Goal: Task Accomplishment & Management: Manage account settings

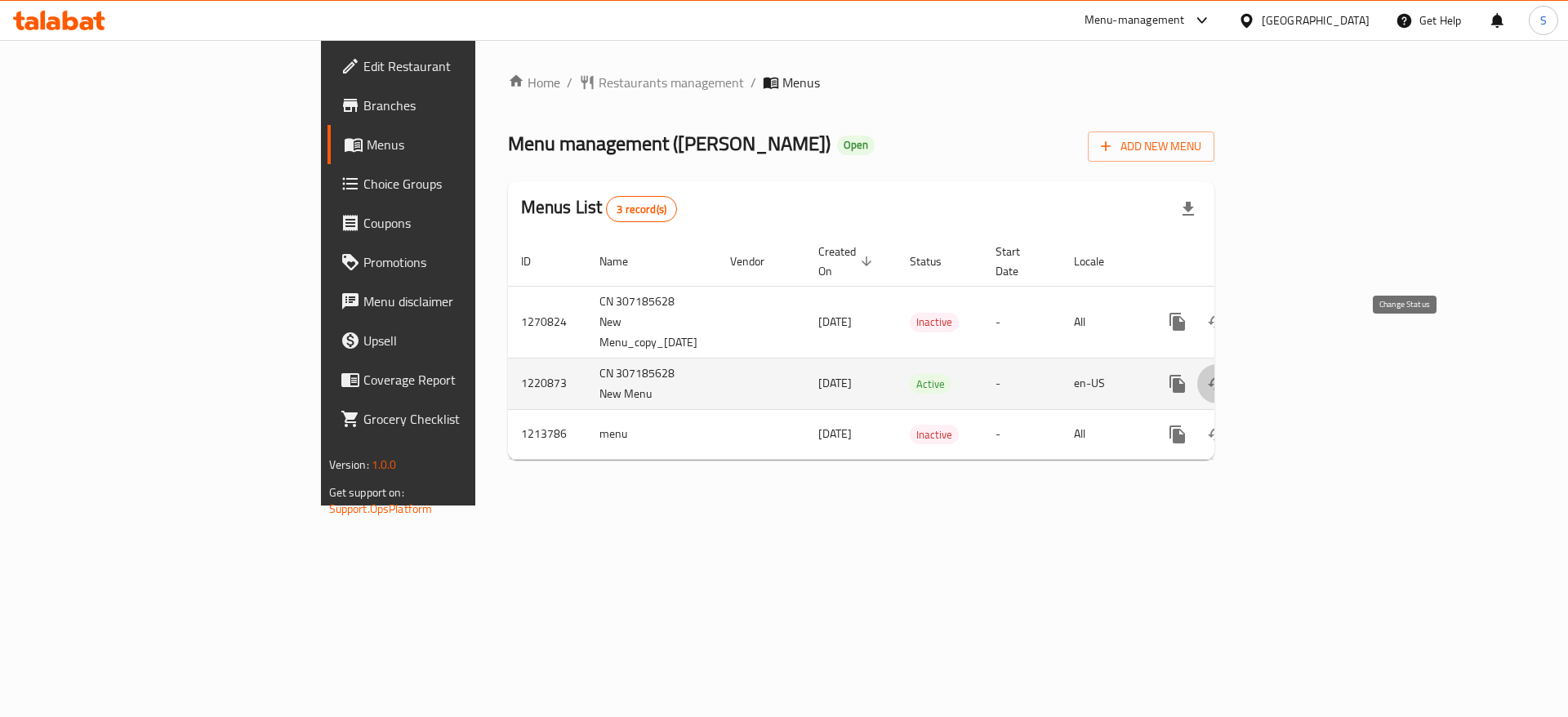
click at [1227, 374] on icon "enhanced table" at bounding box center [1217, 384] width 20 height 20
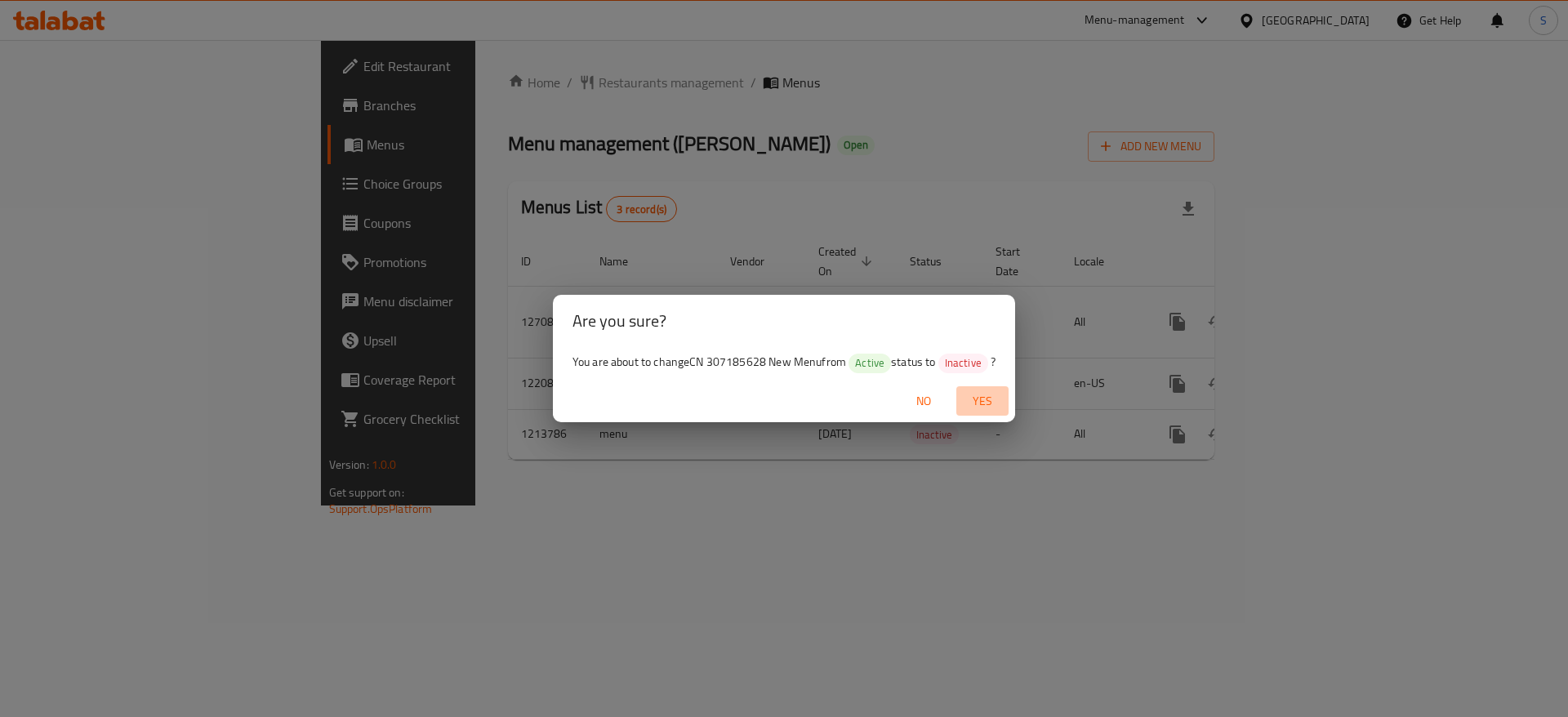
click at [985, 395] on span "Yes" at bounding box center [982, 401] width 39 height 20
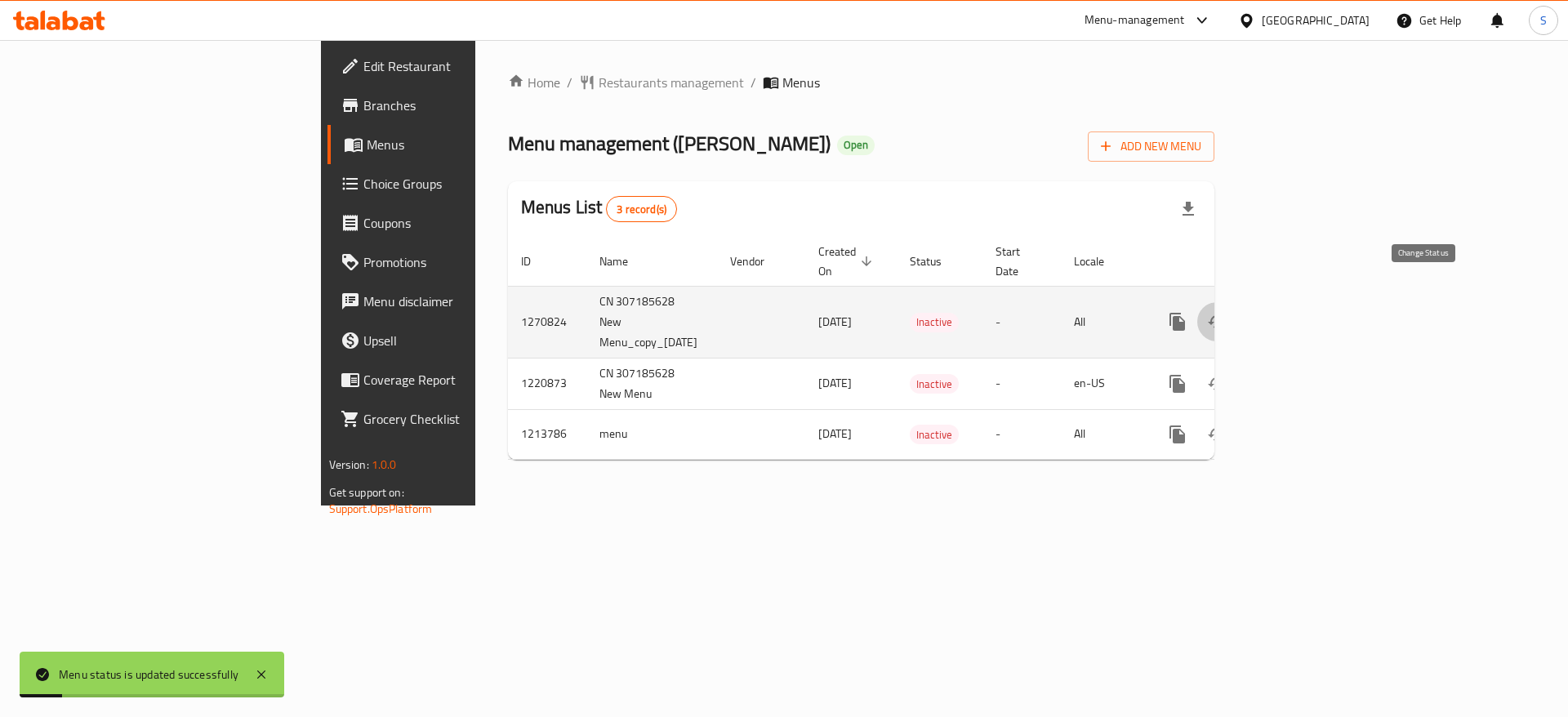
click at [1227, 312] on icon "enhanced table" at bounding box center [1217, 322] width 20 height 20
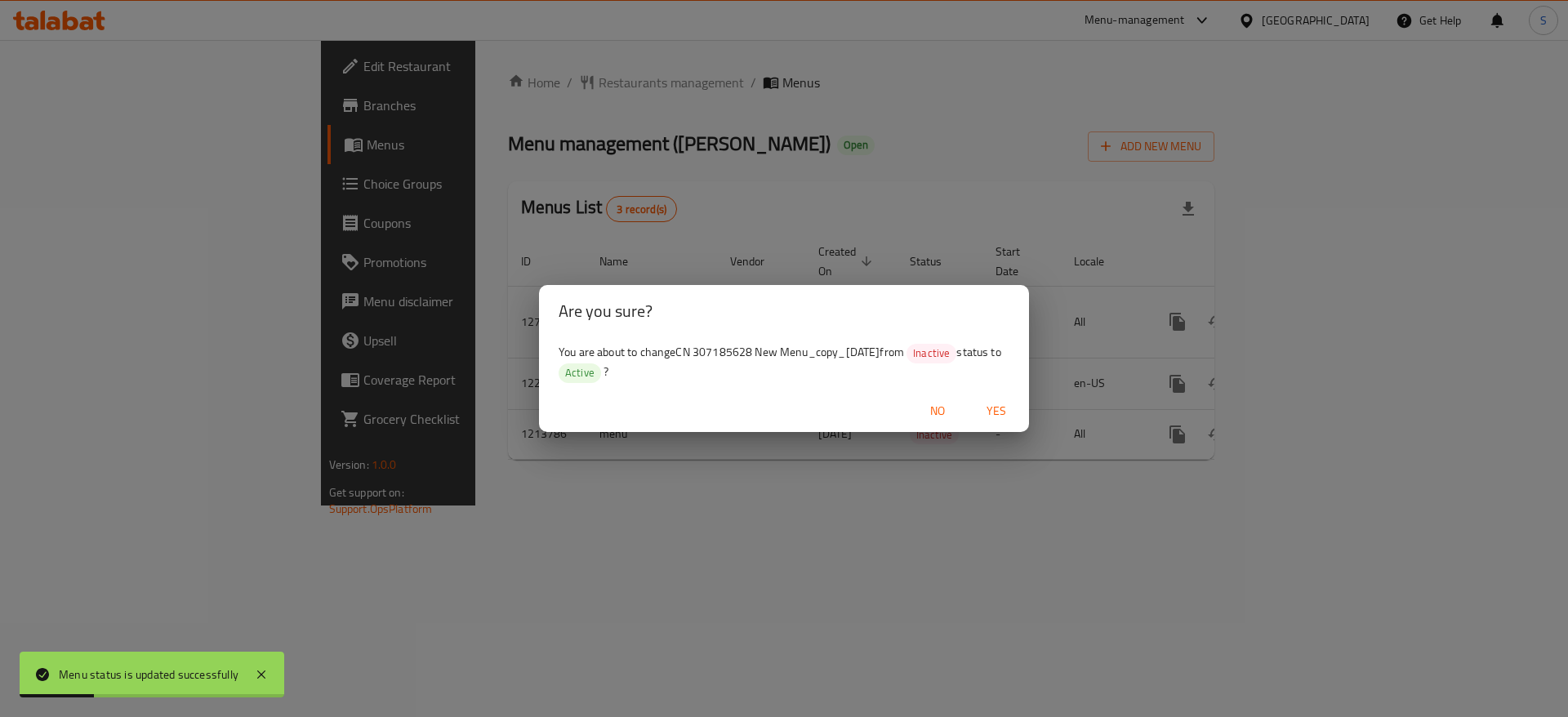
click at [1001, 402] on span "Yes" at bounding box center [996, 411] width 39 height 20
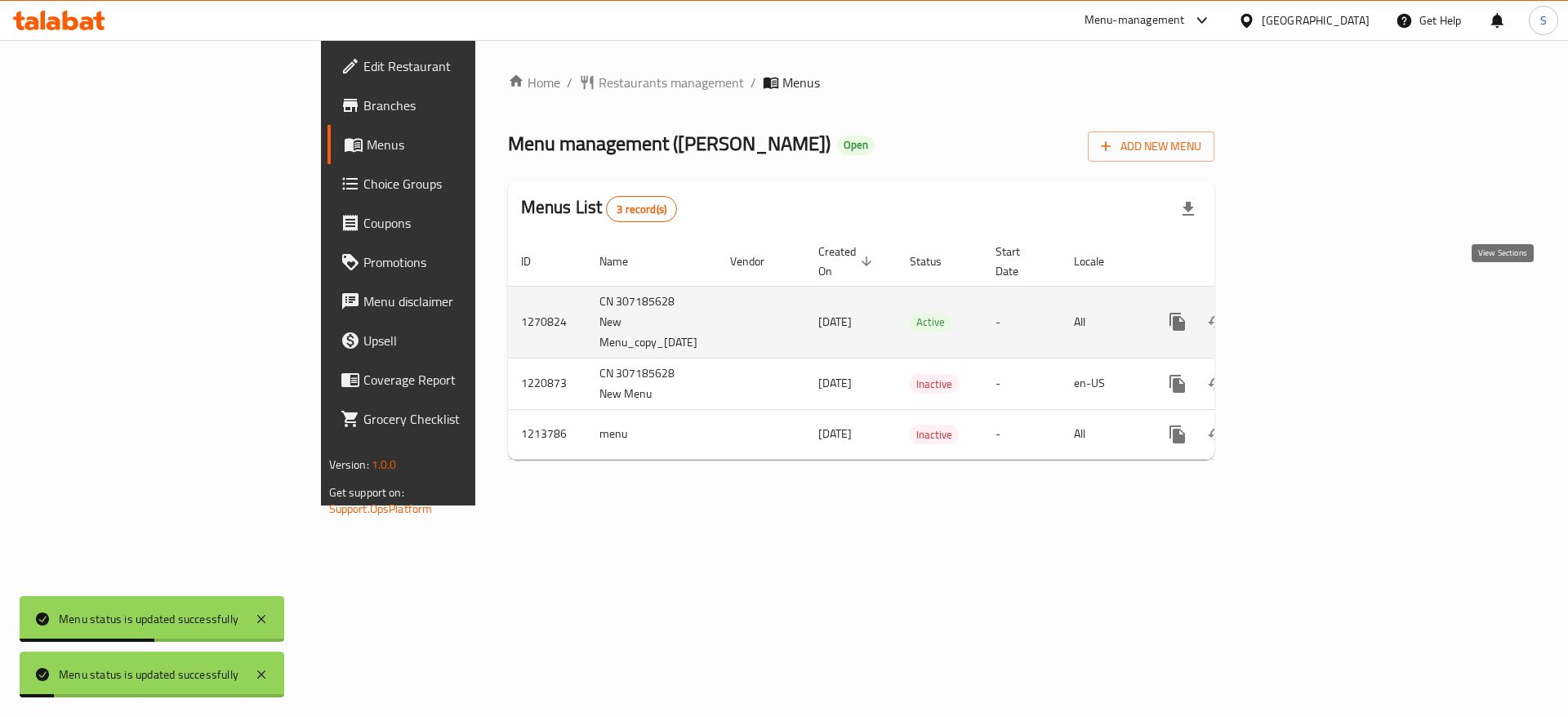
click at [1306, 312] on icon "enhanced table" at bounding box center [1296, 322] width 20 height 20
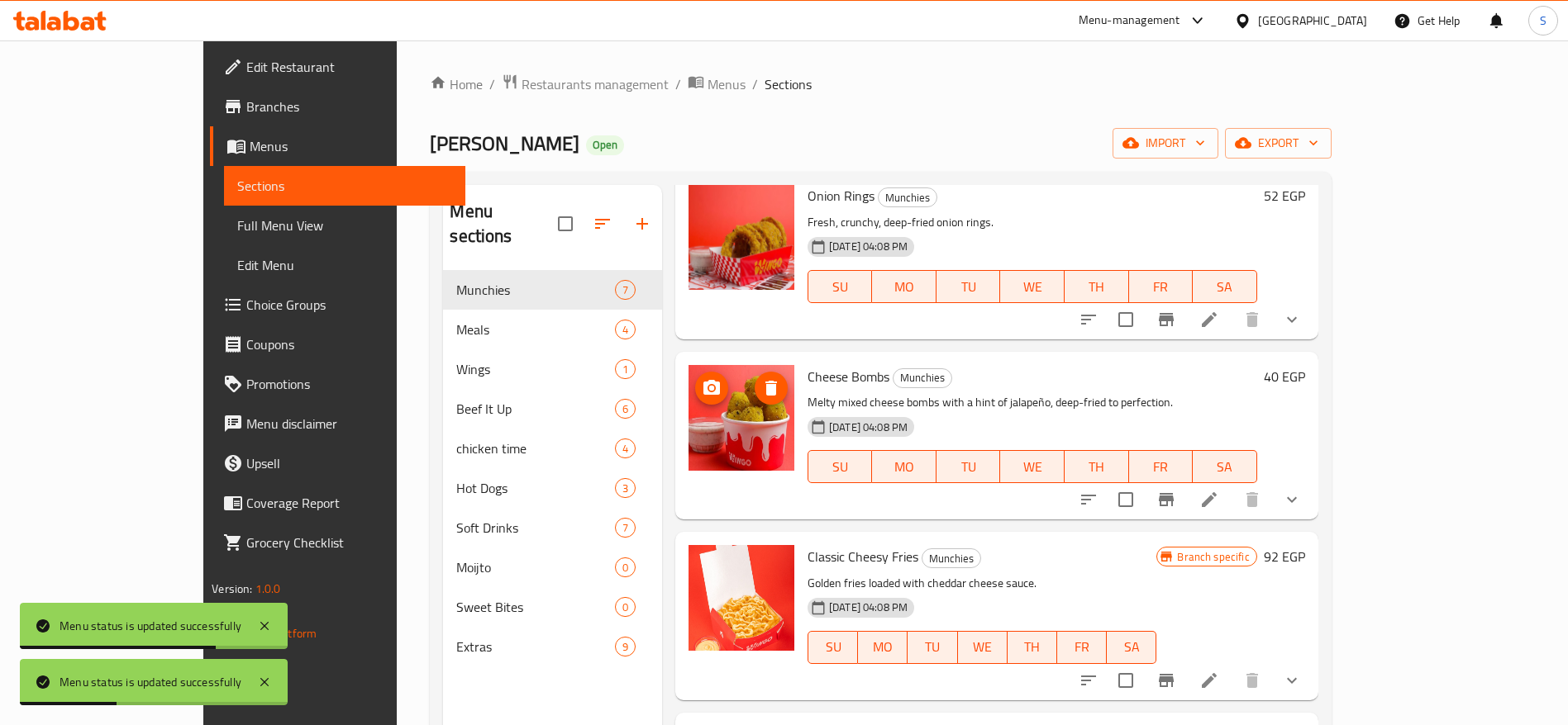
scroll to position [371, 0]
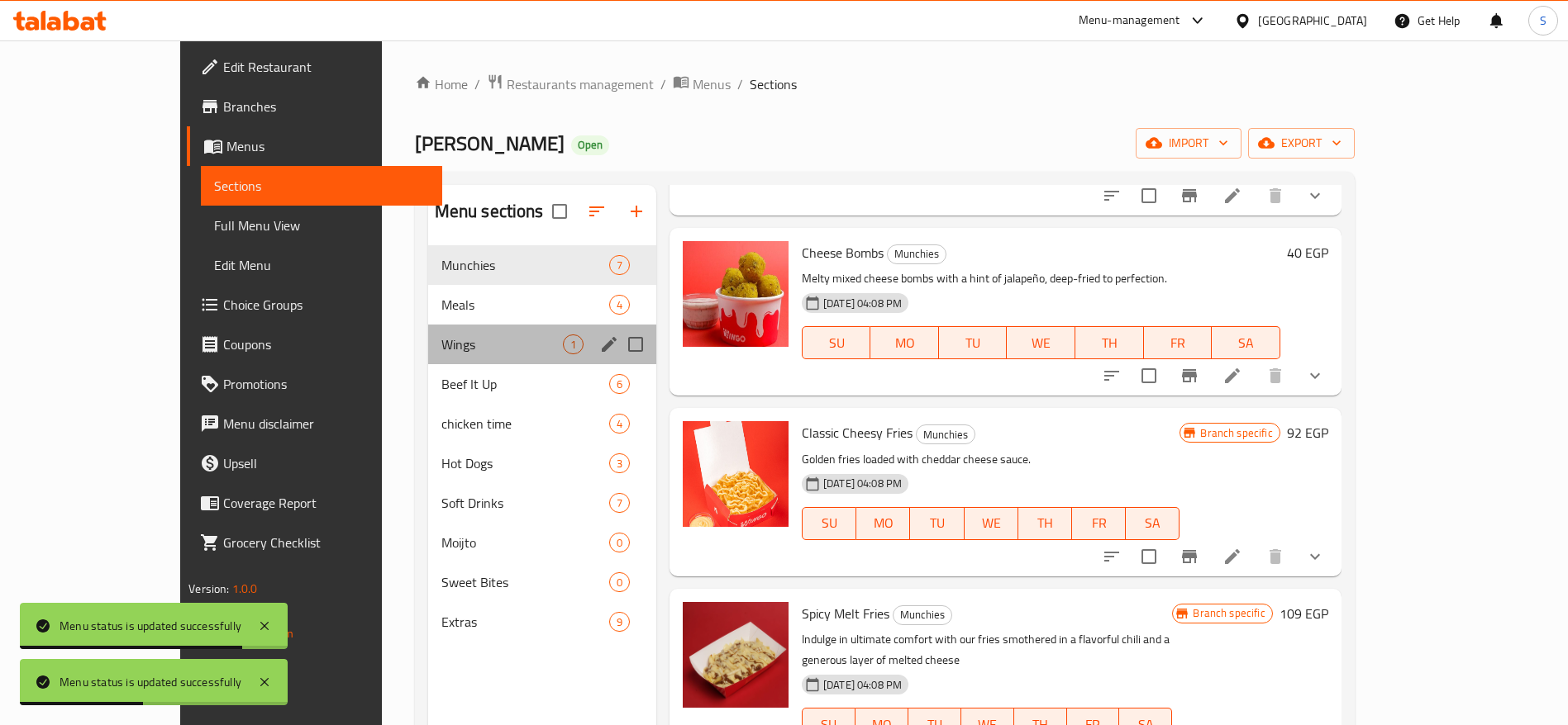
click at [428, 329] on div "Wings 1" at bounding box center [541, 344] width 228 height 40
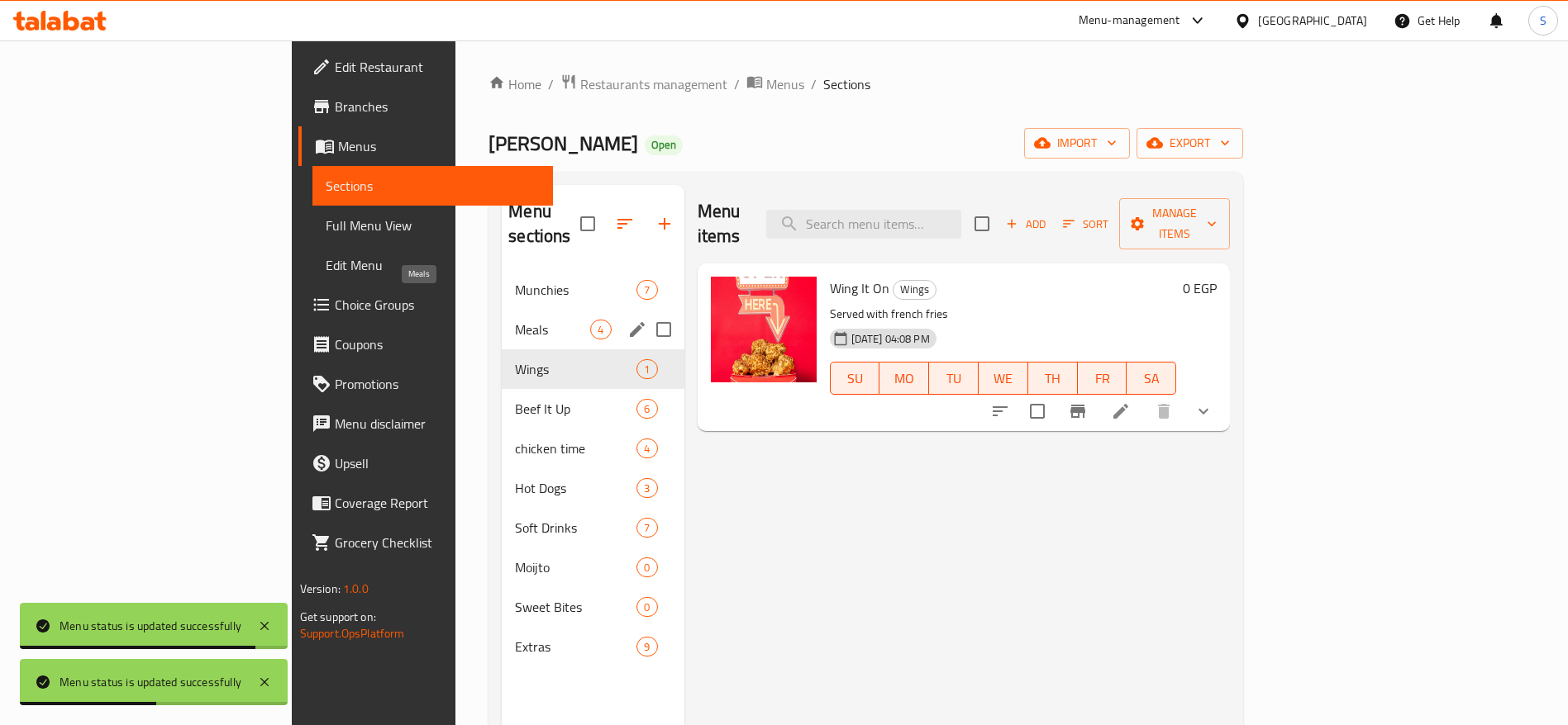
click at [515, 320] on span "Meals" at bounding box center [553, 330] width 76 height 20
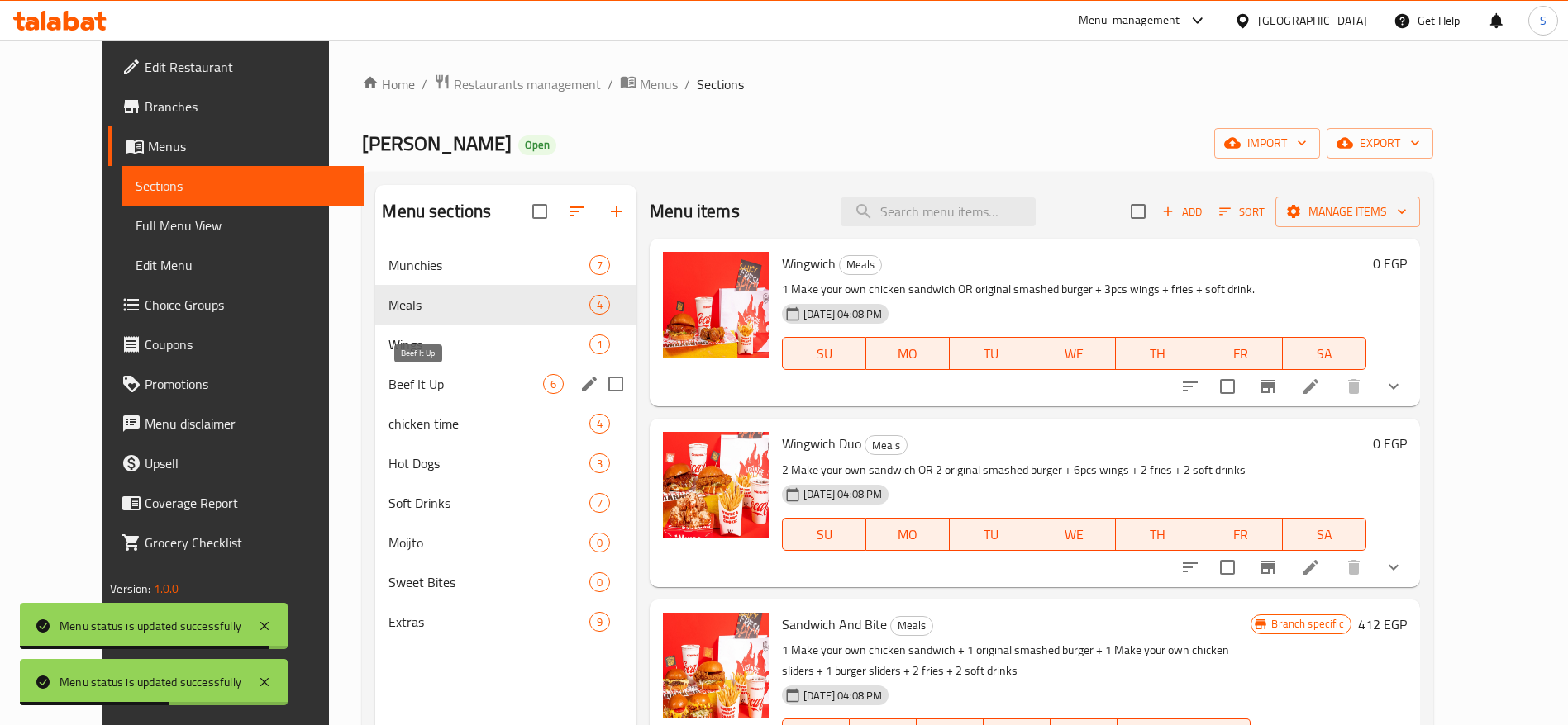
click at [458, 381] on span "Beef It Up" at bounding box center [466, 384] width 155 height 20
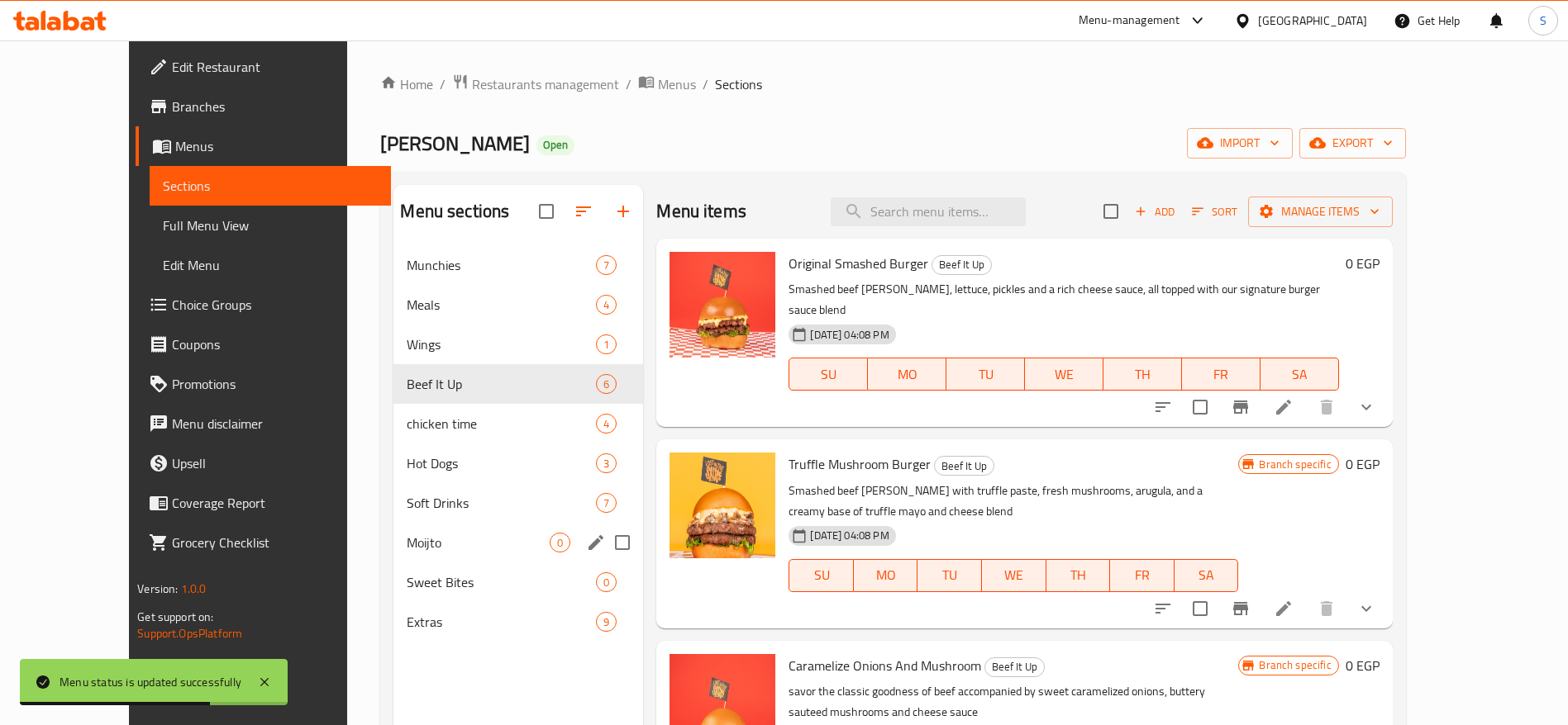
click at [466, 558] on div "Moijto 0" at bounding box center [518, 542] width 250 height 40
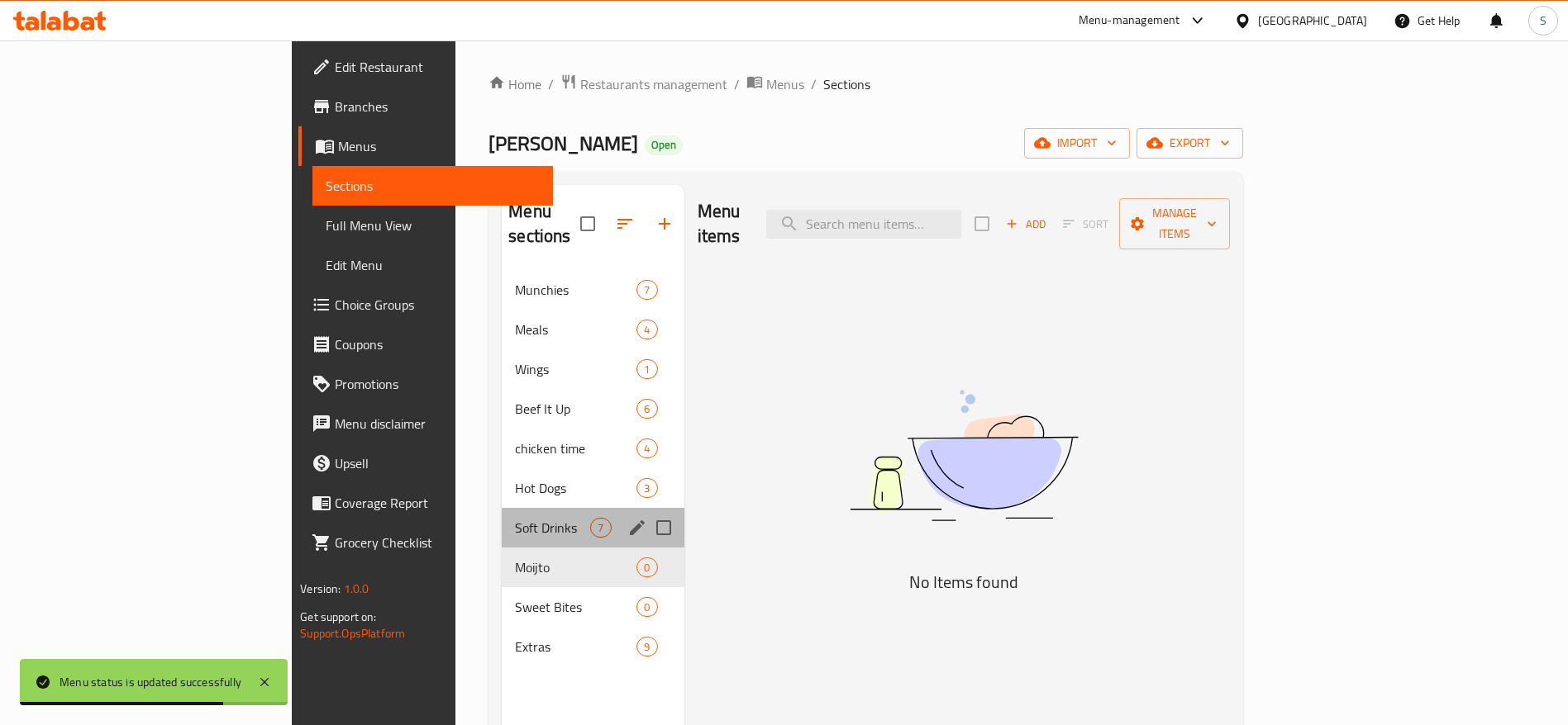
click at [501, 513] on div "Soft Drinks 7" at bounding box center [592, 527] width 182 height 40
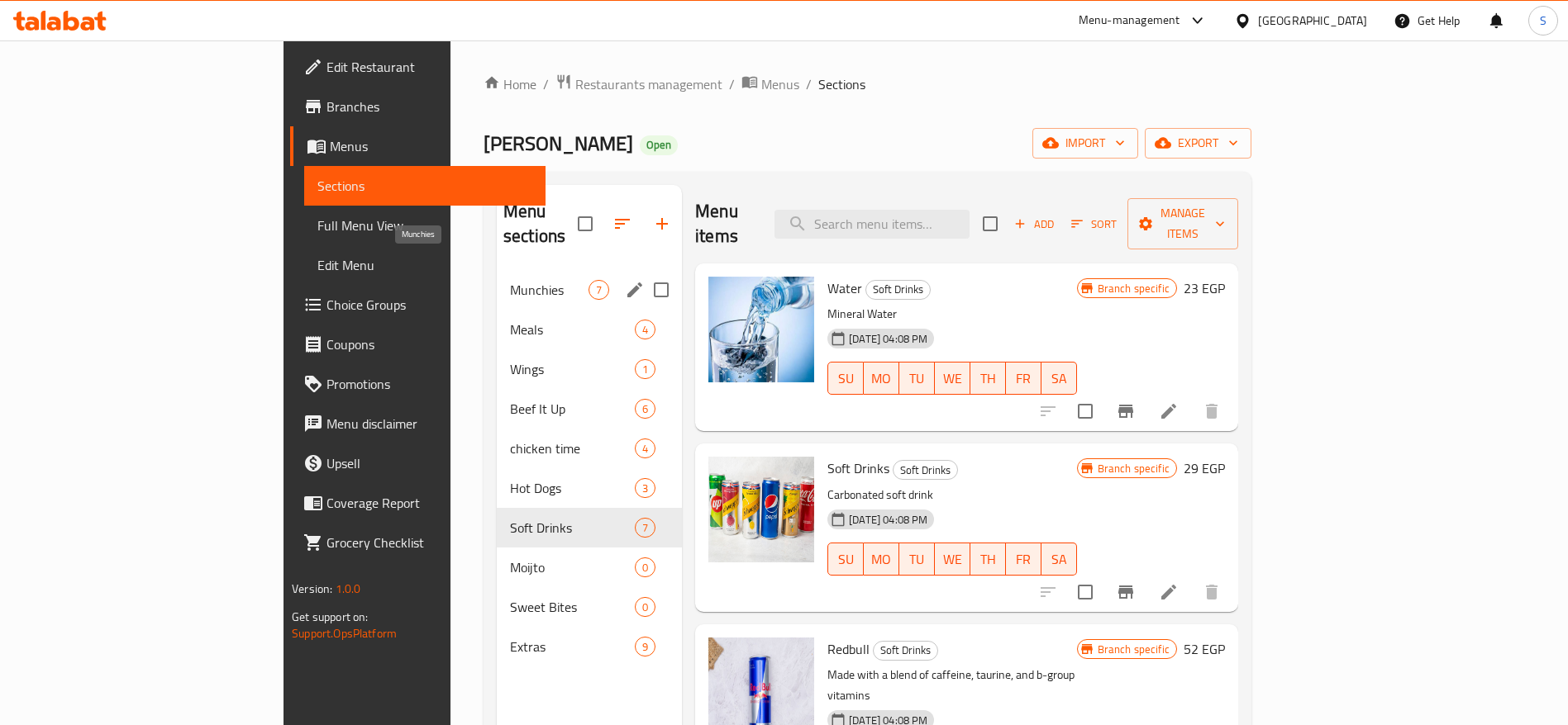
click at [510, 280] on span "Munchies" at bounding box center [548, 290] width 78 height 20
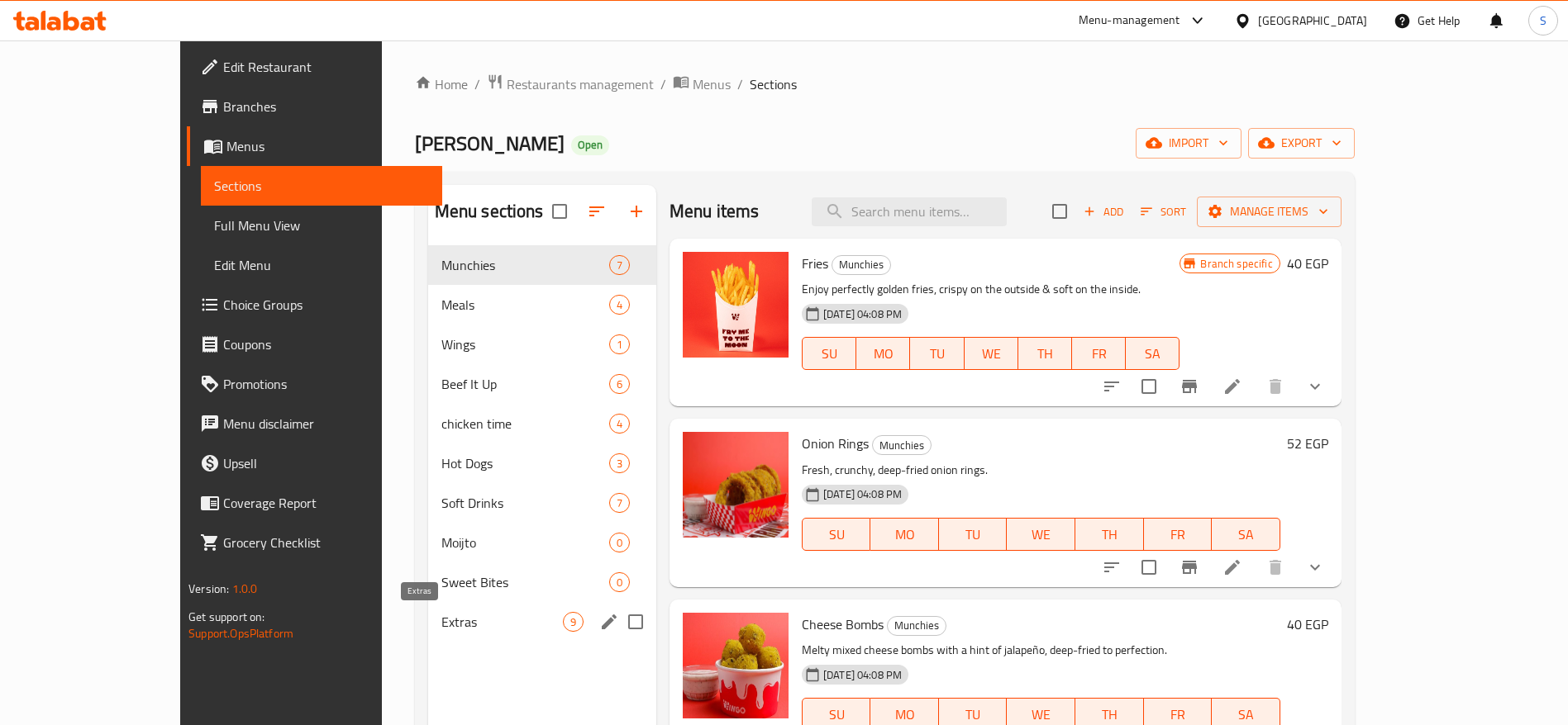
click at [442, 626] on span "Extras" at bounding box center [502, 622] width 122 height 20
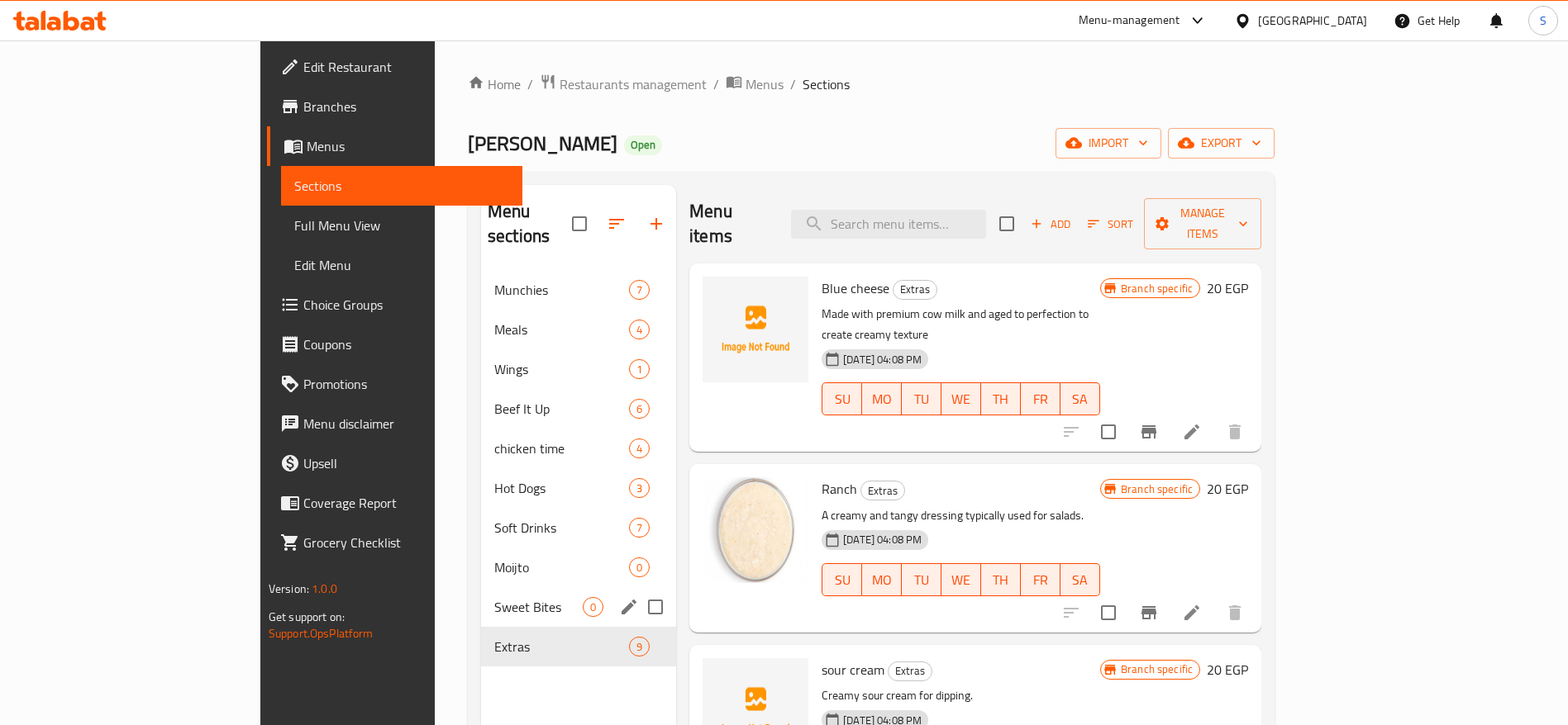
click at [481, 587] on div "Sweet Bites 0" at bounding box center [579, 606] width 195 height 40
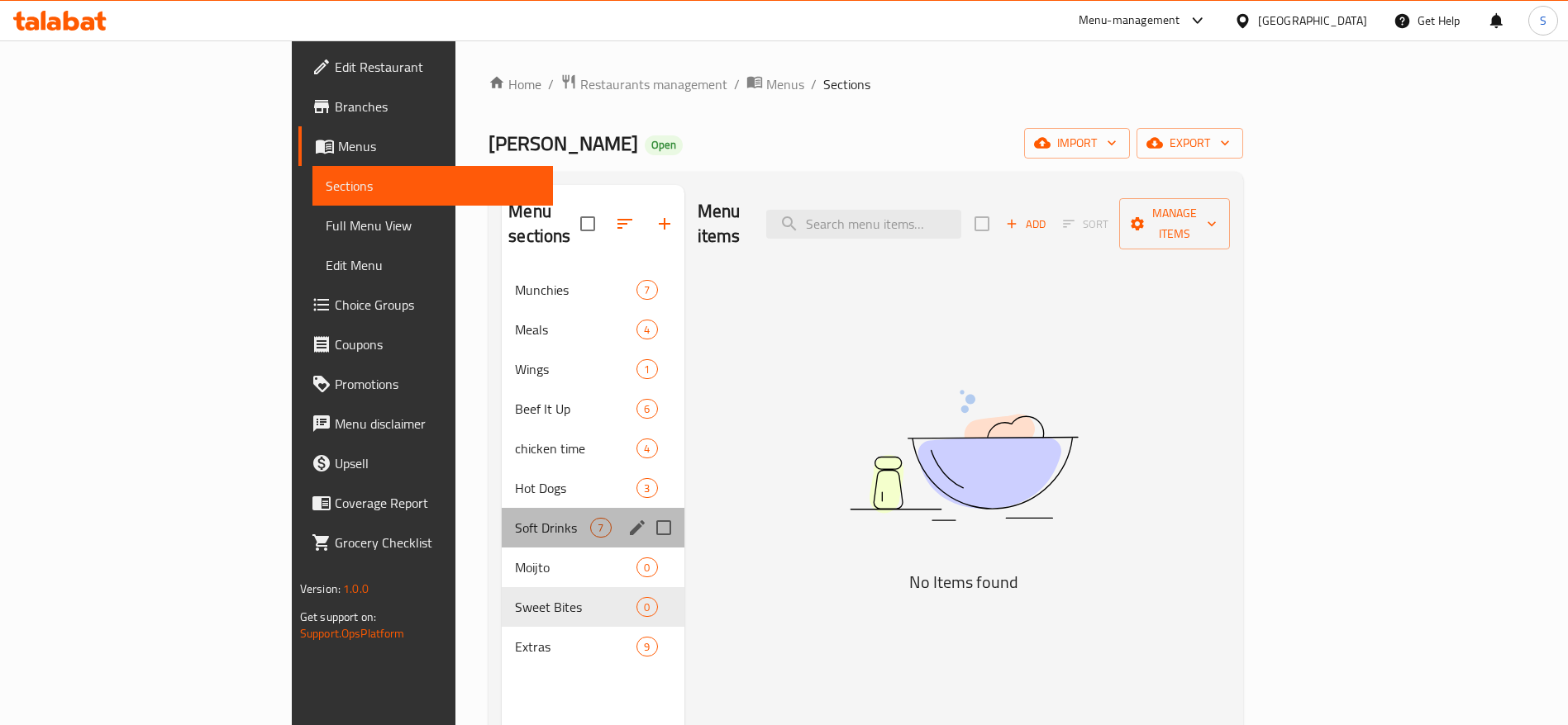
click at [501, 513] on div "Soft Drinks 7" at bounding box center [592, 527] width 182 height 40
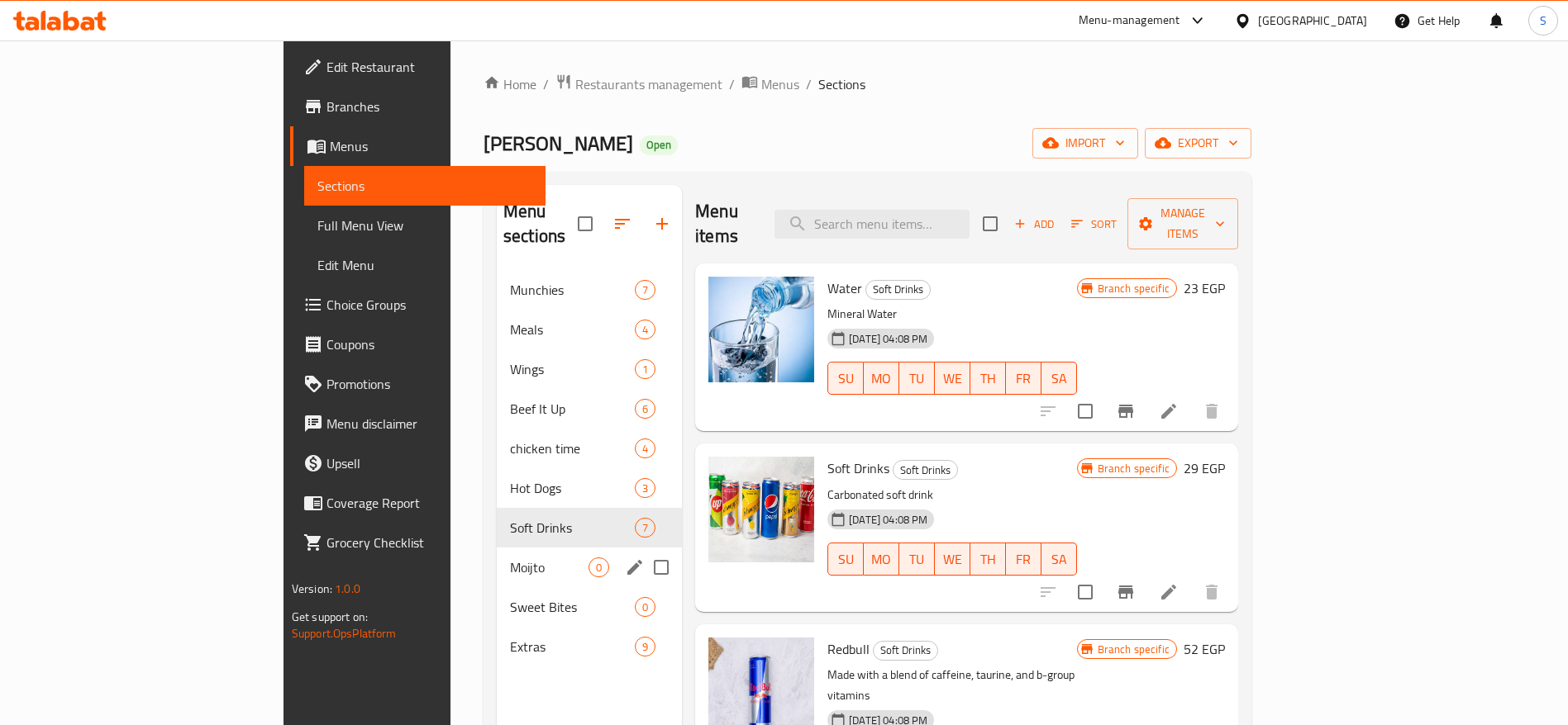
click at [497, 547] on div "Moijto 0" at bounding box center [589, 567] width 185 height 40
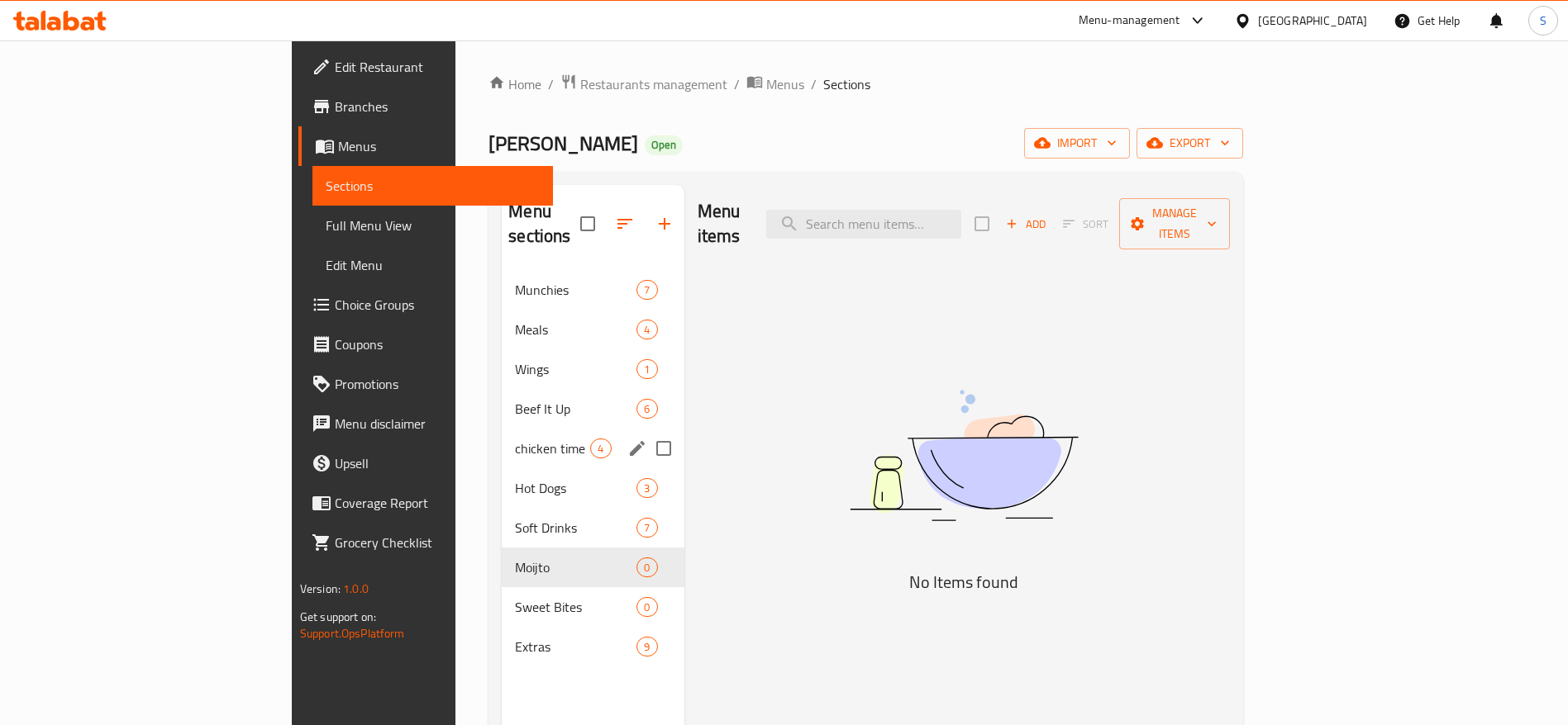
click at [501, 357] on div "Wings 1" at bounding box center [592, 368] width 182 height 40
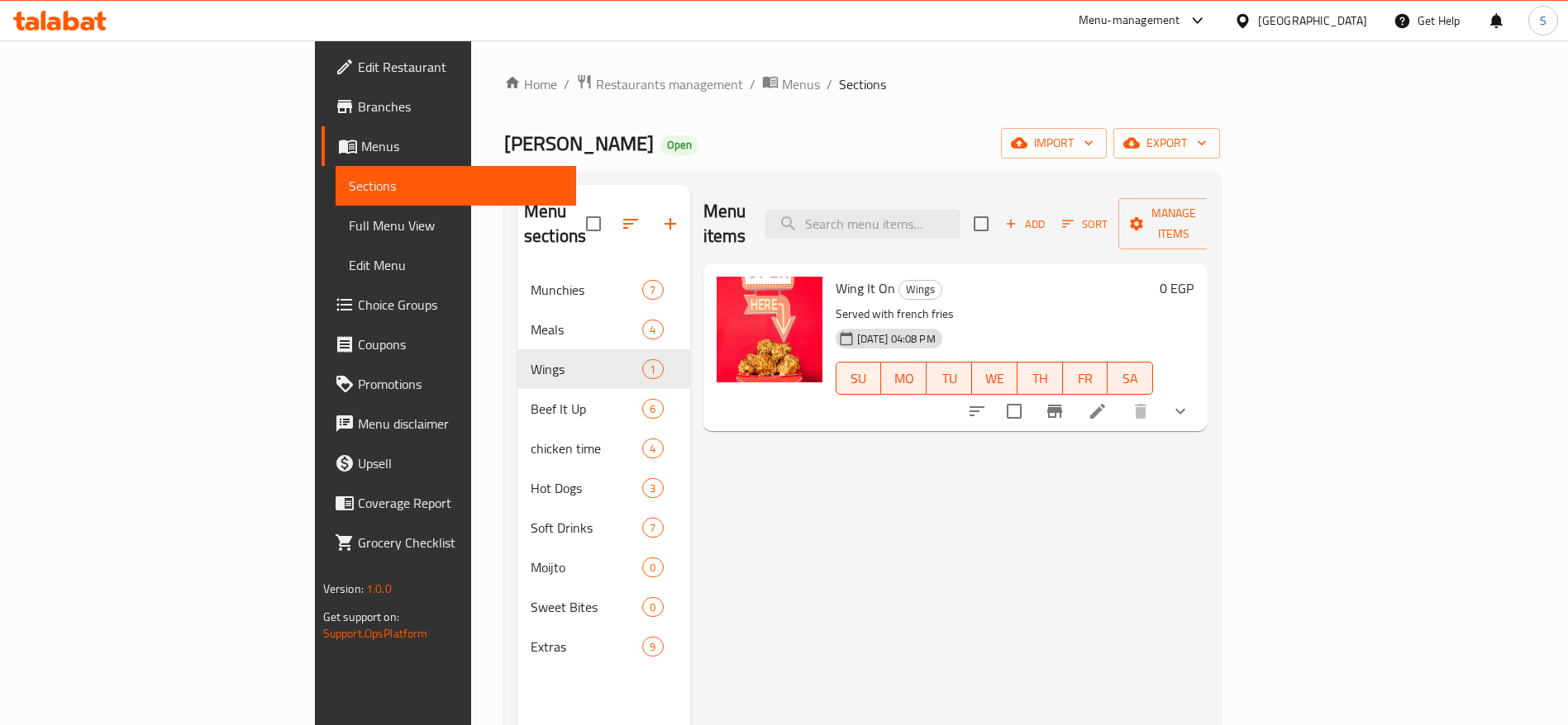
click at [361, 143] on span "Menus" at bounding box center [463, 146] width 203 height 20
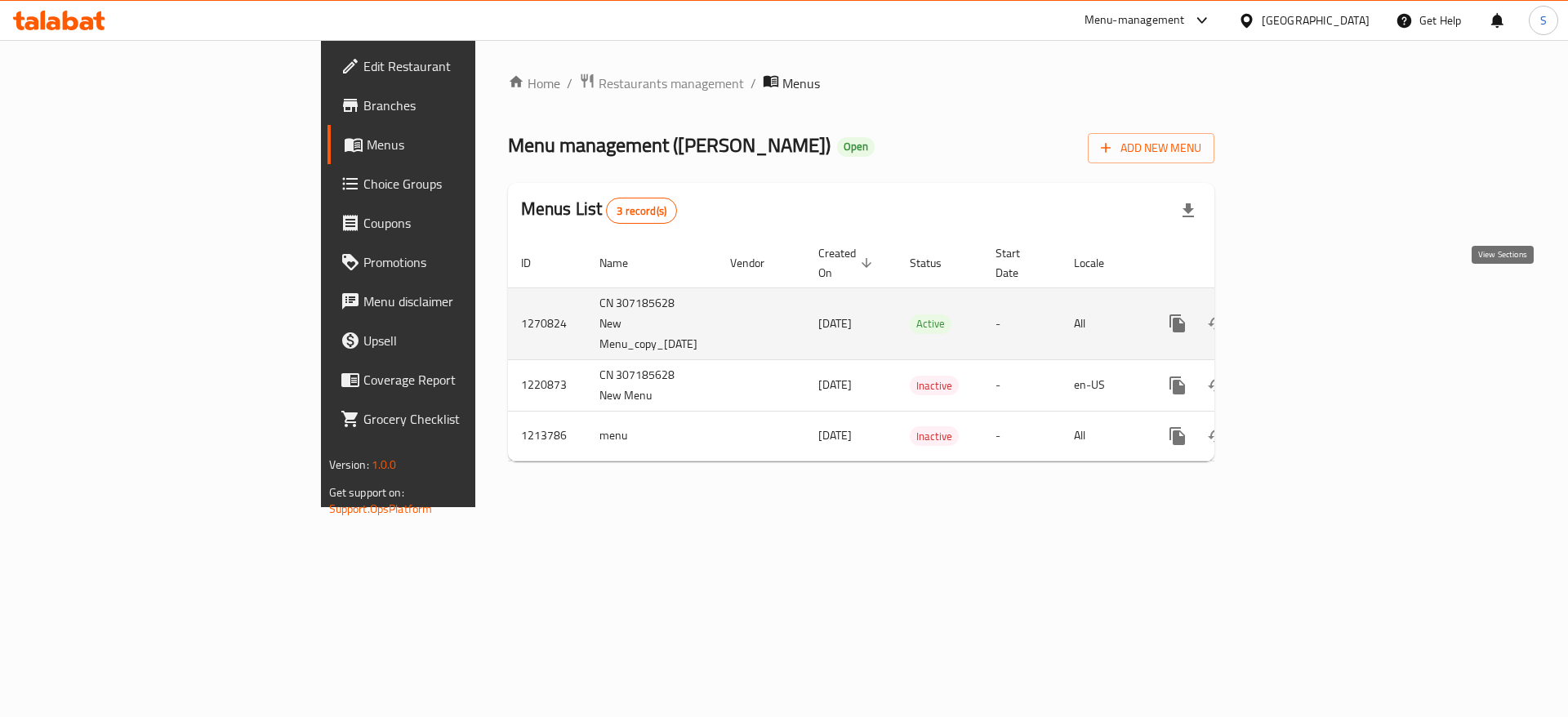
click at [1306, 313] on icon "enhanced table" at bounding box center [1296, 323] width 20 height 20
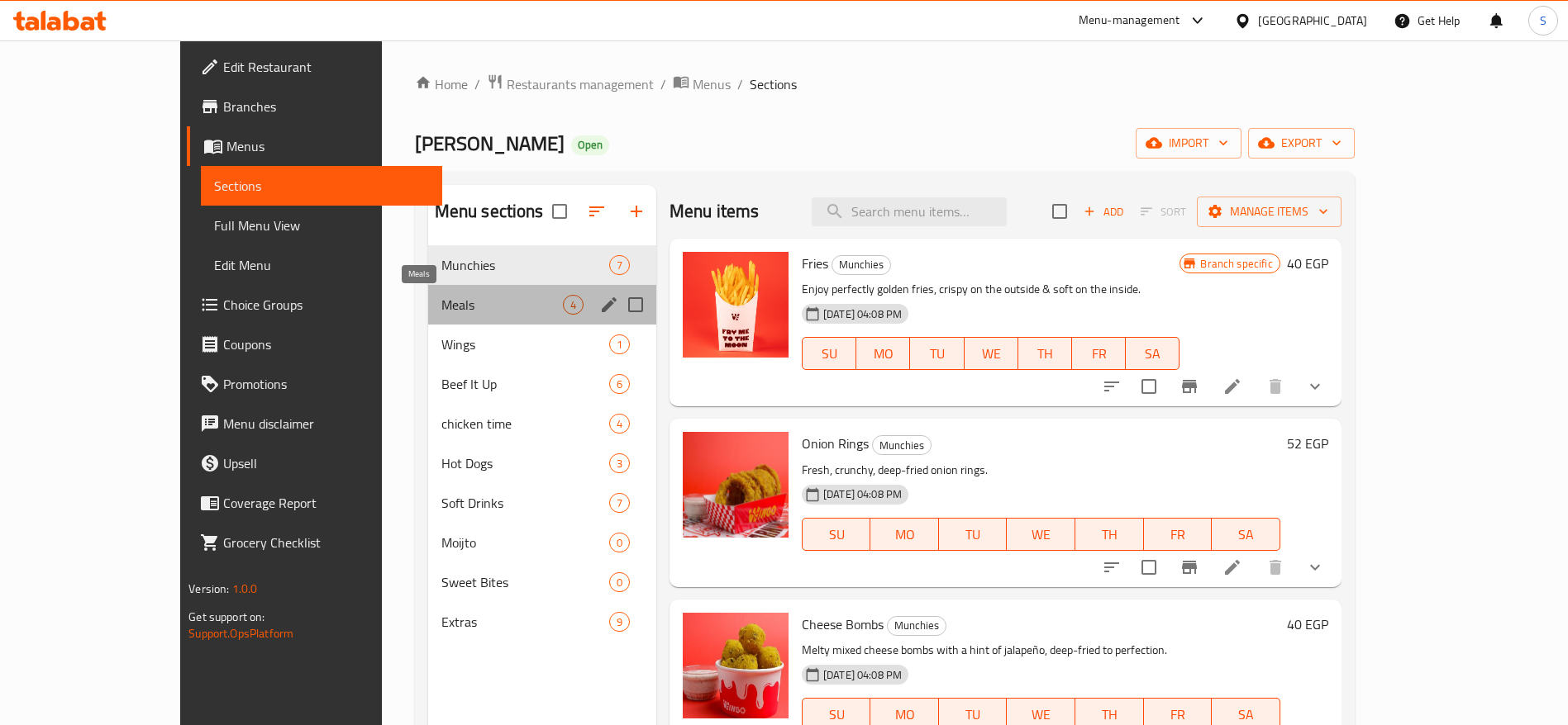
click at [485, 313] on span "Meals" at bounding box center [502, 305] width 122 height 20
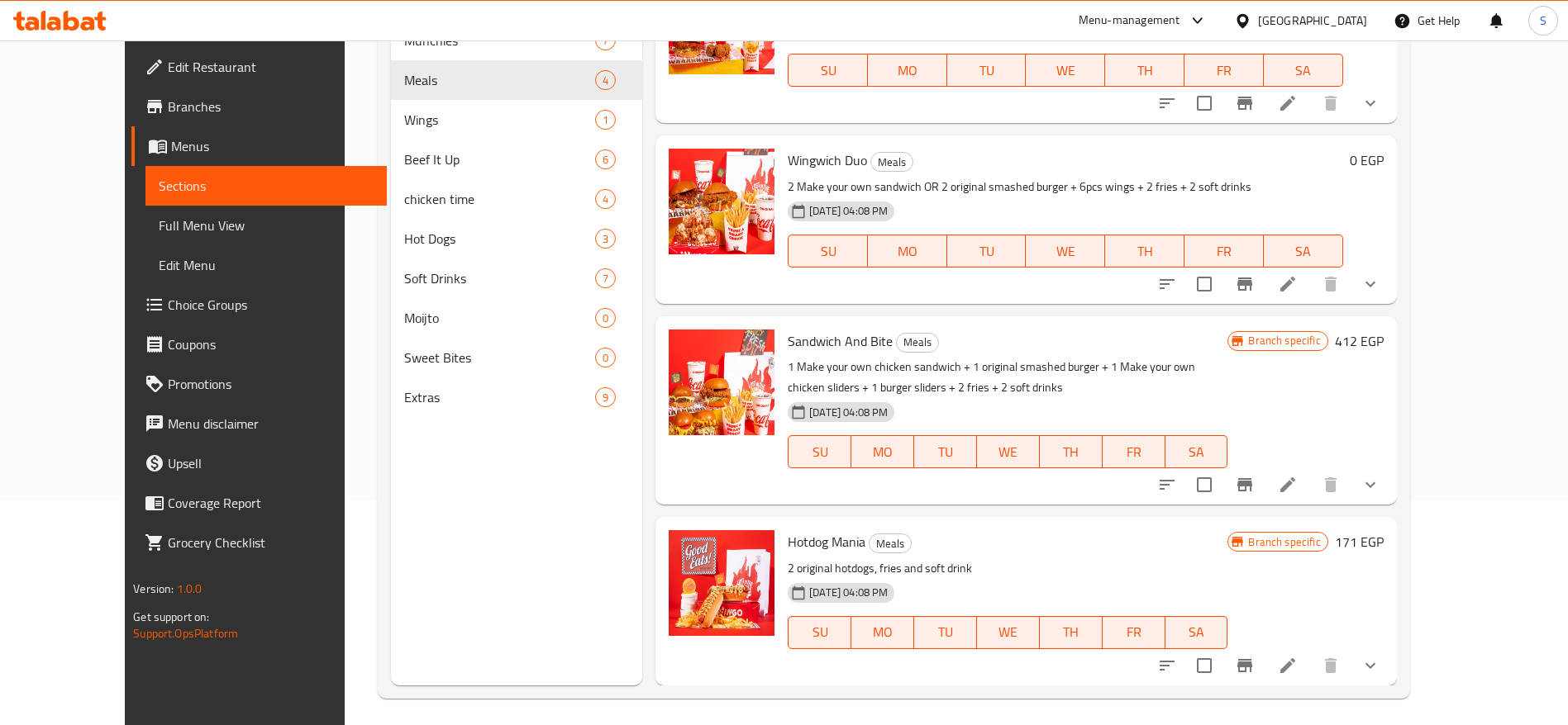
scroll to position [231, 0]
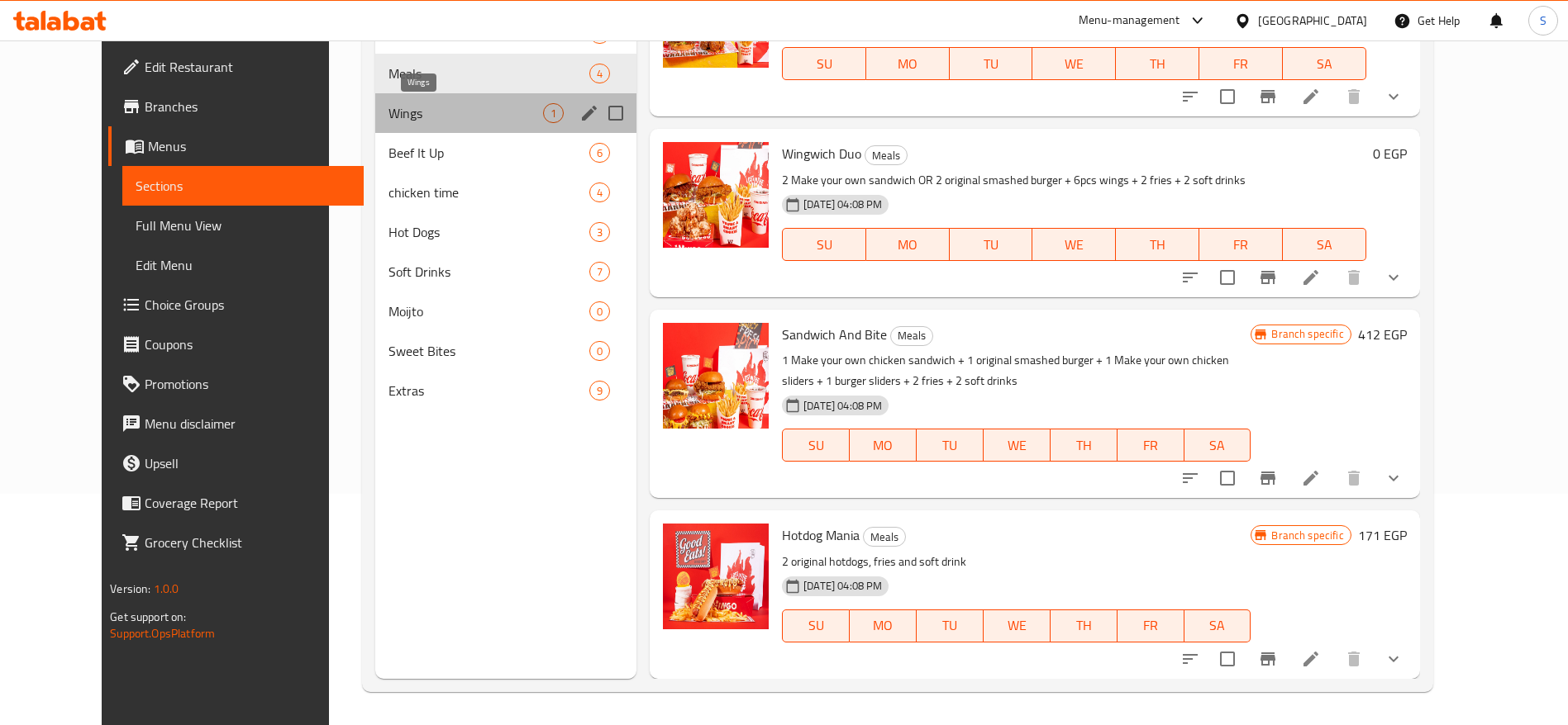
click at [388, 114] on span "Wings" at bounding box center [466, 113] width 155 height 20
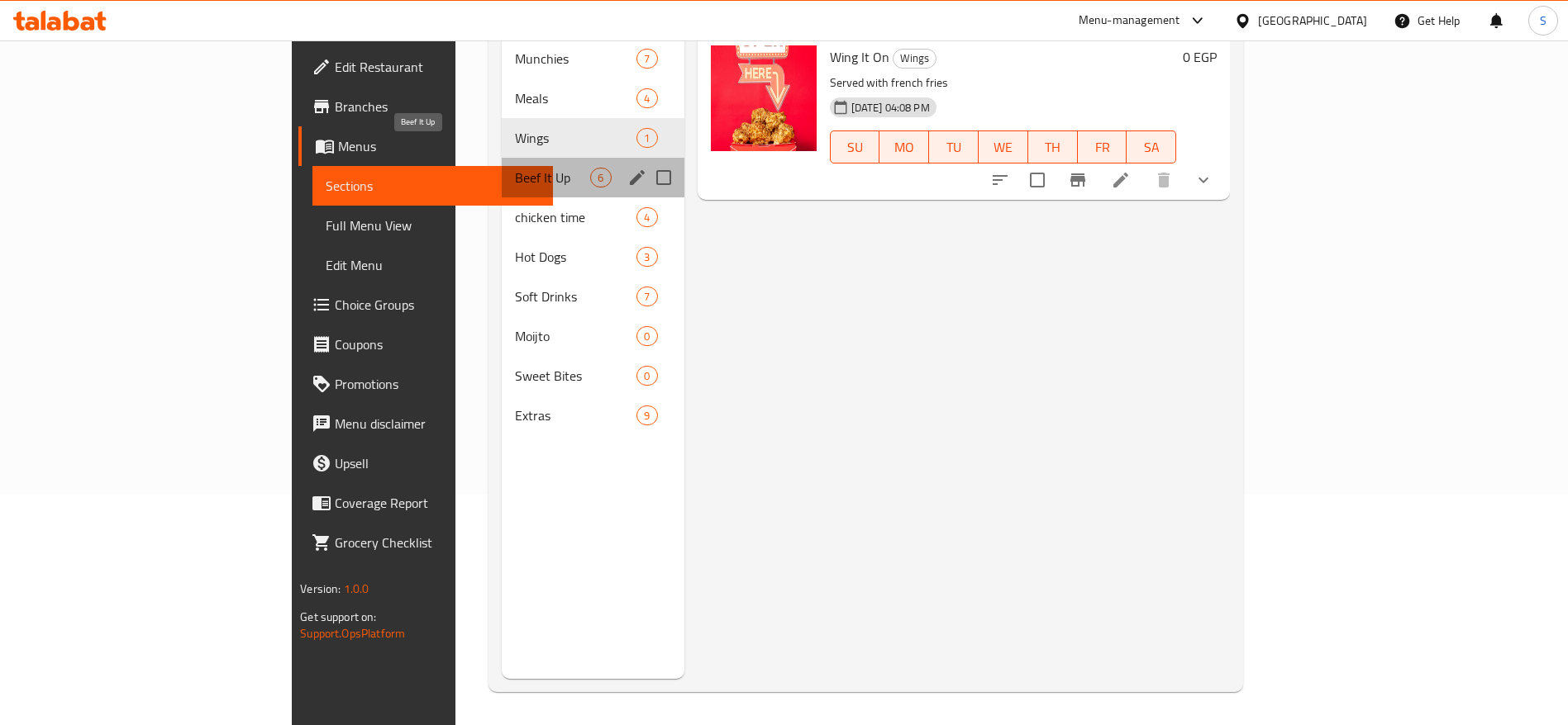
click at [515, 168] on span "Beef It Up" at bounding box center [553, 178] width 76 height 20
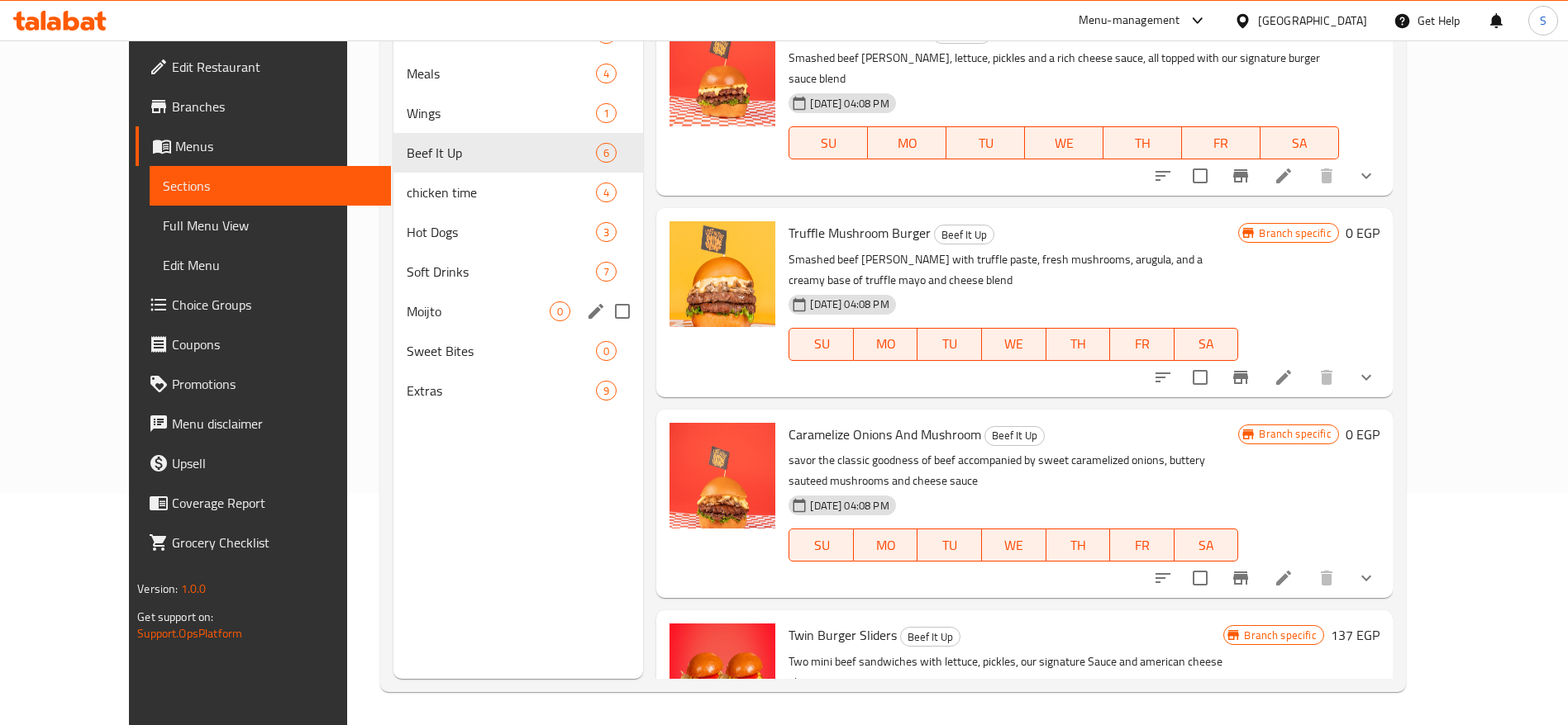
click at [427, 305] on span "Moijto" at bounding box center [477, 311] width 143 height 20
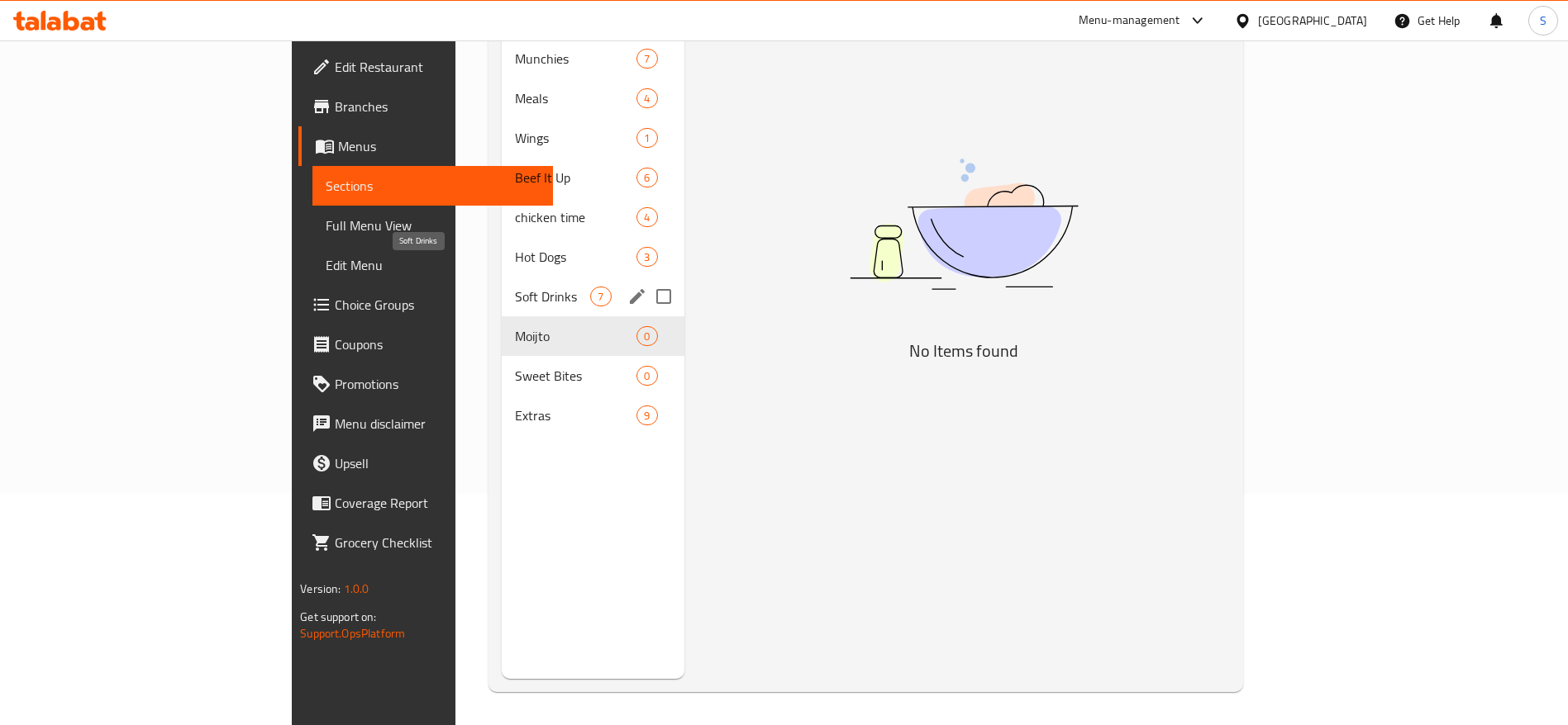
click at [515, 286] on span "Soft Drinks" at bounding box center [553, 297] width 76 height 20
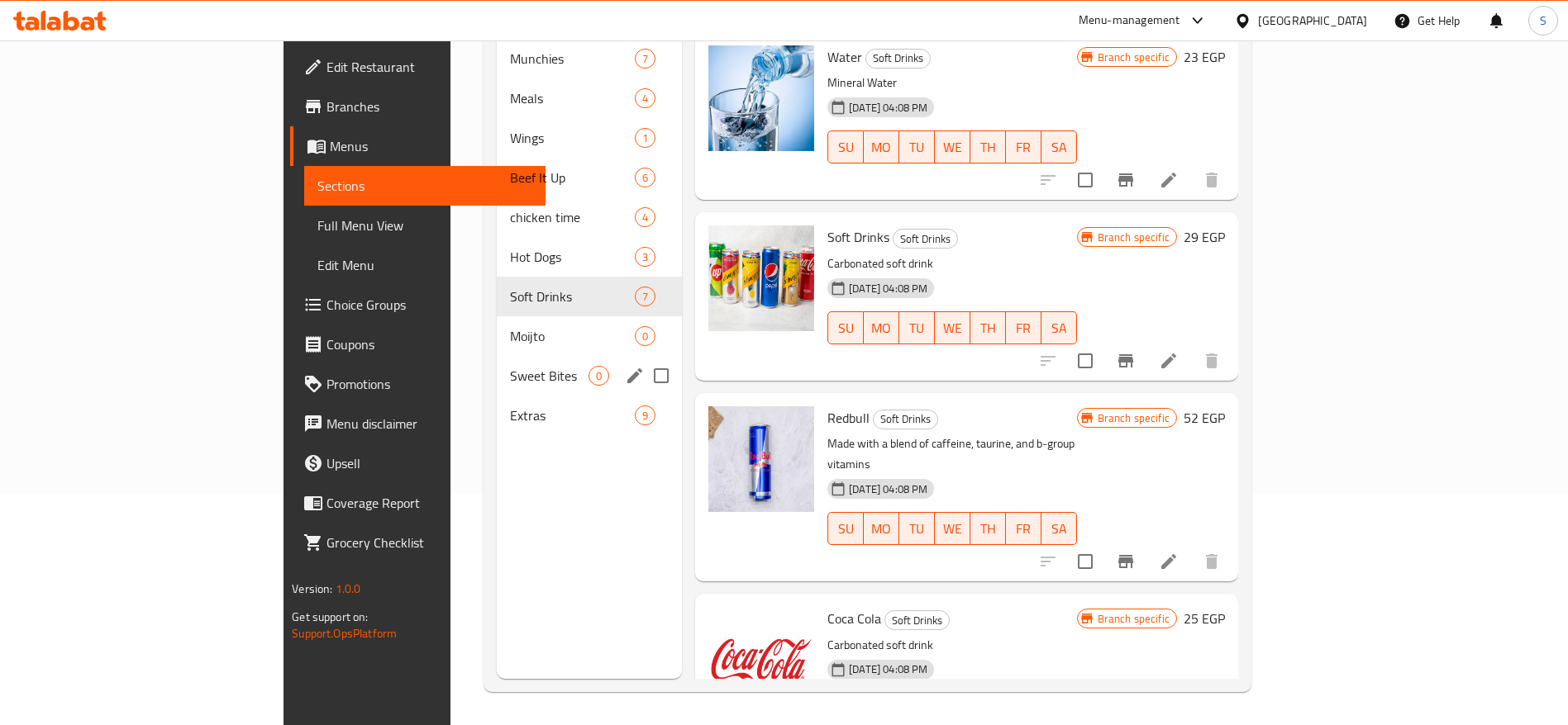
drag, startPoint x: 440, startPoint y: 340, endPoint x: 442, endPoint y: 316, distance: 24.1
click at [510, 366] on span "Sweet Bites" at bounding box center [548, 376] width 78 height 20
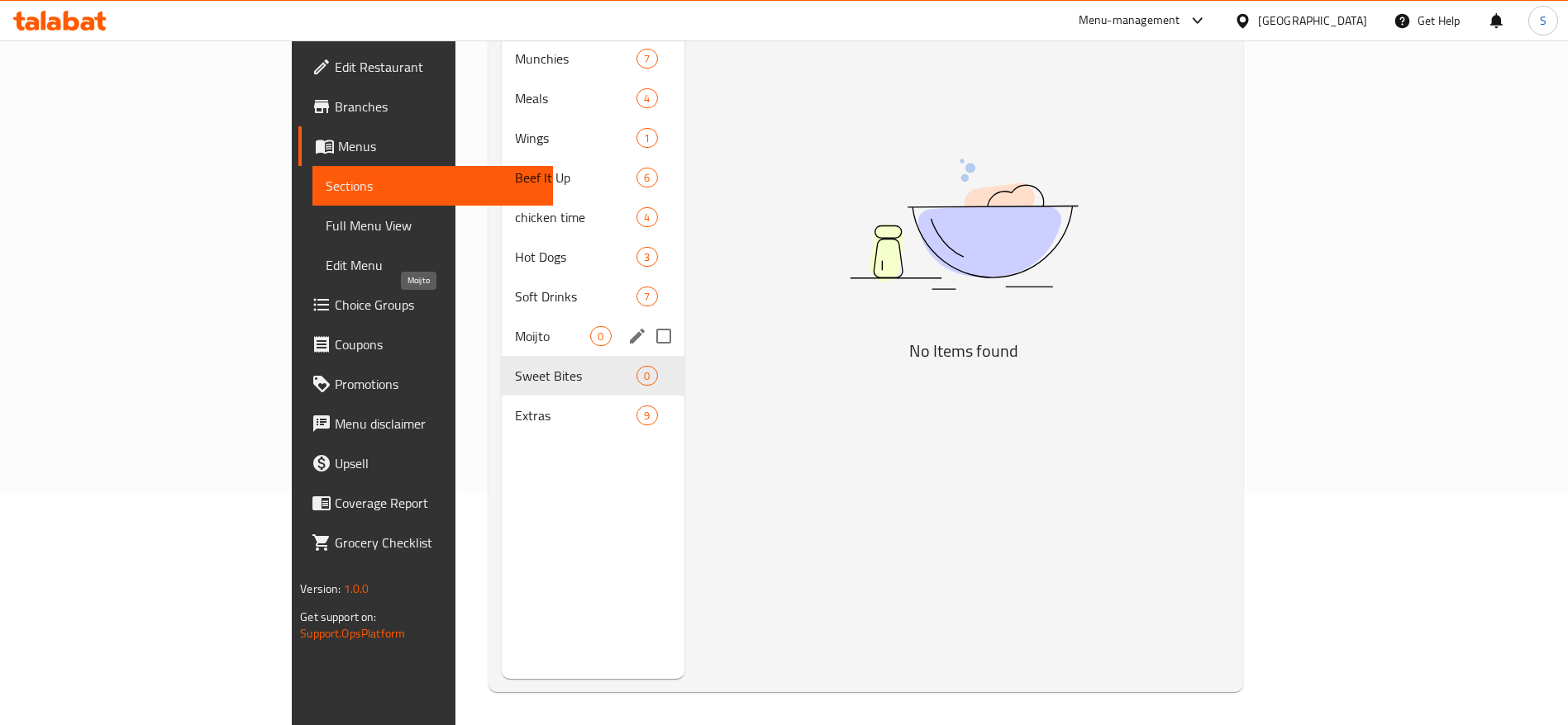
click at [515, 286] on span "Soft Drinks" at bounding box center [576, 297] width 122 height 20
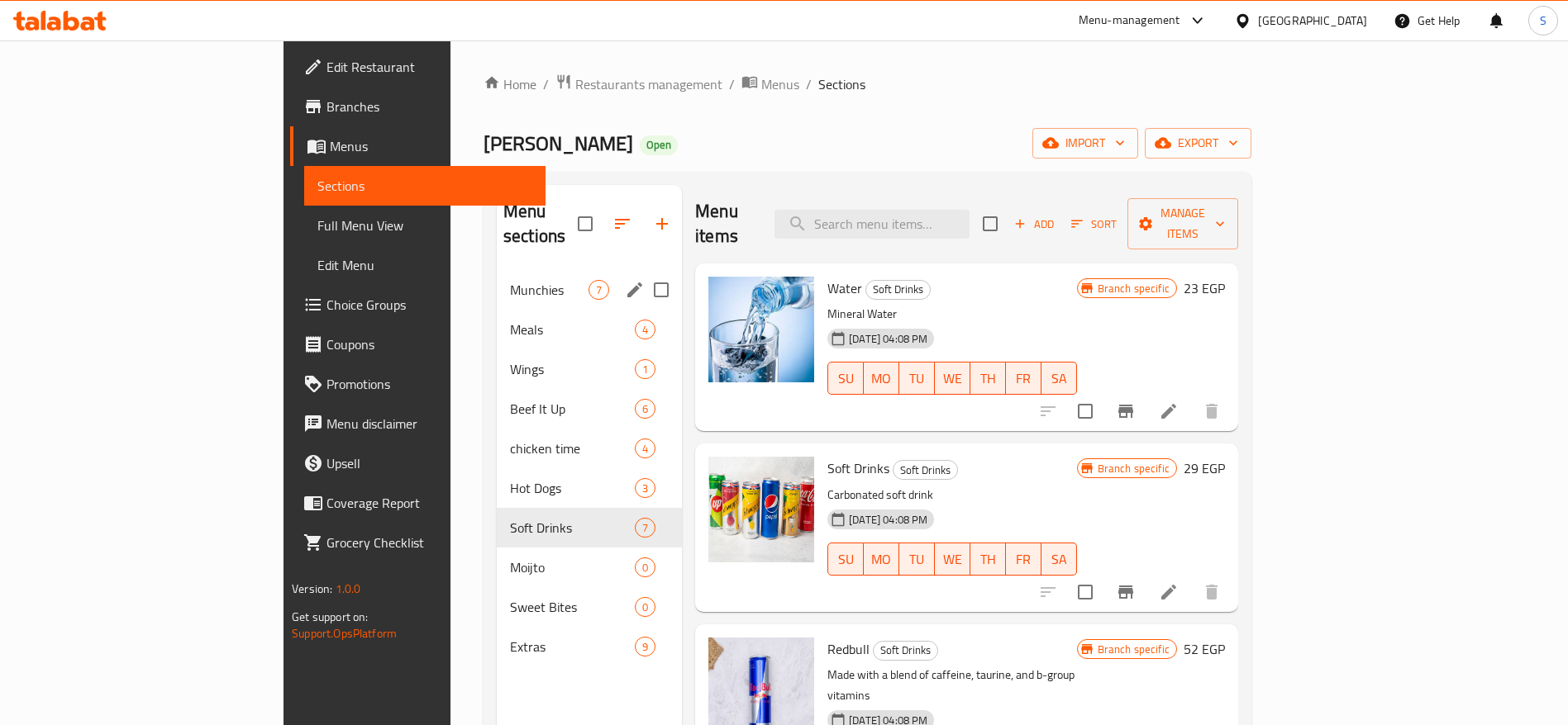
click at [510, 280] on span "Munchies" at bounding box center [548, 290] width 78 height 20
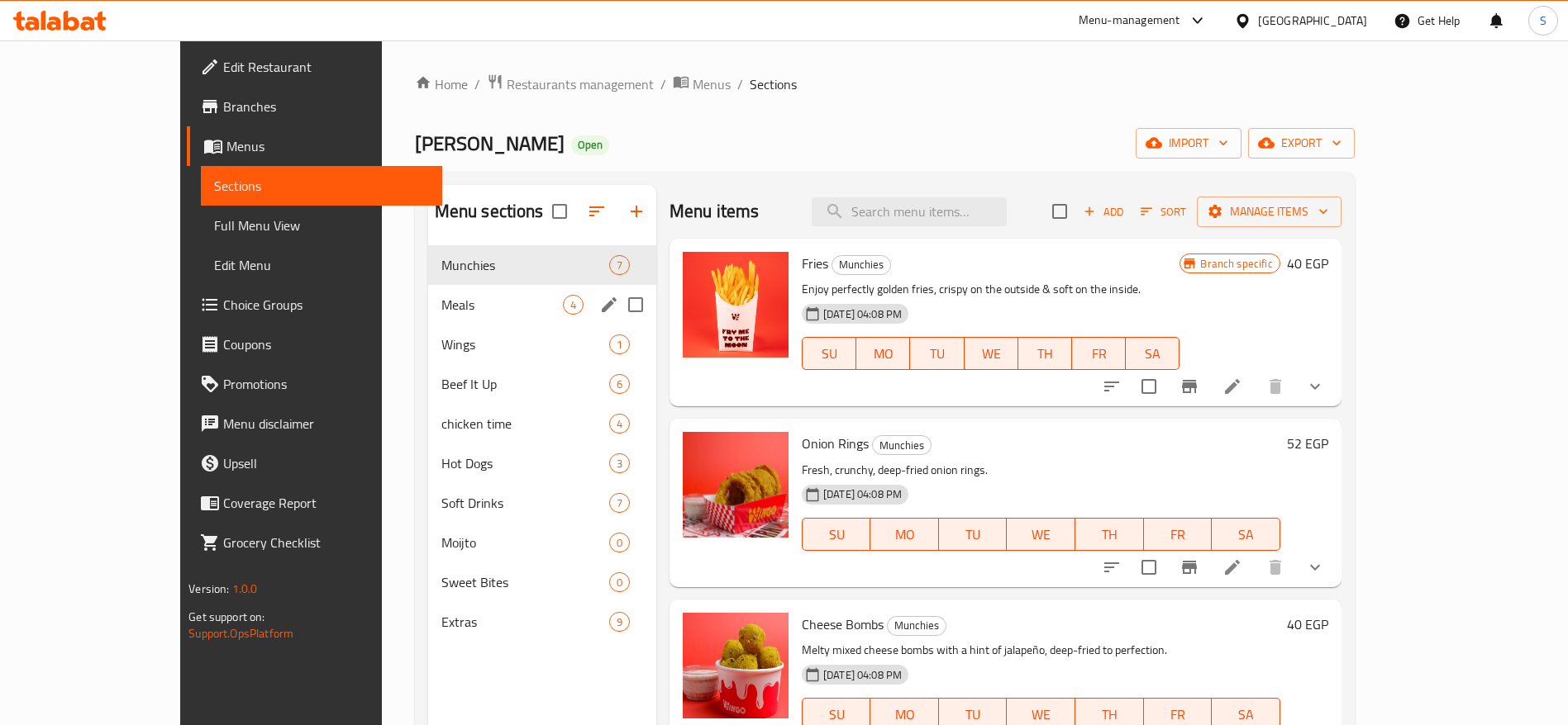
click at [451, 307] on span "Meals" at bounding box center [502, 305] width 122 height 20
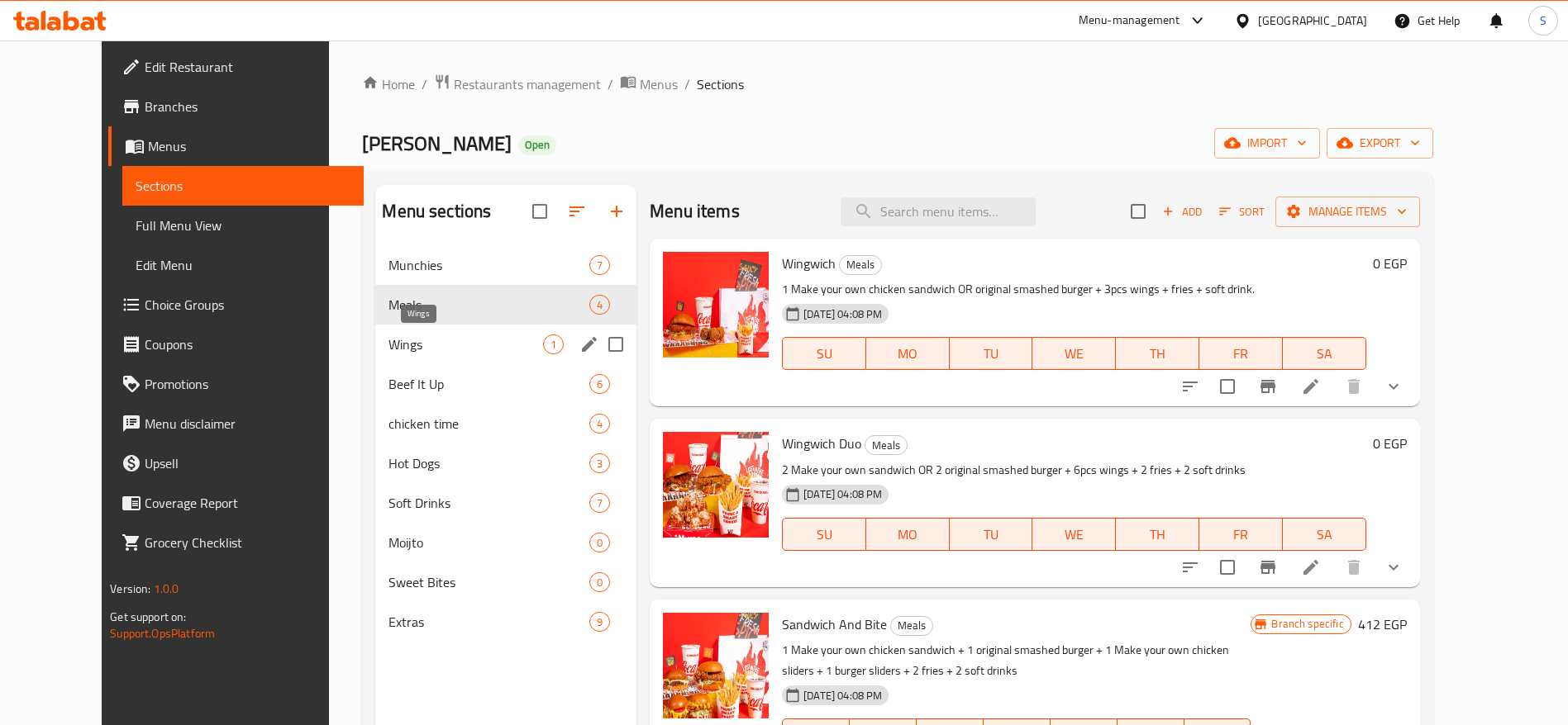
click at [469, 341] on span "Wings" at bounding box center [466, 345] width 155 height 20
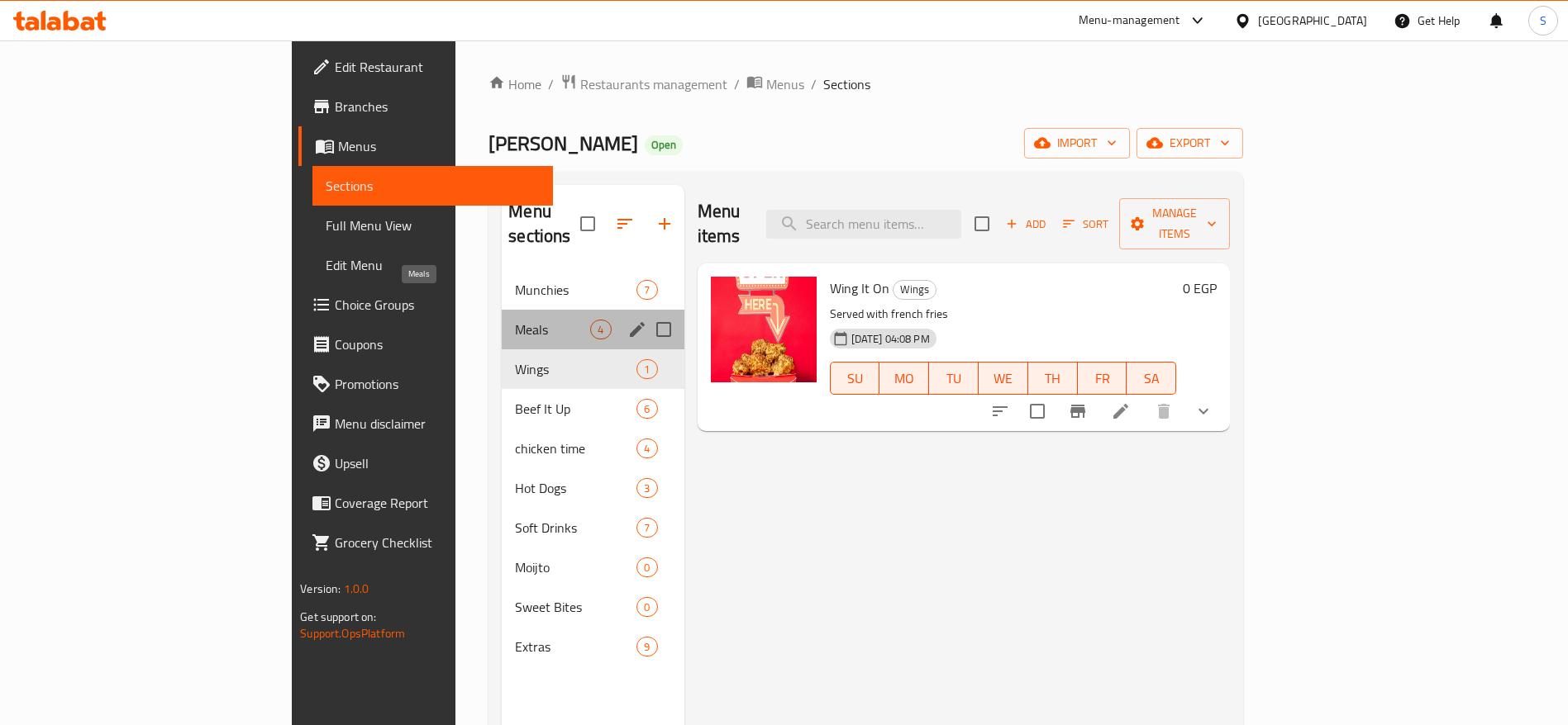
click at [515, 320] on span "Meals" at bounding box center [553, 330] width 76 height 20
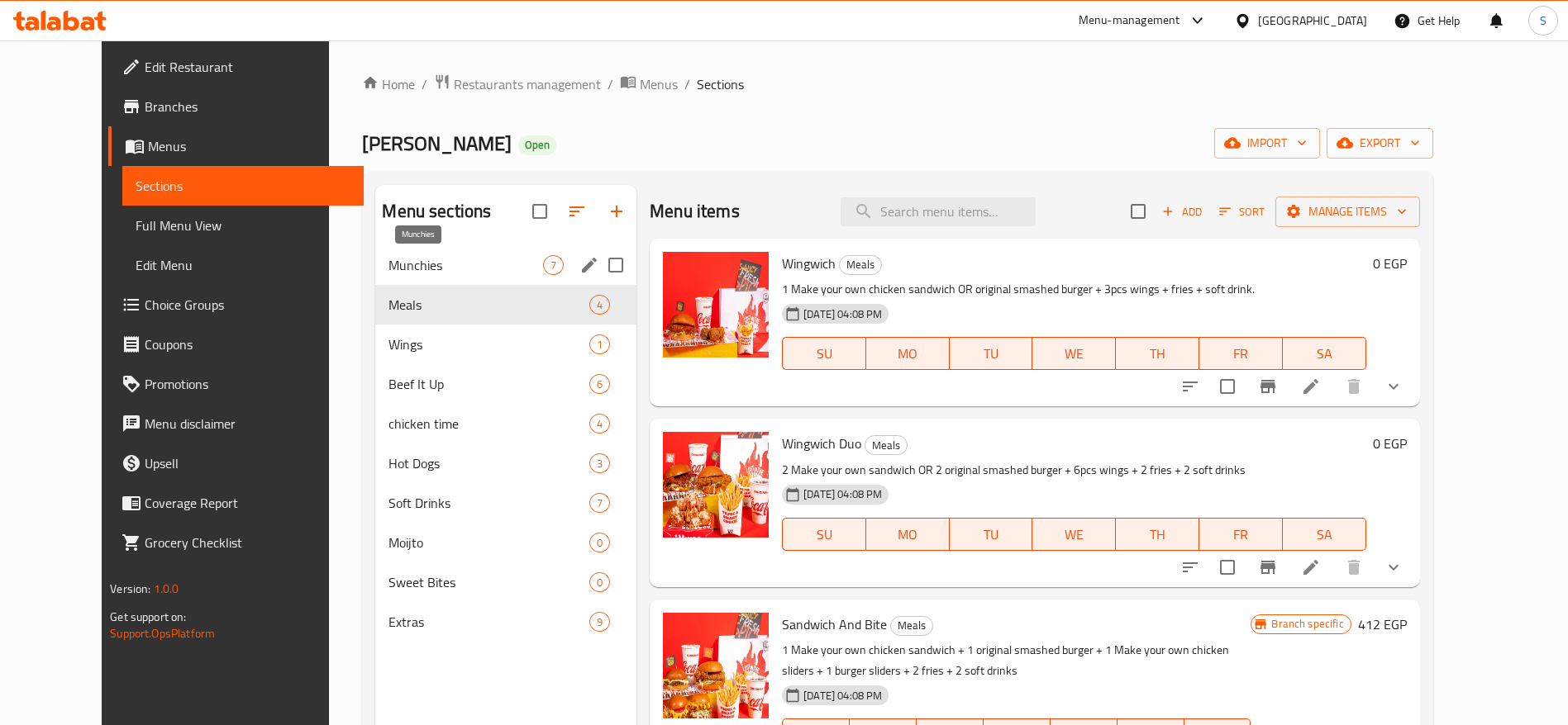
click at [466, 251] on div "Munchies 7" at bounding box center [505, 264] width 261 height 40
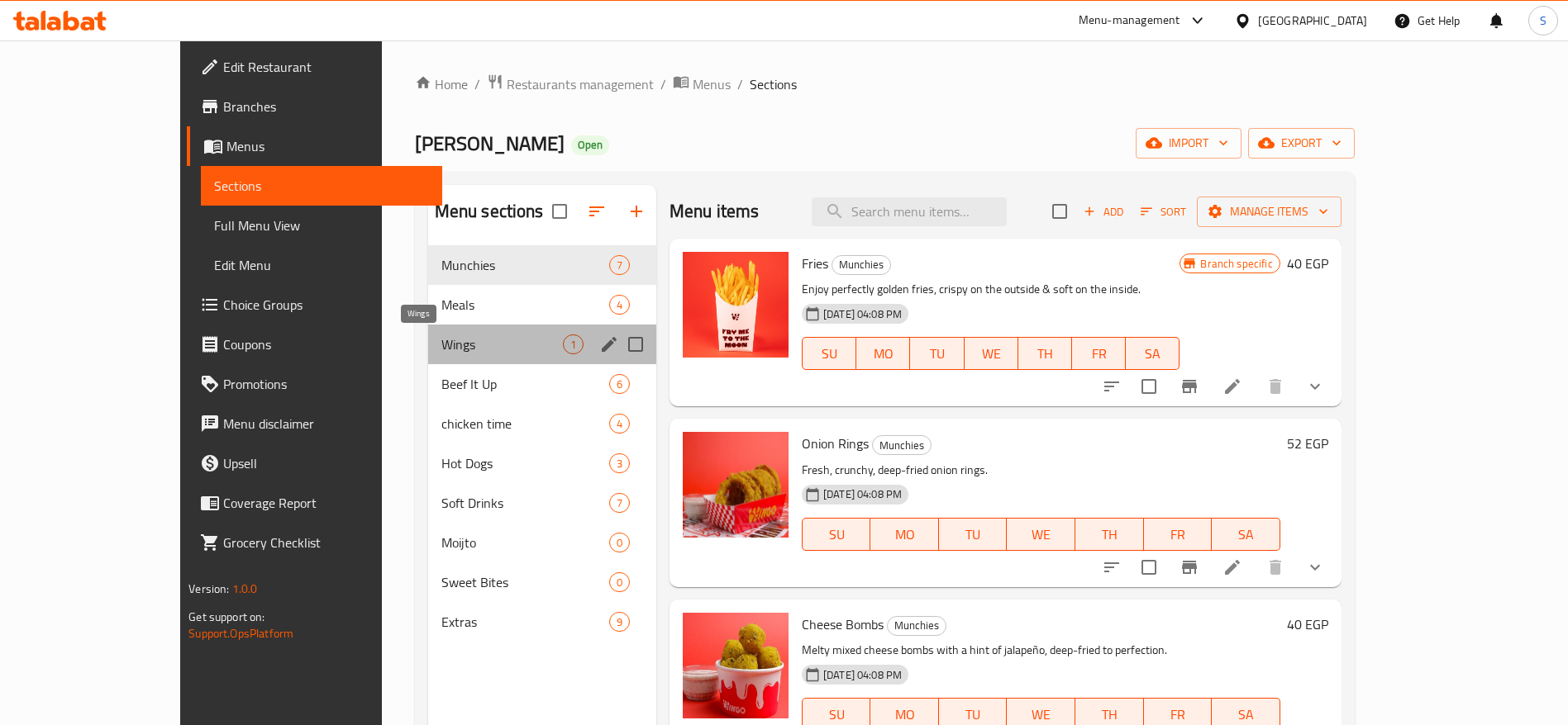
click at [442, 347] on span "Wings" at bounding box center [502, 345] width 122 height 20
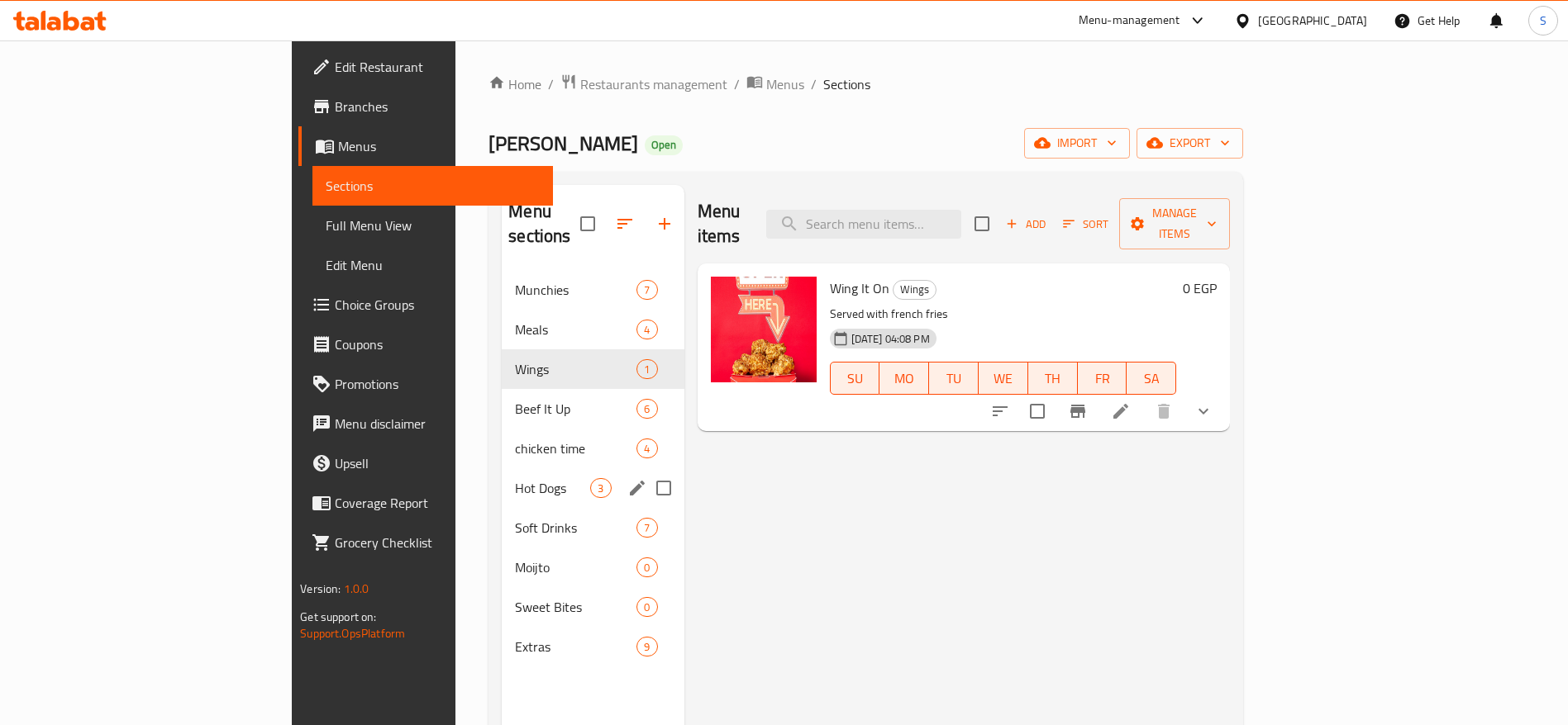
click at [501, 475] on div "Hot Dogs 3" at bounding box center [592, 487] width 182 height 40
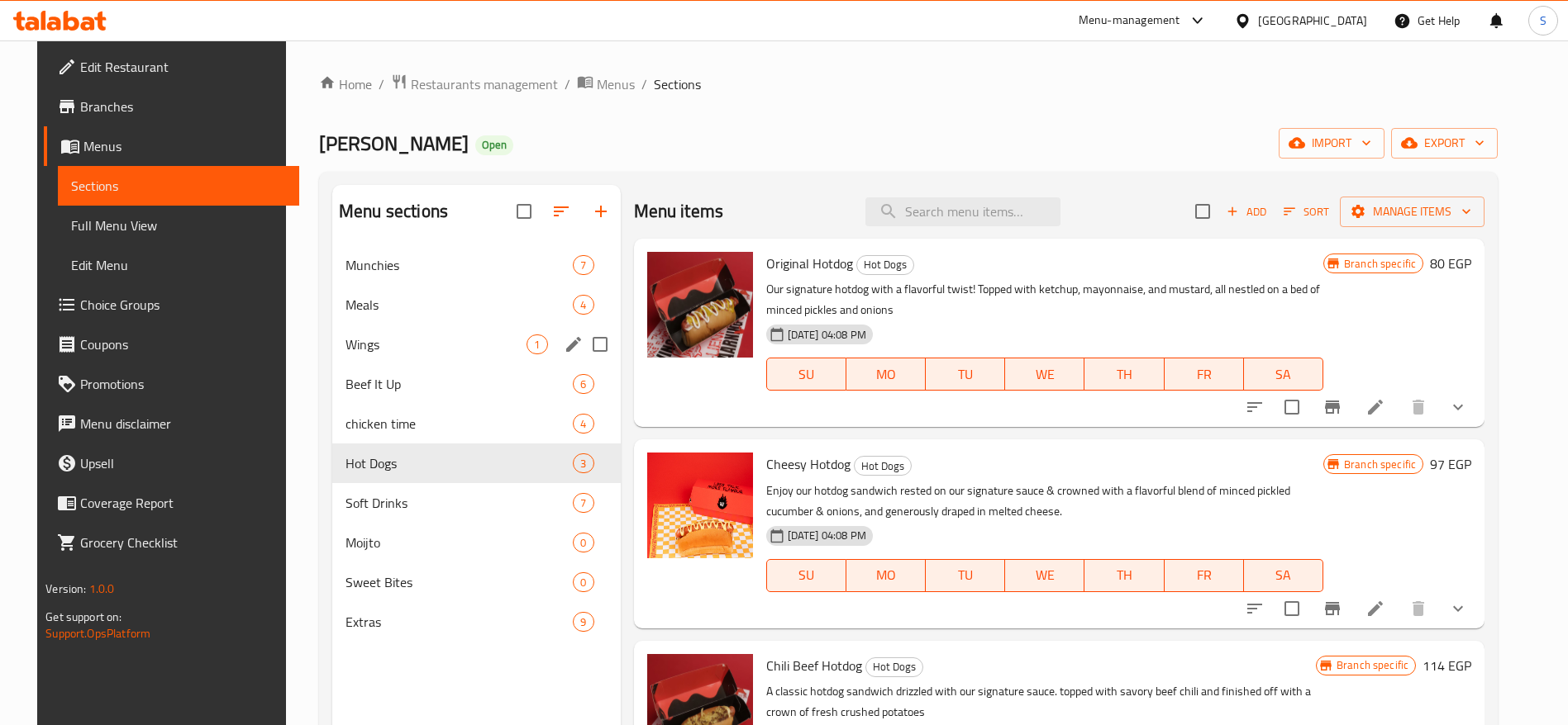
click at [438, 317] on div "Meals 4" at bounding box center [476, 304] width 289 height 40
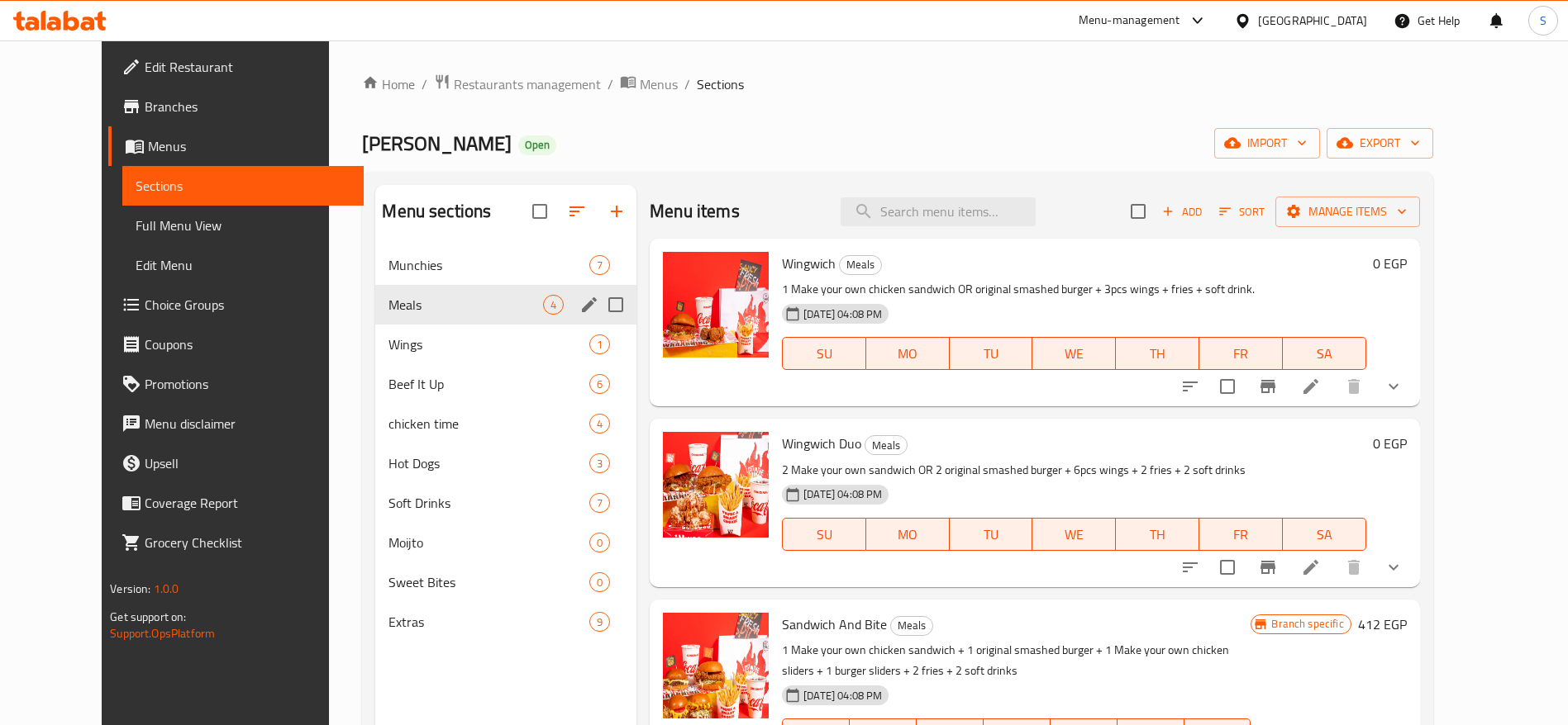
click at [465, 484] on div "Soft Drinks 7" at bounding box center [505, 502] width 261 height 40
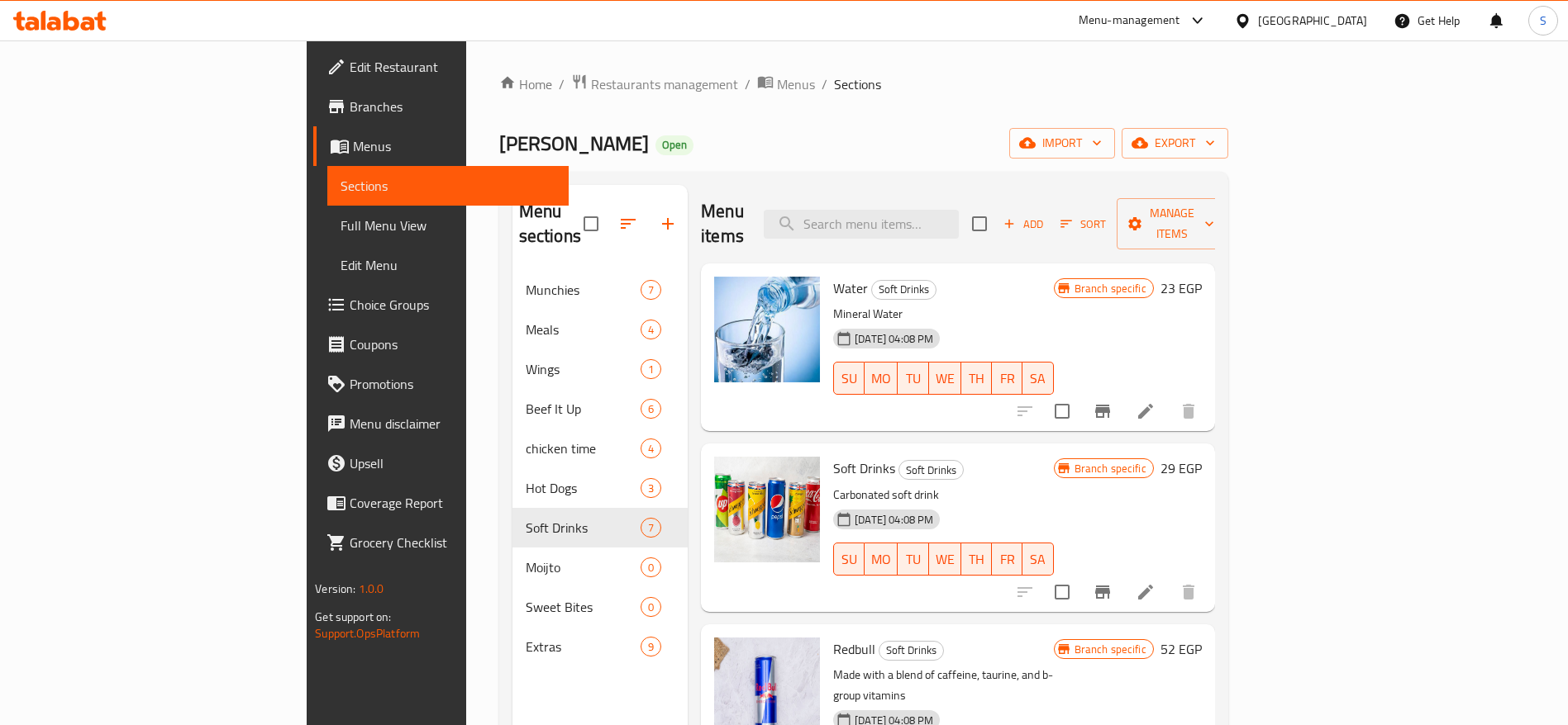
click at [353, 153] on span "Menus" at bounding box center [454, 146] width 203 height 20
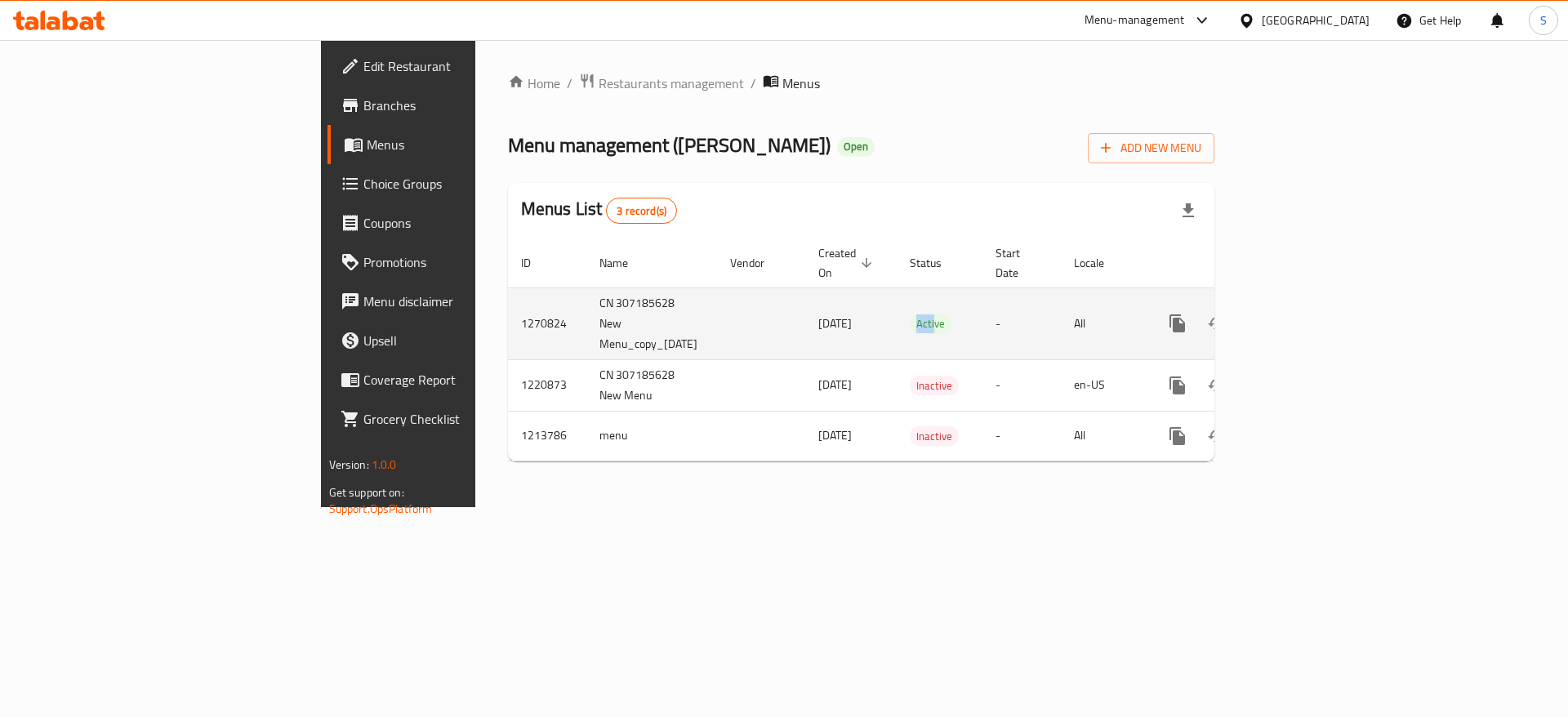
drag, startPoint x: 835, startPoint y: 305, endPoint x: 863, endPoint y: 296, distance: 29.4
click at [897, 296] on td "Active" at bounding box center [939, 323] width 86 height 72
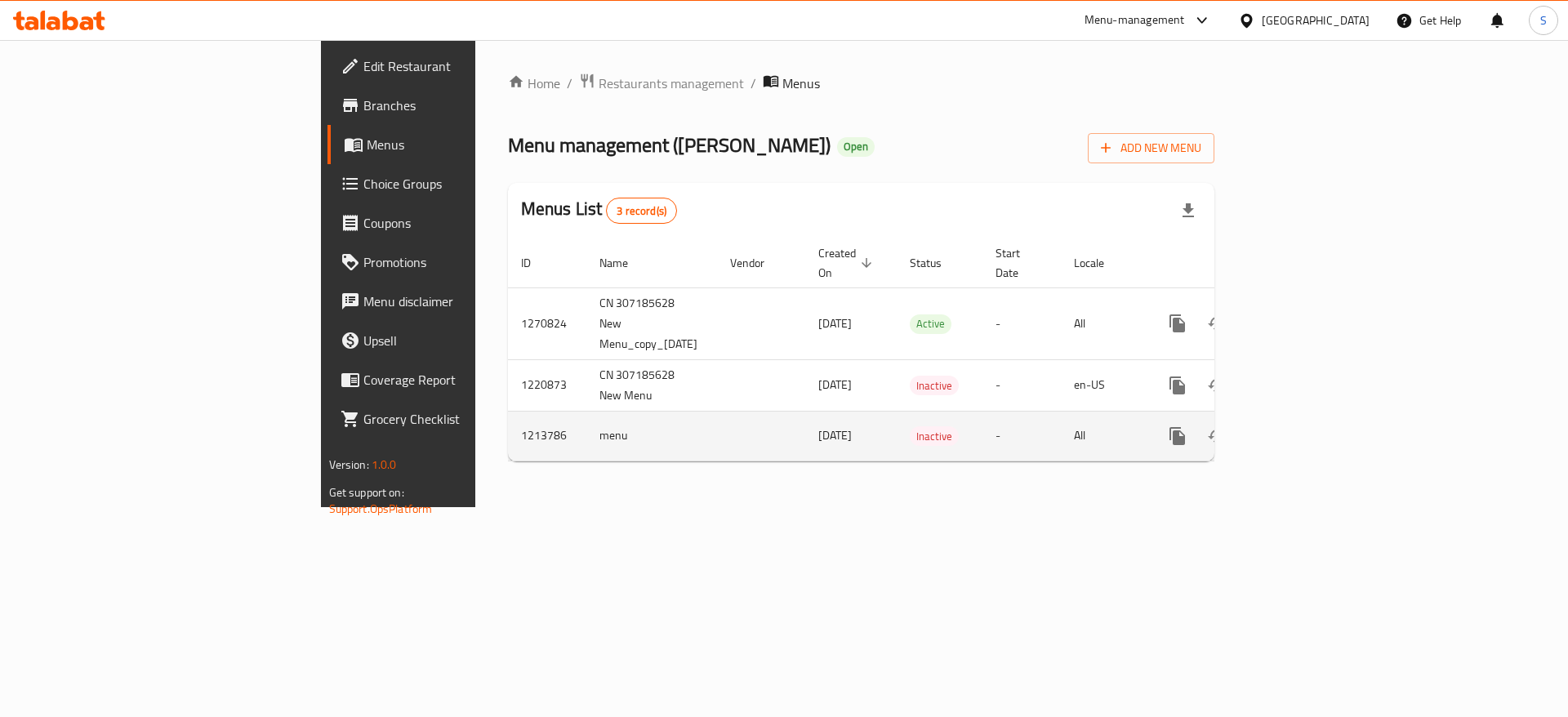
click at [897, 411] on td "Inactive" at bounding box center [939, 435] width 86 height 50
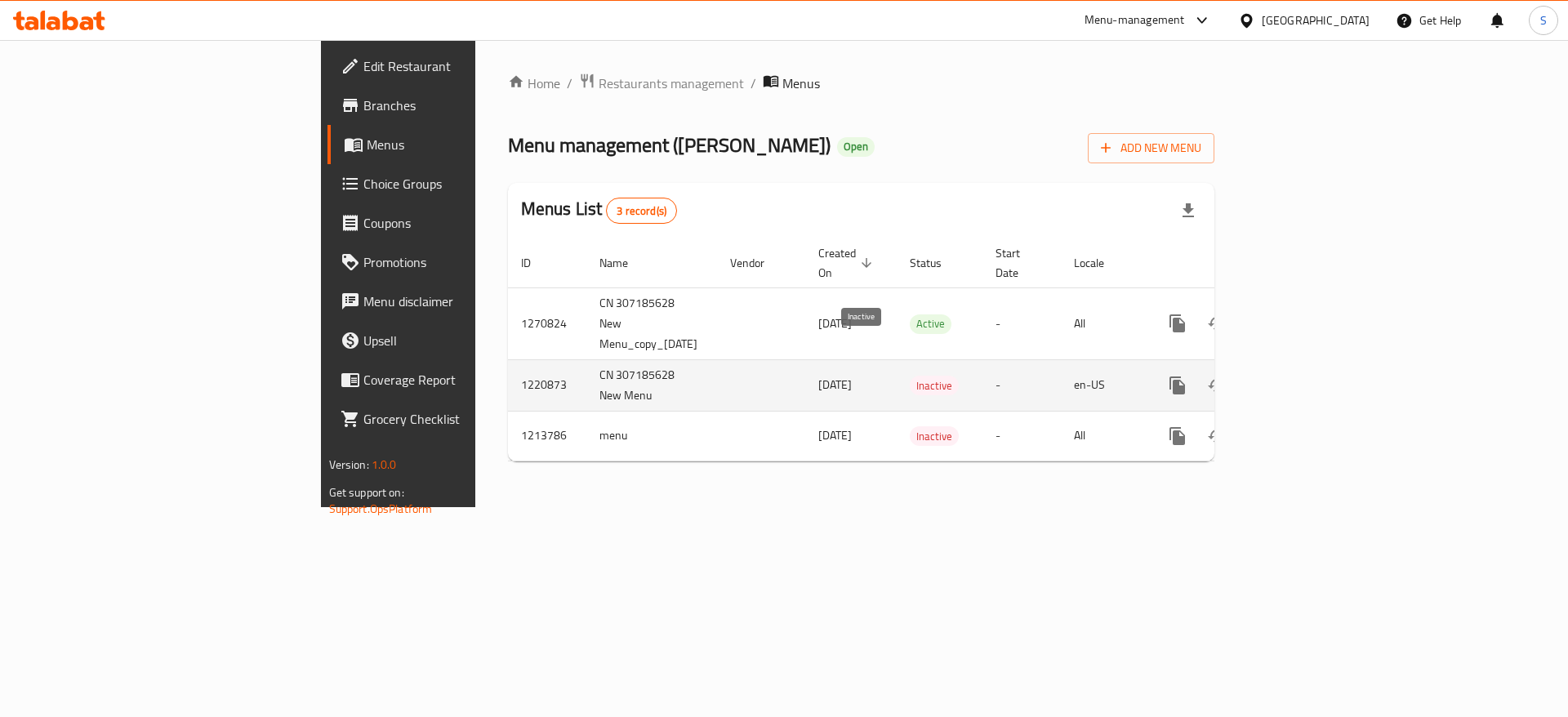
drag, startPoint x: 806, startPoint y: 343, endPoint x: 875, endPoint y: 356, distance: 70.2
click at [875, 359] on tr "1220873 CN 307185628 New Menu 28/01/2024 Inactive - en-US" at bounding box center [918, 384] width 820 height 51
click at [897, 359] on td "Inactive" at bounding box center [939, 384] width 86 height 51
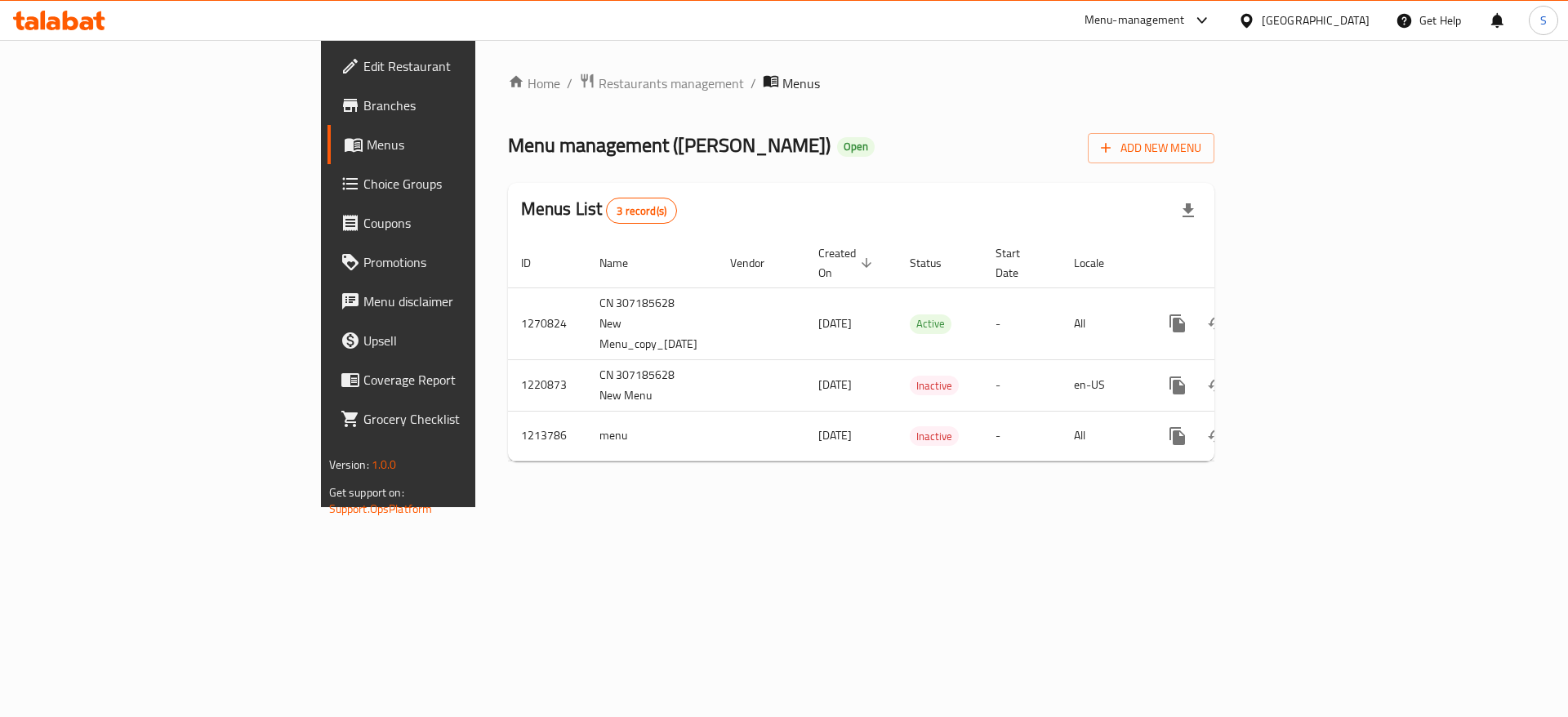
click at [476, 493] on div "Home / Restaurants management / Menus Menu management ( Wingo ) Open Add New Me…" at bounding box center [862, 273] width 773 height 467
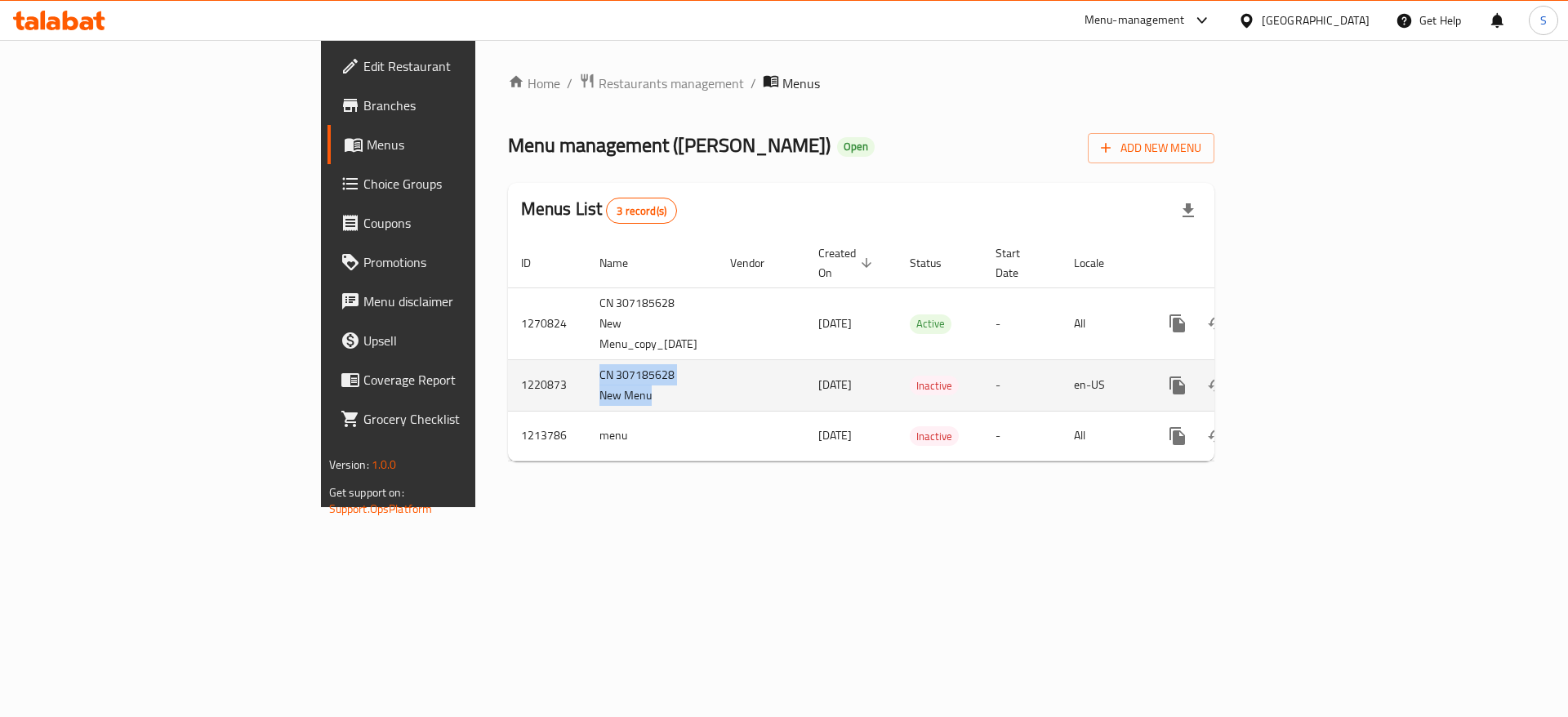
drag, startPoint x: 425, startPoint y: 352, endPoint x: 384, endPoint y: 345, distance: 41.6
click at [587, 359] on td "CN 307185628 New Menu" at bounding box center [651, 384] width 130 height 51
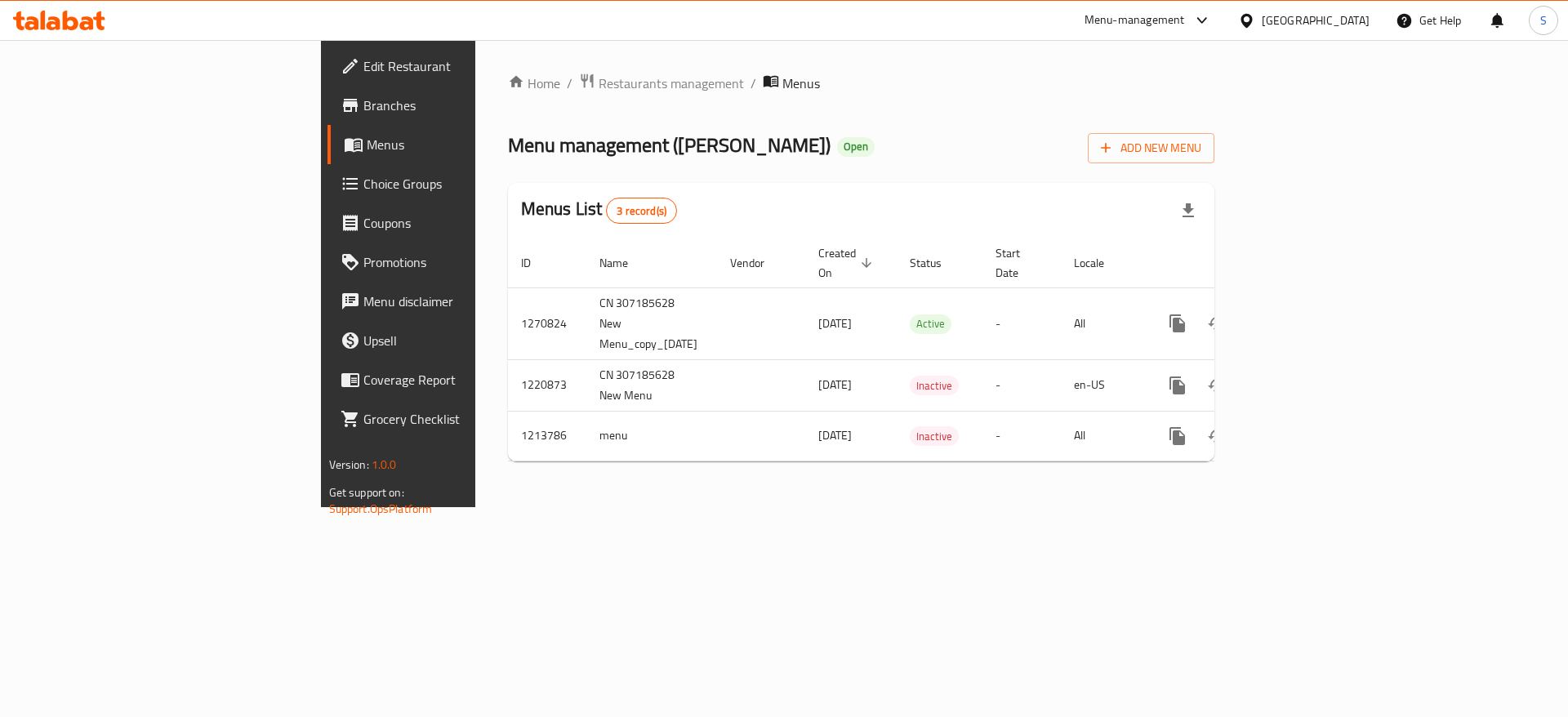
click at [476, 507] on div "Home / Restaurants management / Menus Menu management ( Wingo ) Open Add New Me…" at bounding box center [862, 273] width 773 height 467
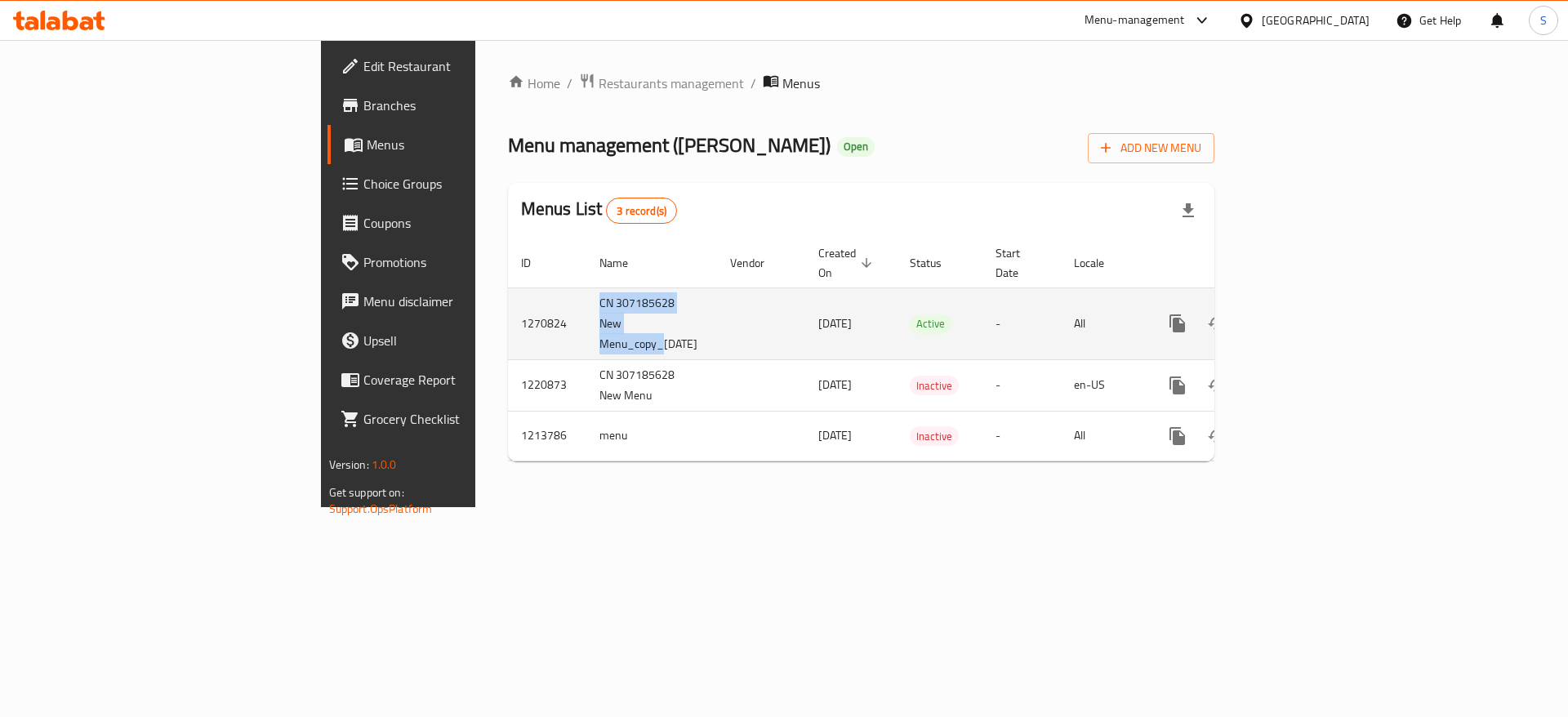
drag, startPoint x: 384, startPoint y: 277, endPoint x: 450, endPoint y: 313, distance: 75.2
click at [587, 313] on td "CN 307185628 New Menu_copy_[DATE]" at bounding box center [651, 323] width 130 height 72
click at [587, 318] on td "CN 307185628 New Menu_copy_[DATE]" at bounding box center [651, 323] width 130 height 72
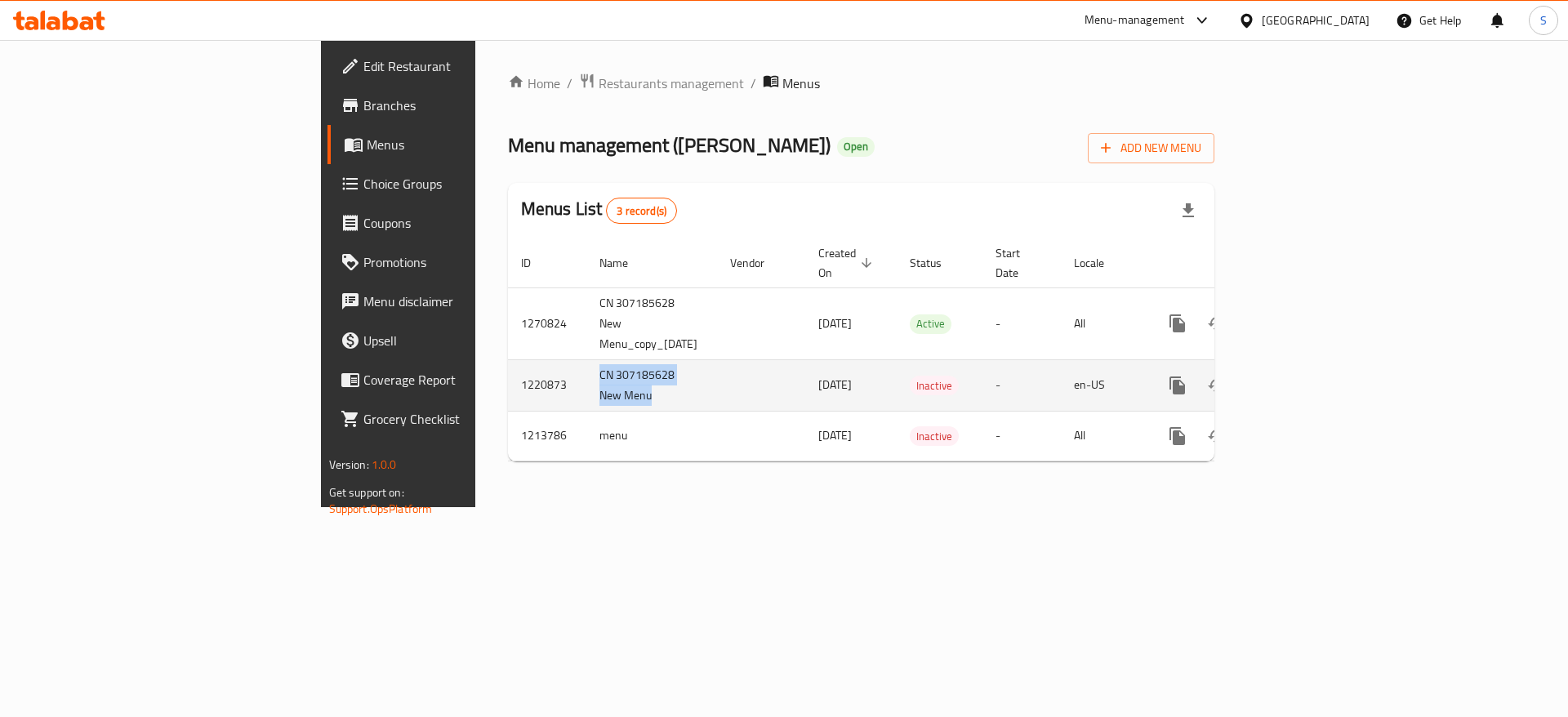
drag, startPoint x: 431, startPoint y: 361, endPoint x: 377, endPoint y: 342, distance: 57.2
click at [587, 359] on td "CN 307185628 New Menu" at bounding box center [651, 384] width 130 height 51
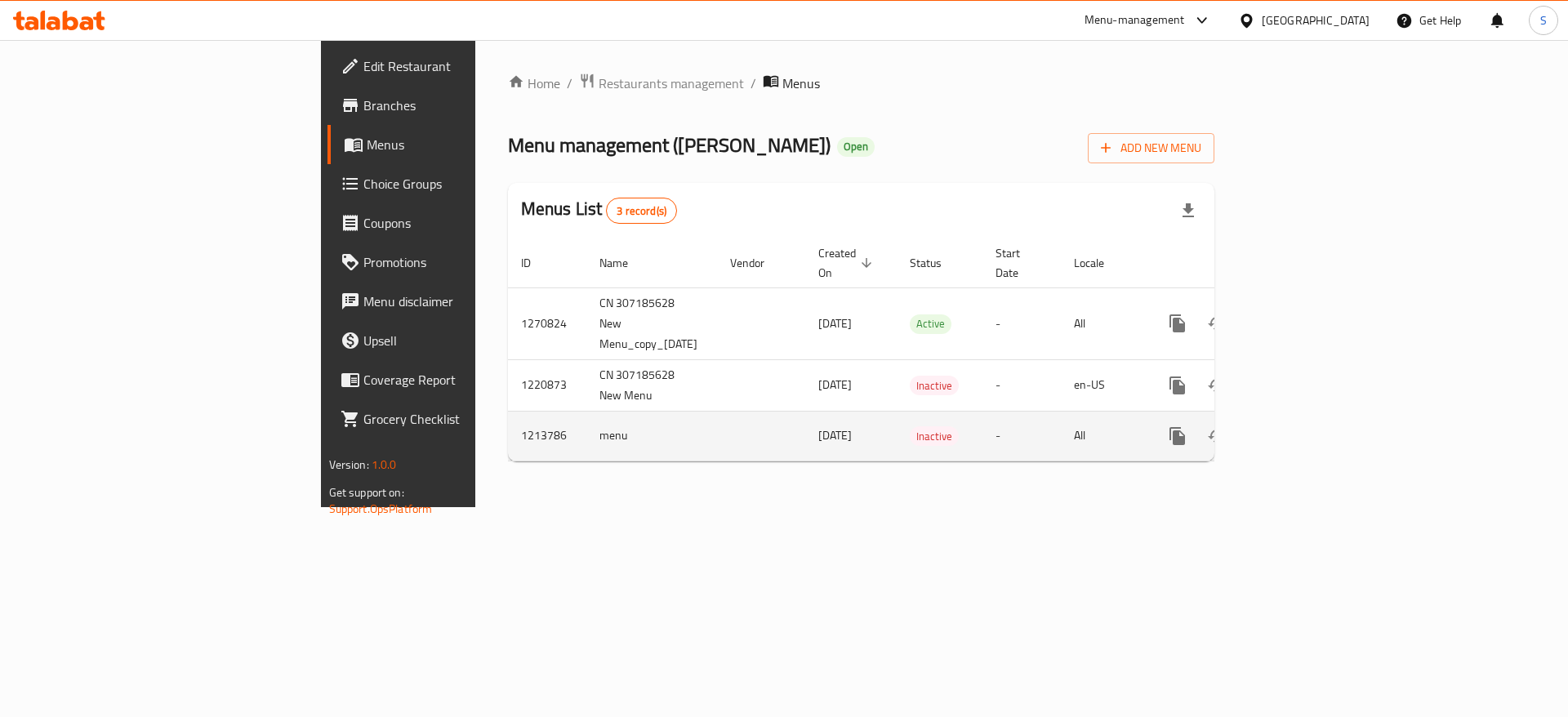
click at [587, 411] on td "menu" at bounding box center [651, 435] width 130 height 50
drag, startPoint x: 384, startPoint y: 389, endPoint x: 398, endPoint y: 392, distance: 14.3
click at [587, 411] on td "menu" at bounding box center [651, 435] width 130 height 50
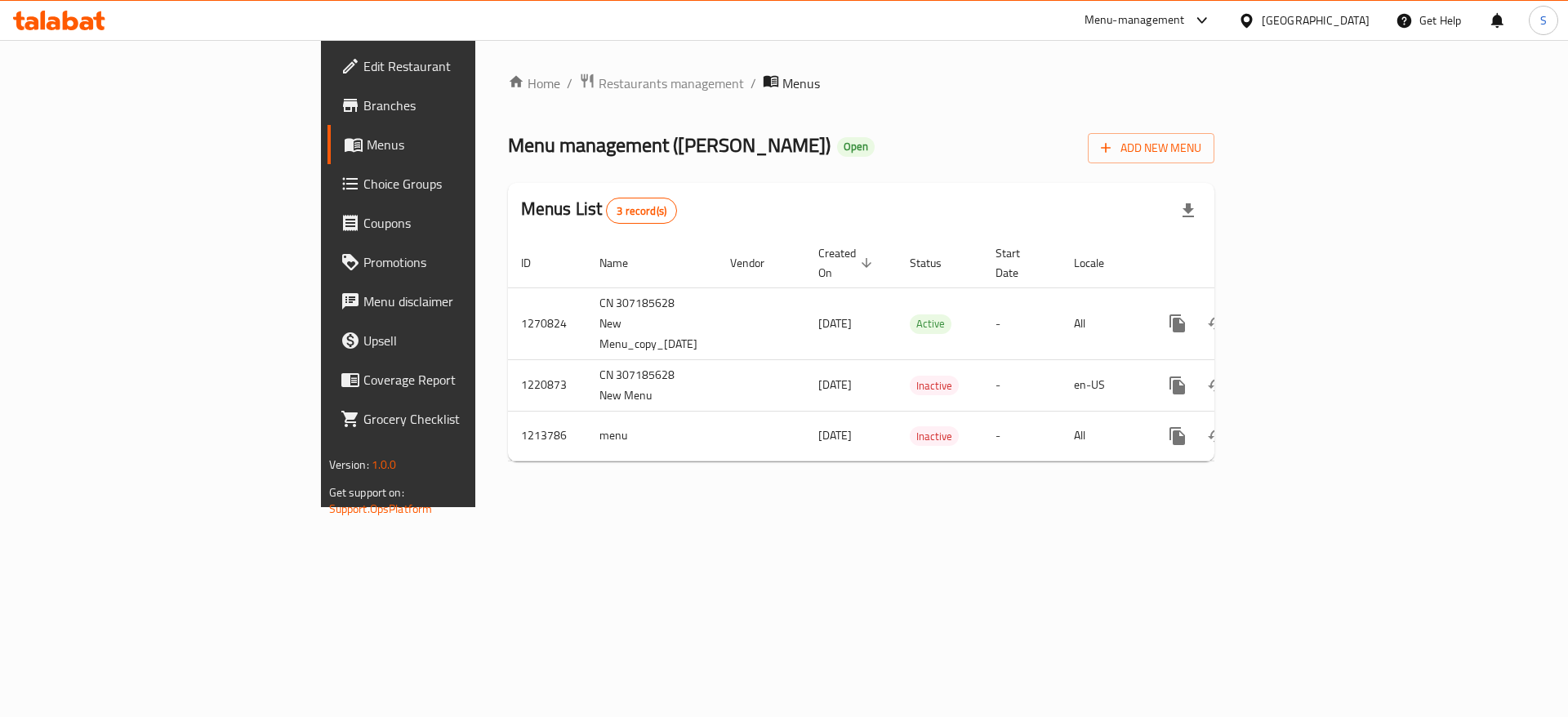
click at [476, 473] on div "Home / Restaurants management / Menus Menu management ( Wingo ) Open Add New Me…" at bounding box center [862, 273] width 773 height 467
click at [82, 19] on icon at bounding box center [58, 21] width 92 height 20
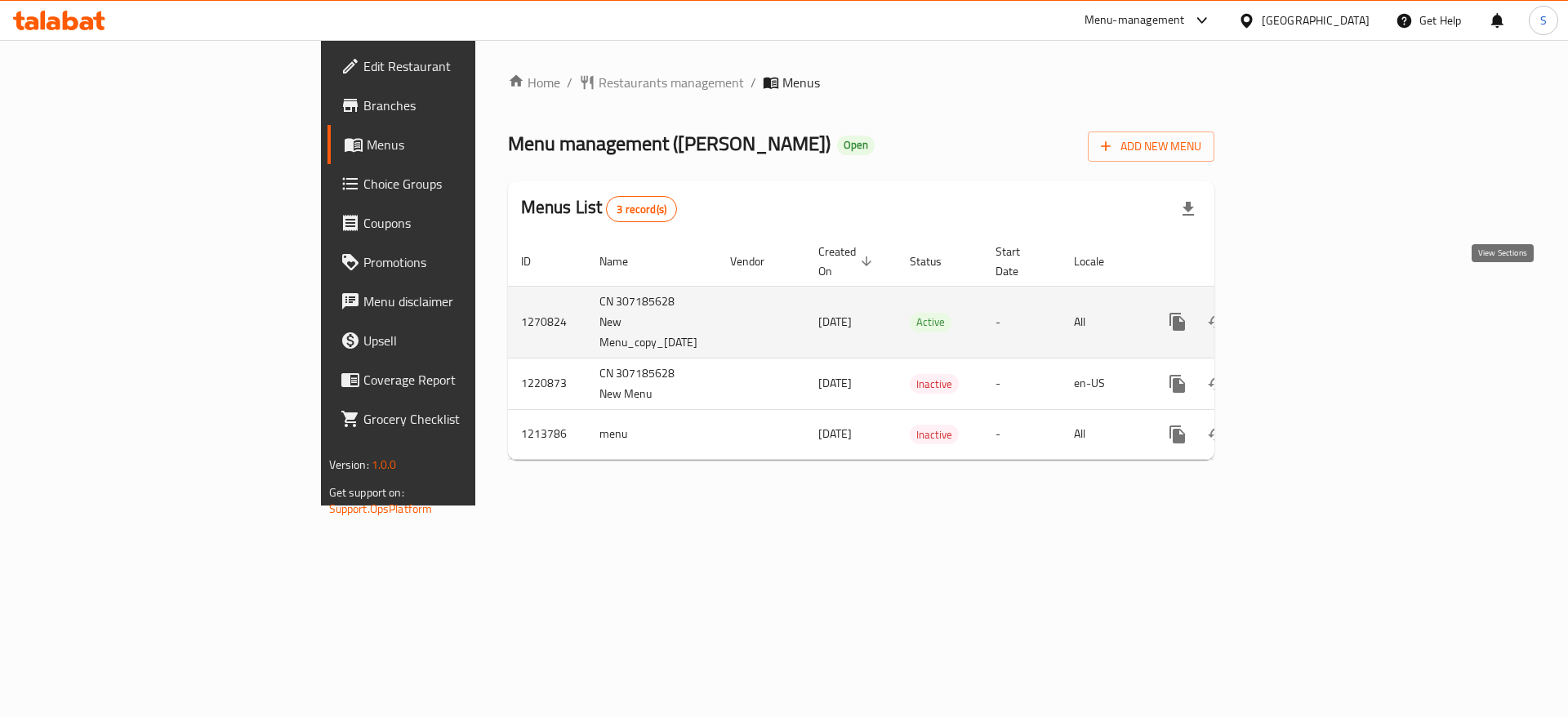
click at [1306, 312] on icon "enhanced table" at bounding box center [1296, 322] width 20 height 20
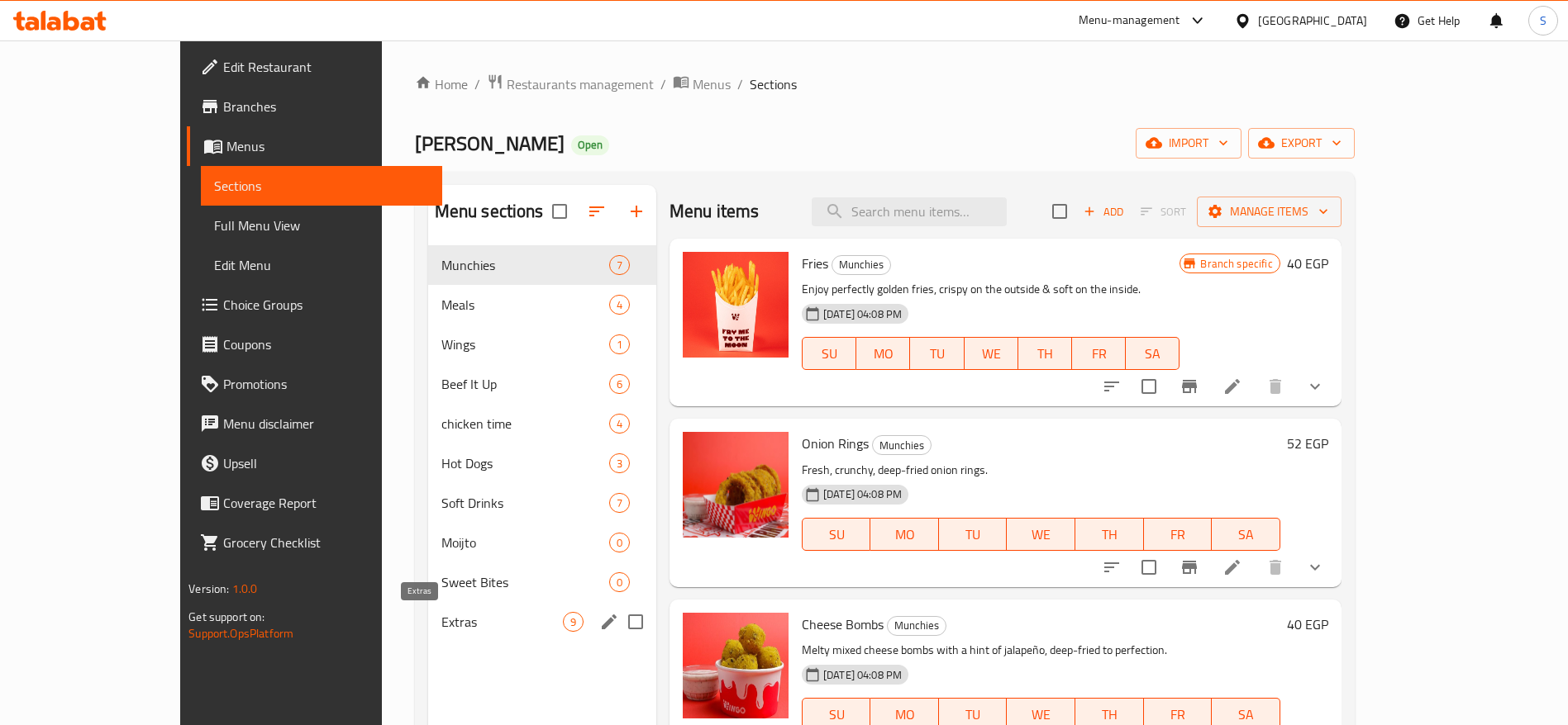
click at [442, 612] on span "Extras" at bounding box center [502, 622] width 122 height 20
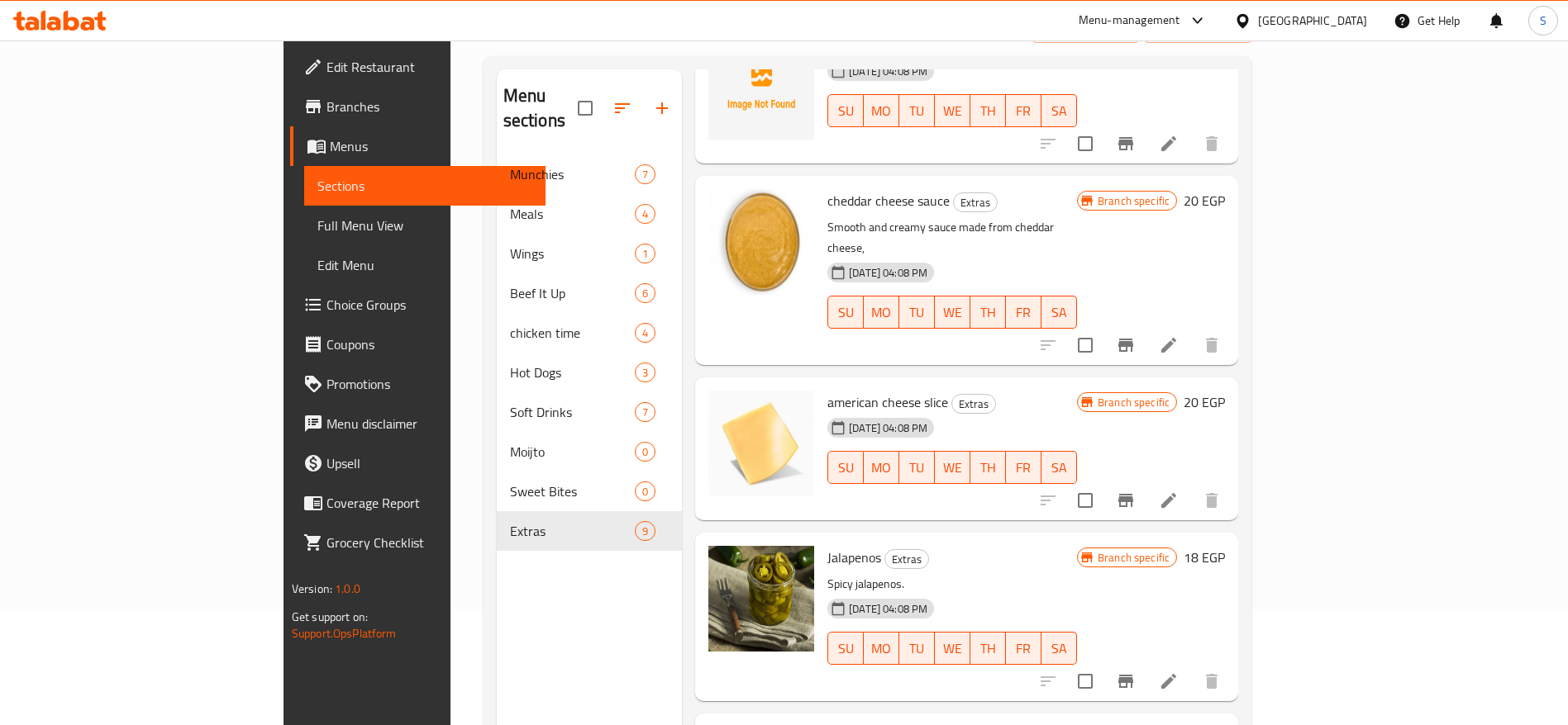
scroll to position [231, 0]
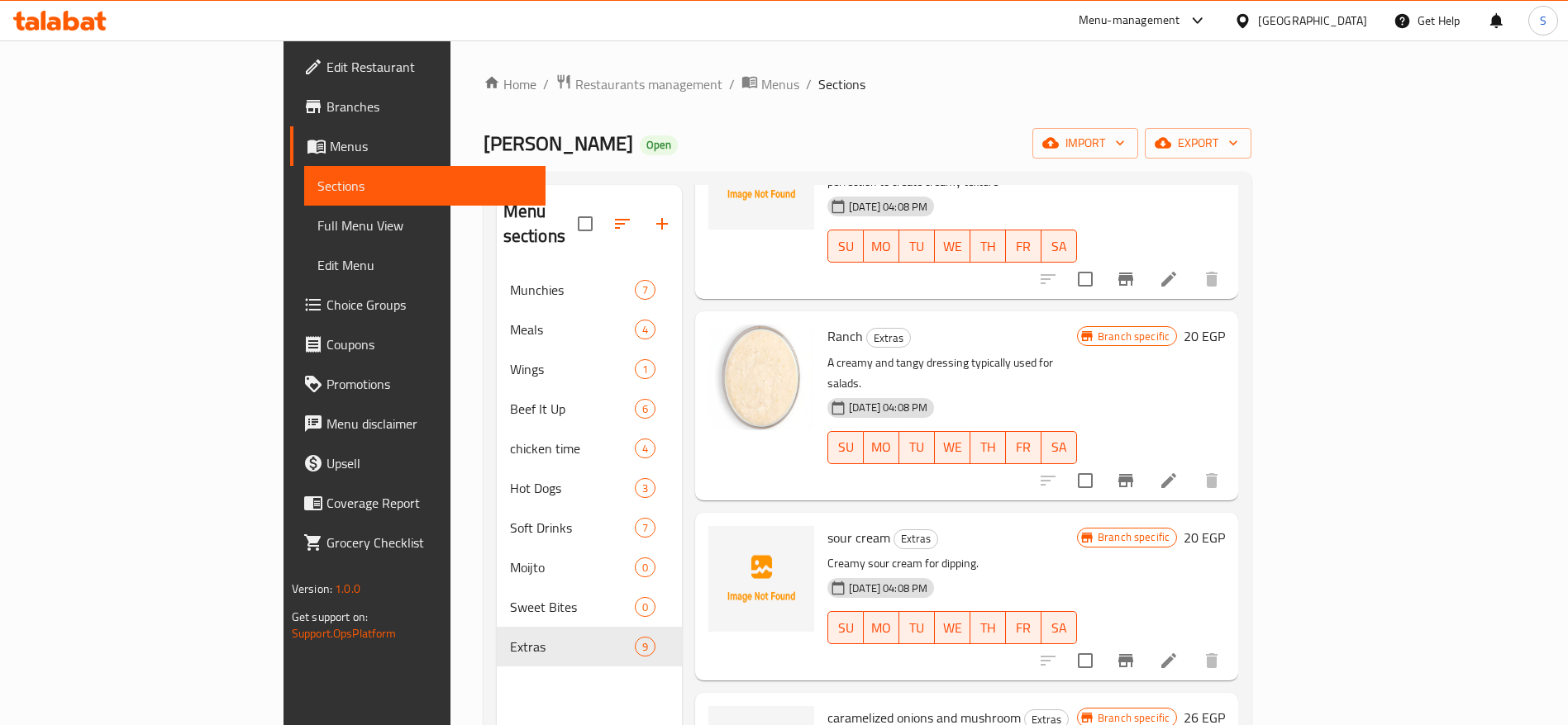
scroll to position [0, 0]
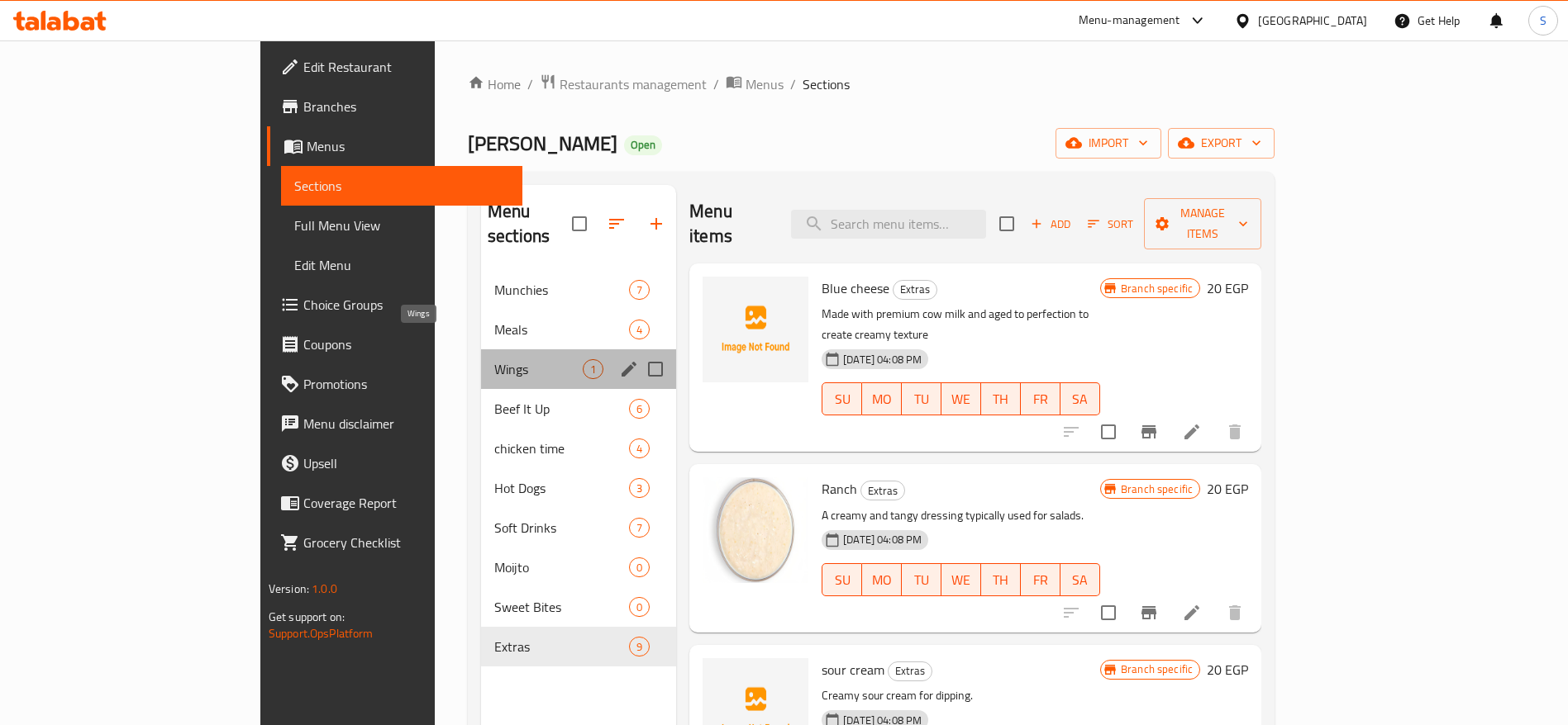
click at [494, 359] on span "Wings" at bounding box center [538, 369] width 88 height 20
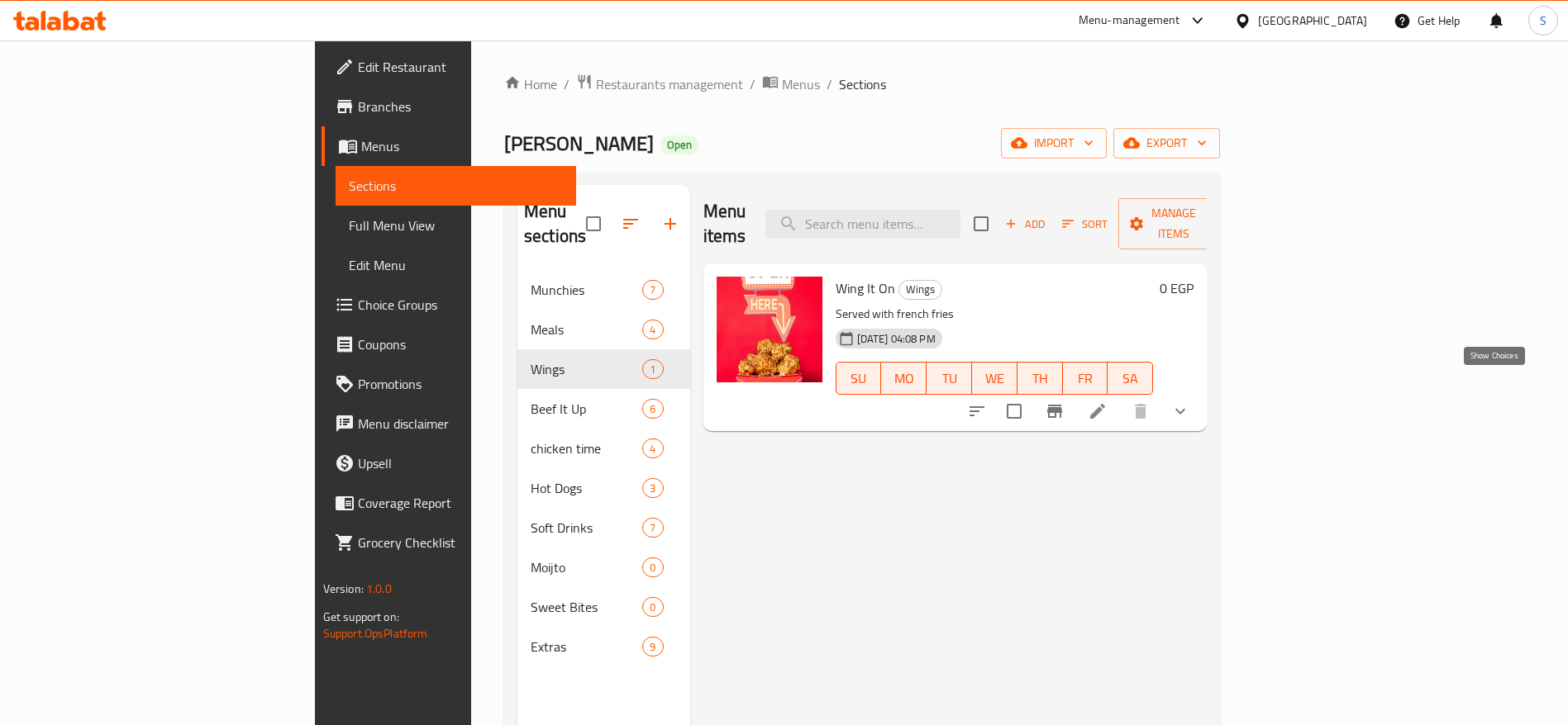
click at [1190, 402] on icon "show more" at bounding box center [1180, 412] width 20 height 20
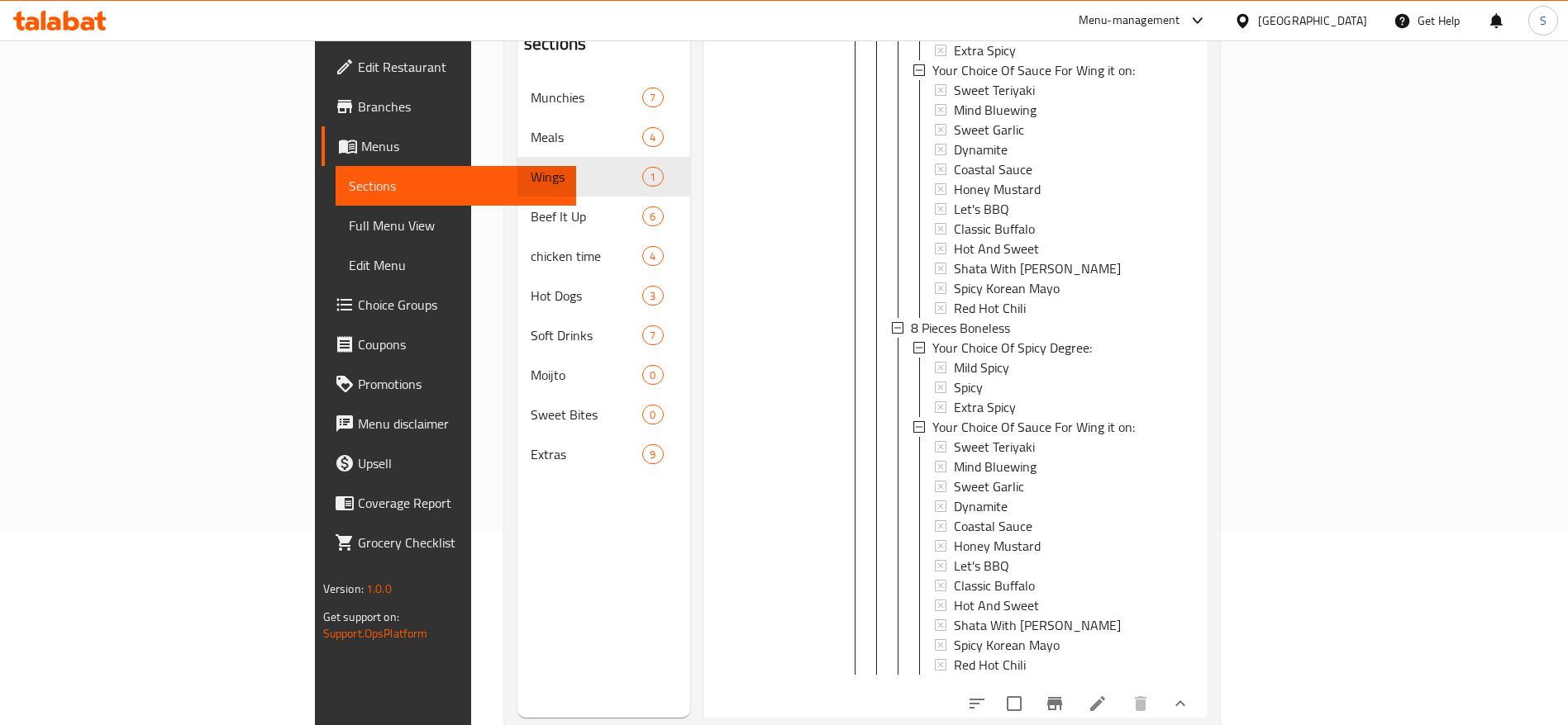
scroll to position [231, 0]
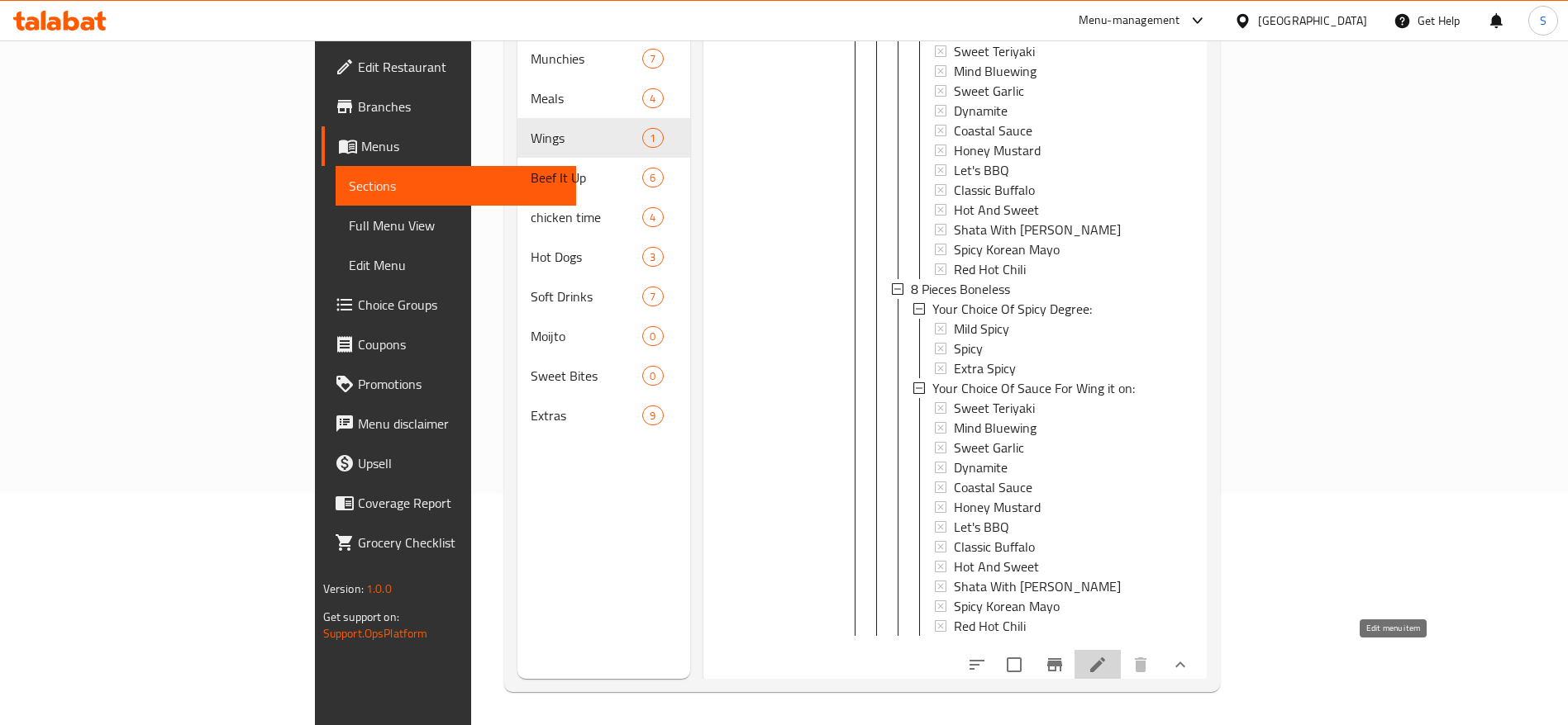
click at [1107, 655] on icon at bounding box center [1098, 665] width 20 height 20
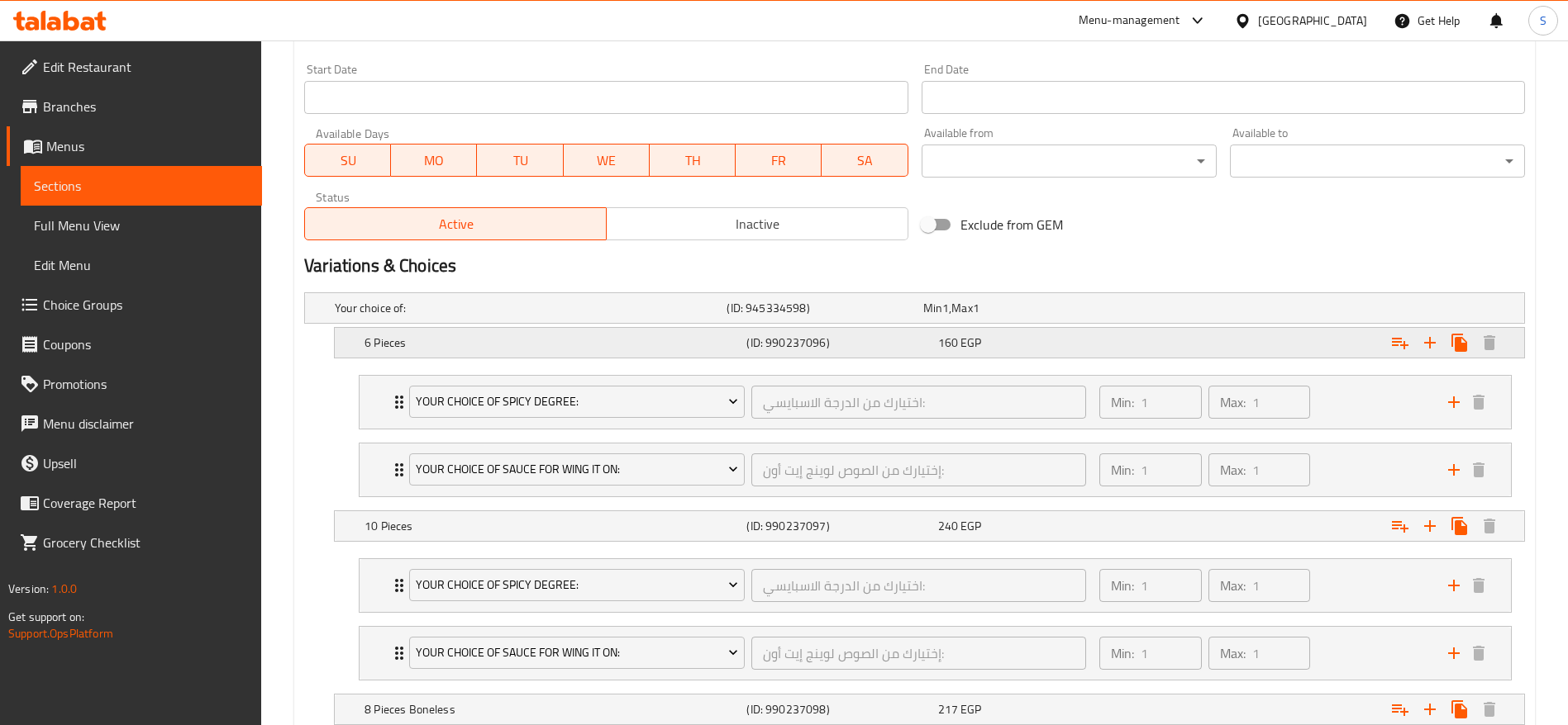
scroll to position [957, 0]
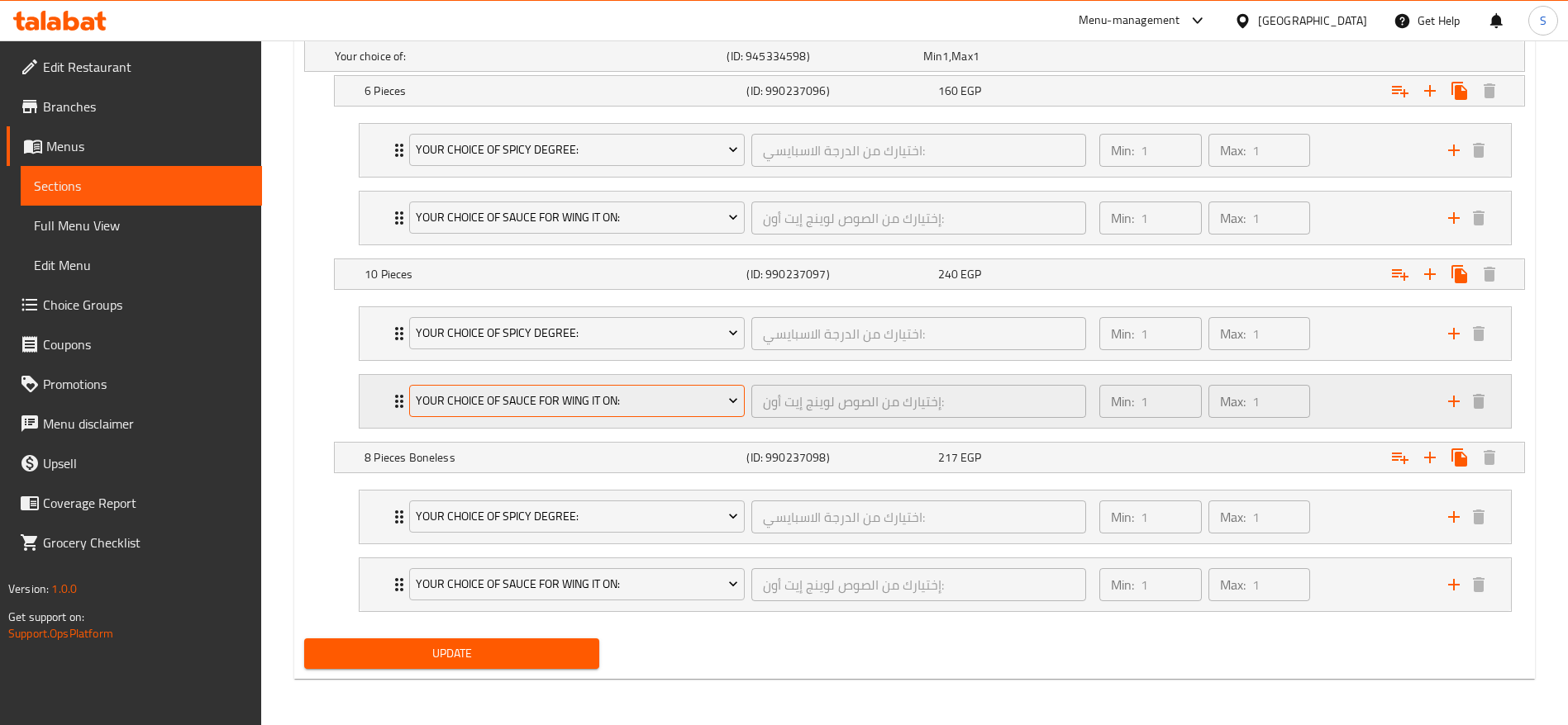
click at [690, 404] on span "Your Choice Of Sauce For Wing it on:" at bounding box center [577, 401] width 324 height 20
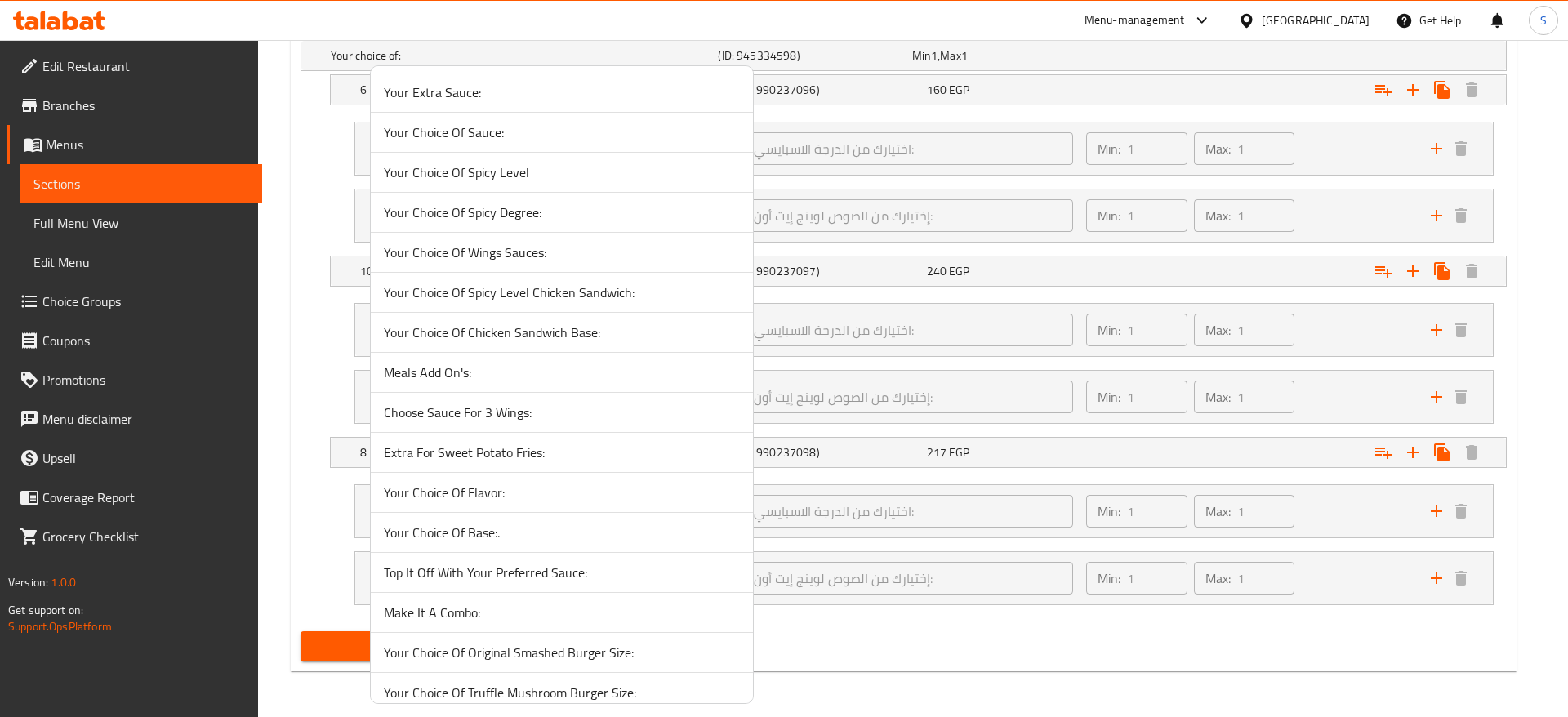
click at [866, 312] on div at bounding box center [784, 358] width 1568 height 717
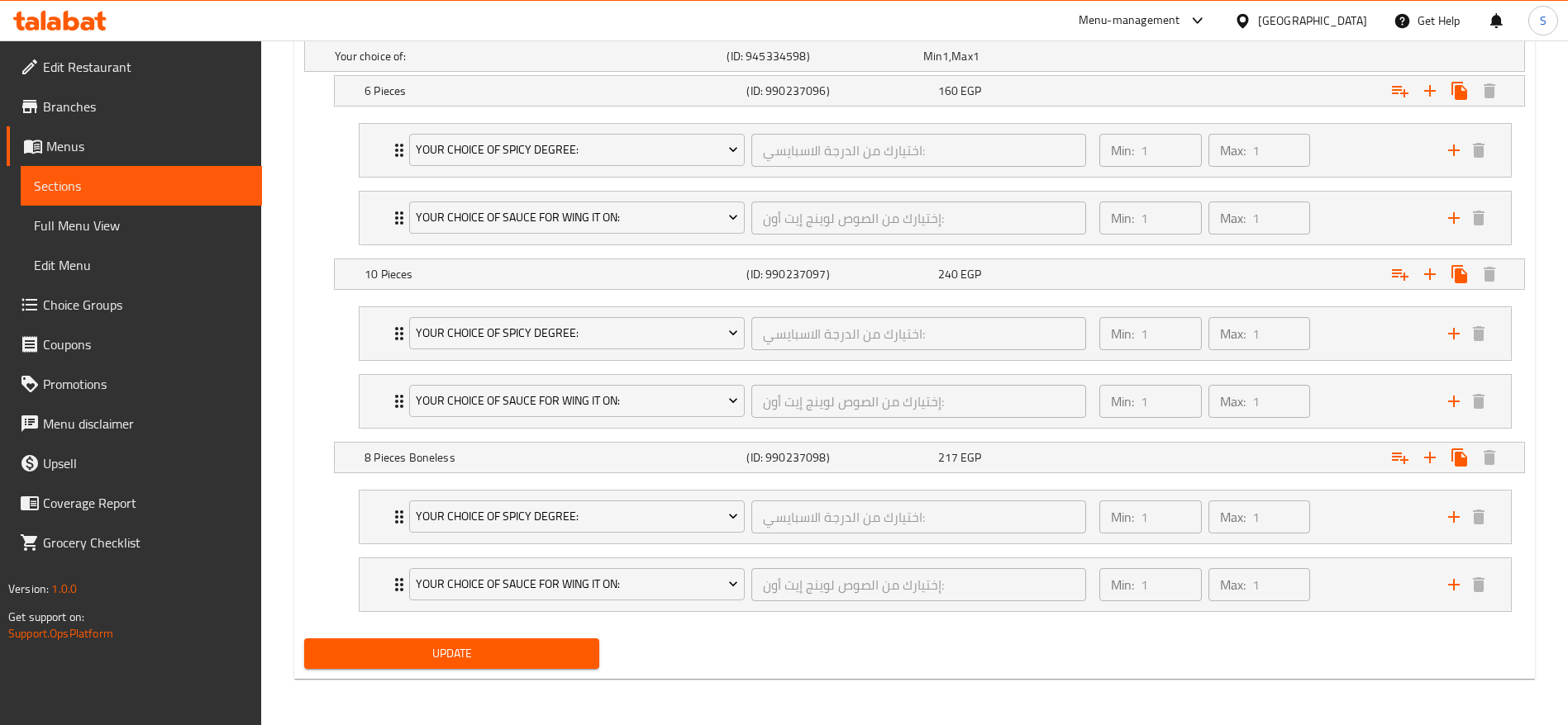
click at [146, 147] on span "Menus" at bounding box center [147, 146] width 203 height 20
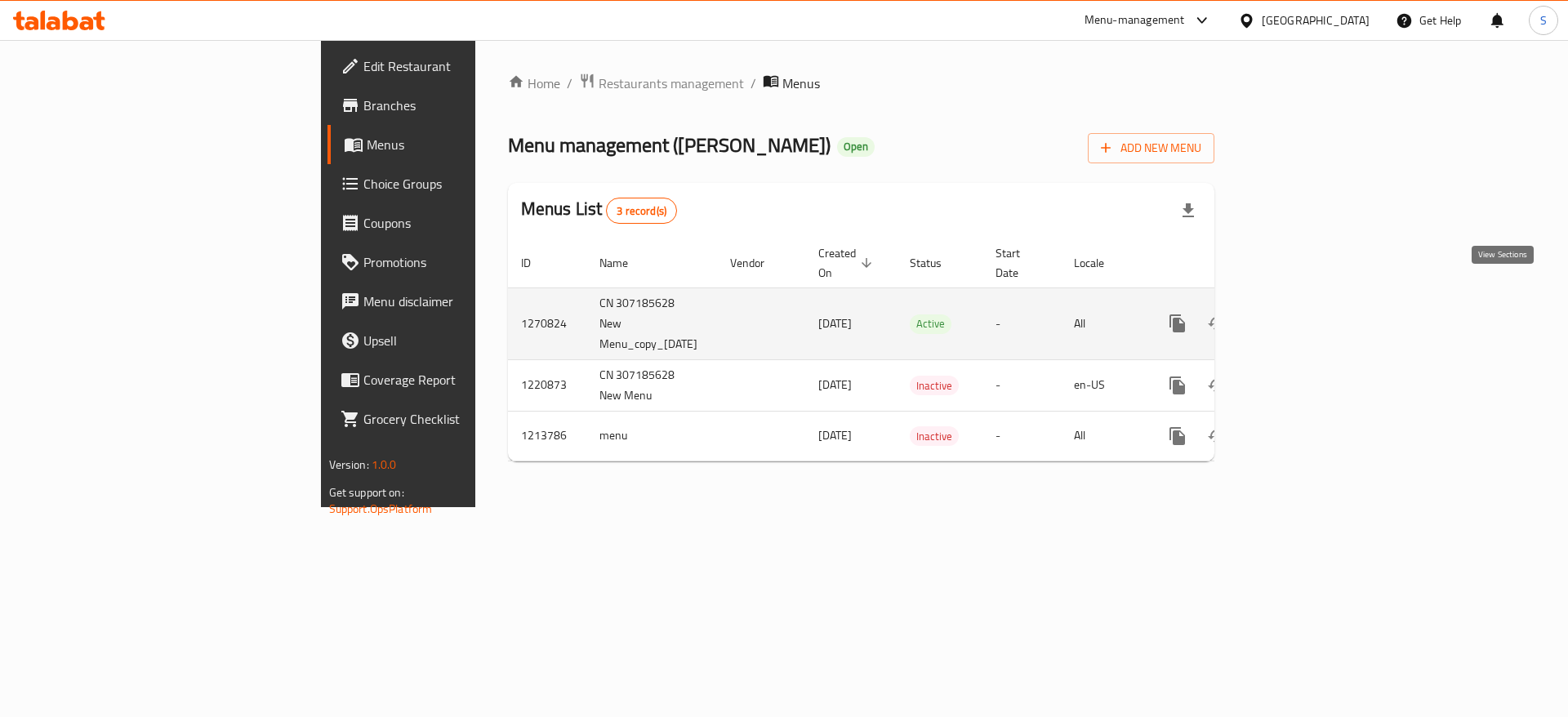
click at [1306, 313] on icon "enhanced table" at bounding box center [1296, 323] width 20 height 20
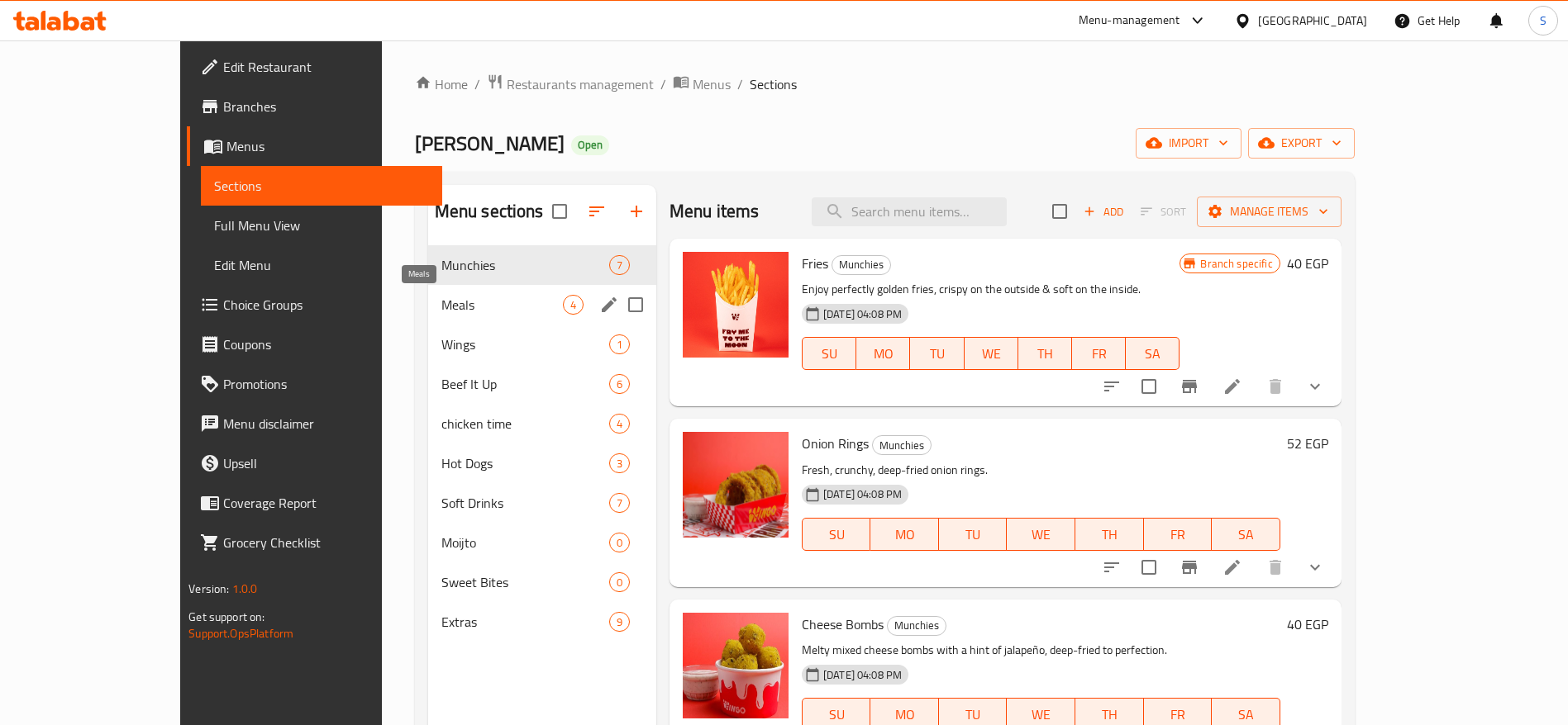
click at [442, 309] on span "Meals" at bounding box center [502, 305] width 122 height 20
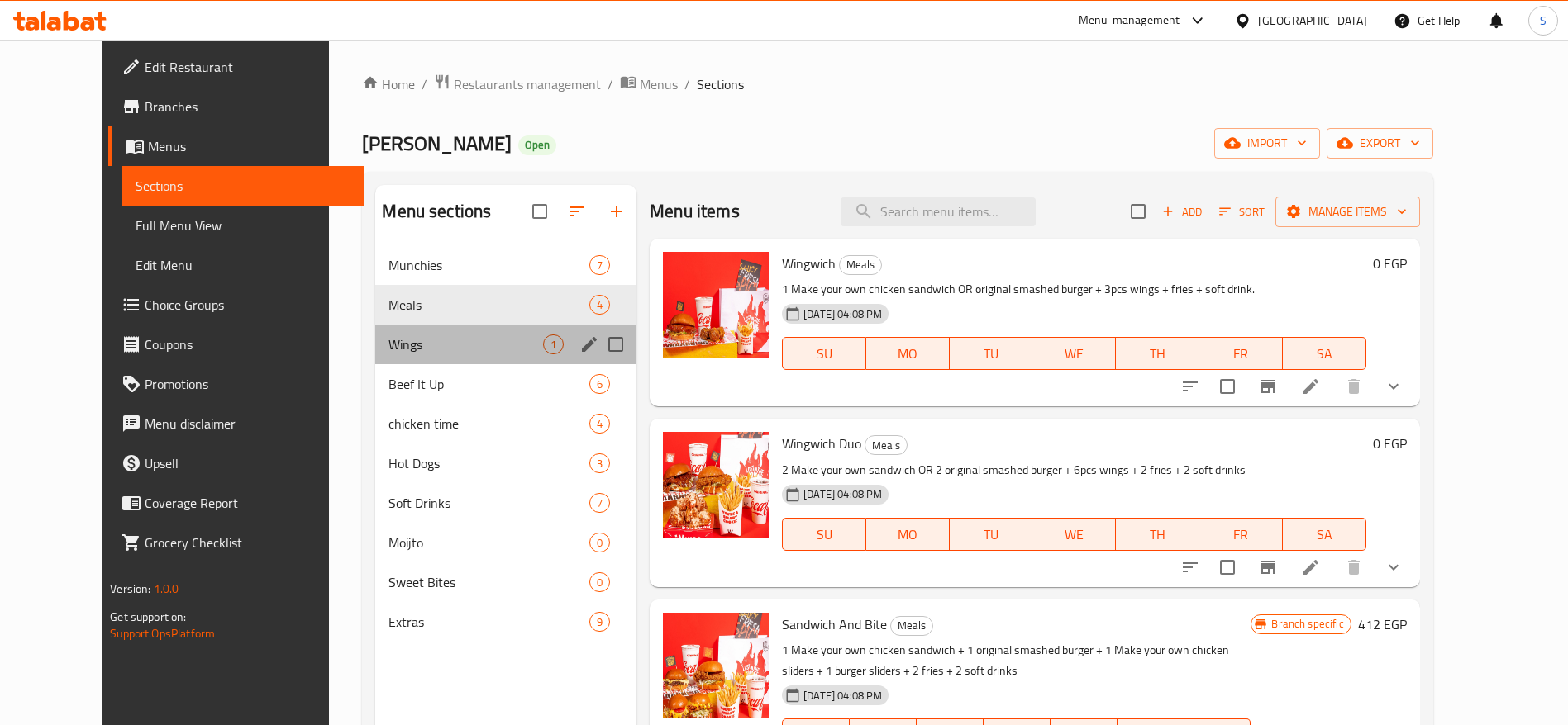
click at [395, 356] on div "Wings 1" at bounding box center [505, 344] width 261 height 40
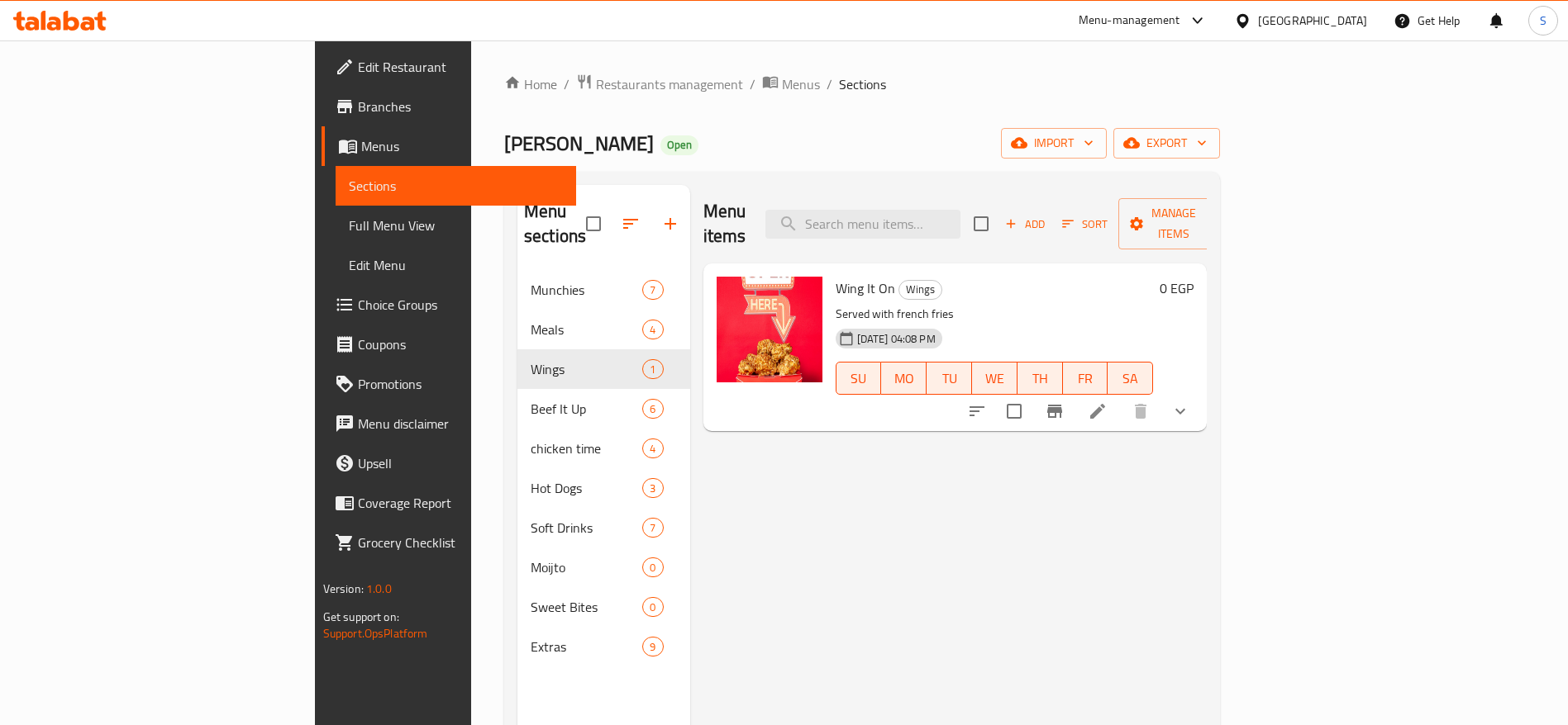
click at [1200, 392] on button "show more" at bounding box center [1180, 411] width 40 height 40
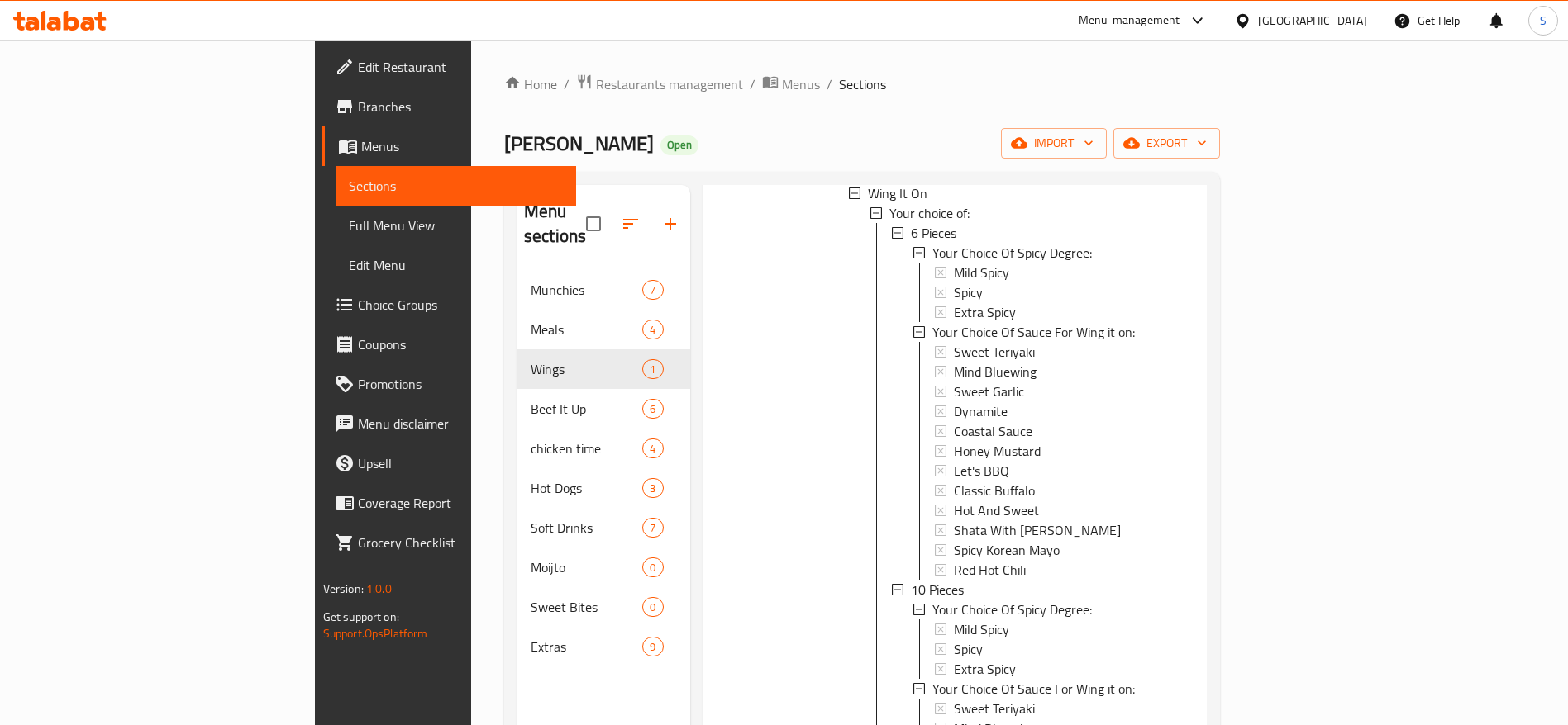
scroll to position [3, 0]
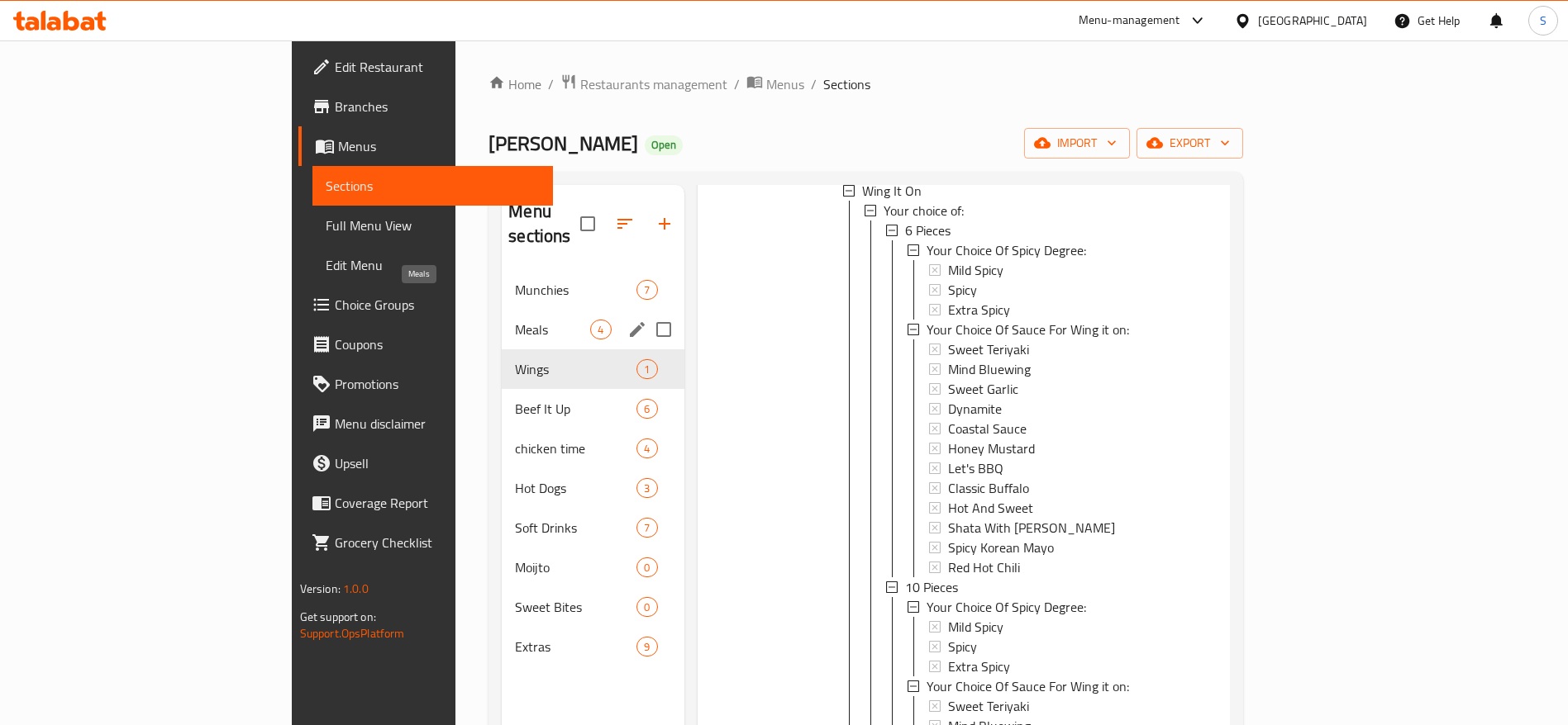
click at [515, 320] on span "Meals" at bounding box center [553, 330] width 76 height 20
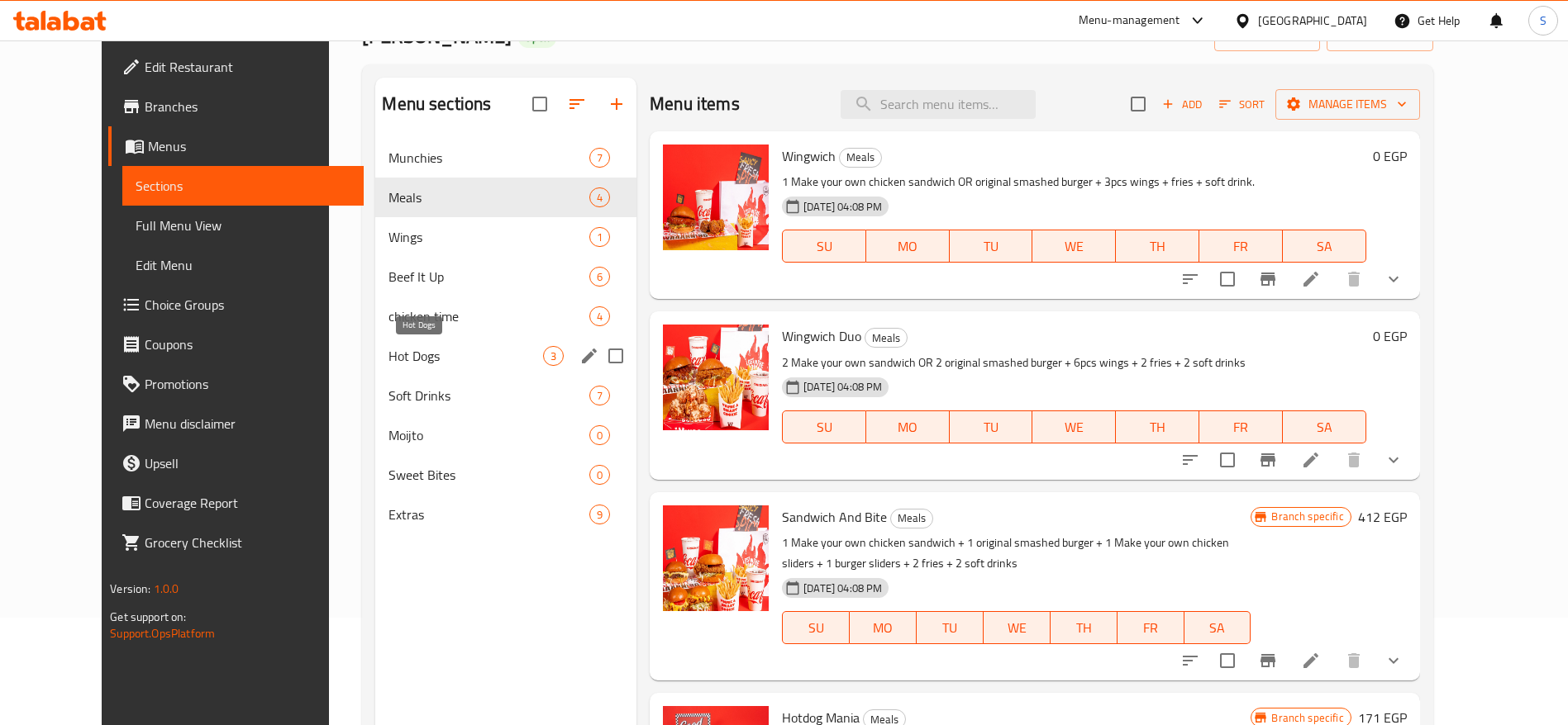
click at [501, 351] on span "Hot Dogs" at bounding box center [466, 357] width 155 height 20
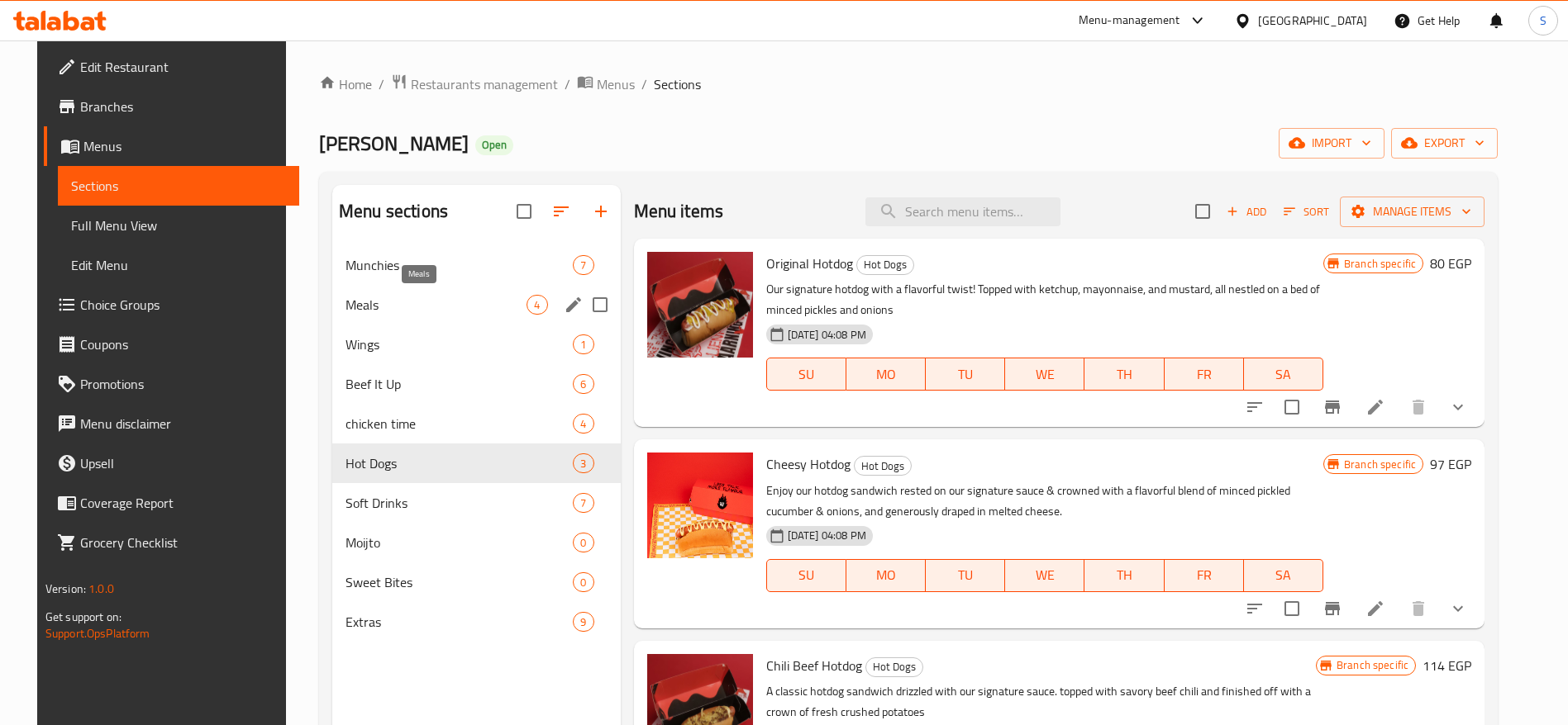
click at [397, 306] on span "Meals" at bounding box center [436, 305] width 181 height 20
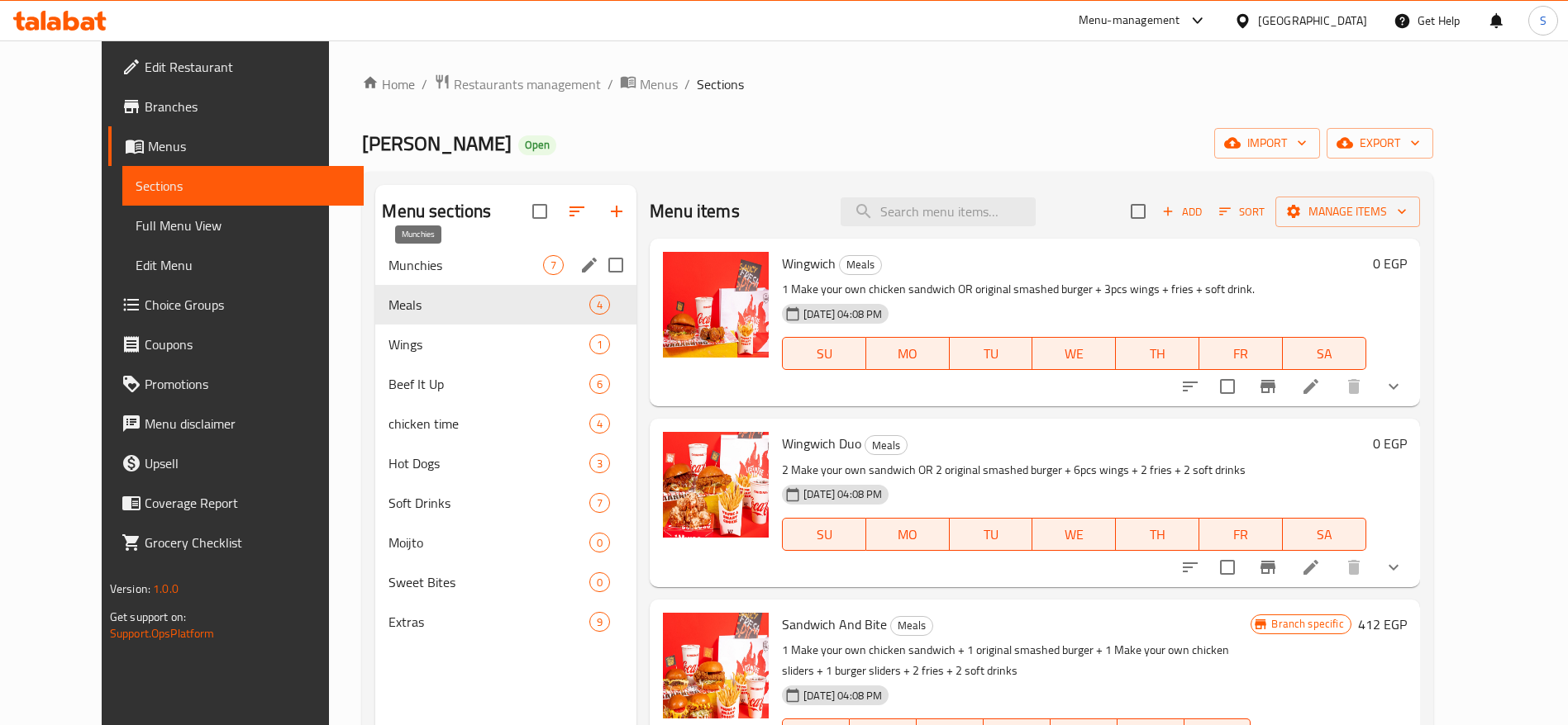
click at [423, 265] on span "Munchies" at bounding box center [466, 265] width 155 height 20
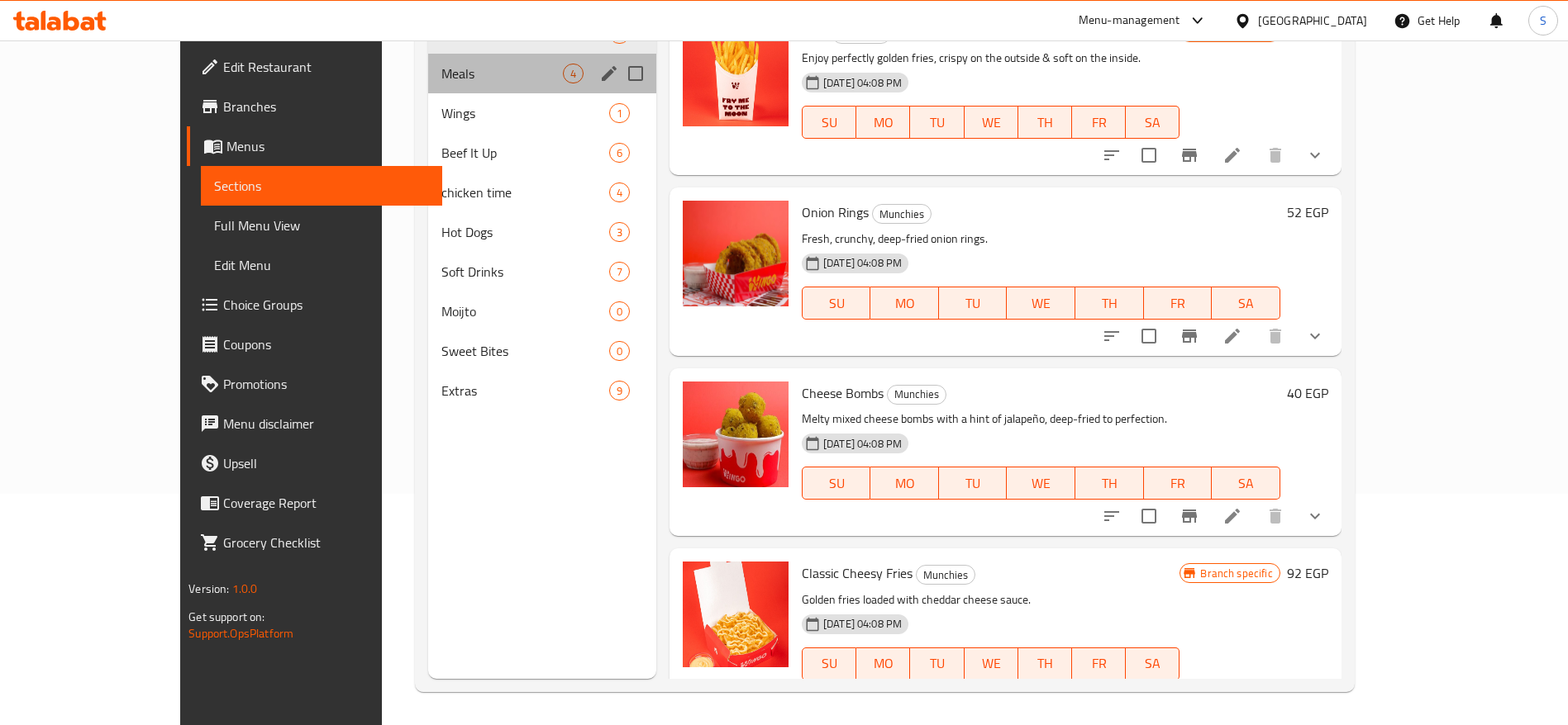
click at [442, 78] on span "Meals" at bounding box center [502, 74] width 122 height 20
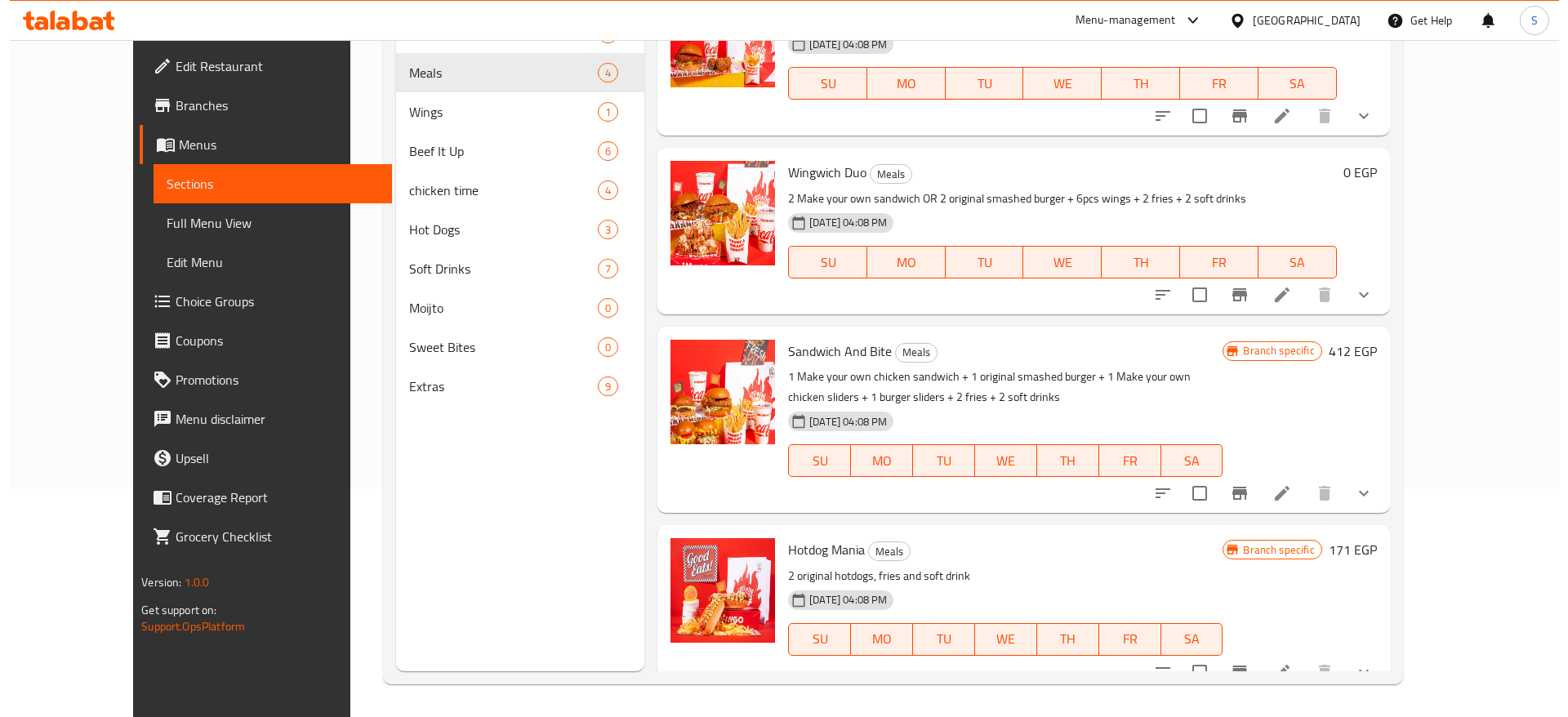
scroll to position [58, 0]
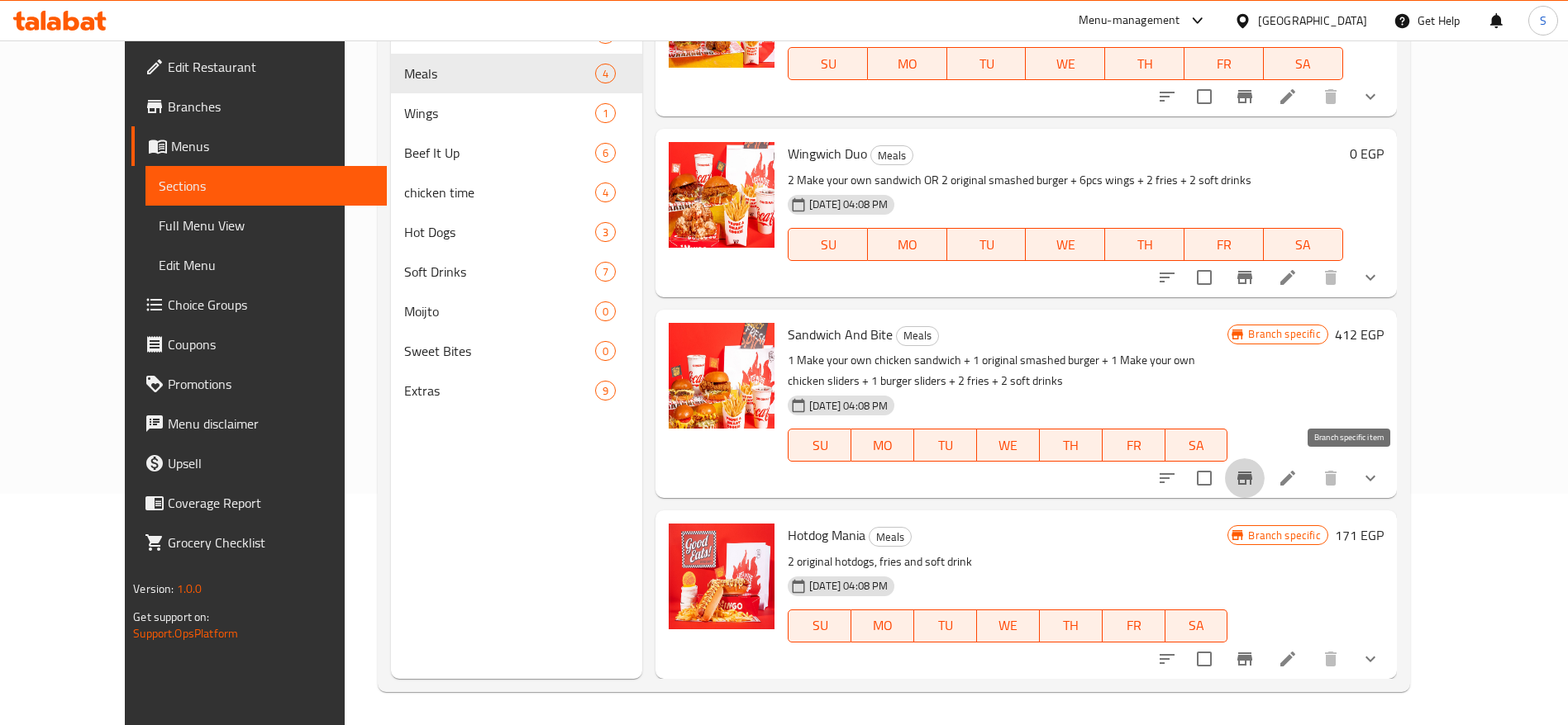
click at [1255, 469] on icon "Branch-specific-item" at bounding box center [1244, 478] width 20 height 20
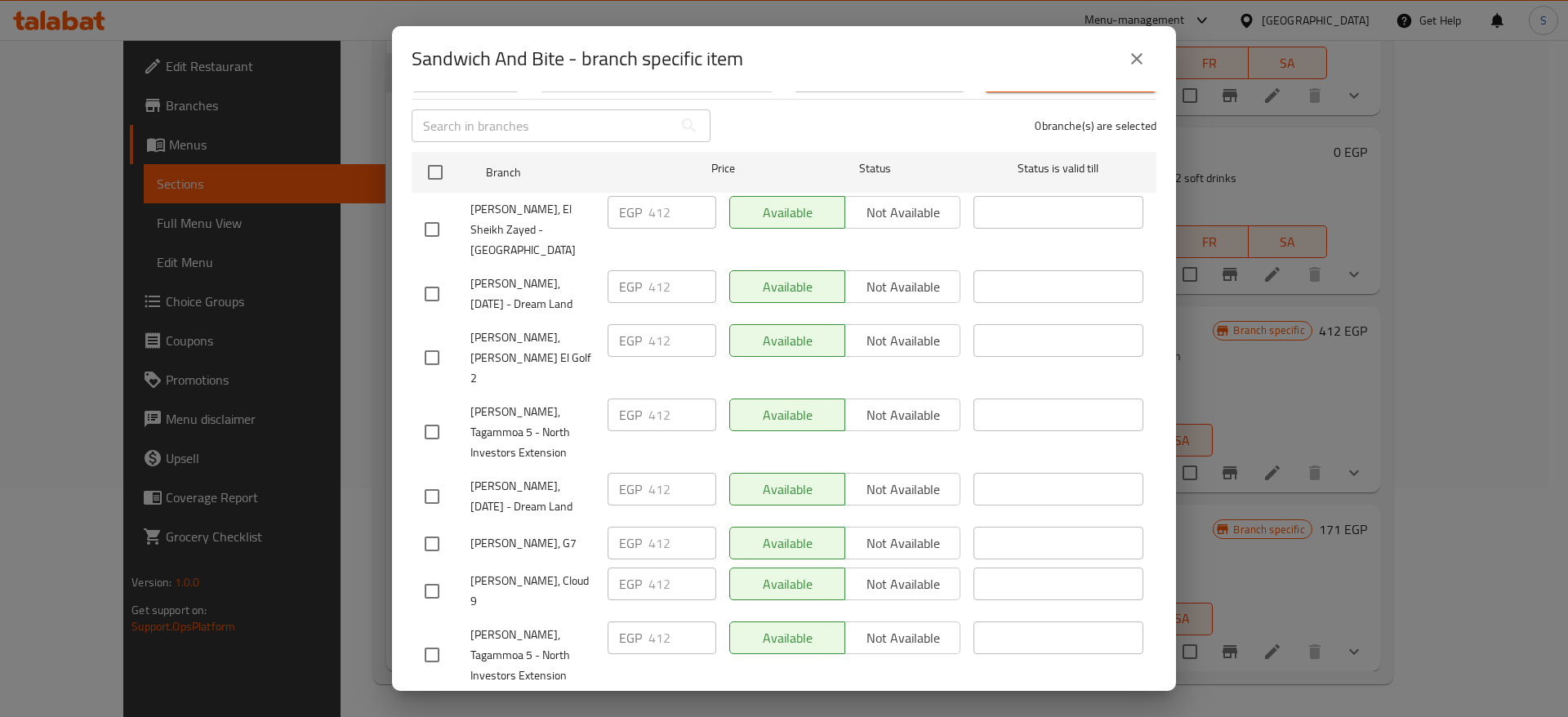
scroll to position [214, 0]
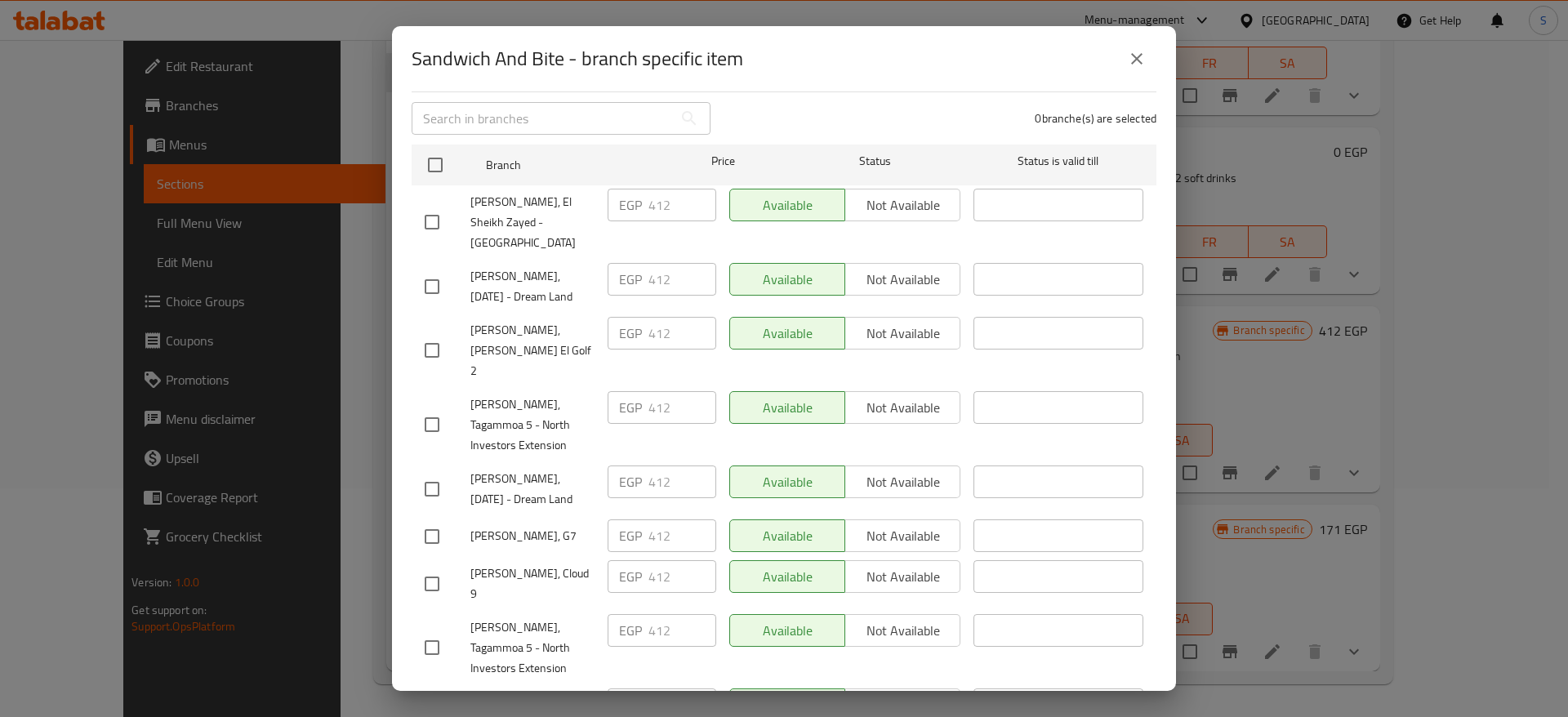
click at [1244, 373] on div "Sandwich And Bite - branch specific item Sandwich And Bite 1 Make your own chic…" at bounding box center [784, 358] width 1568 height 717
click at [1147, 55] on button "close" at bounding box center [1136, 58] width 39 height 39
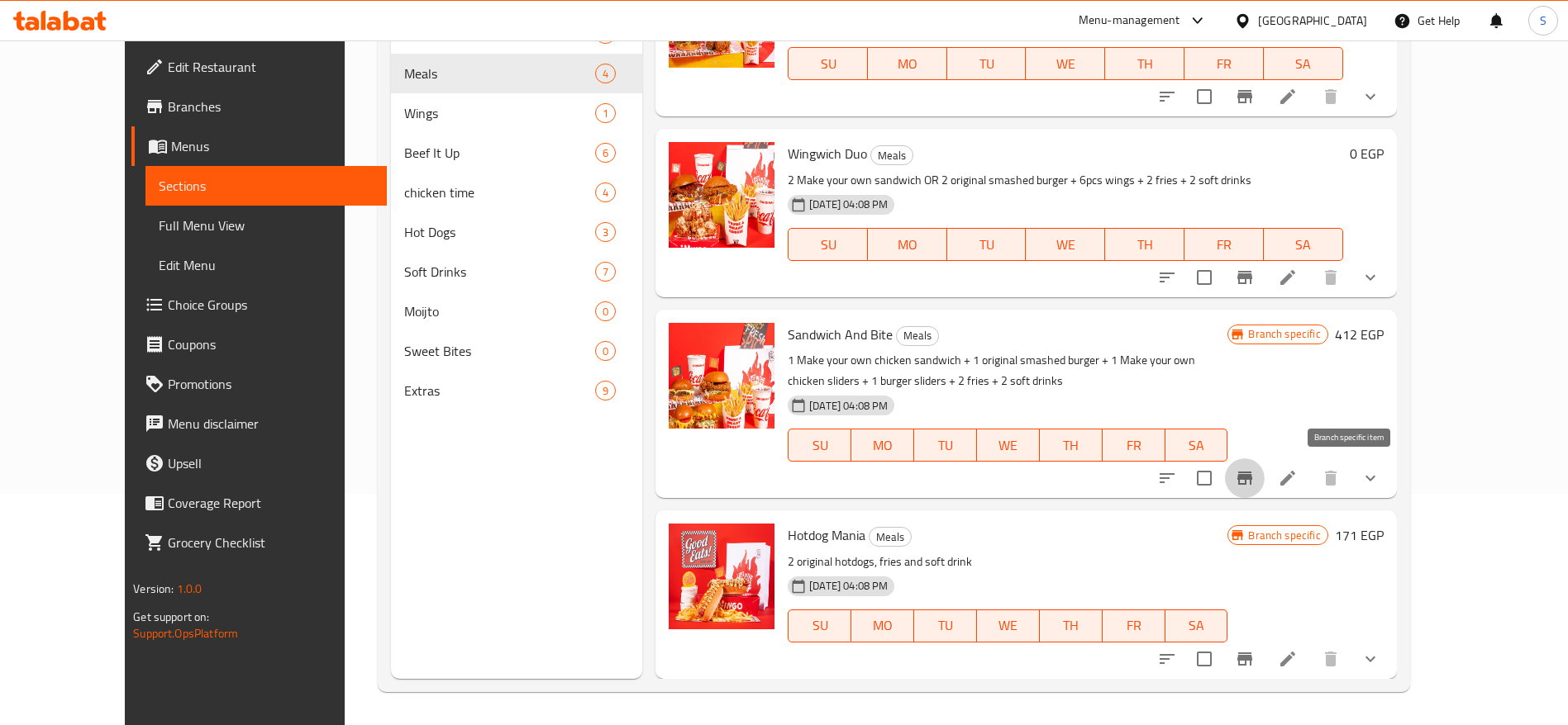
click at [1265, 475] on button "Branch-specific-item" at bounding box center [1244, 478] width 40 height 40
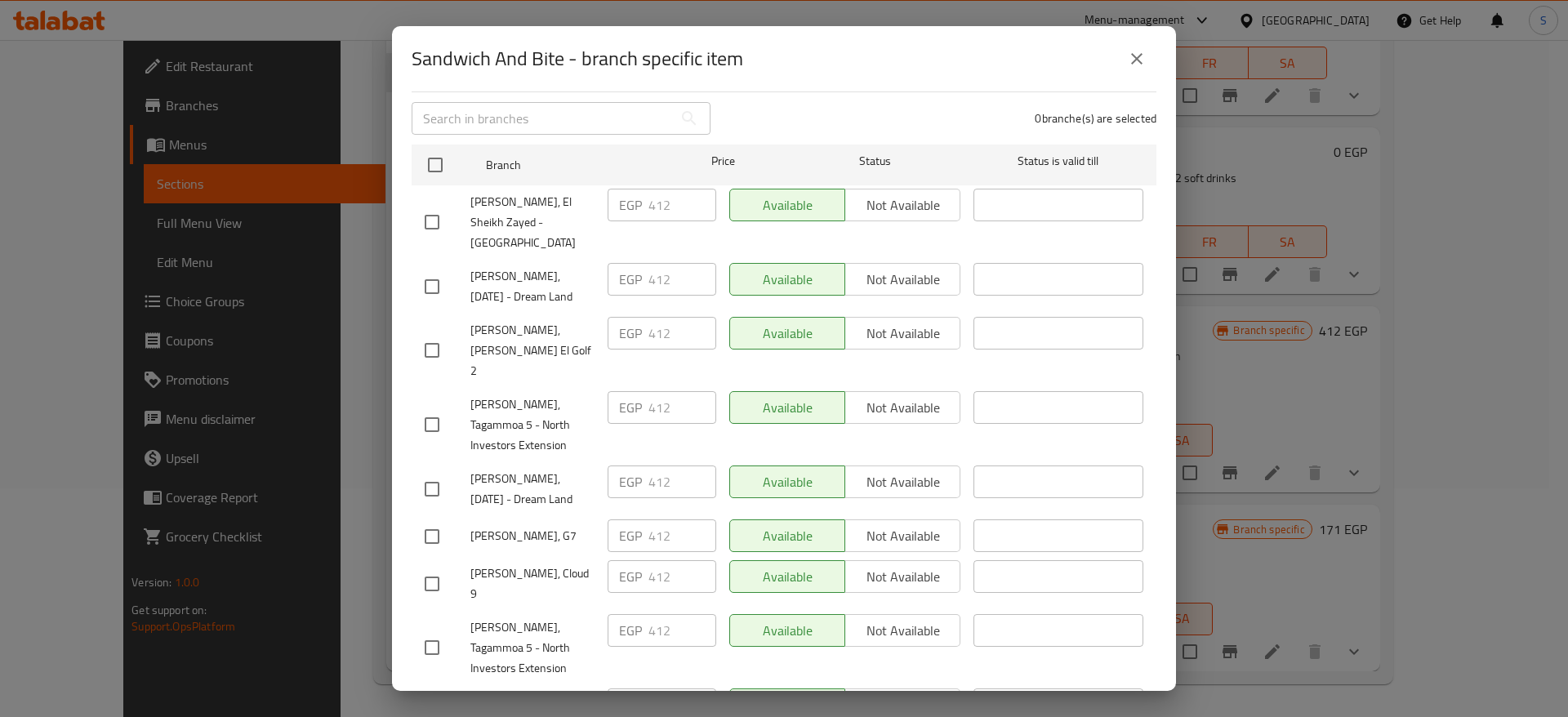
click at [1151, 47] on button "close" at bounding box center [1136, 58] width 39 height 39
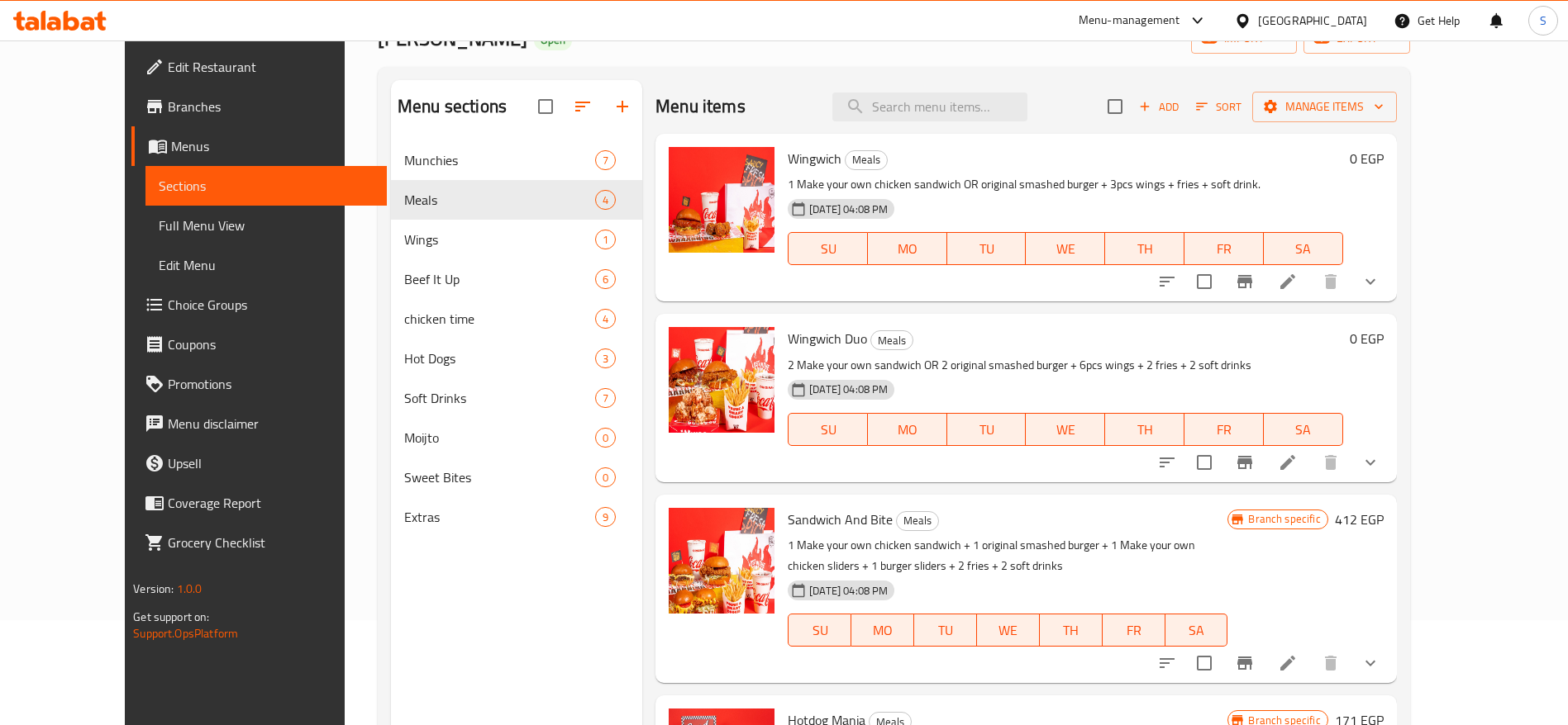
scroll to position [0, 0]
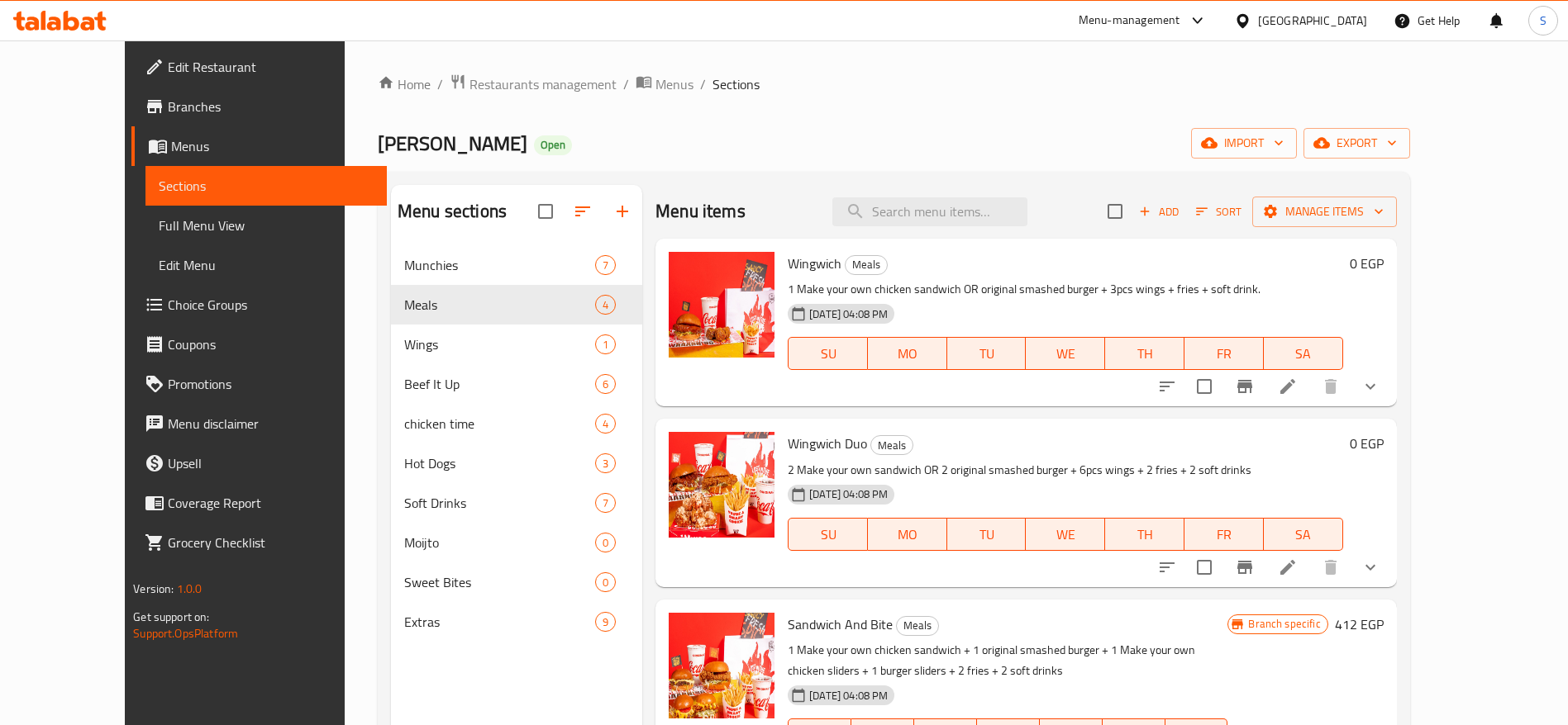
click at [206, 114] on span "Branches" at bounding box center [270, 107] width 206 height 20
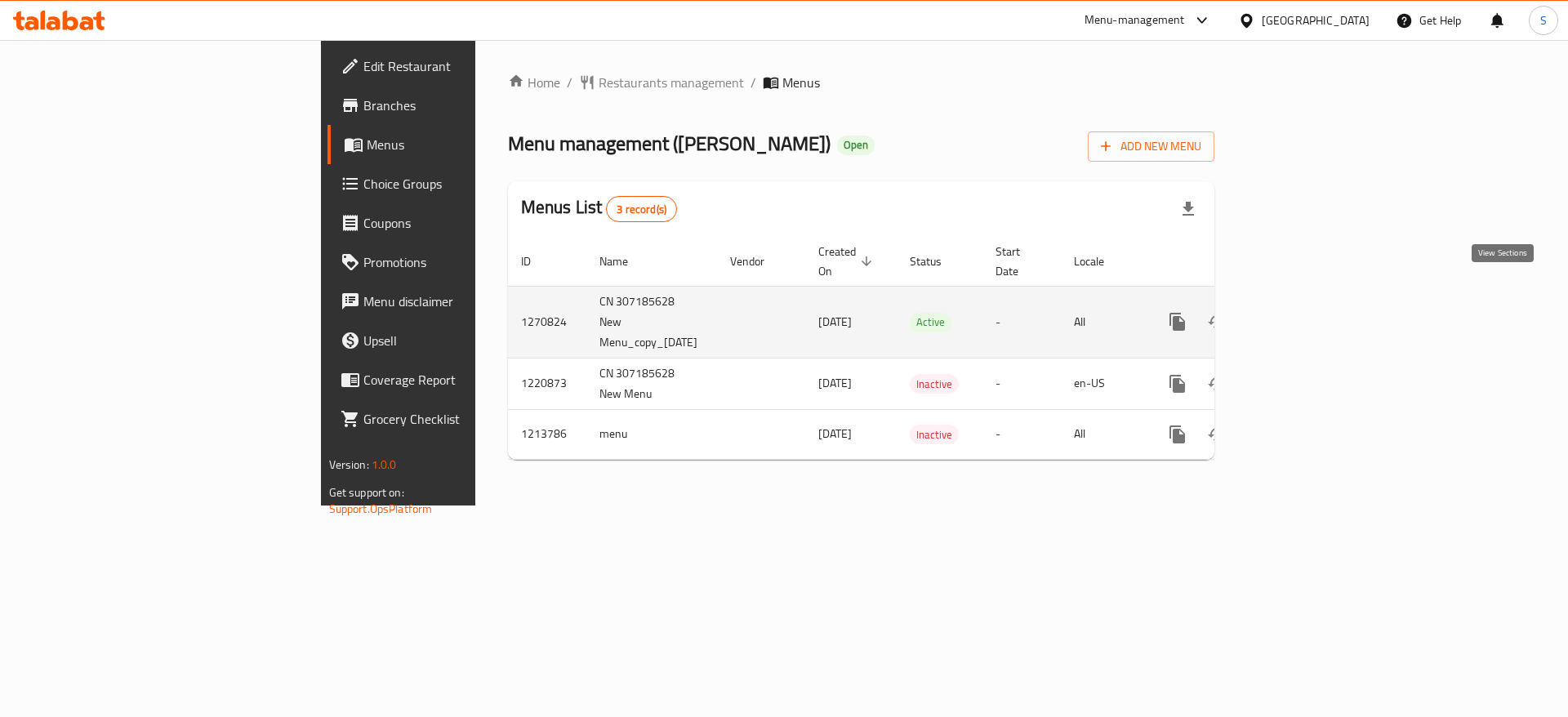
click at [1306, 312] on icon "enhanced table" at bounding box center [1296, 322] width 20 height 20
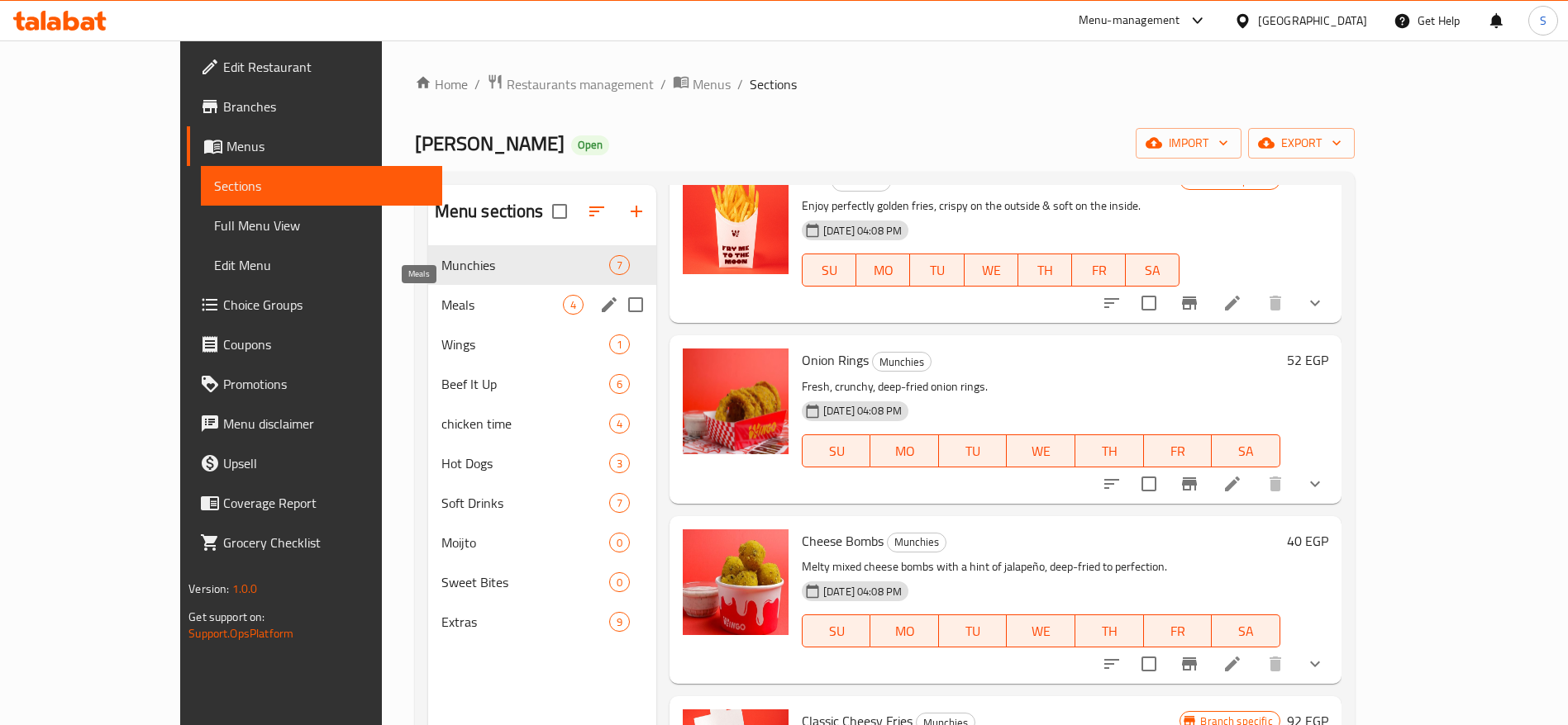
click at [442, 298] on span "Meals" at bounding box center [502, 305] width 122 height 20
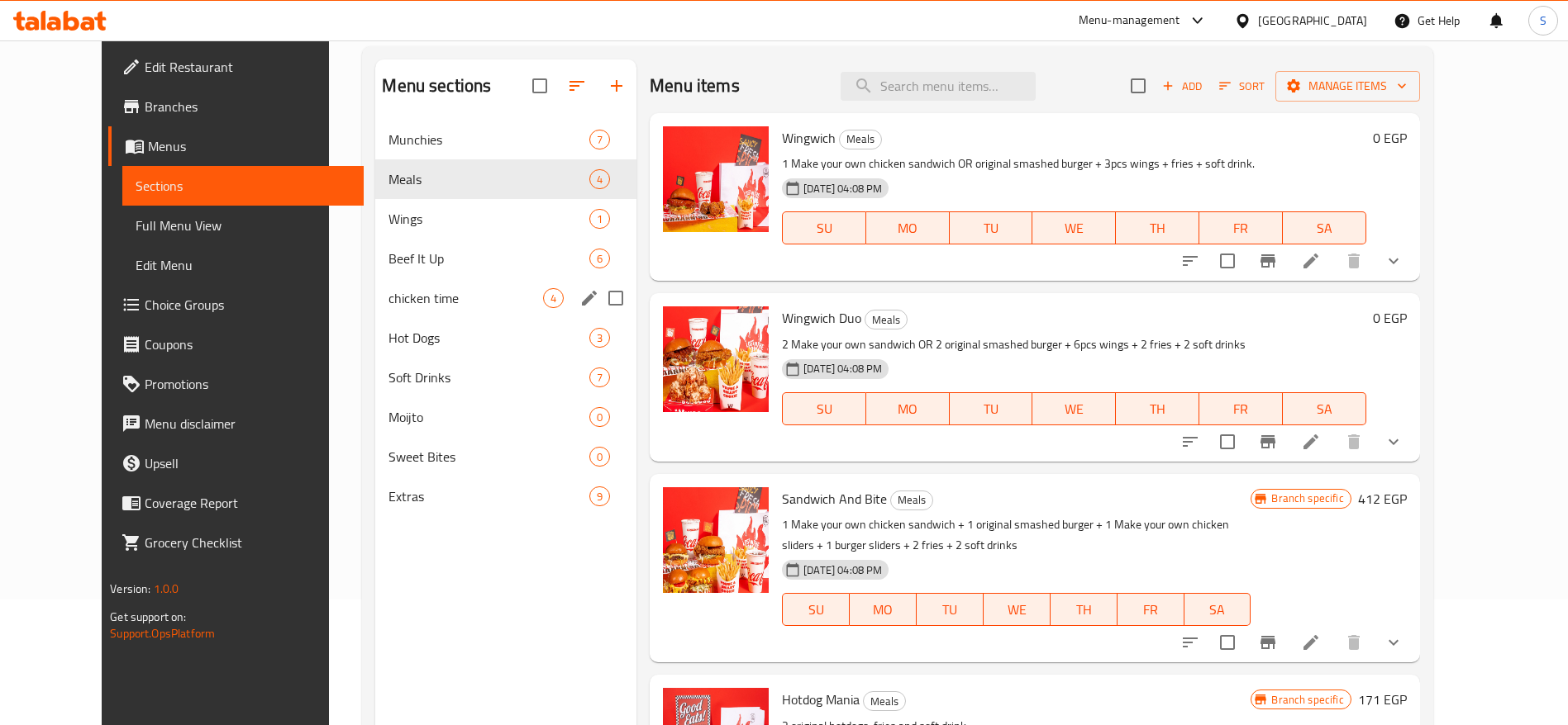
scroll to position [108, 0]
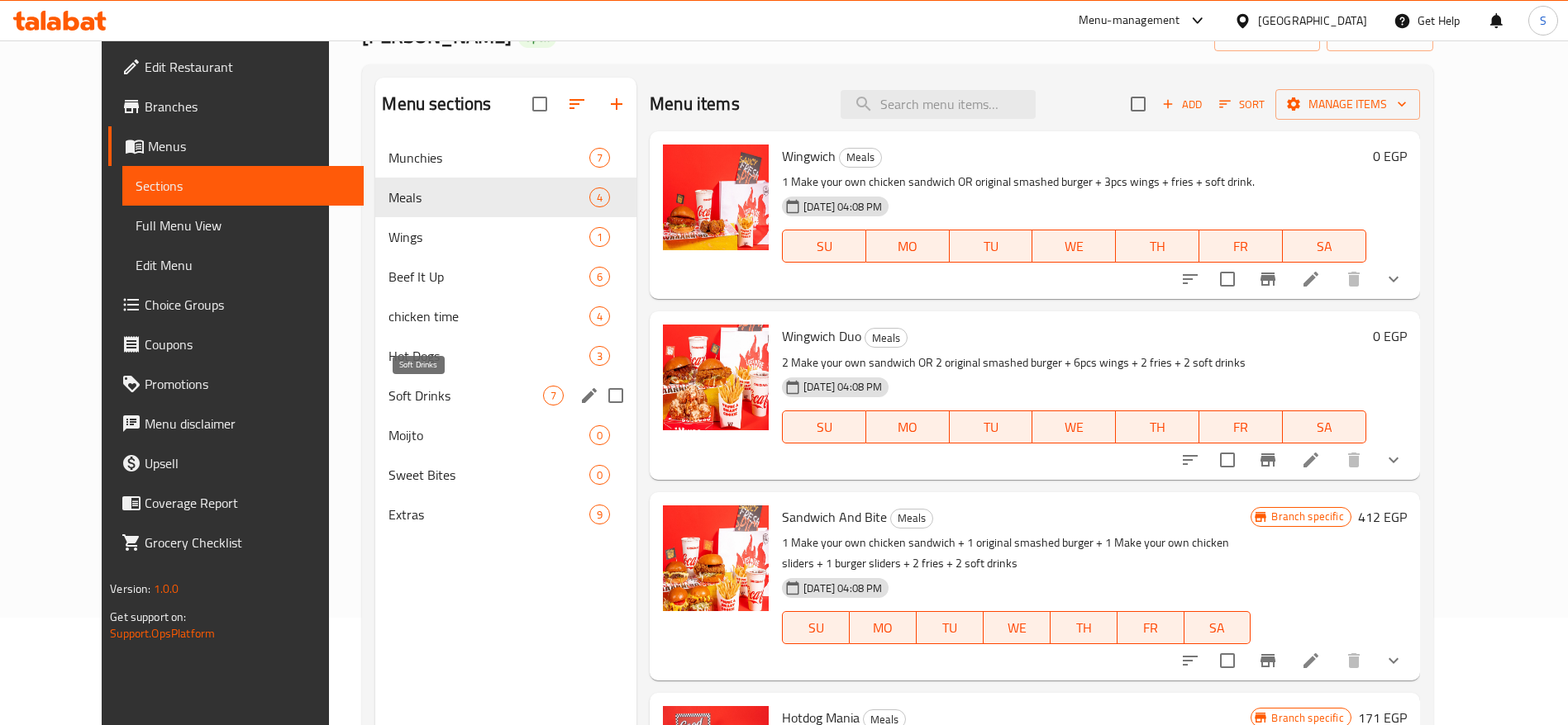
click at [459, 387] on span "Soft Drinks" at bounding box center [466, 396] width 155 height 20
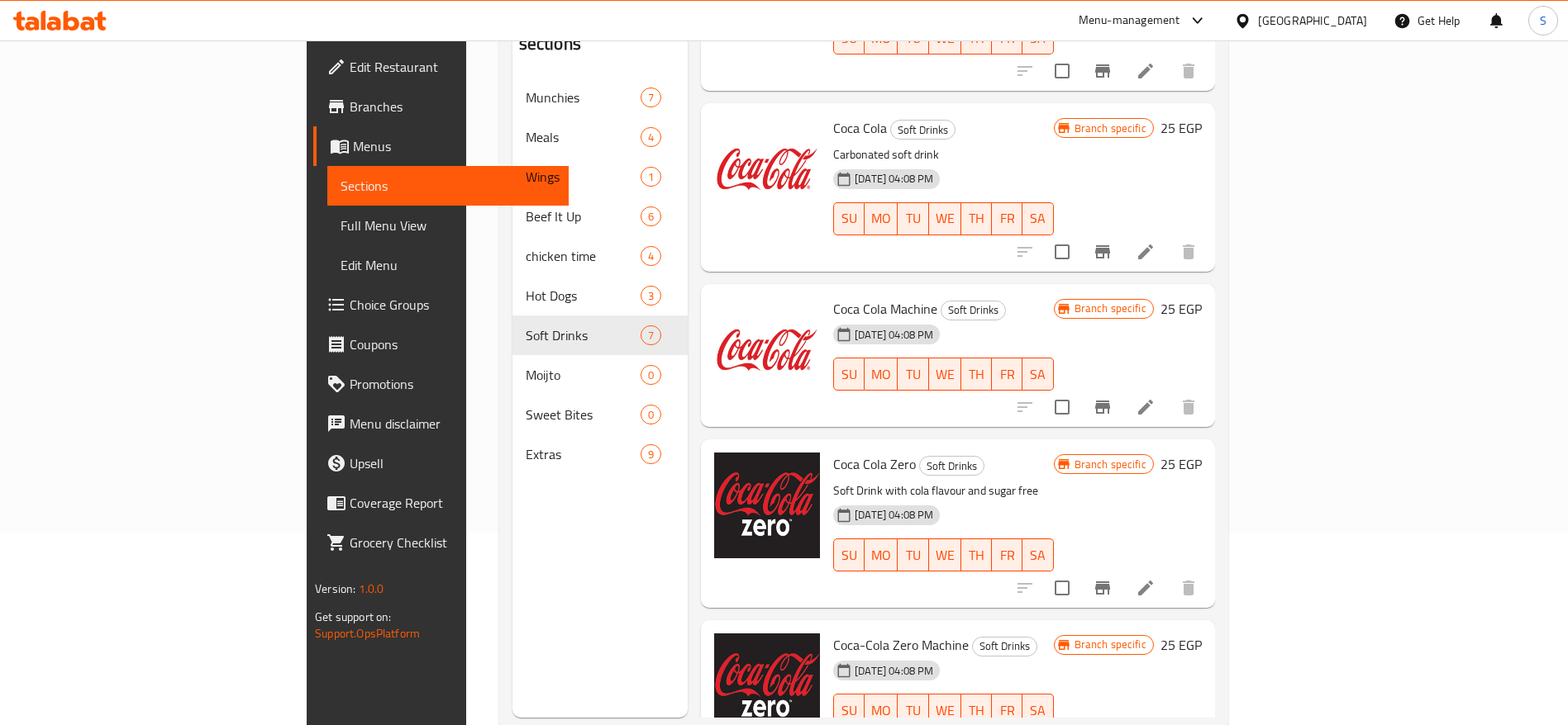
scroll to position [231, 0]
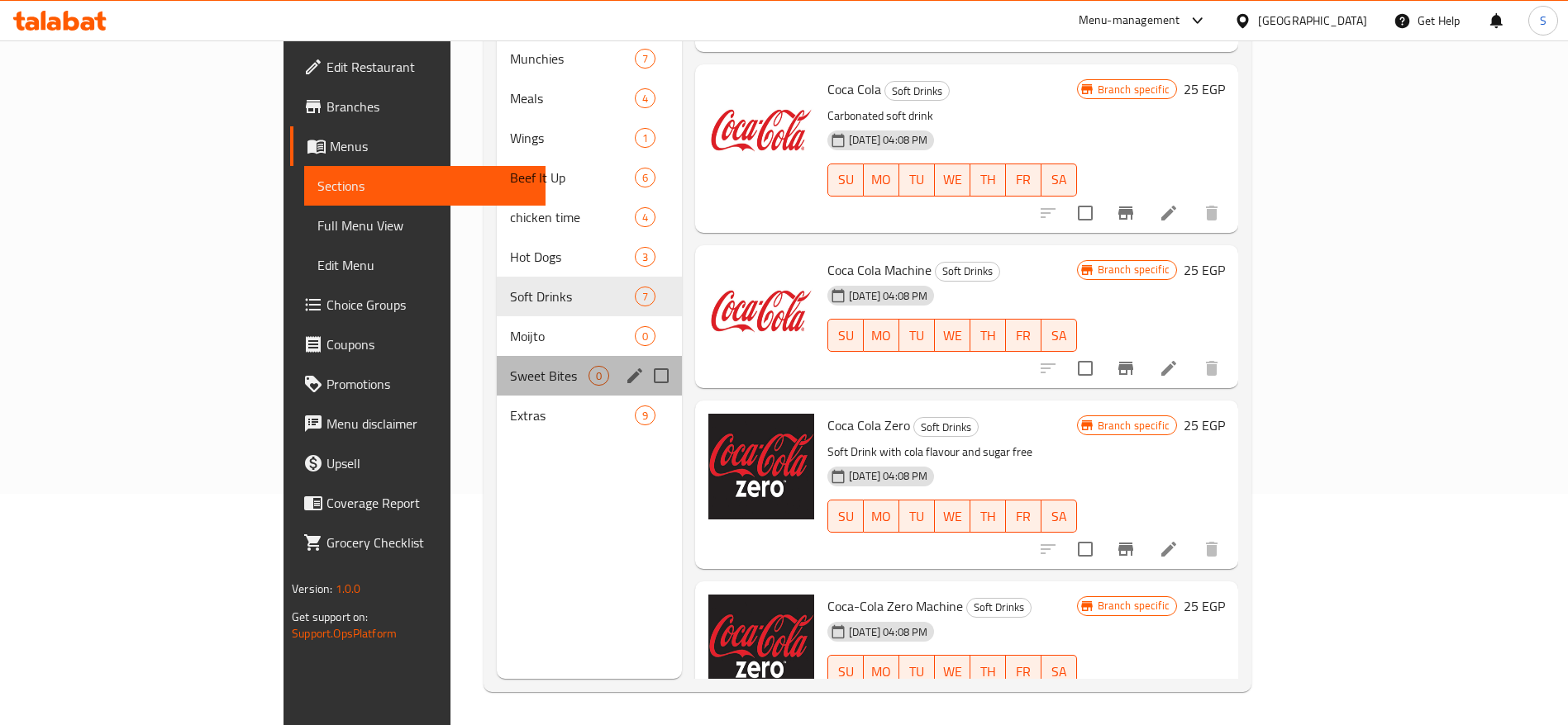
drag, startPoint x: 468, startPoint y: 336, endPoint x: 465, endPoint y: 348, distance: 12.4
click at [497, 356] on div "Sweet Bites 0" at bounding box center [589, 375] width 185 height 40
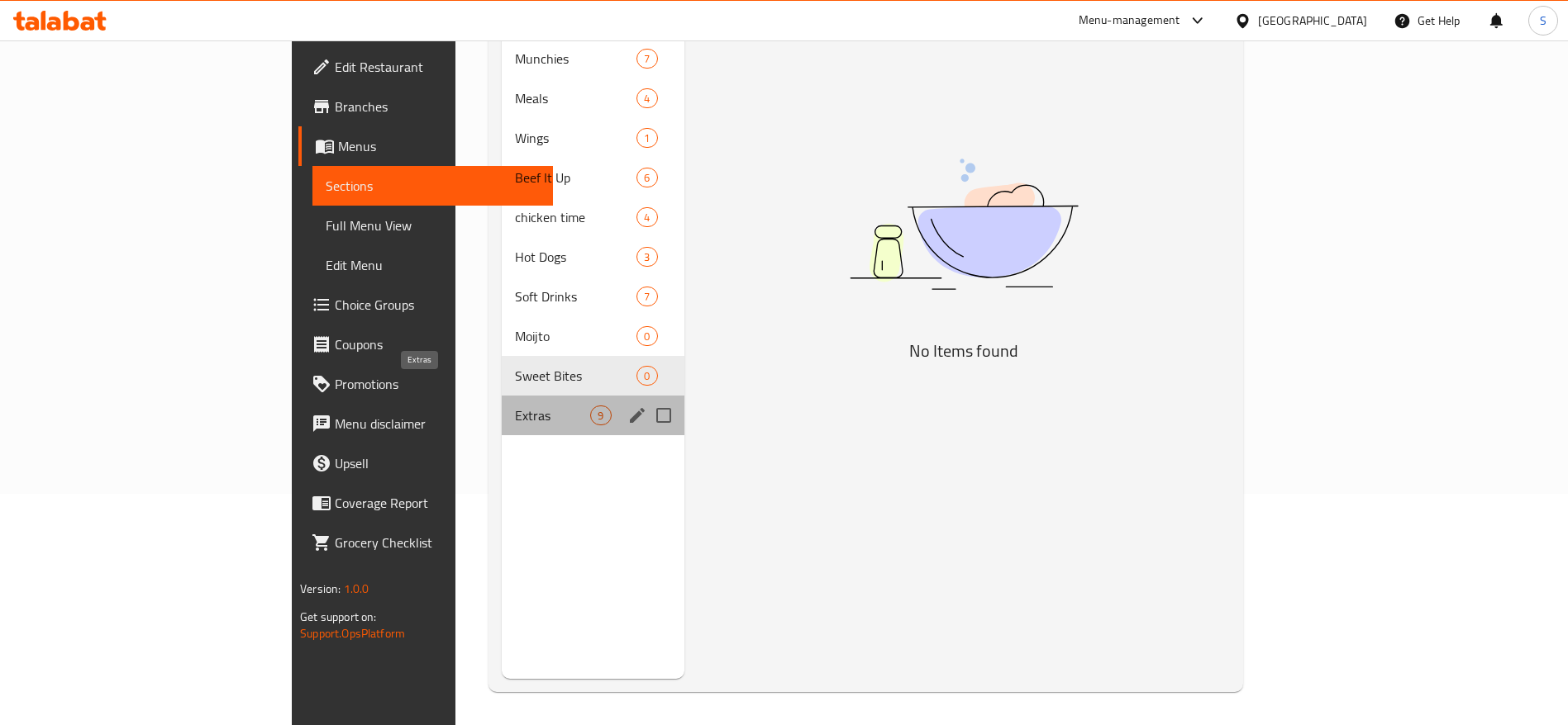
click at [515, 405] on span "Extras" at bounding box center [553, 415] width 76 height 20
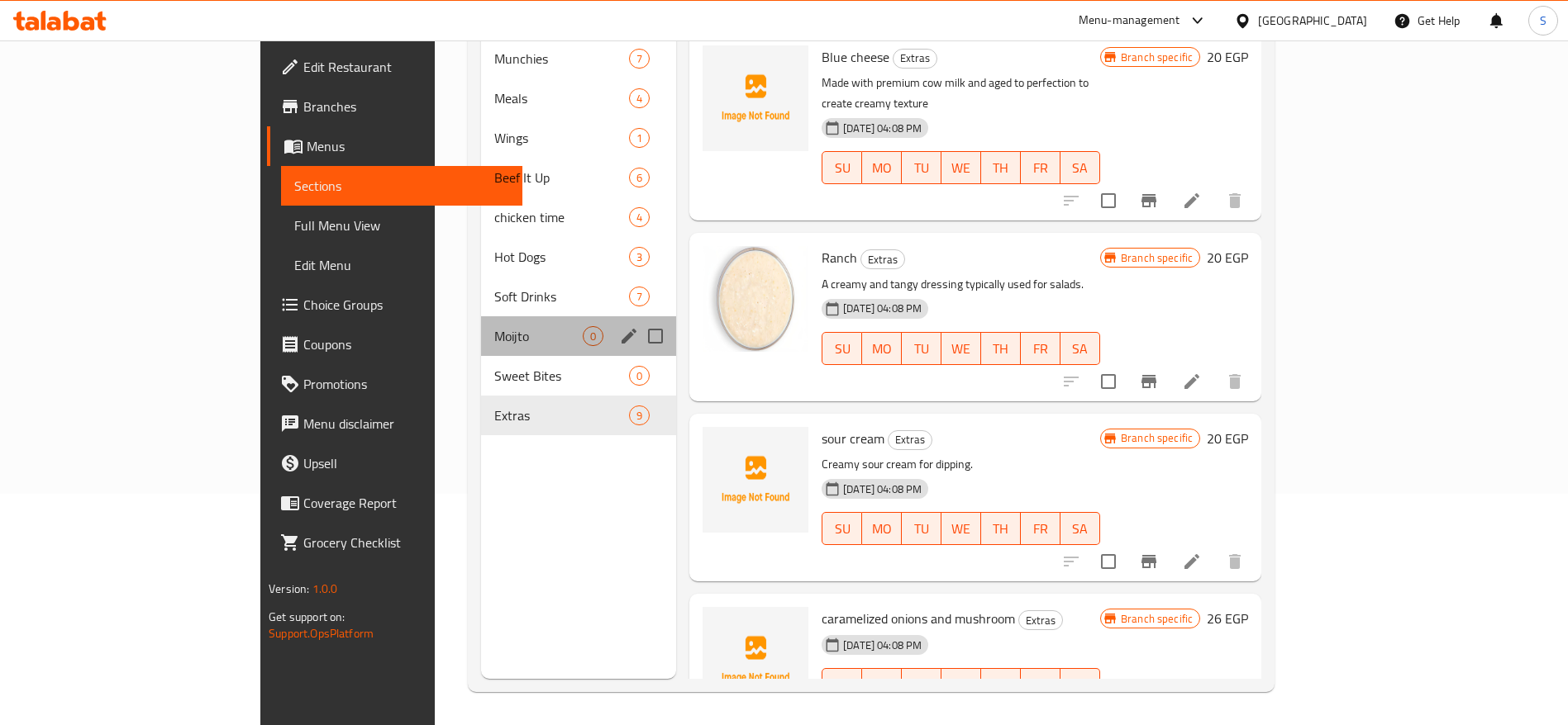
click at [481, 316] on div "Moijto 0" at bounding box center [579, 335] width 195 height 40
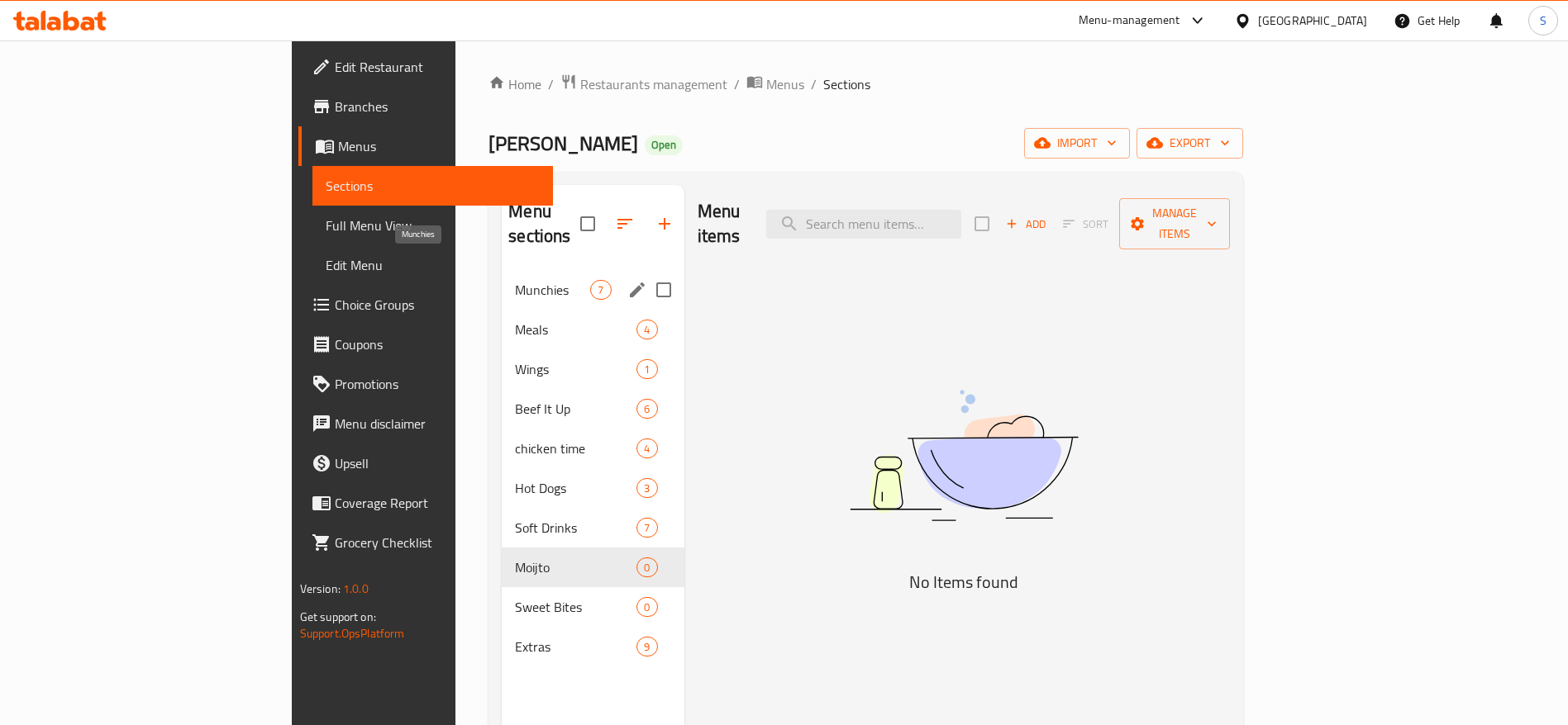
click at [515, 280] on span "Munchies" at bounding box center [553, 290] width 76 height 20
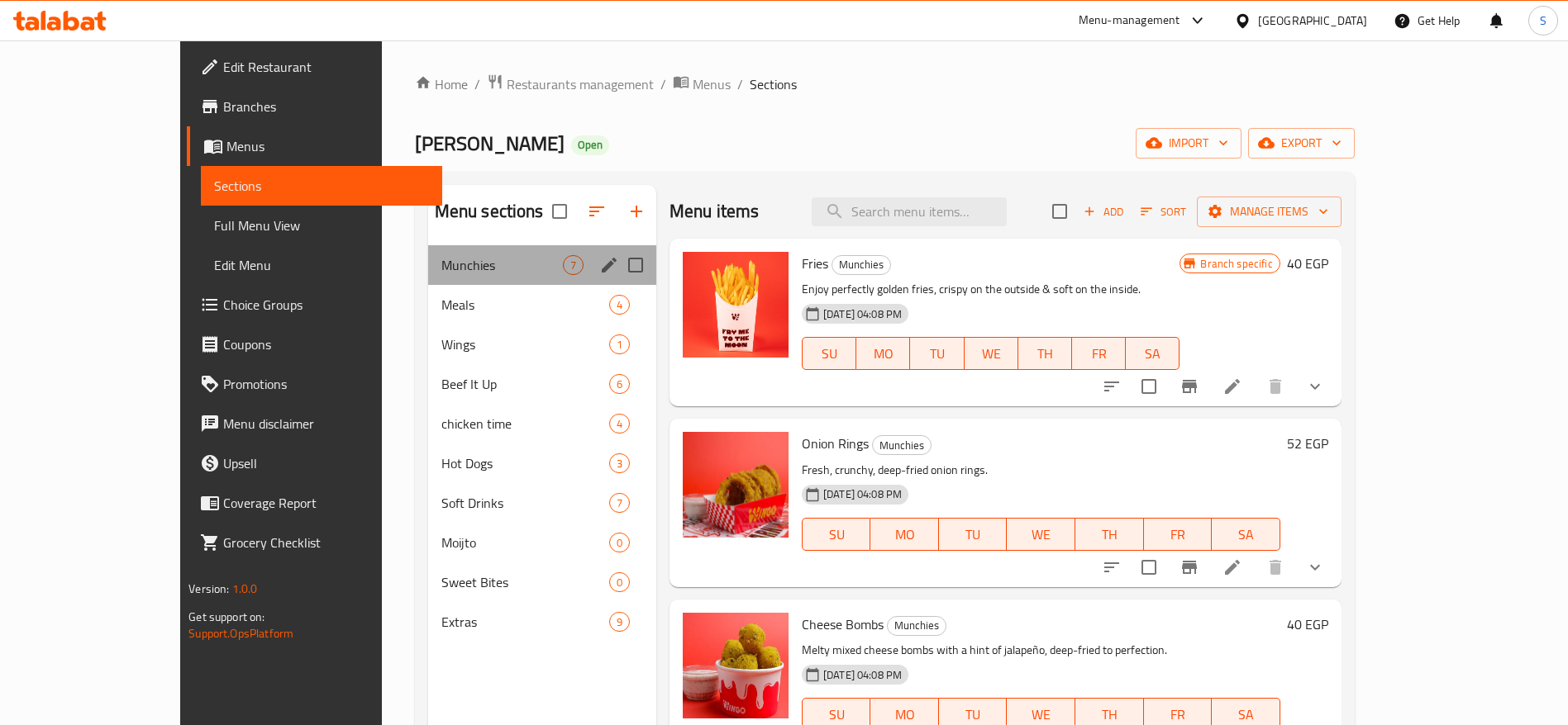
click at [454, 283] on div "Munchies 7" at bounding box center [541, 264] width 228 height 40
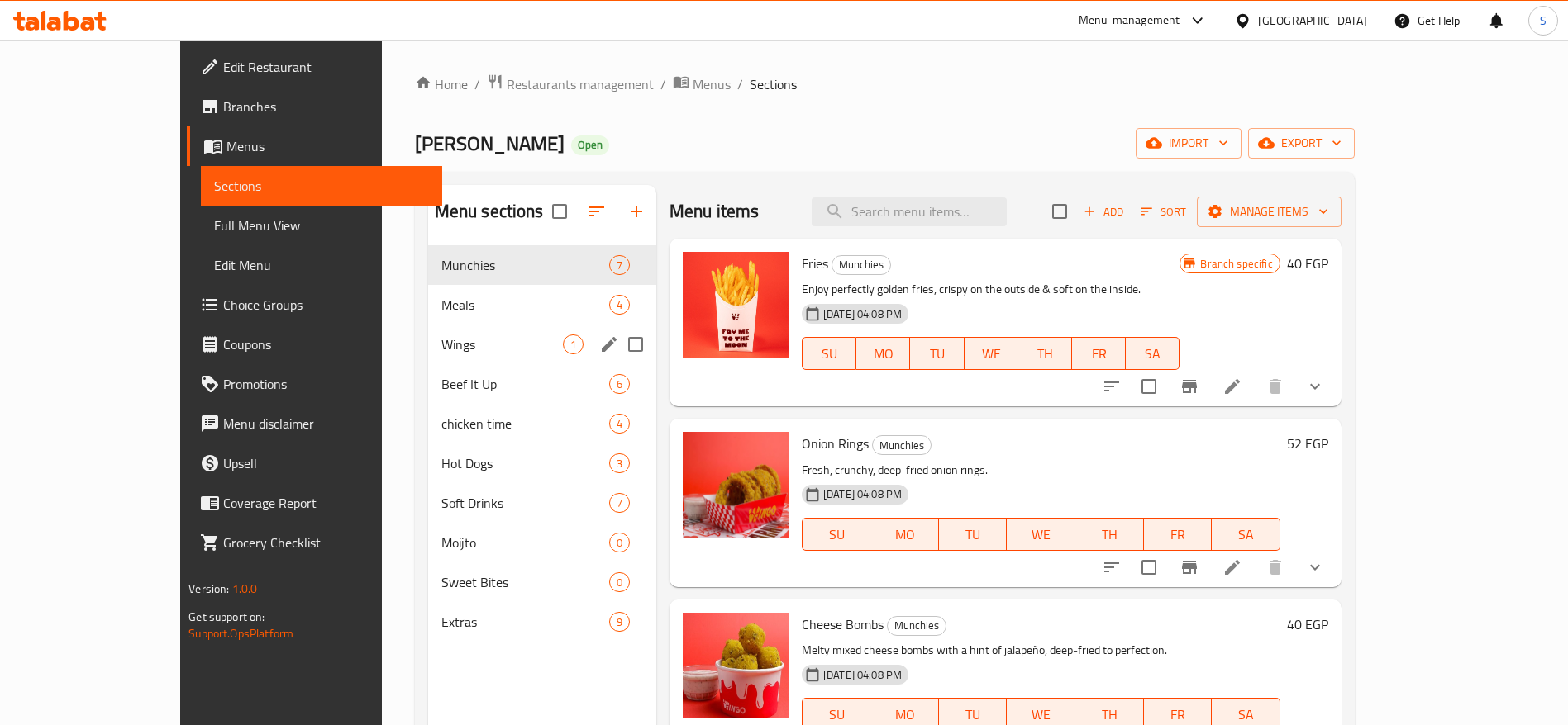
click at [442, 352] on span "Wings" at bounding box center [502, 345] width 122 height 20
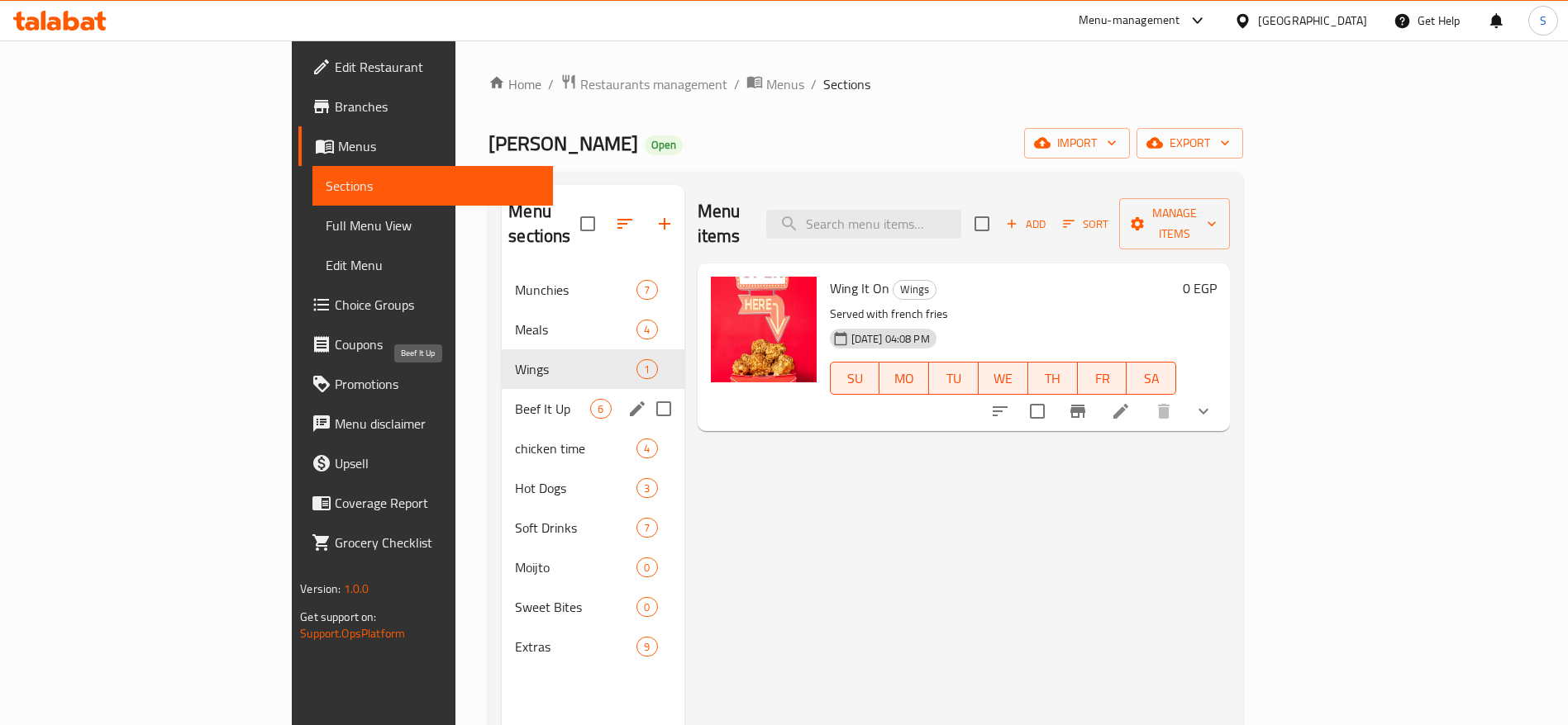
click at [501, 428] on div "chicken time 4" at bounding box center [592, 448] width 182 height 40
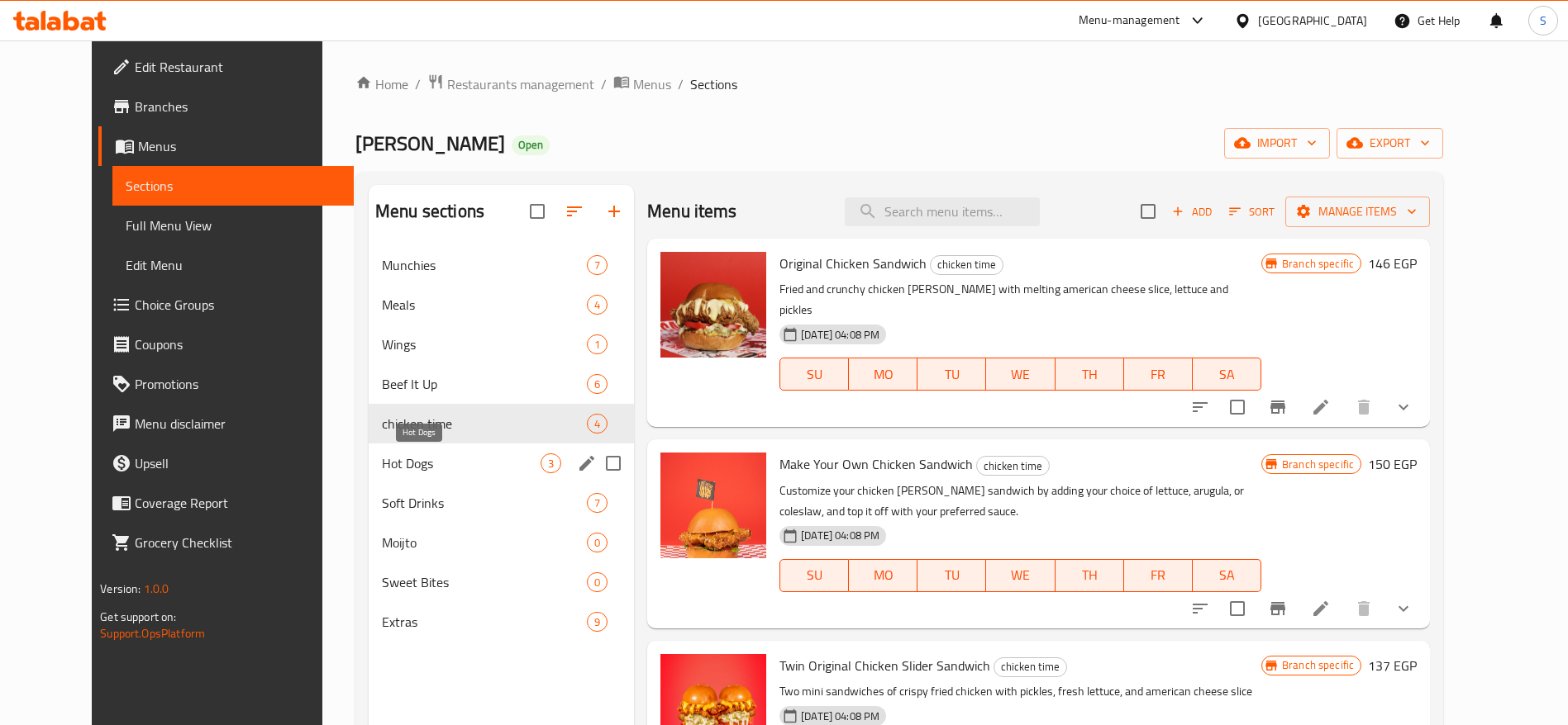
click at [434, 456] on span "Hot Dogs" at bounding box center [461, 463] width 159 height 20
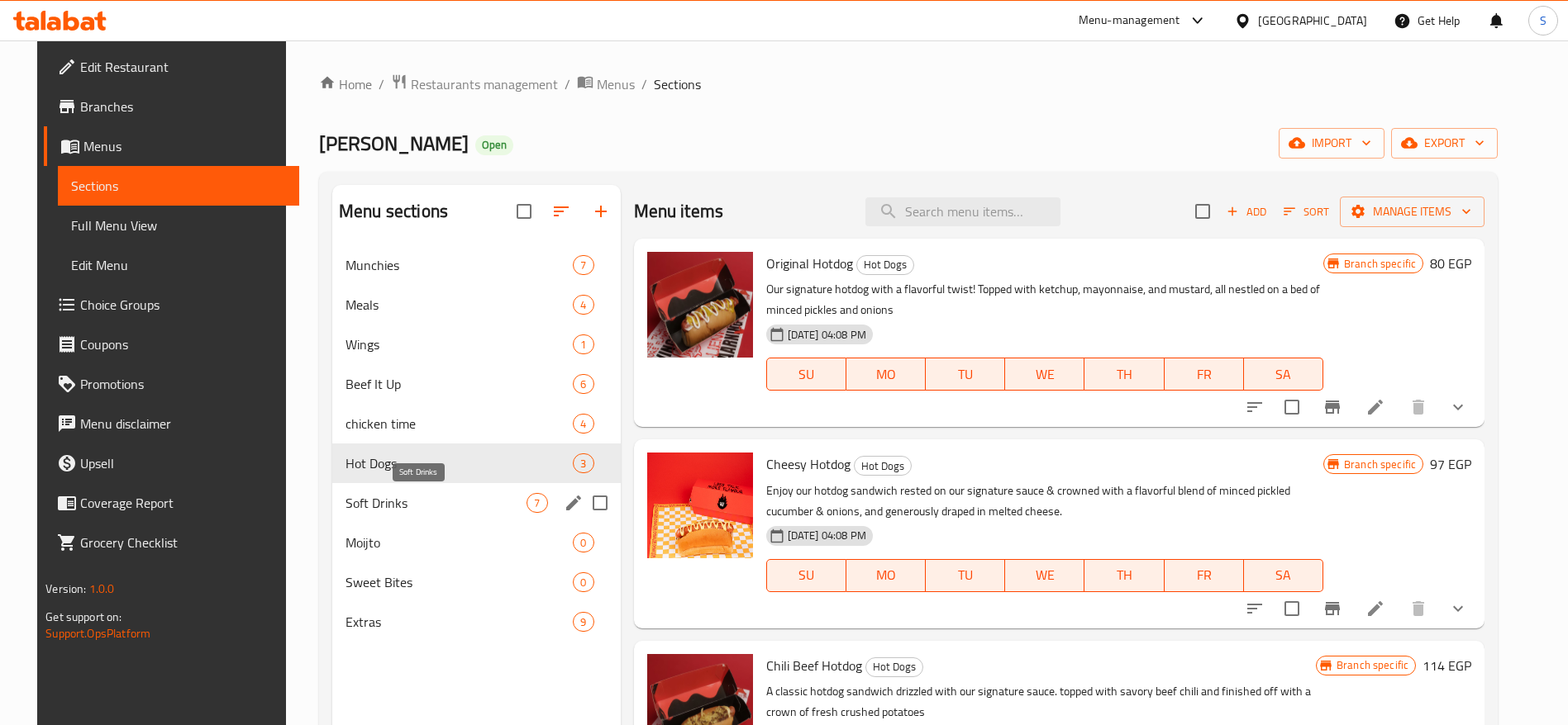
click at [435, 506] on span "Soft Drinks" at bounding box center [436, 503] width 181 height 20
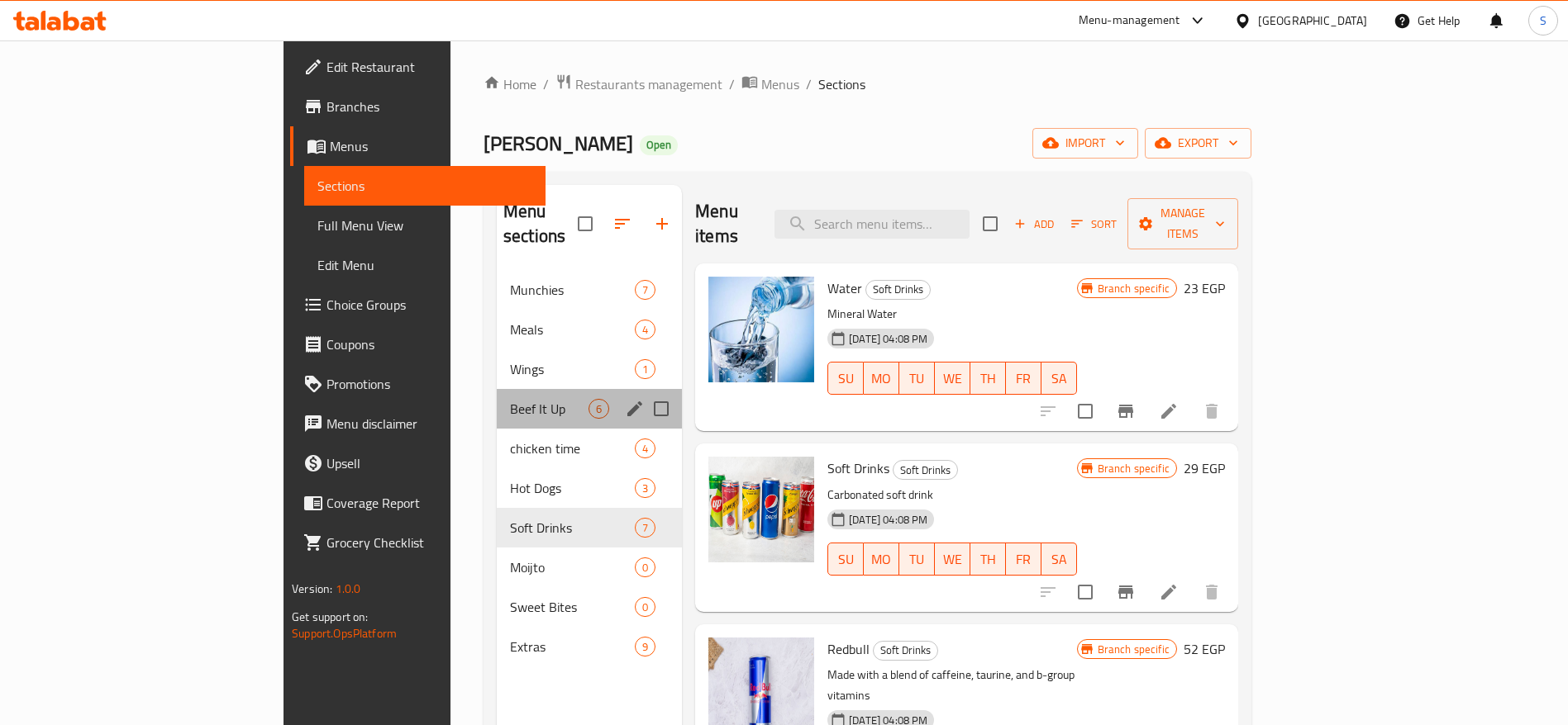
click at [497, 396] on div "Beef It Up 6" at bounding box center [589, 408] width 185 height 40
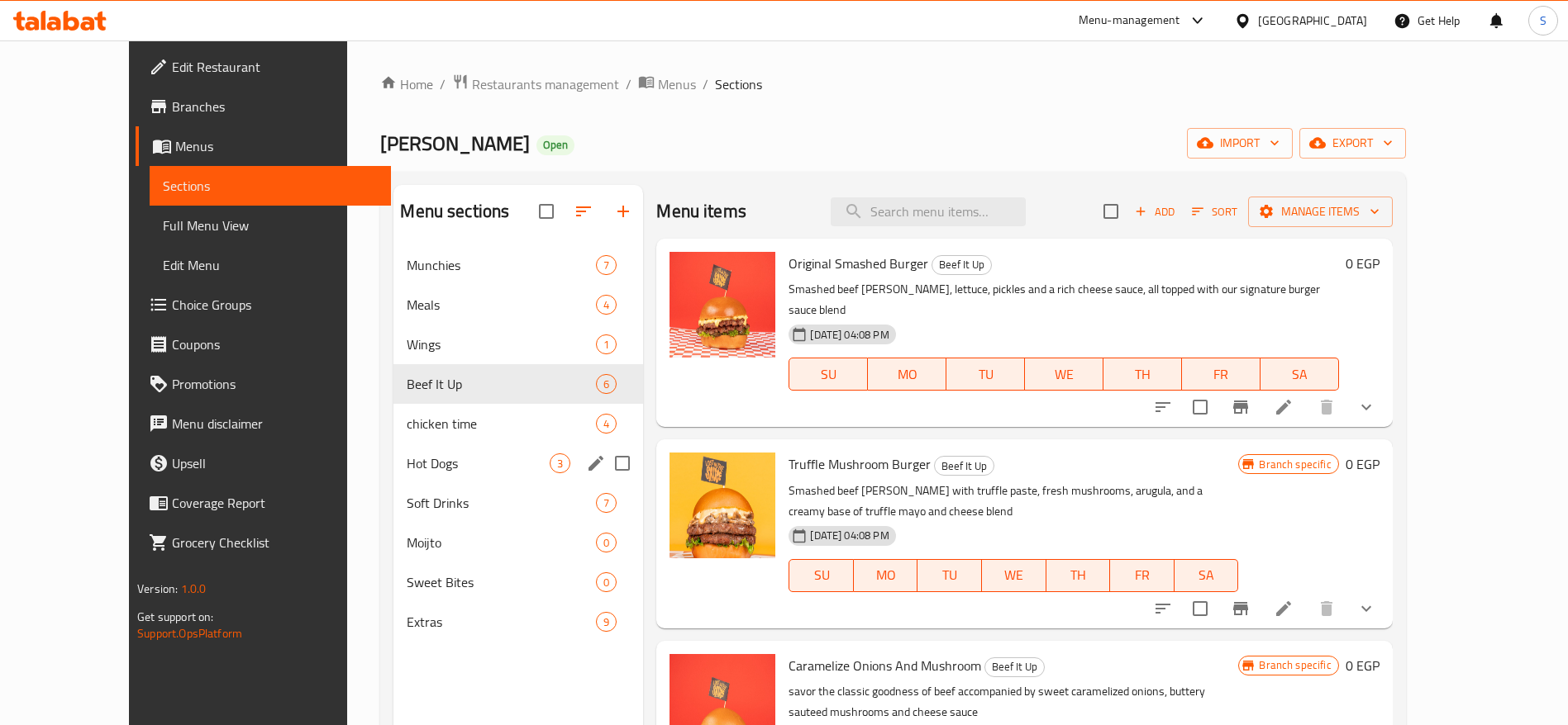
click at [428, 447] on div "Hot Dogs 3" at bounding box center [518, 462] width 250 height 40
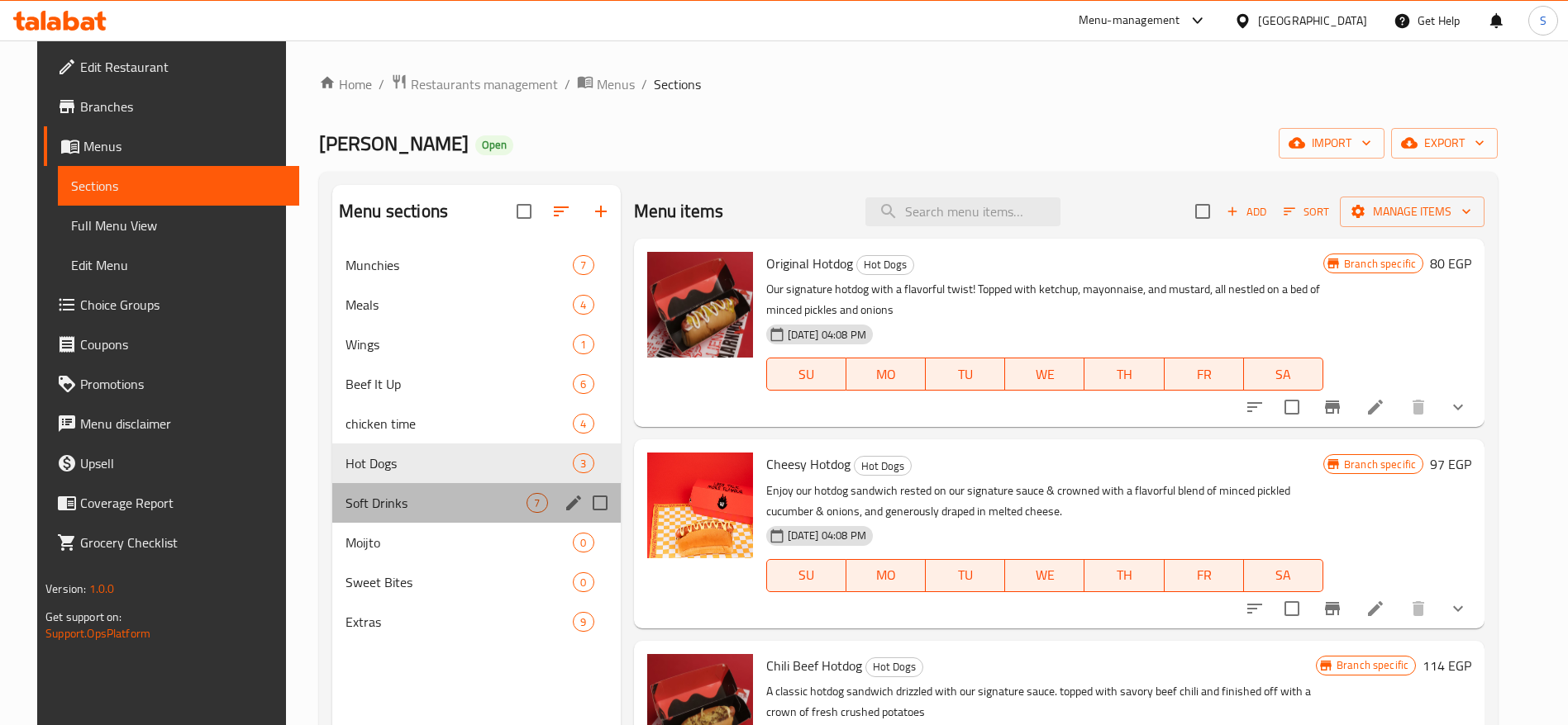
click at [417, 484] on div "Soft Drinks 7" at bounding box center [476, 502] width 289 height 40
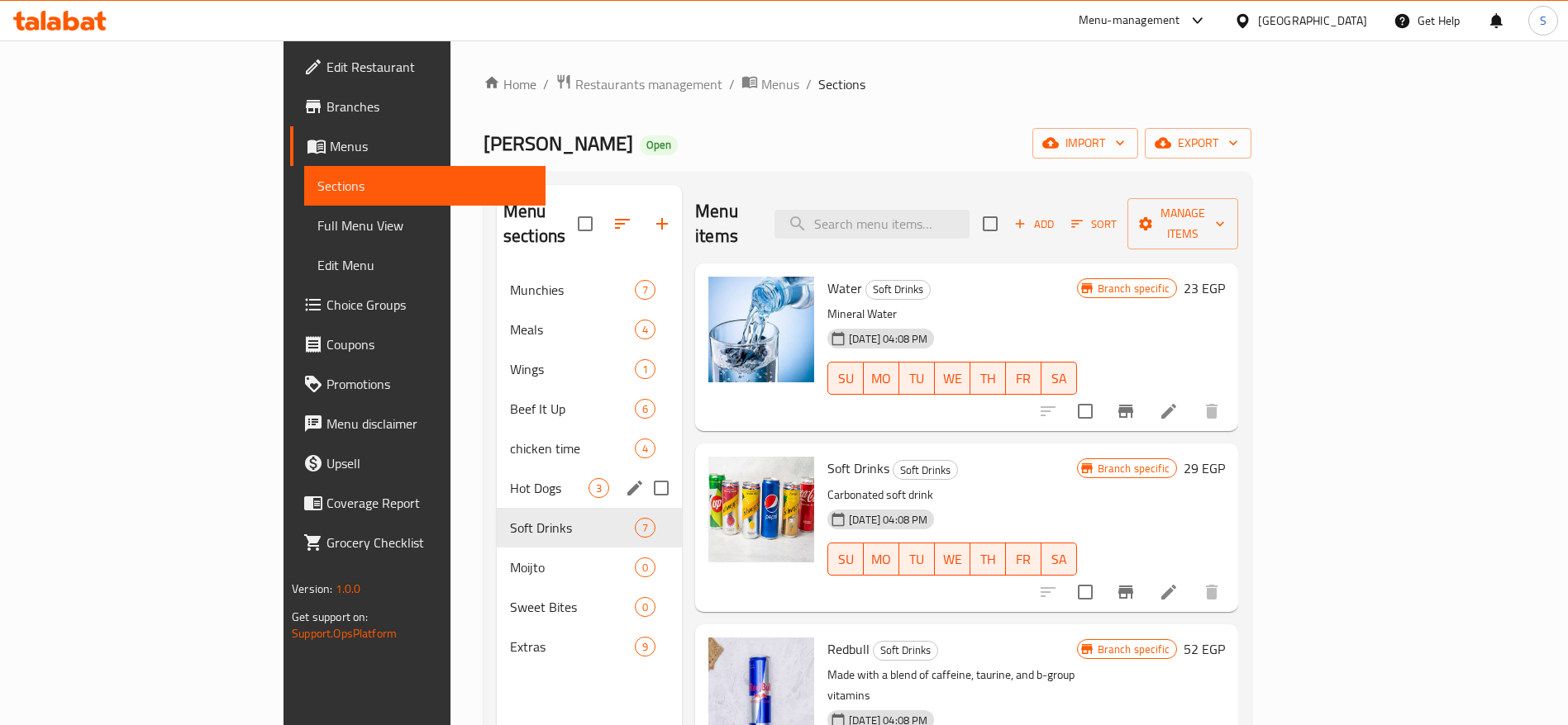
click at [497, 434] on div "chicken time 4" at bounding box center [589, 448] width 185 height 40
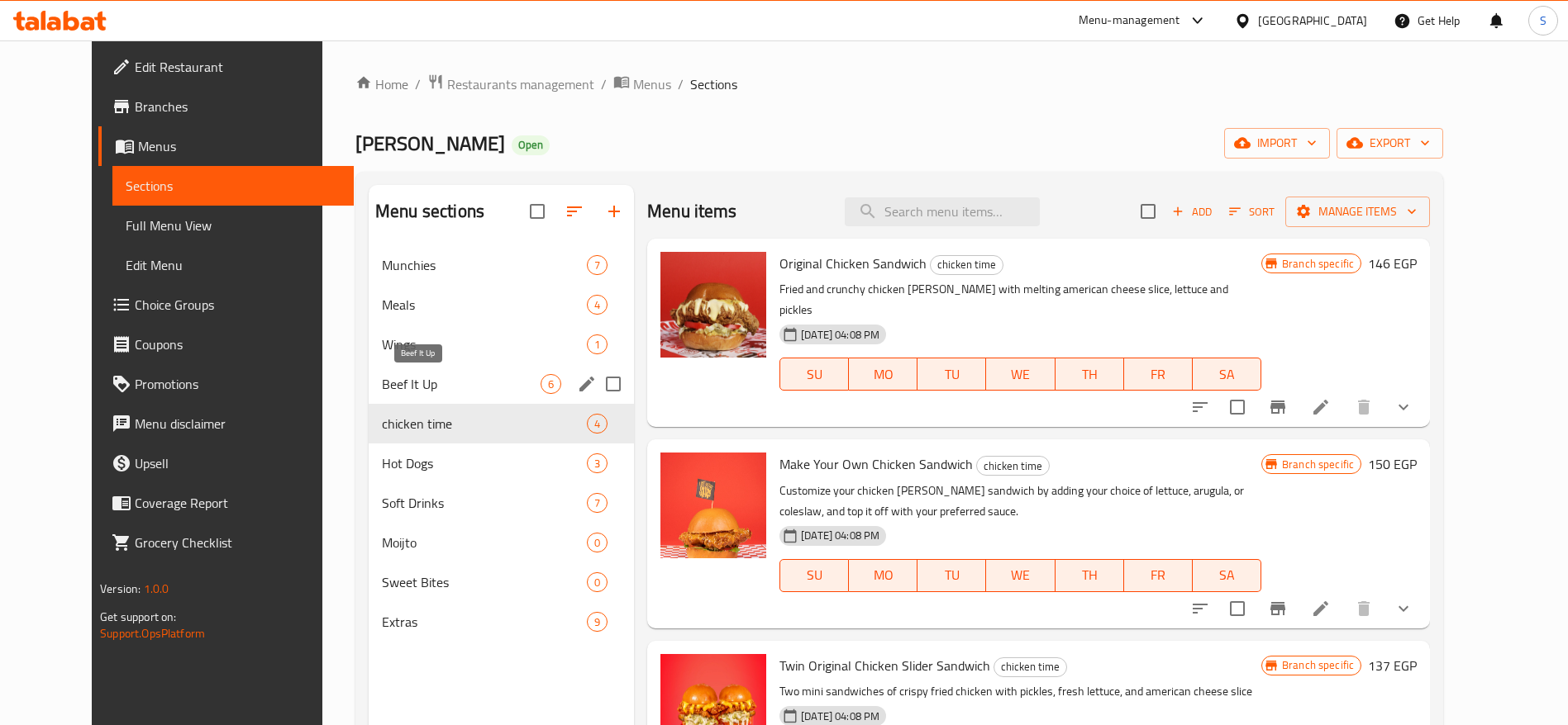
click at [404, 388] on span "Beef It Up" at bounding box center [461, 384] width 159 height 20
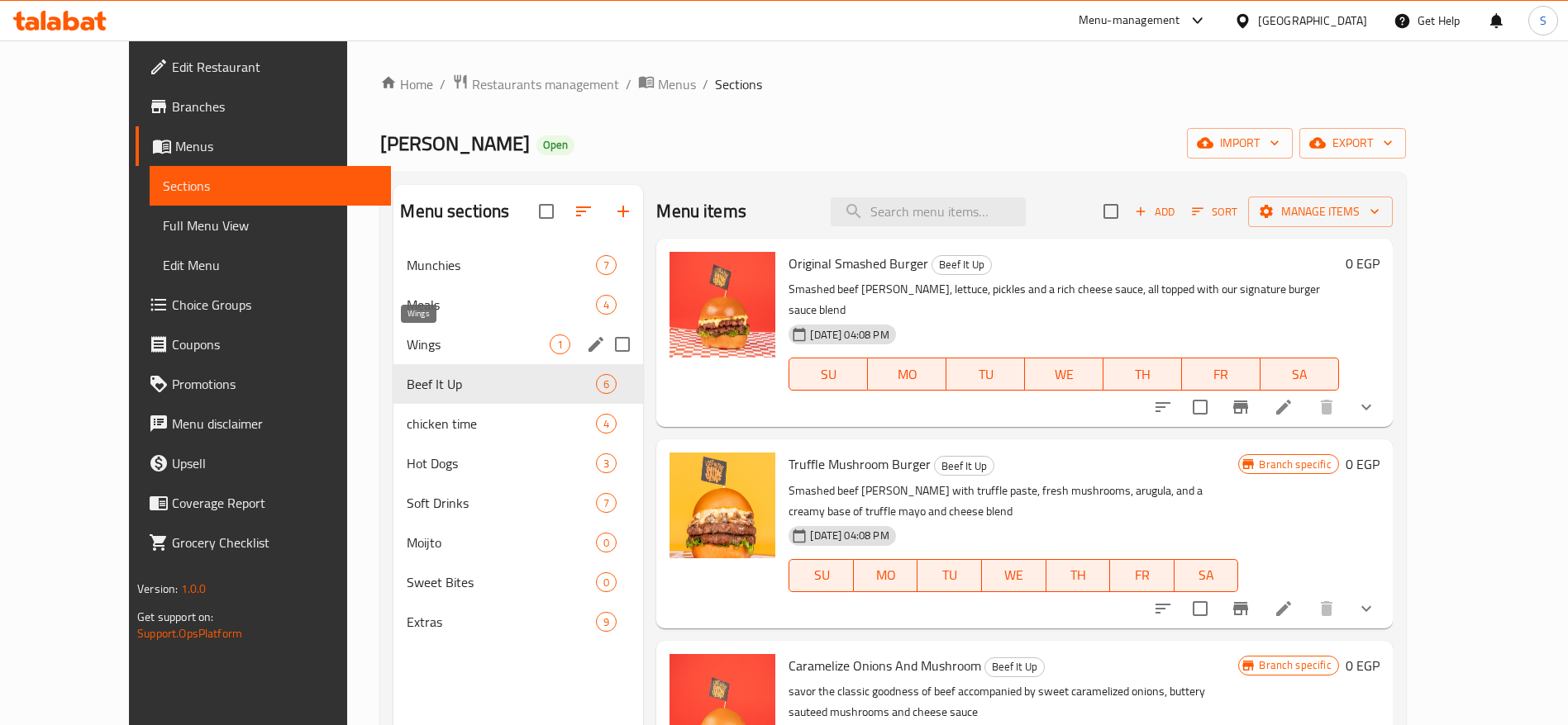
click at [407, 341] on span "Wings" at bounding box center [477, 345] width 143 height 20
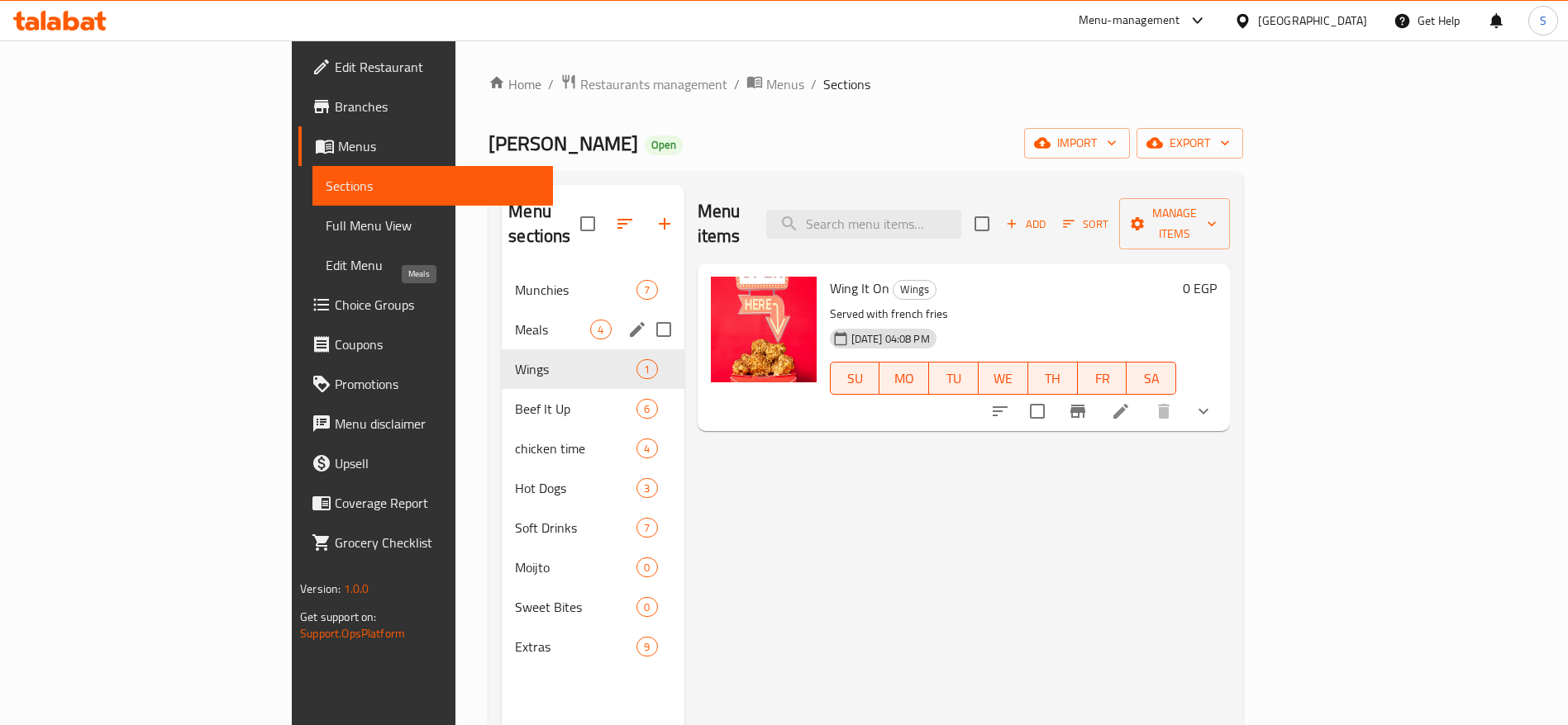
click at [515, 320] on span "Meals" at bounding box center [553, 330] width 76 height 20
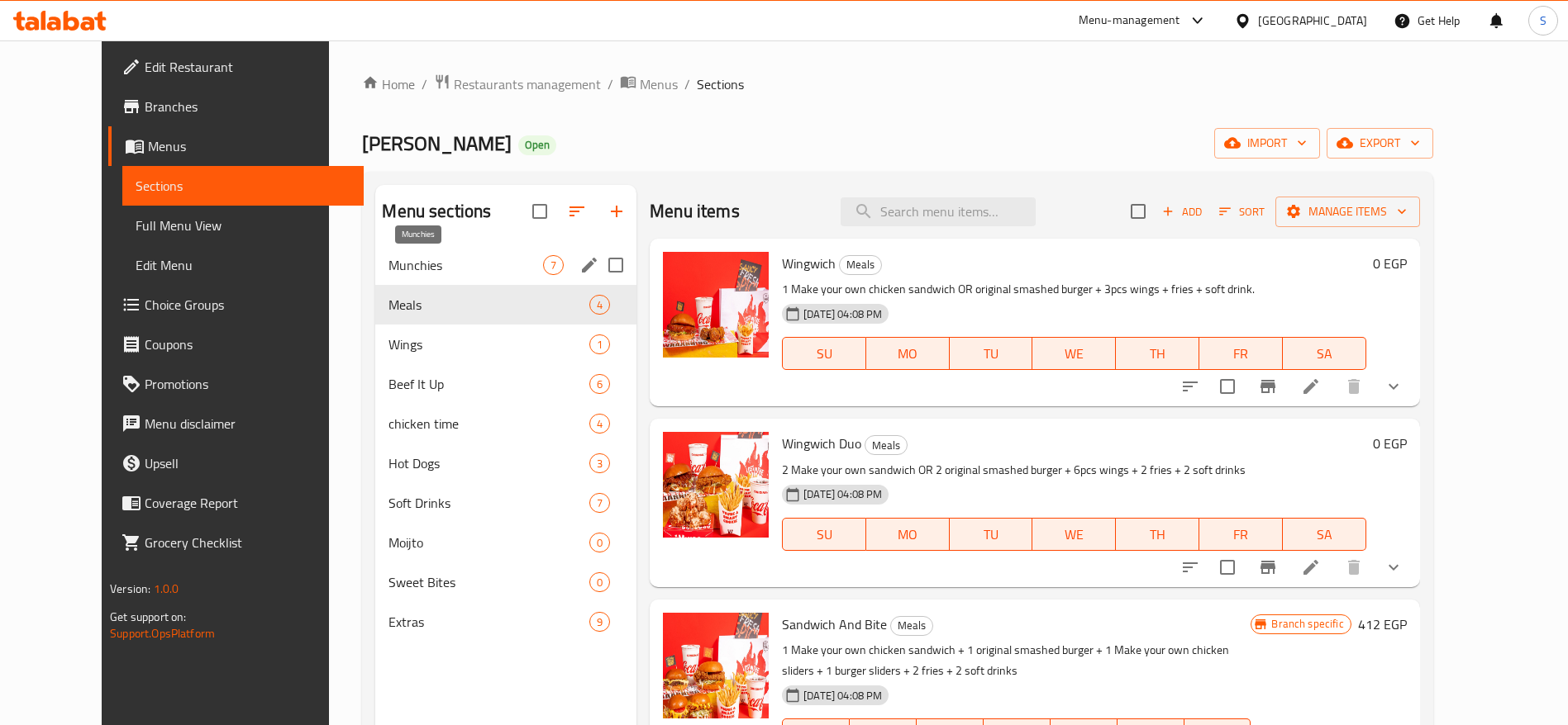
click at [421, 258] on span "Munchies" at bounding box center [466, 265] width 155 height 20
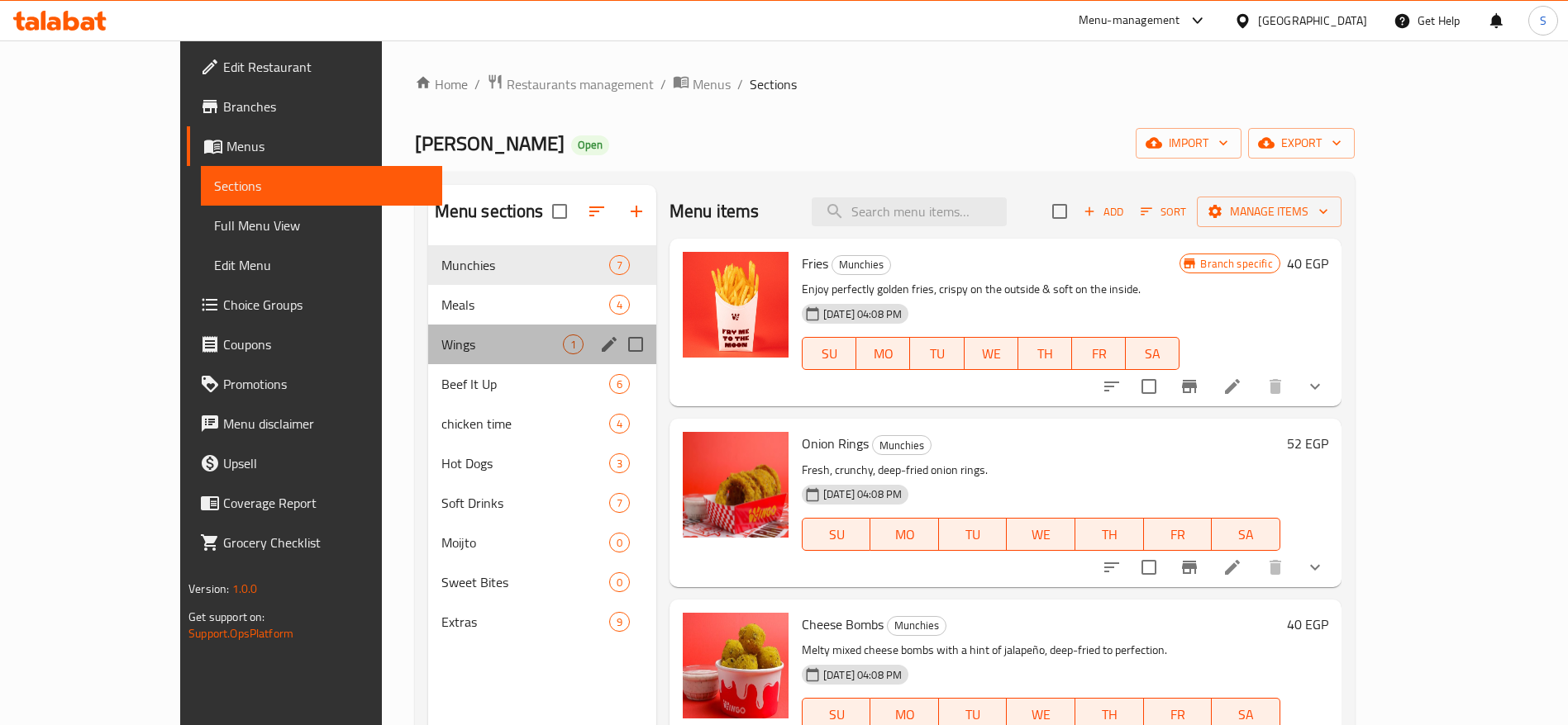
click at [429, 355] on div "Wings 1" at bounding box center [541, 344] width 228 height 40
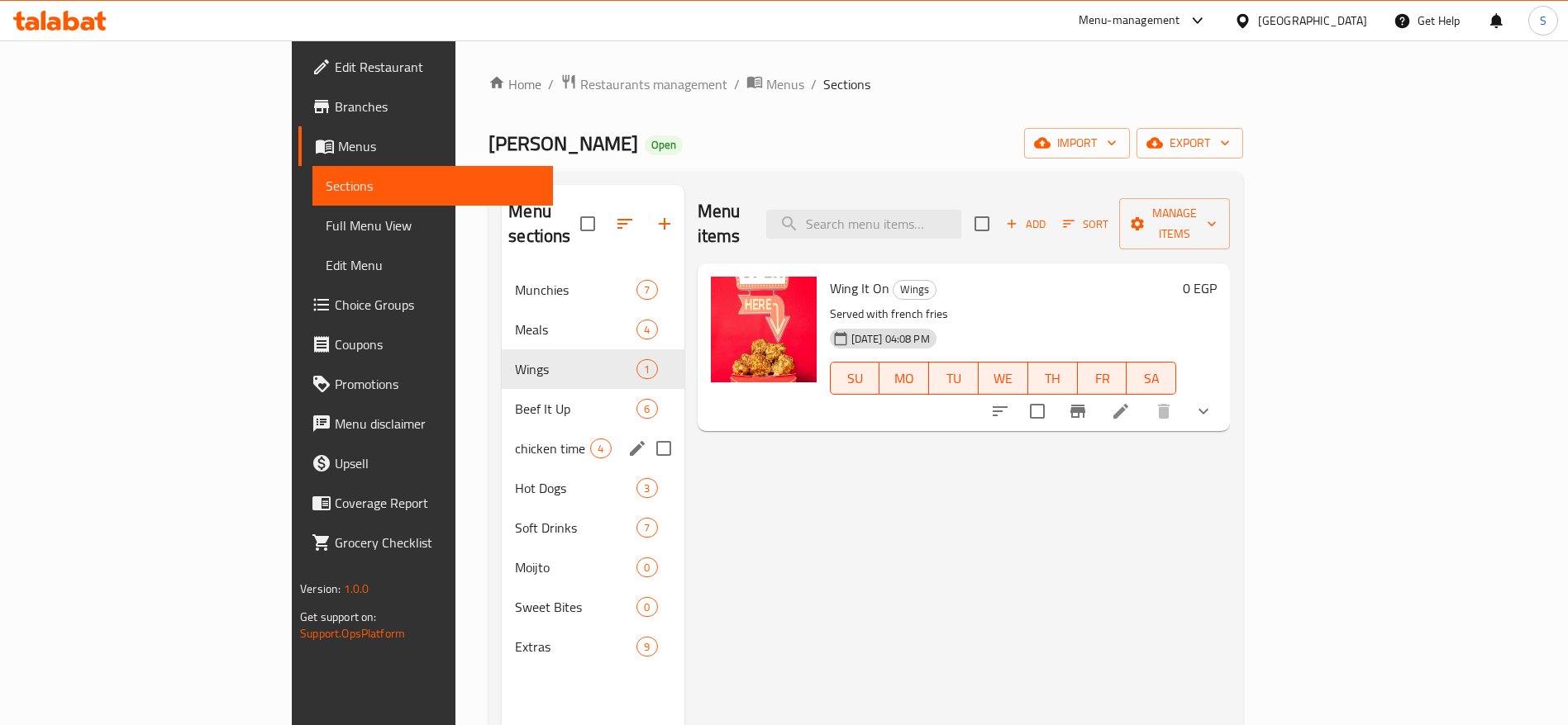
click at [501, 468] on div "Hot Dogs 3" at bounding box center [592, 487] width 182 height 40
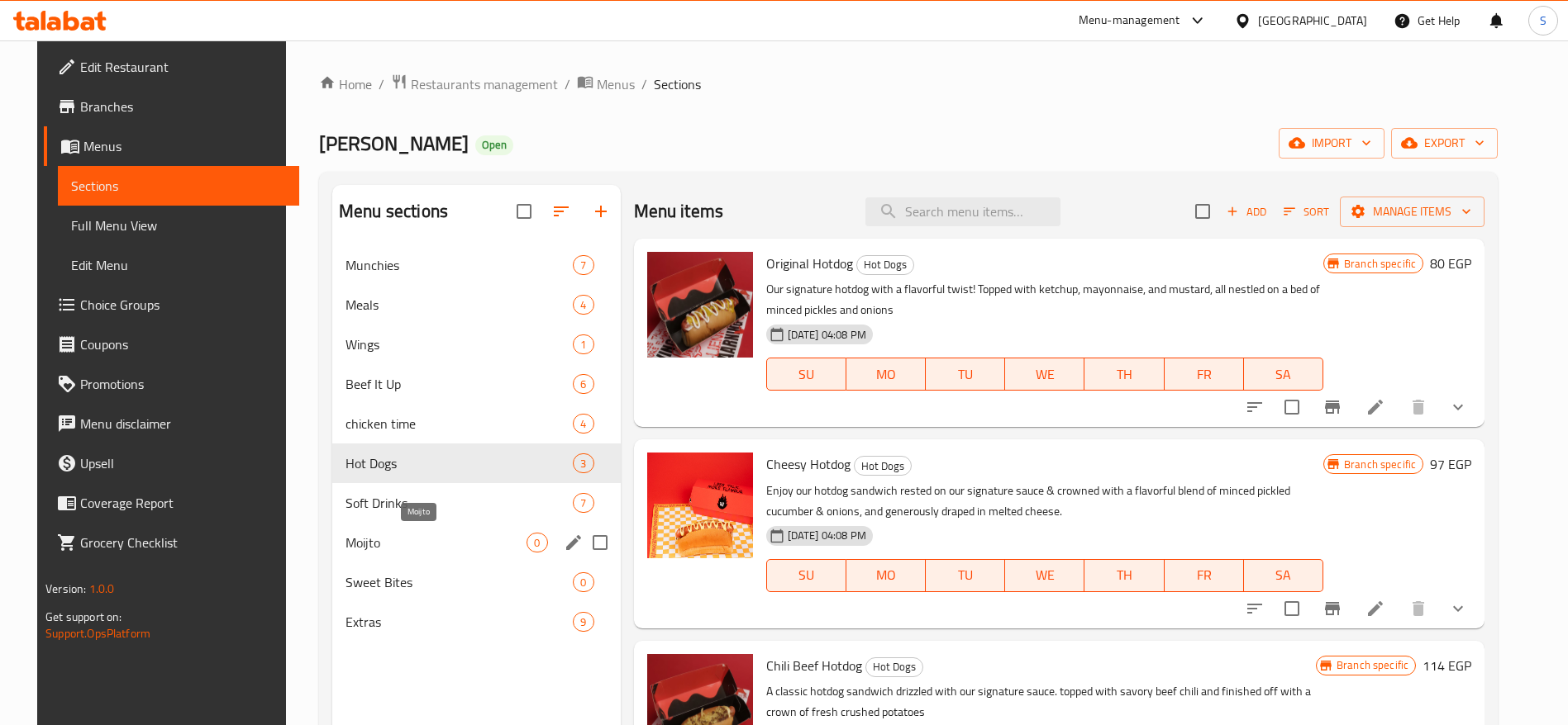
click at [421, 563] on div "Munchies 7 Meals 4 Wings 1 Beef It Up 6 chicken time 4 Hot Dogs 3 Soft Drinks 7…" at bounding box center [476, 443] width 289 height 396
click at [405, 615] on span "Extras" at bounding box center [436, 622] width 181 height 20
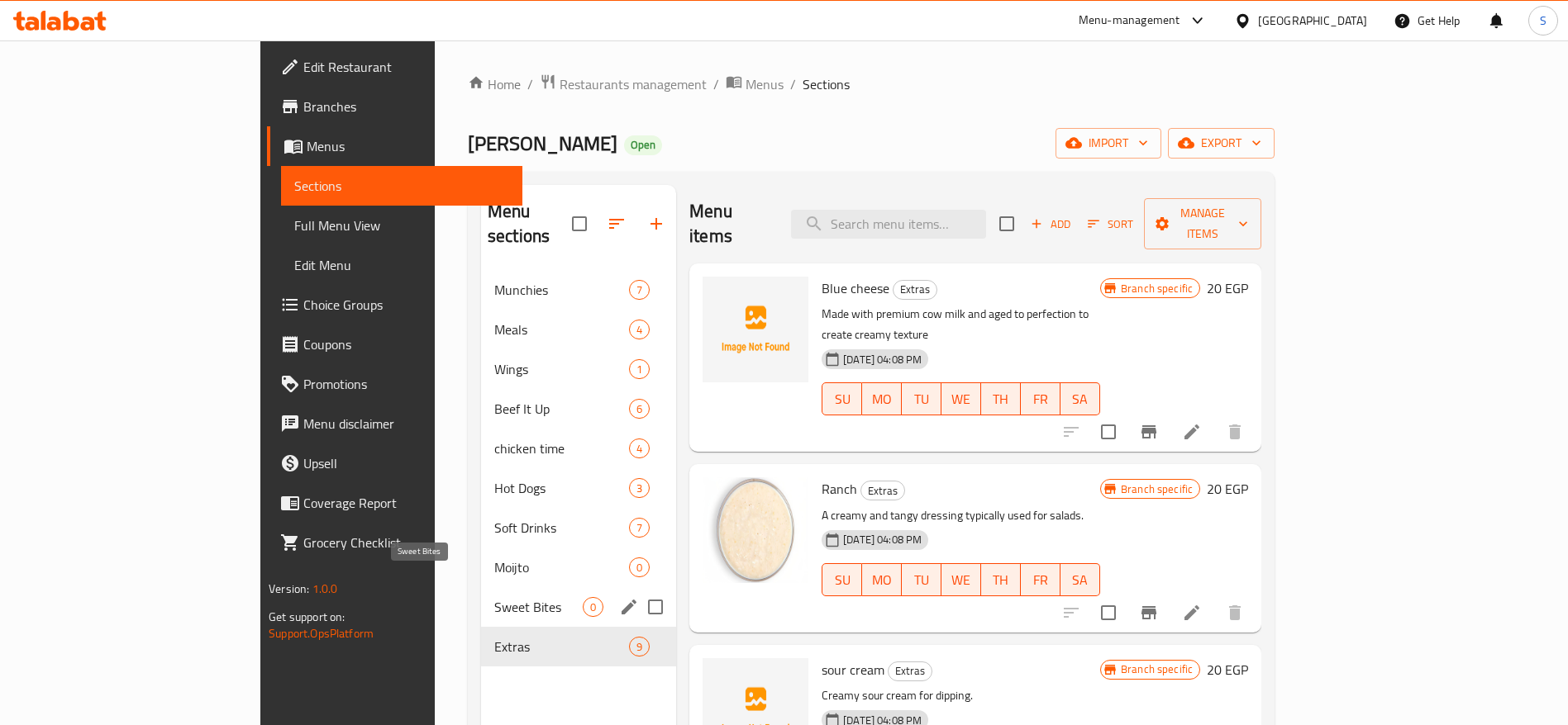
click at [494, 597] on span "Sweet Bites" at bounding box center [538, 607] width 88 height 20
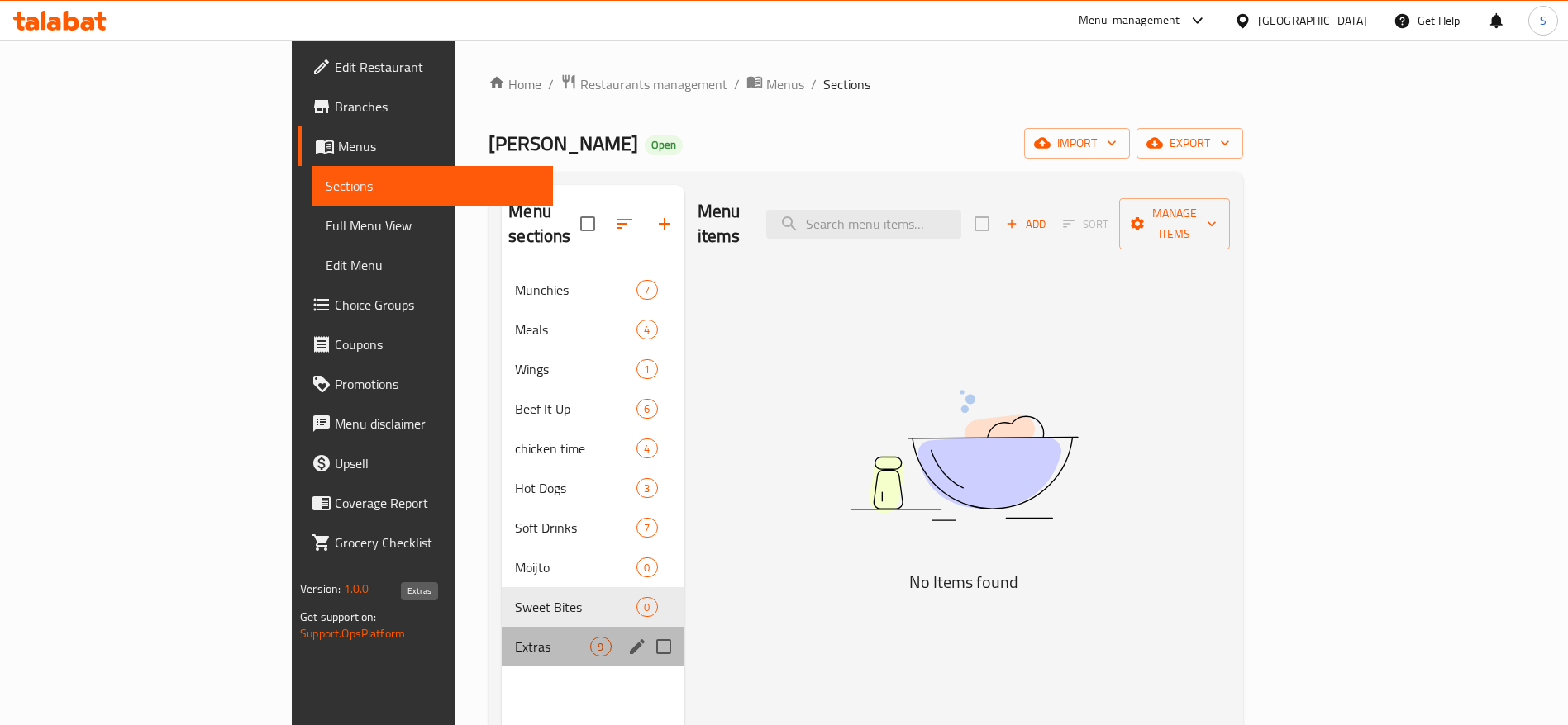
click at [515, 637] on span "Extras" at bounding box center [553, 647] width 76 height 20
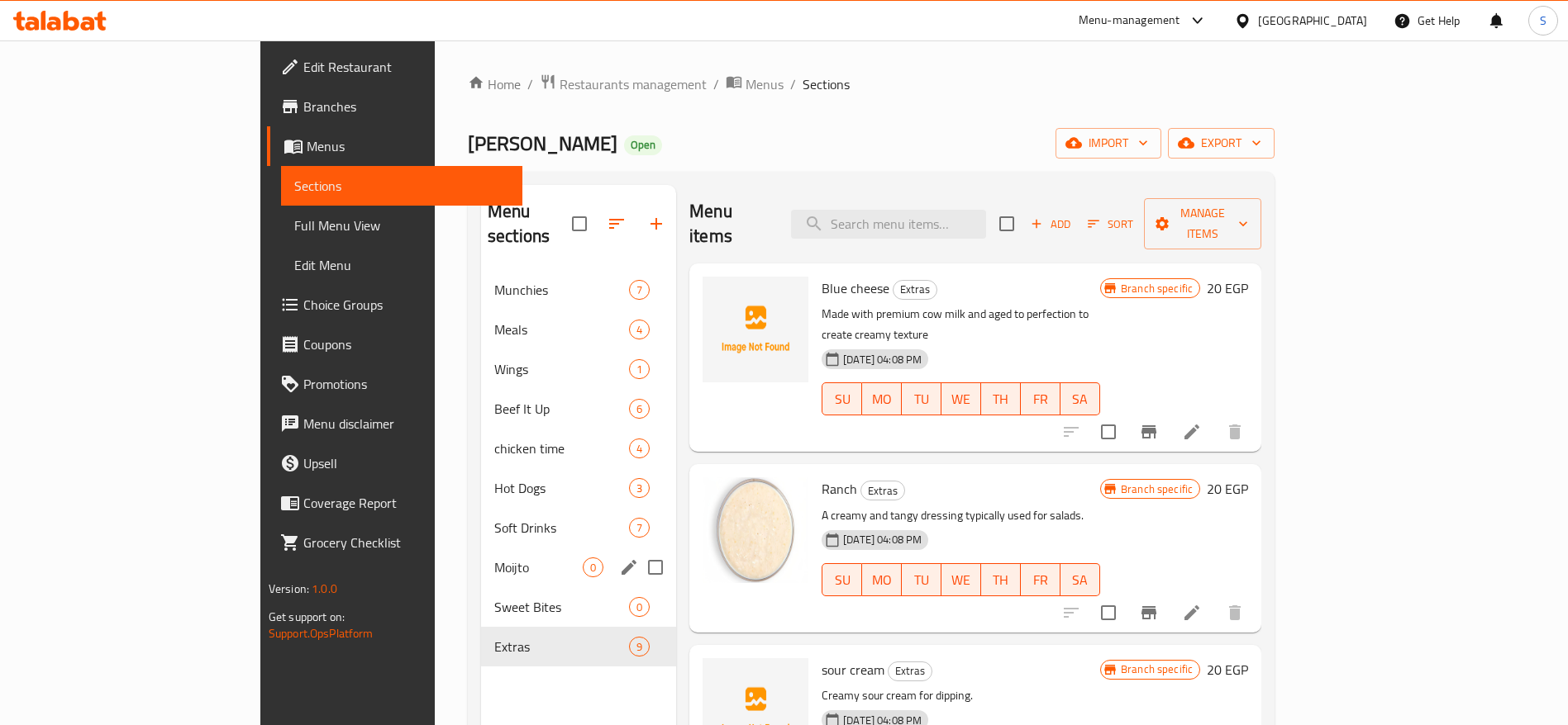
click at [481, 555] on div "Moijto 0" at bounding box center [579, 567] width 195 height 40
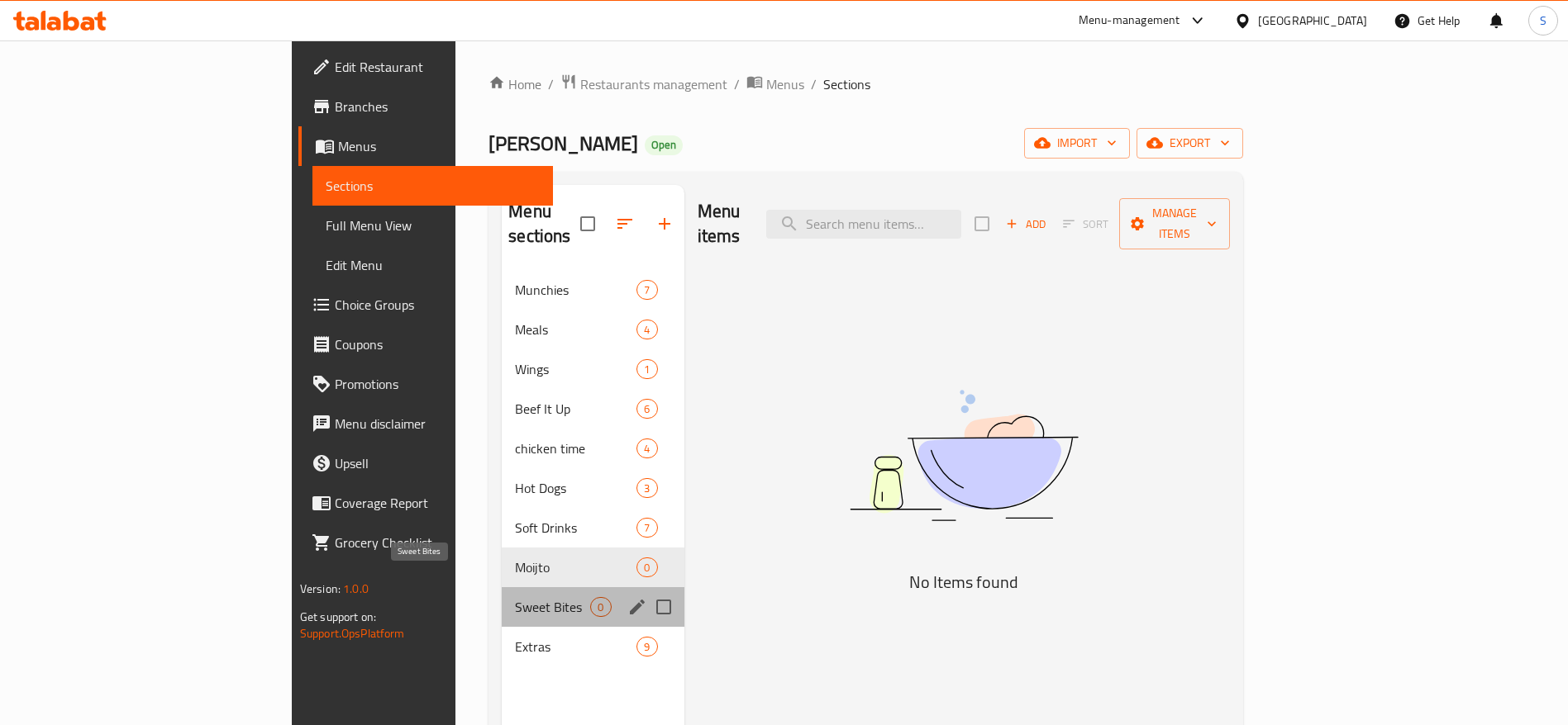
click at [515, 597] on span "Sweet Bites" at bounding box center [553, 607] width 76 height 20
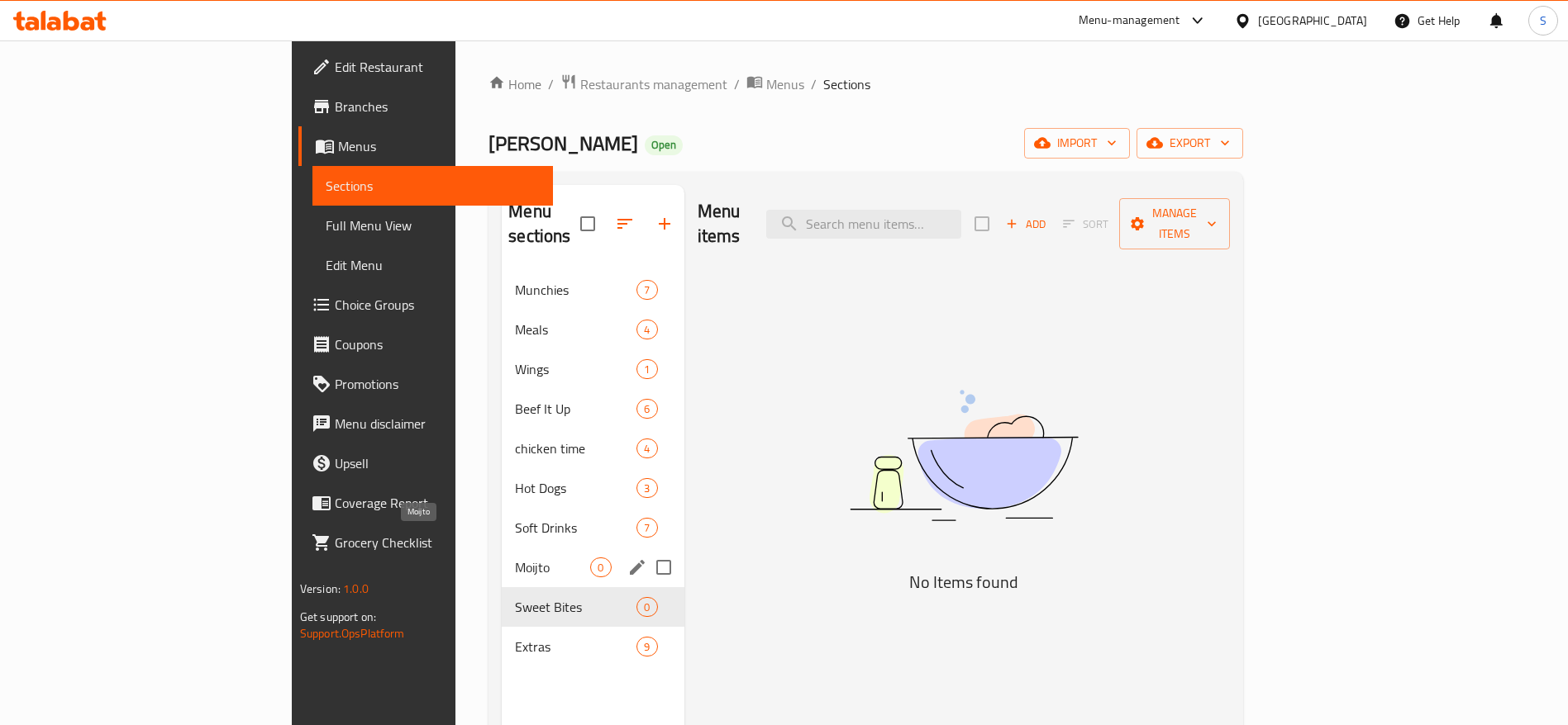
click at [515, 557] on span "Moijto" at bounding box center [553, 567] width 76 height 20
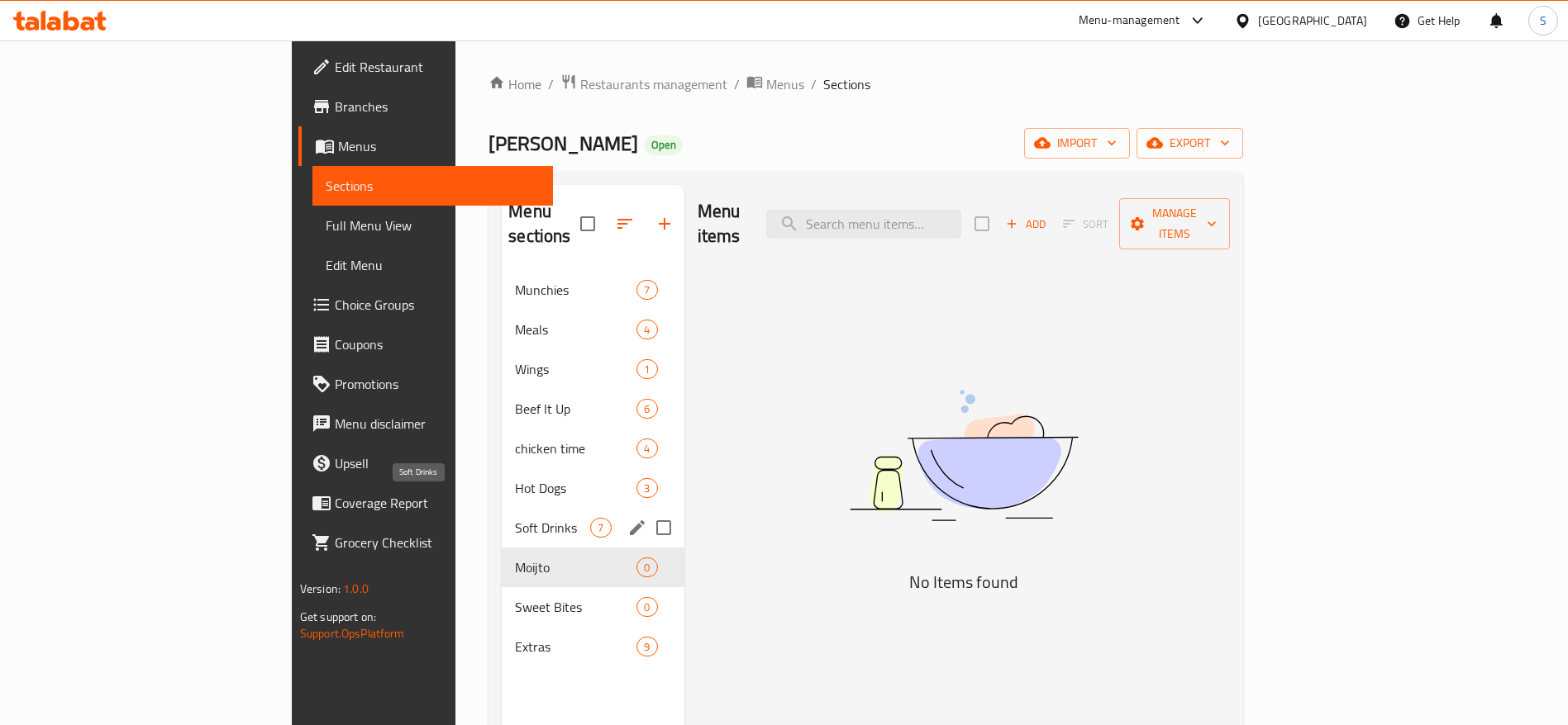
click at [515, 518] on span "Soft Drinks" at bounding box center [553, 528] width 76 height 20
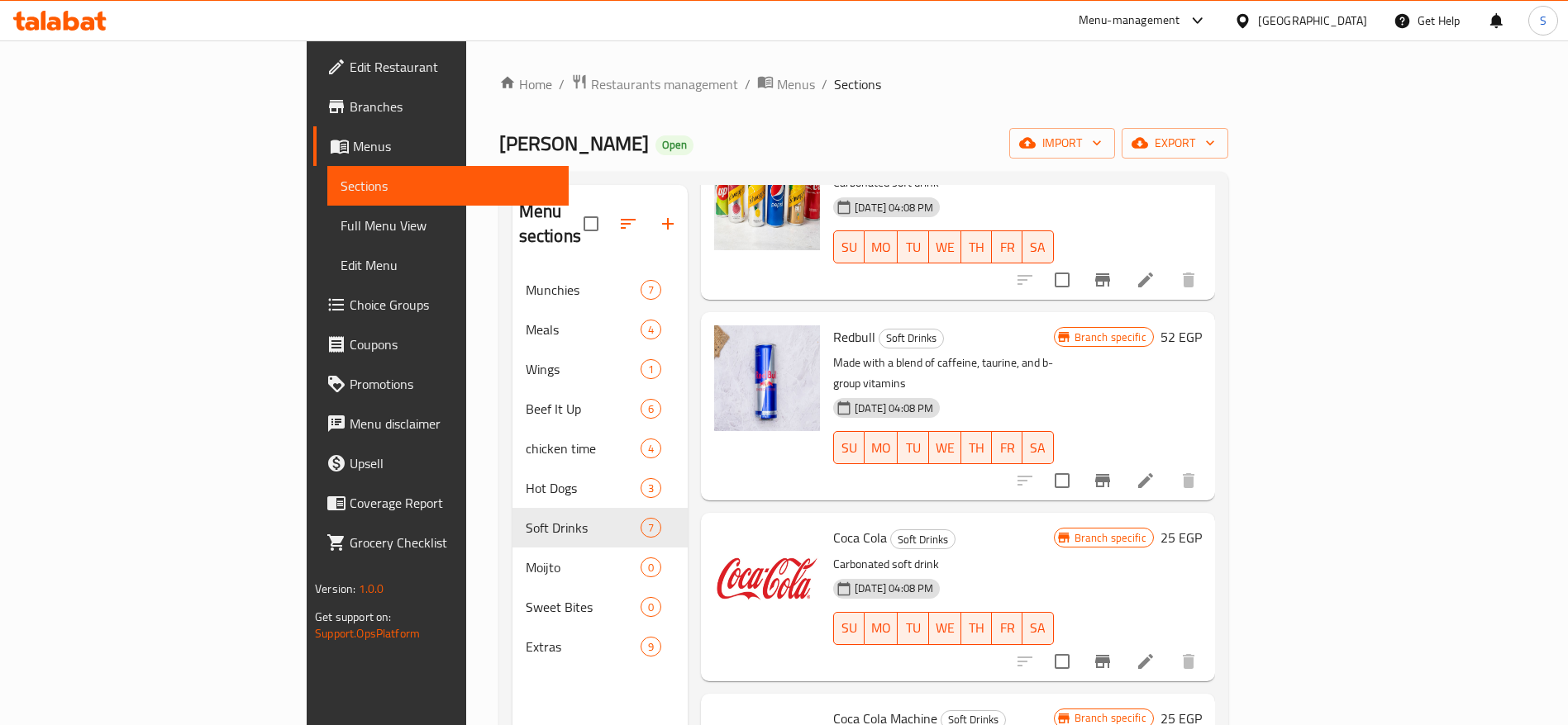
scroll to position [371, 0]
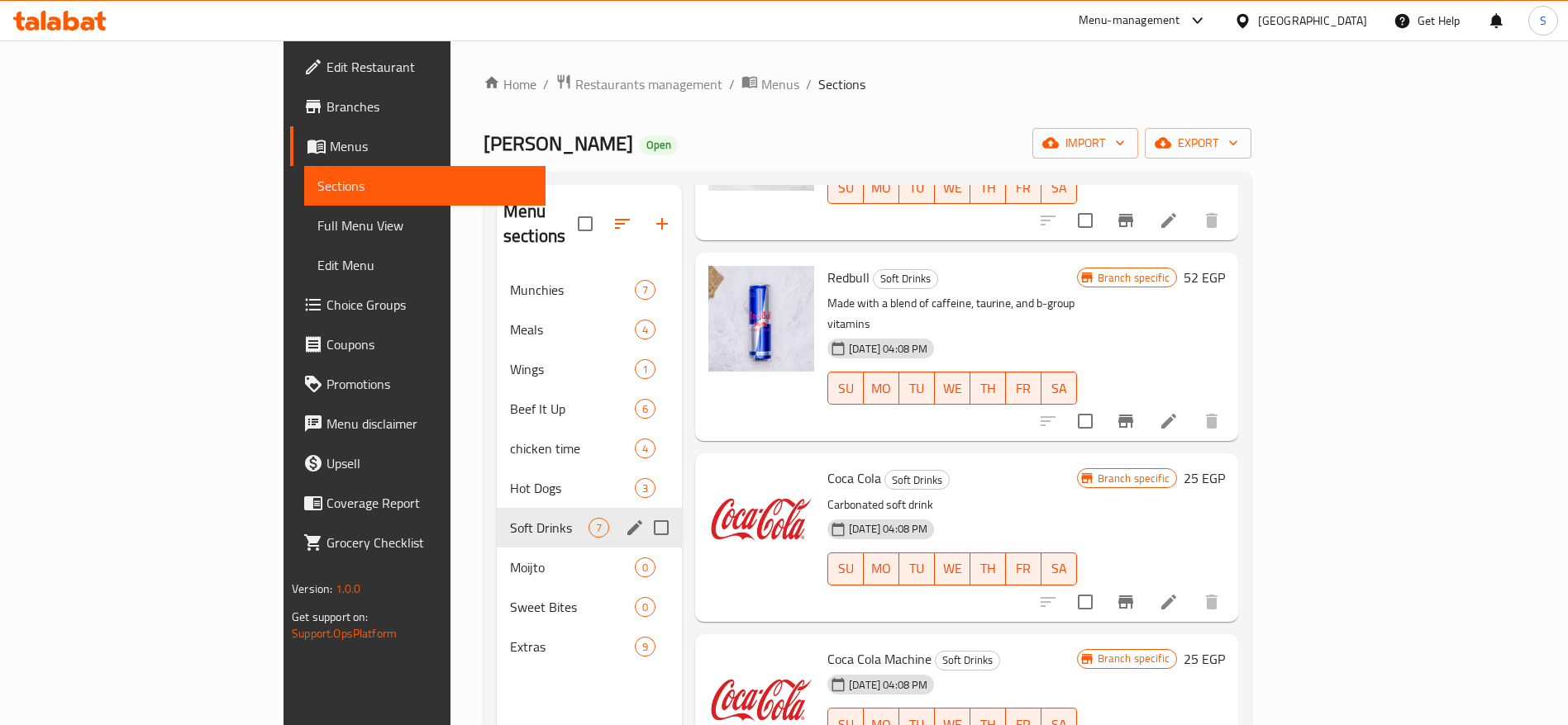
click at [510, 518] on span "Soft Drinks" at bounding box center [548, 528] width 78 height 20
click at [510, 478] on span "Hot Dogs" at bounding box center [548, 488] width 78 height 20
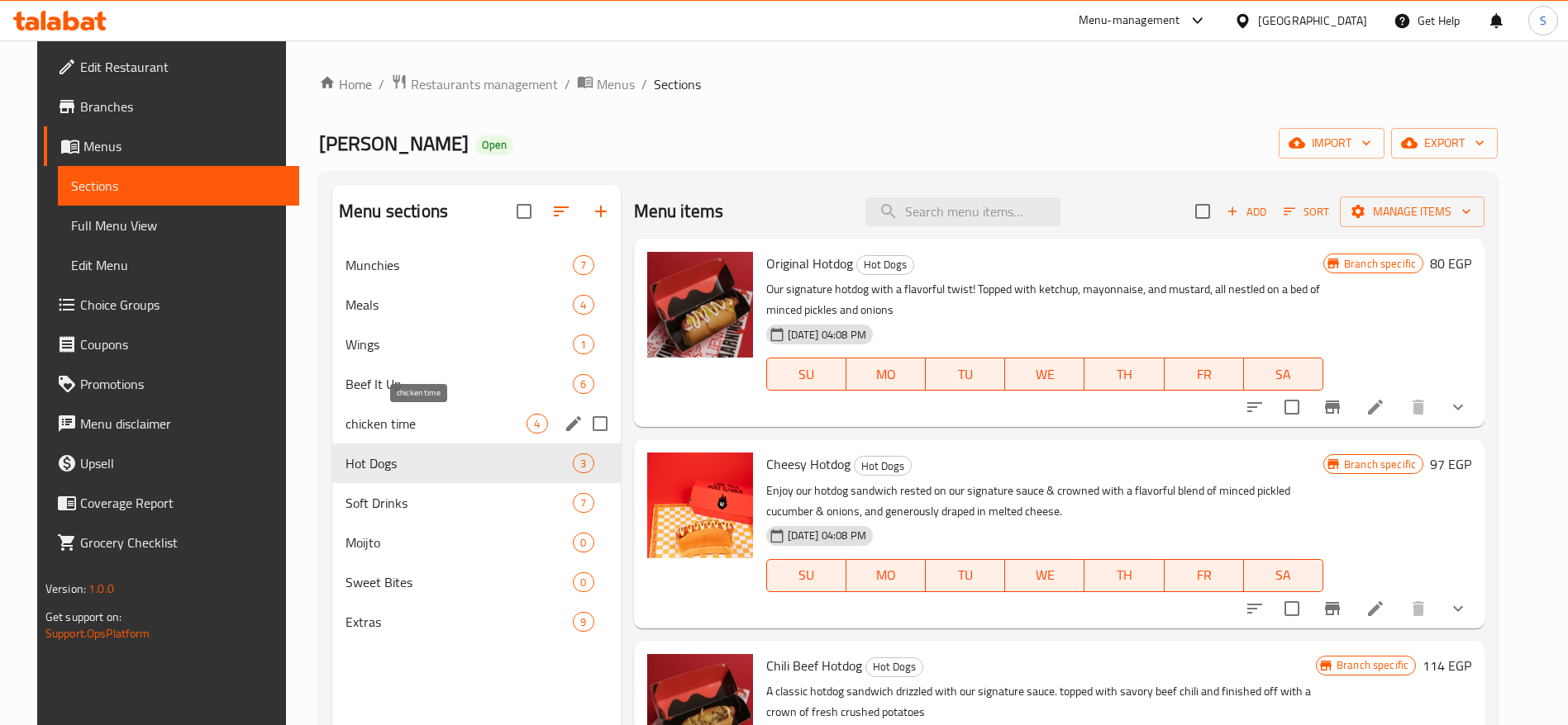
click at [451, 422] on span "chicken time" at bounding box center [436, 424] width 181 height 20
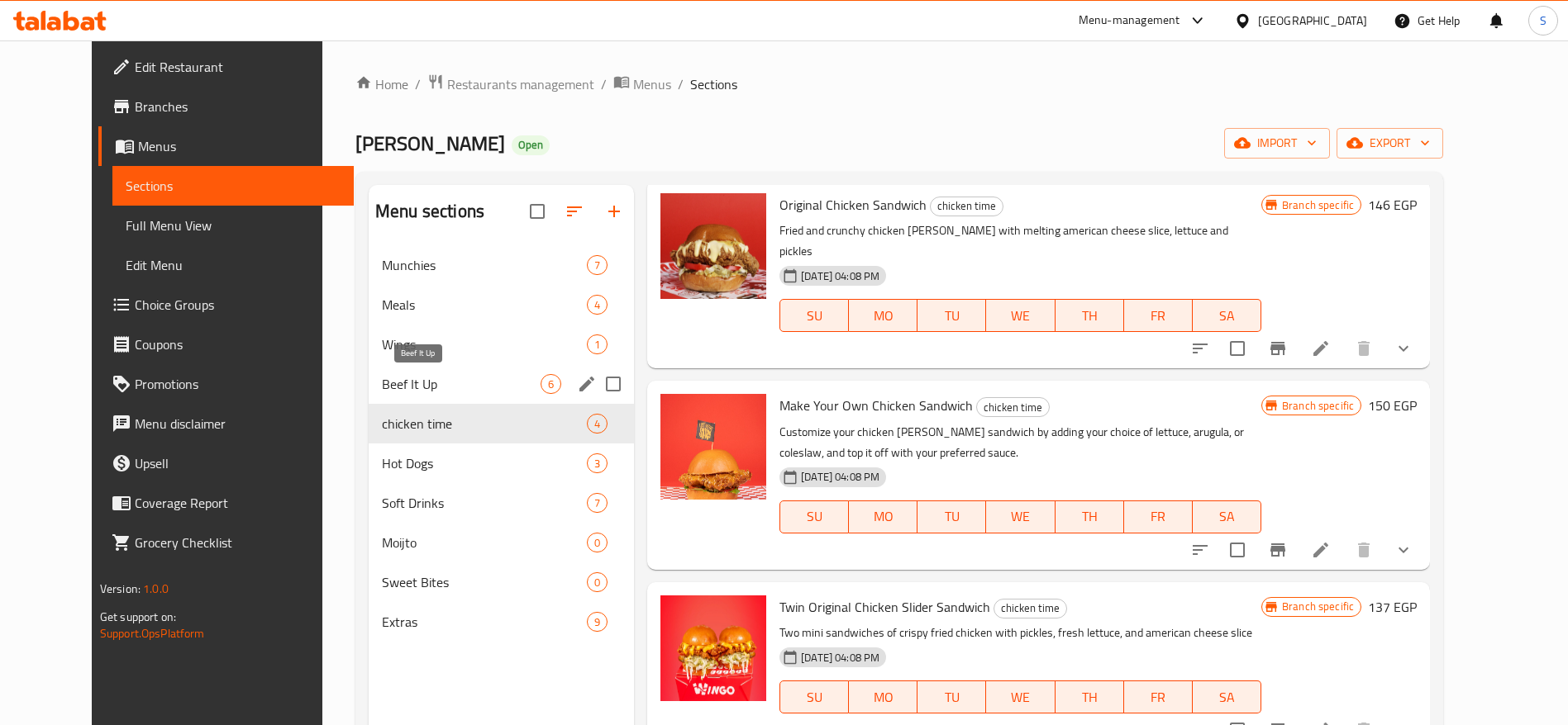
click at [467, 394] on div "Beef It Up 6" at bounding box center [501, 383] width 265 height 40
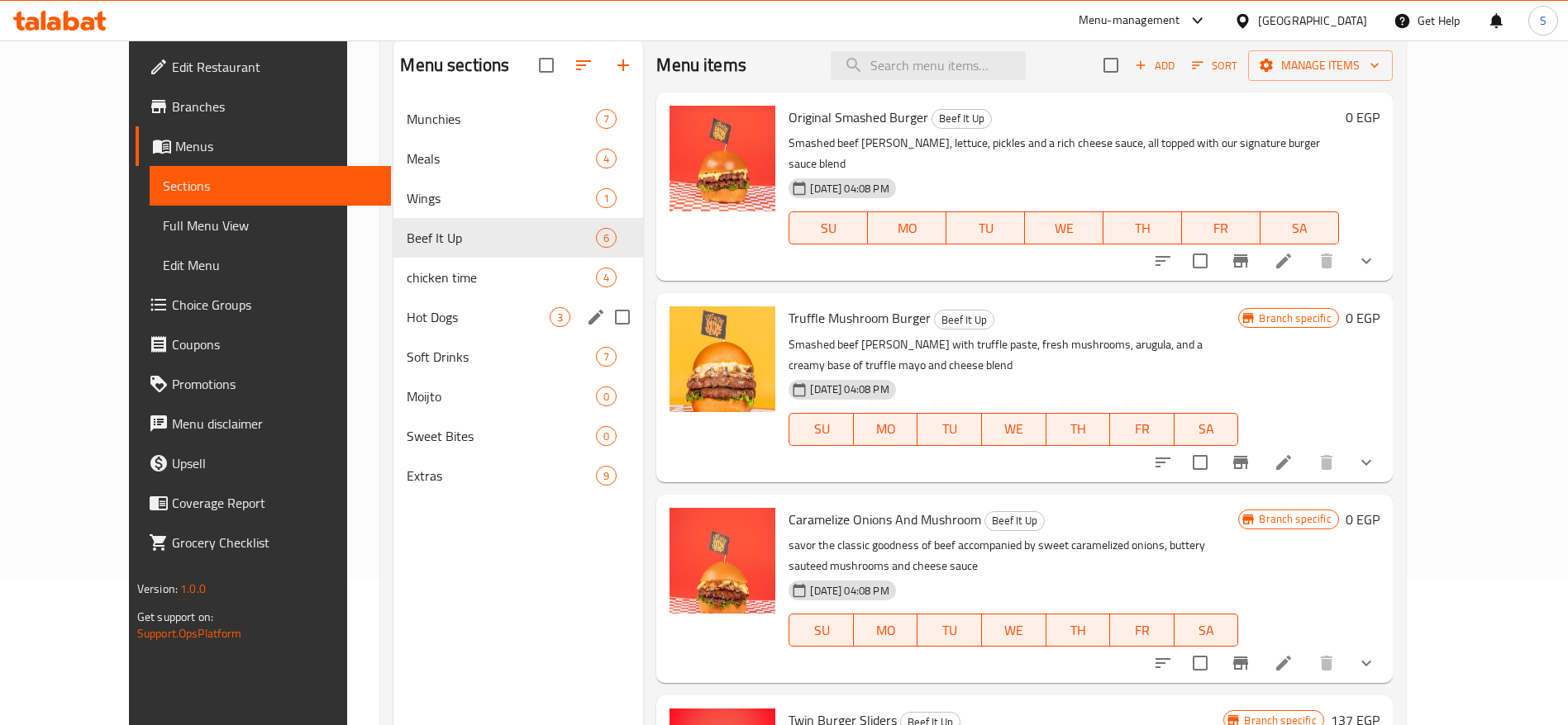
scroll to position [108, 0]
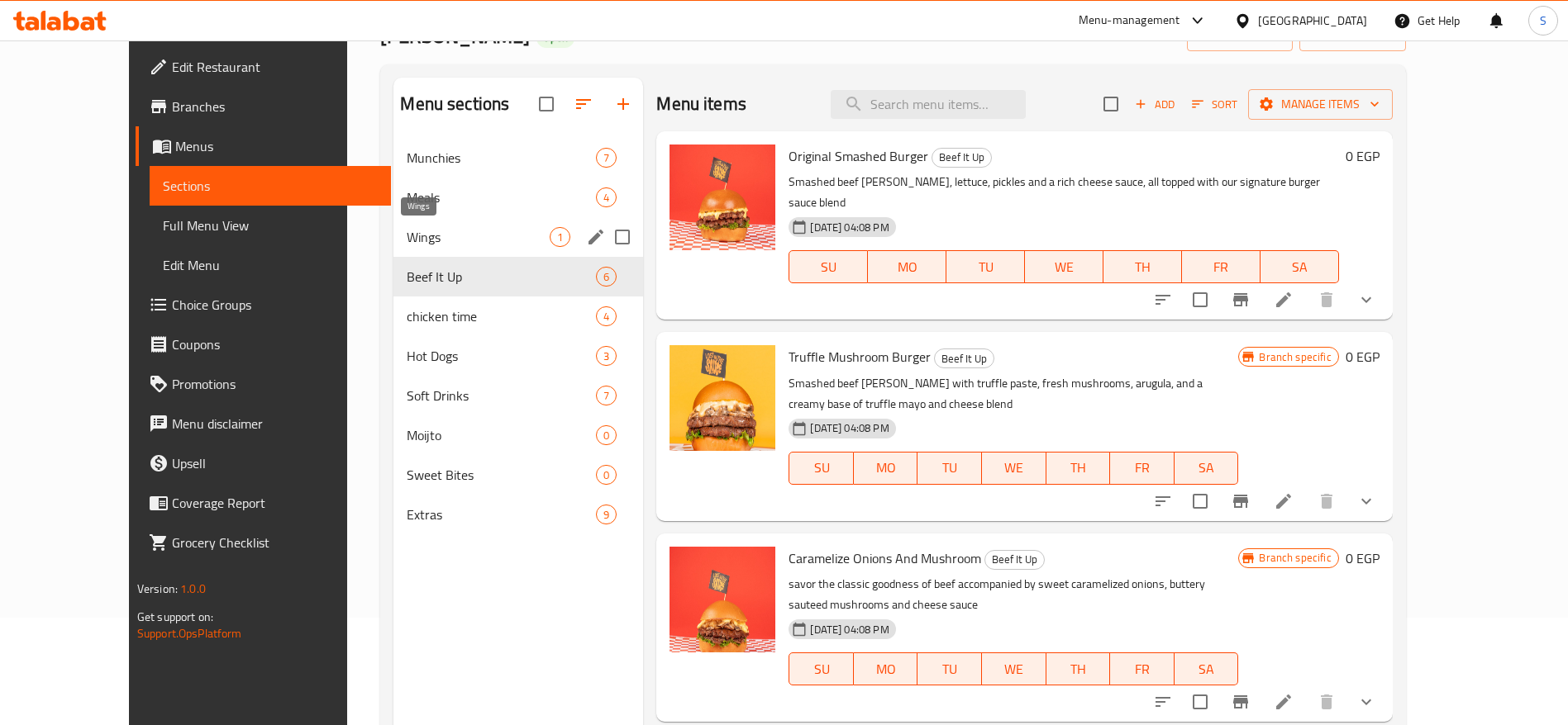
click at [431, 235] on span "Wings" at bounding box center [477, 238] width 143 height 20
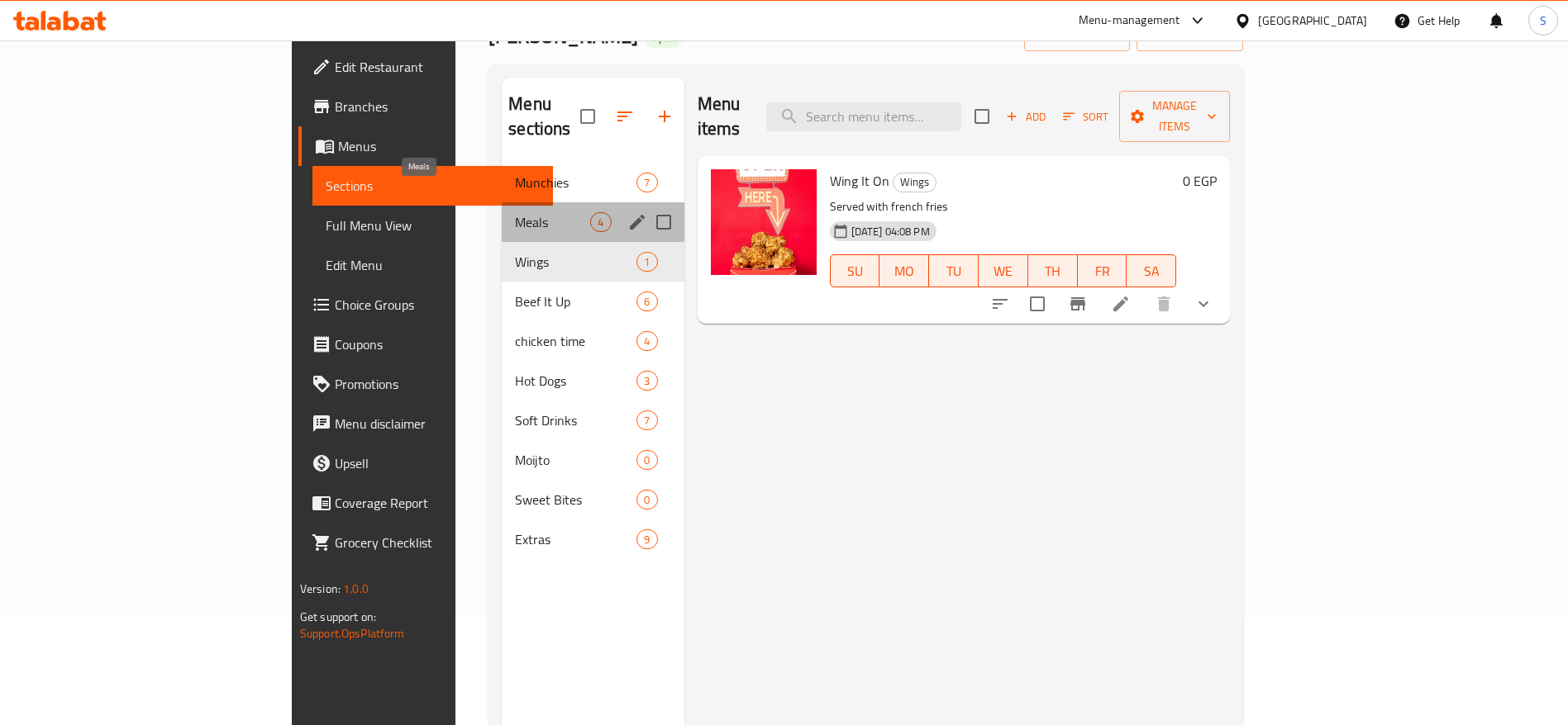
click at [515, 212] on span "Meals" at bounding box center [553, 222] width 76 height 20
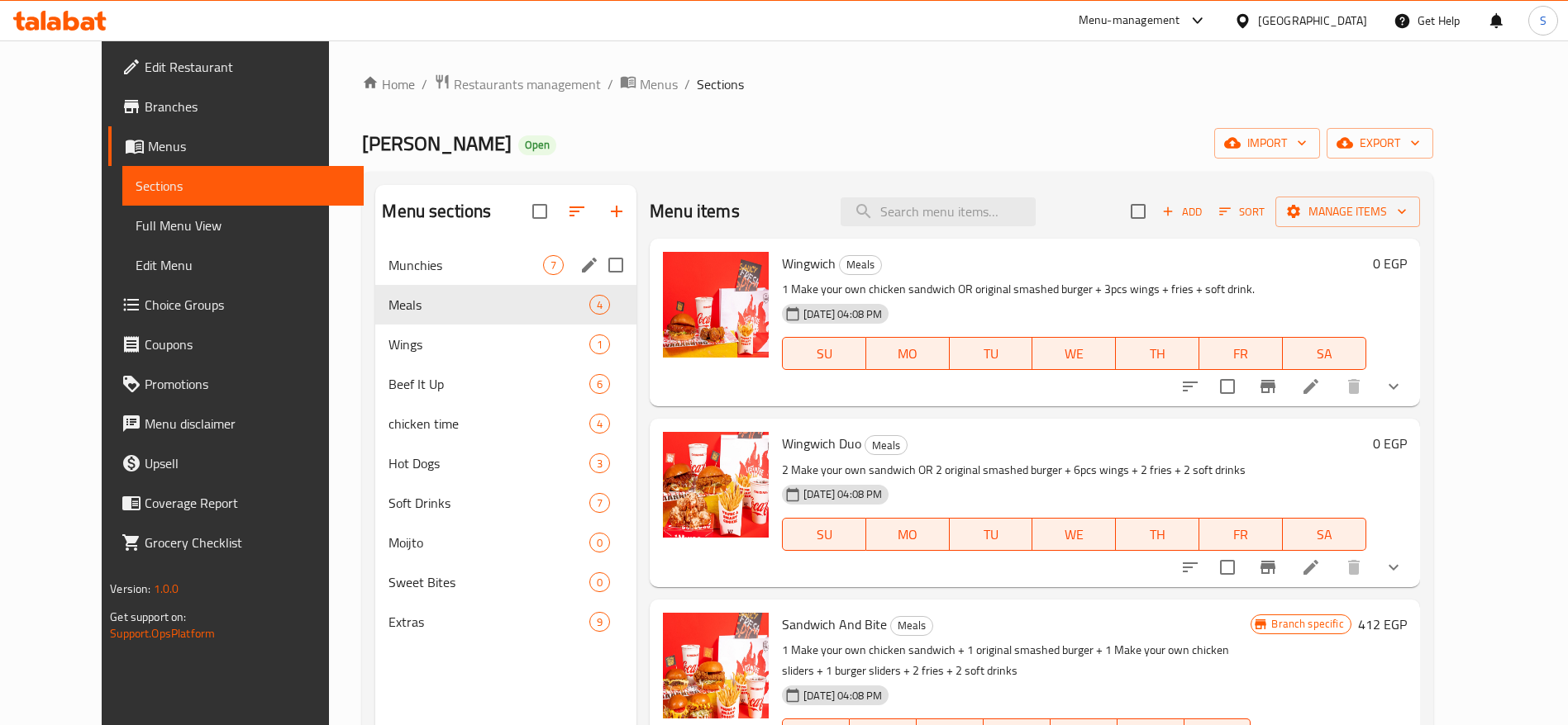
click at [443, 276] on div "Munchies 7" at bounding box center [505, 264] width 261 height 40
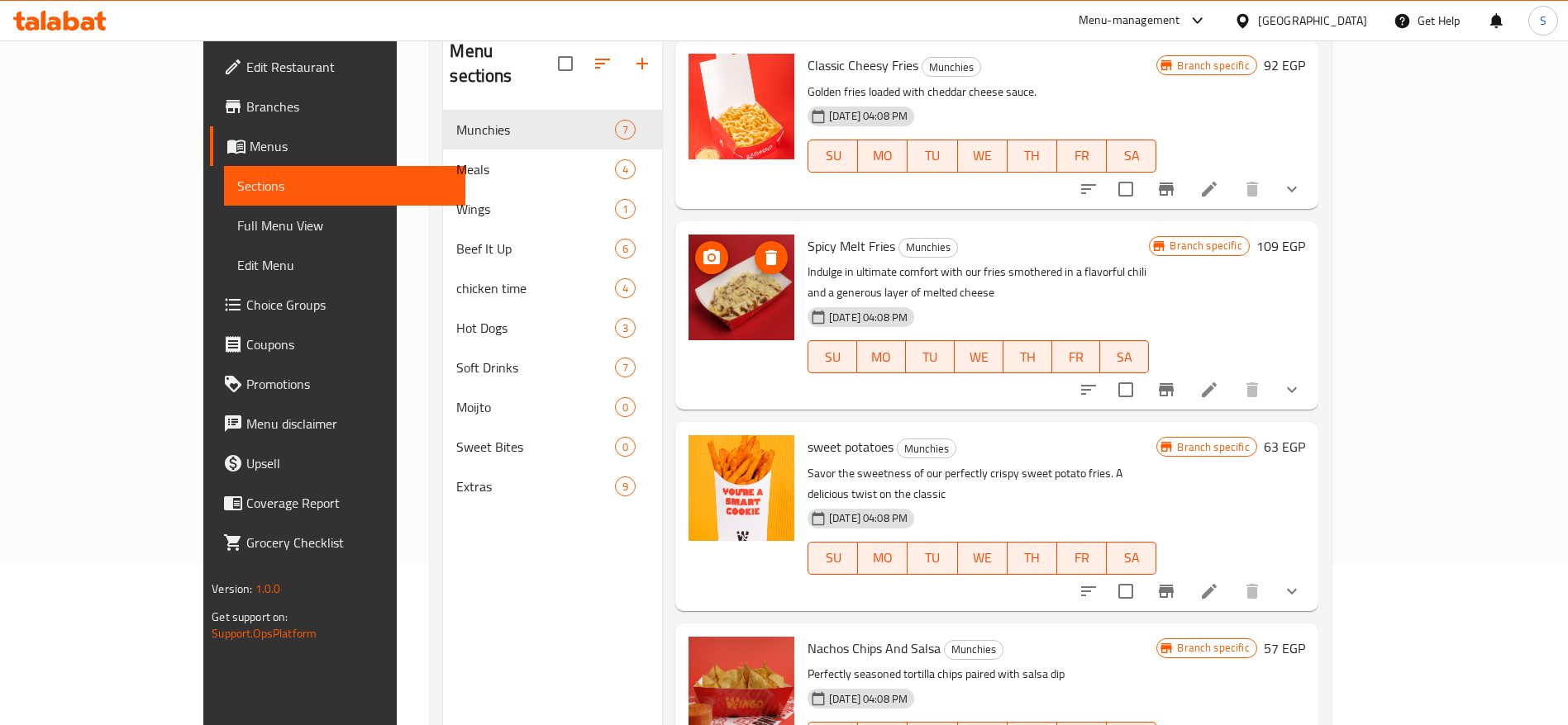
scroll to position [231, 0]
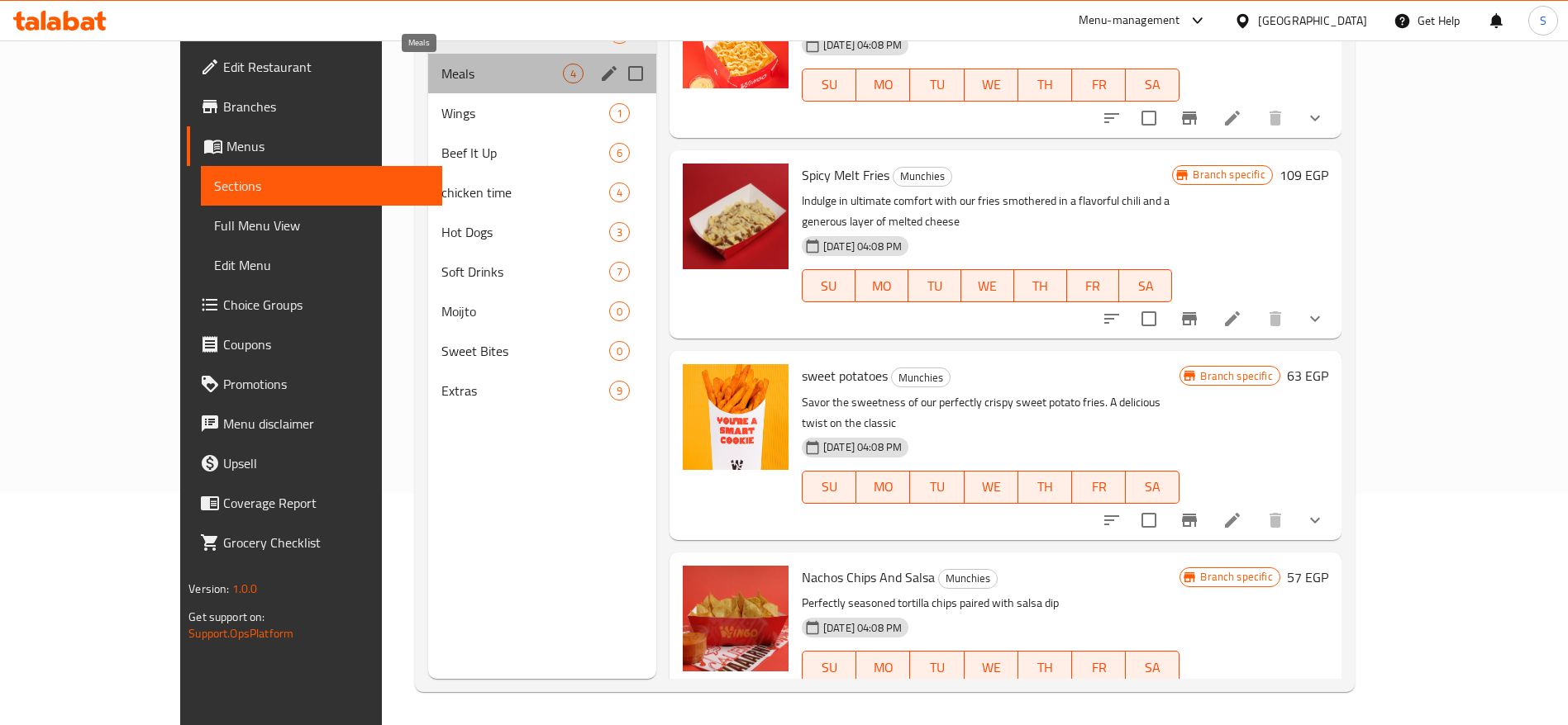
click at [442, 80] on span "Meals" at bounding box center [502, 74] width 122 height 20
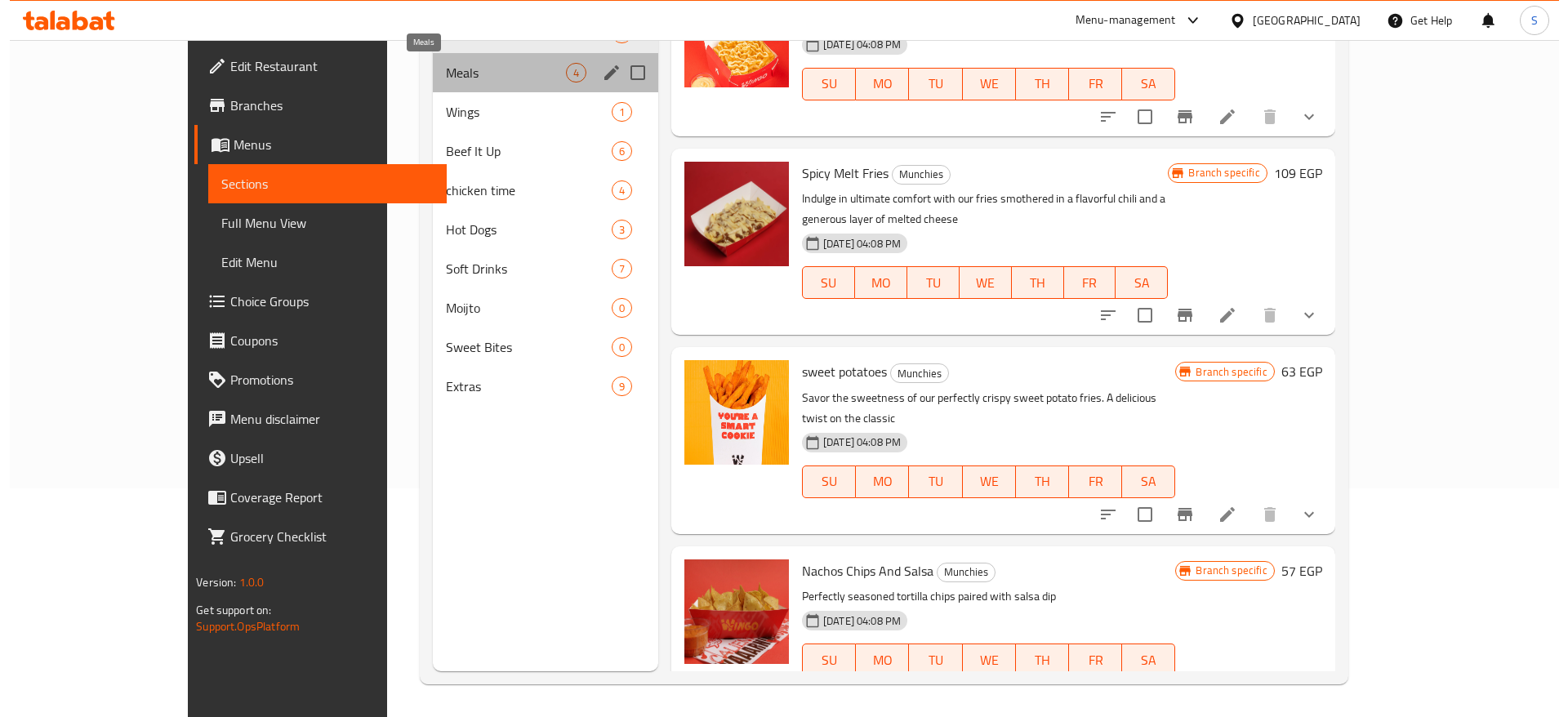
scroll to position [58, 0]
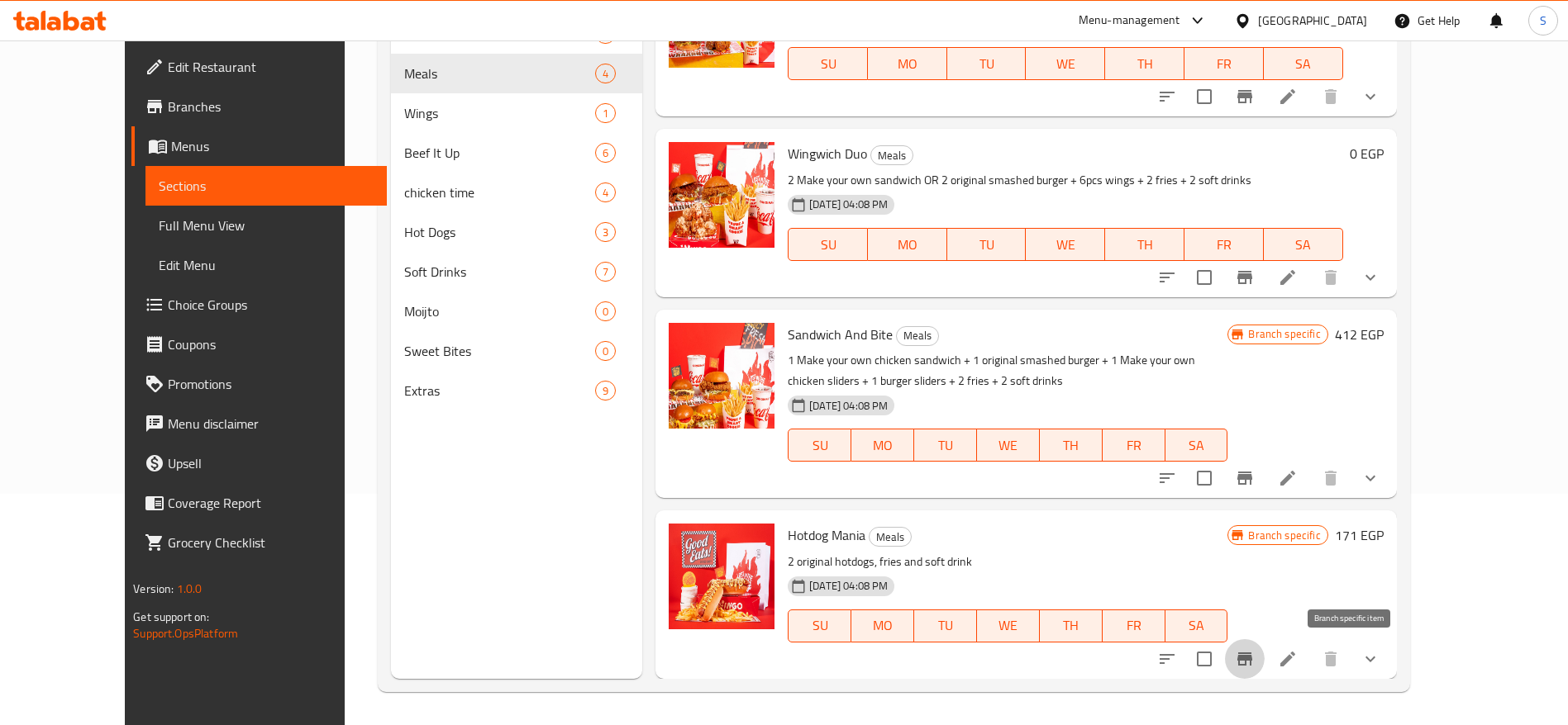
click at [1252, 659] on icon "Branch-specific-item" at bounding box center [1244, 659] width 15 height 13
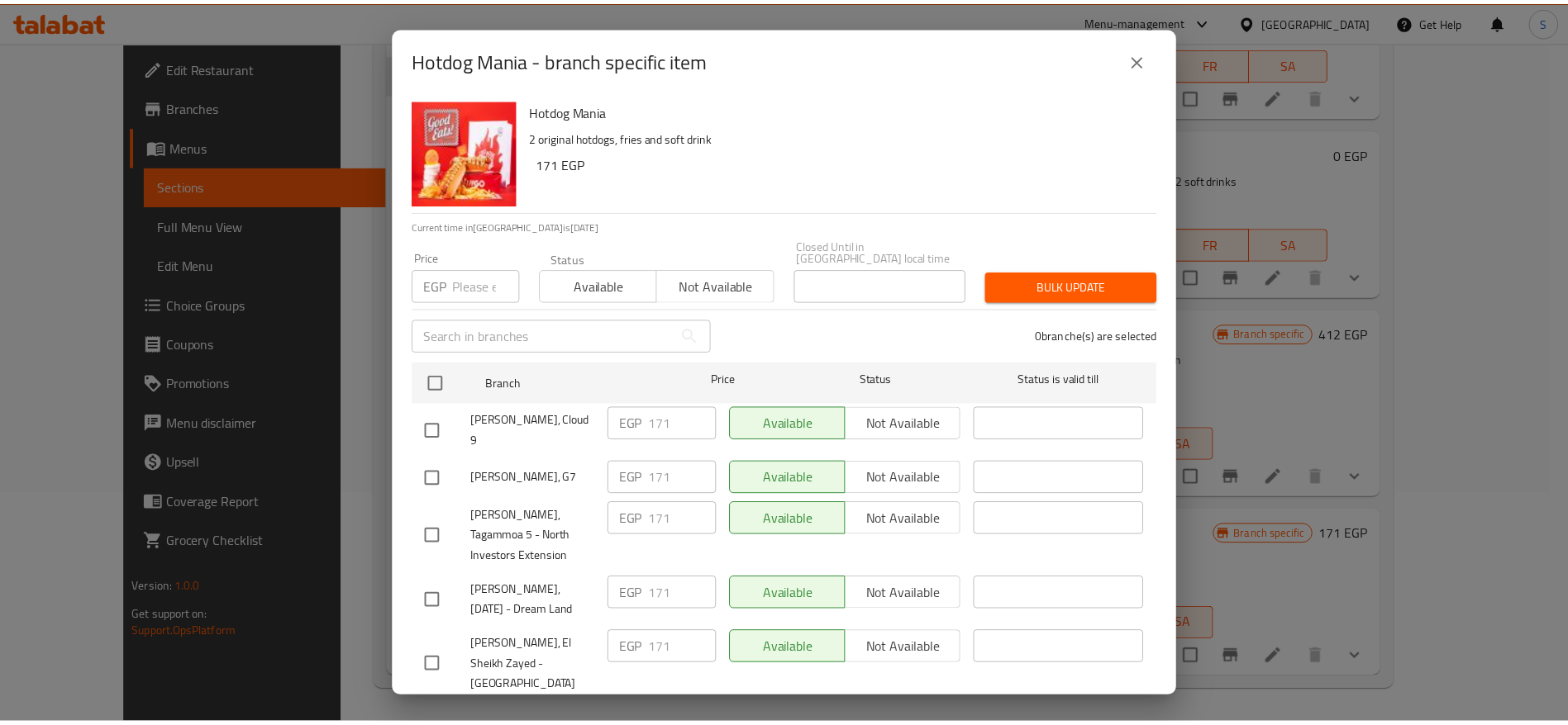
scroll to position [216, 0]
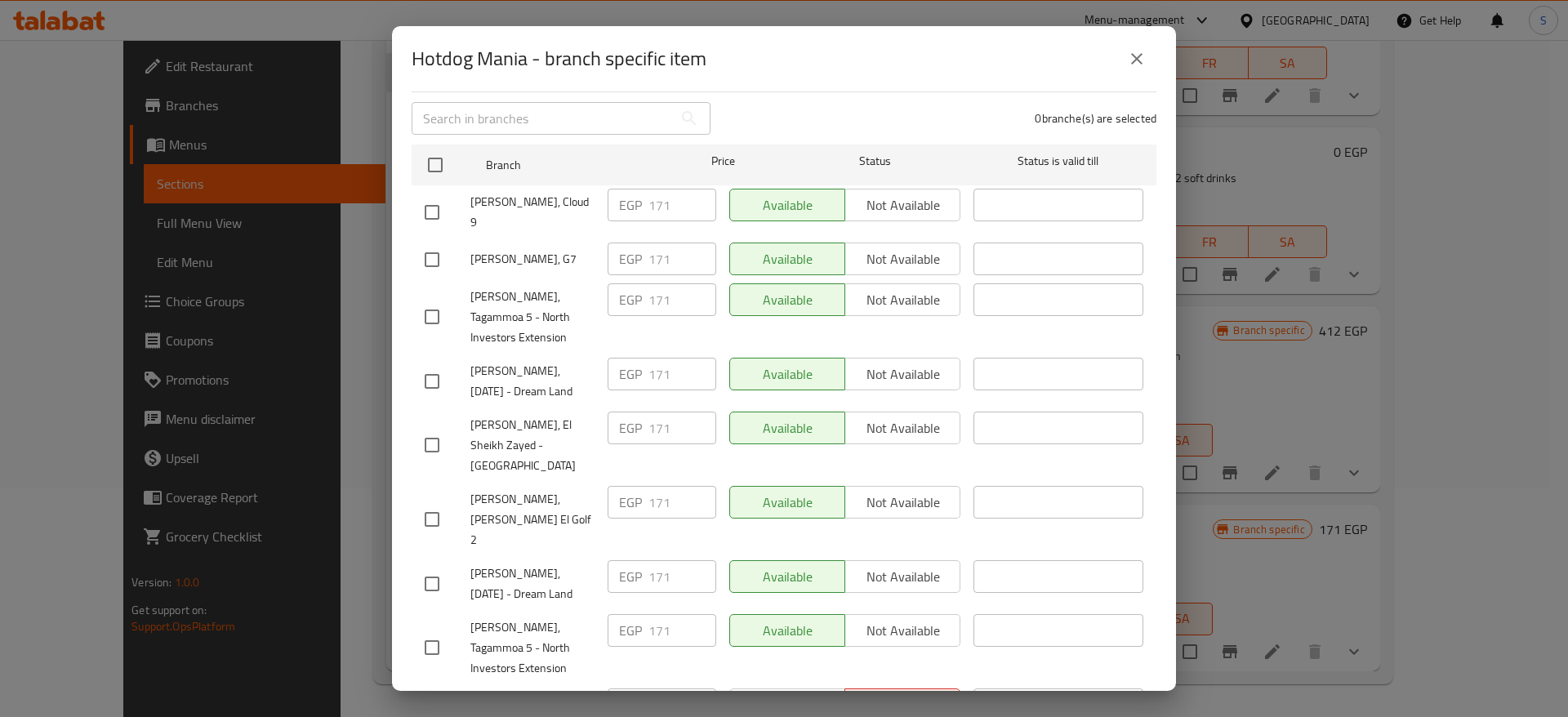
click at [1132, 50] on icon "close" at bounding box center [1137, 59] width 20 height 20
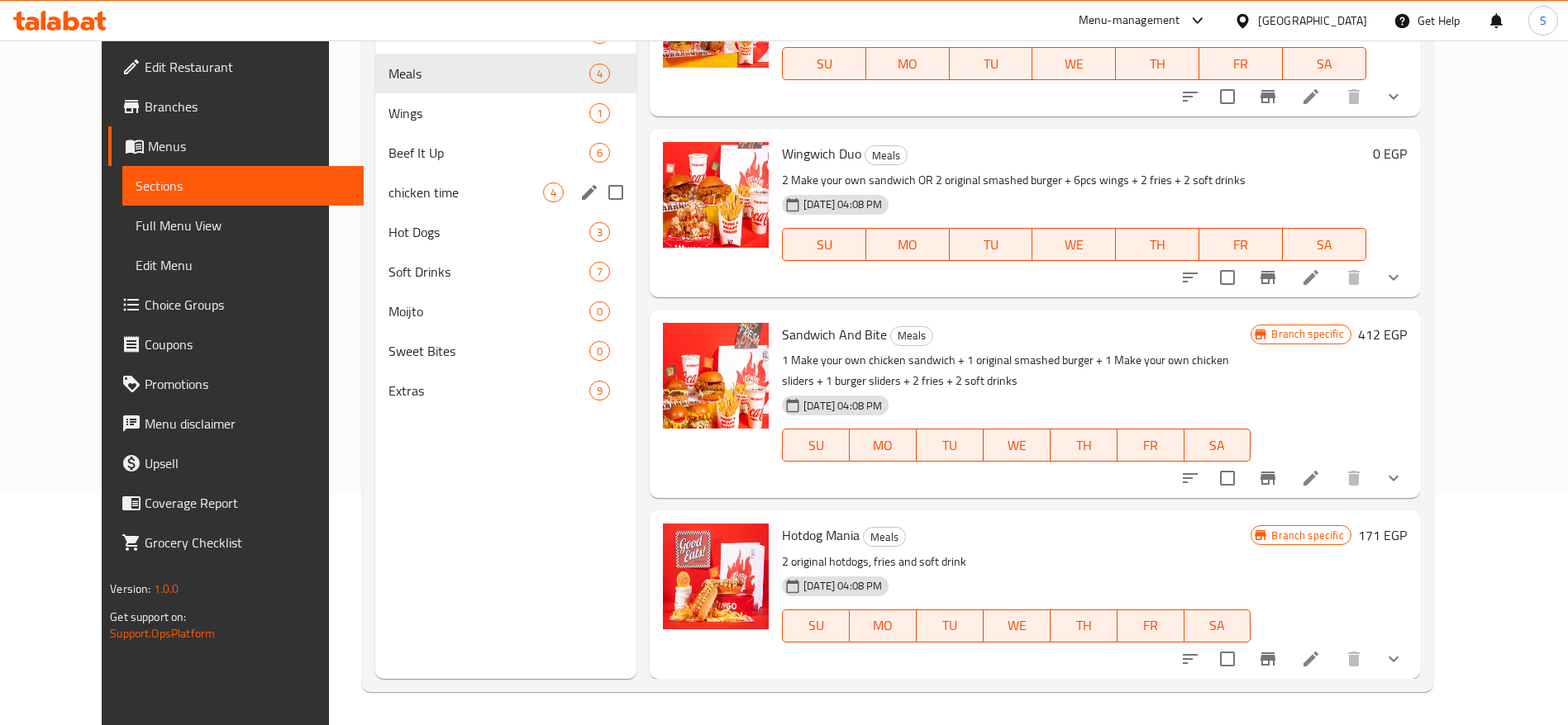
click at [451, 185] on span "chicken time" at bounding box center [466, 193] width 155 height 20
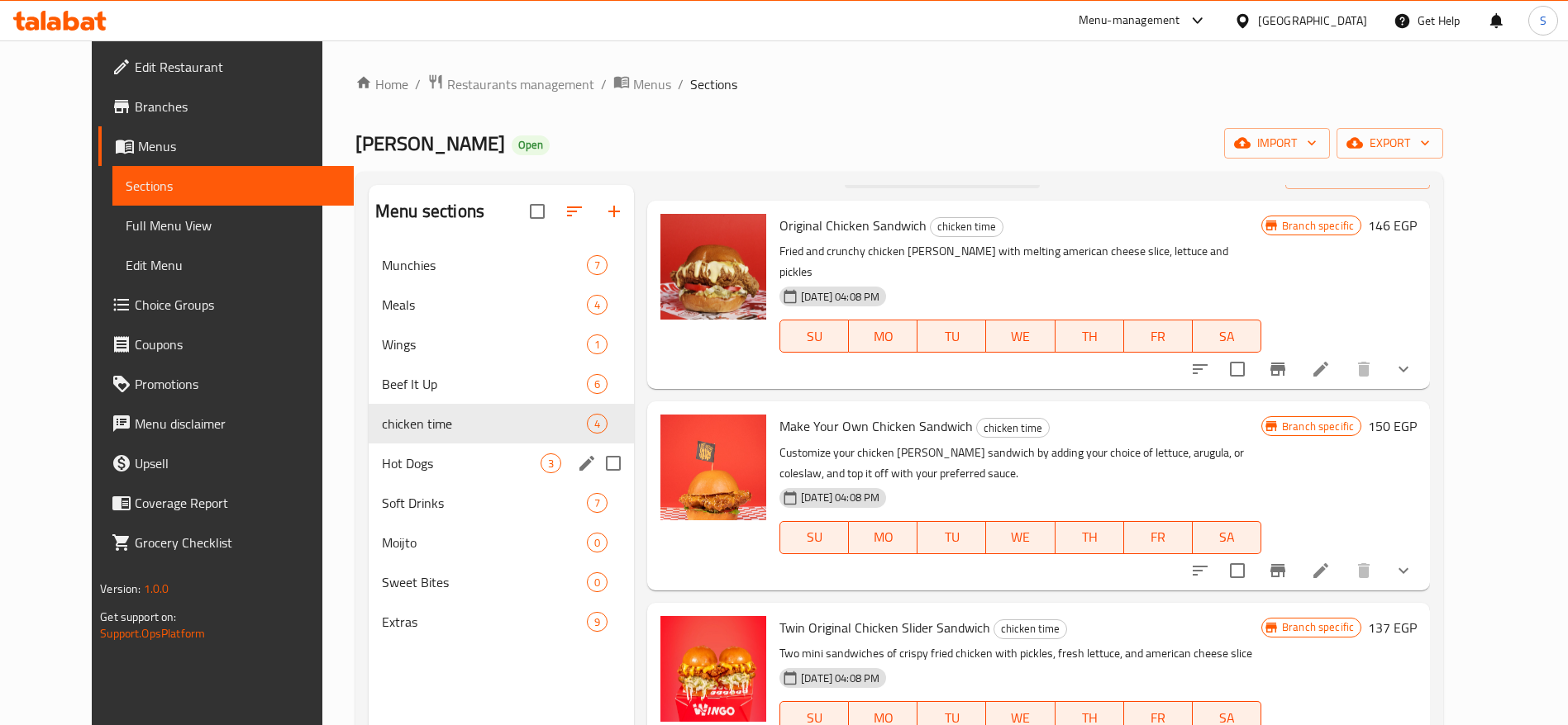
scroll to position [59, 0]
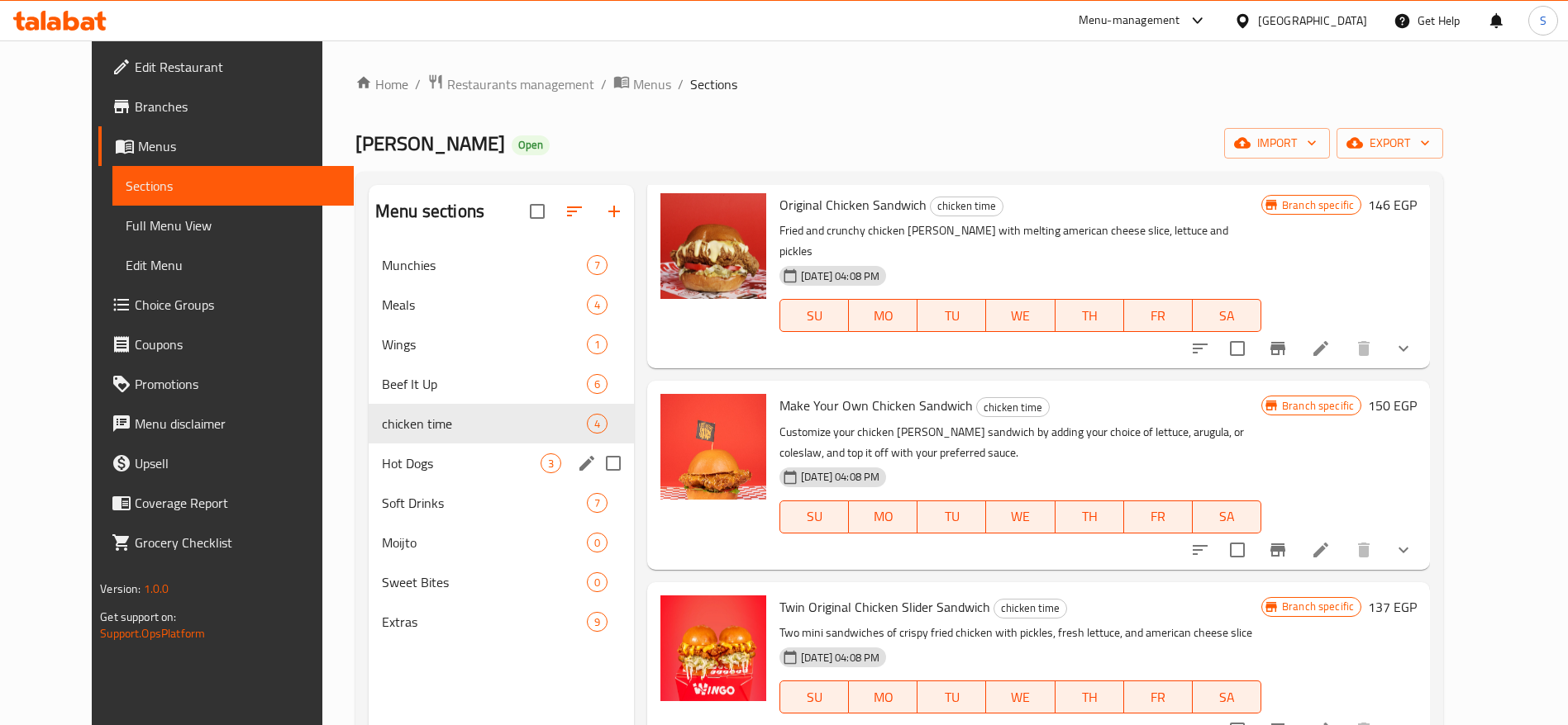
click at [439, 479] on div "Hot Dogs 3" at bounding box center [501, 462] width 265 height 40
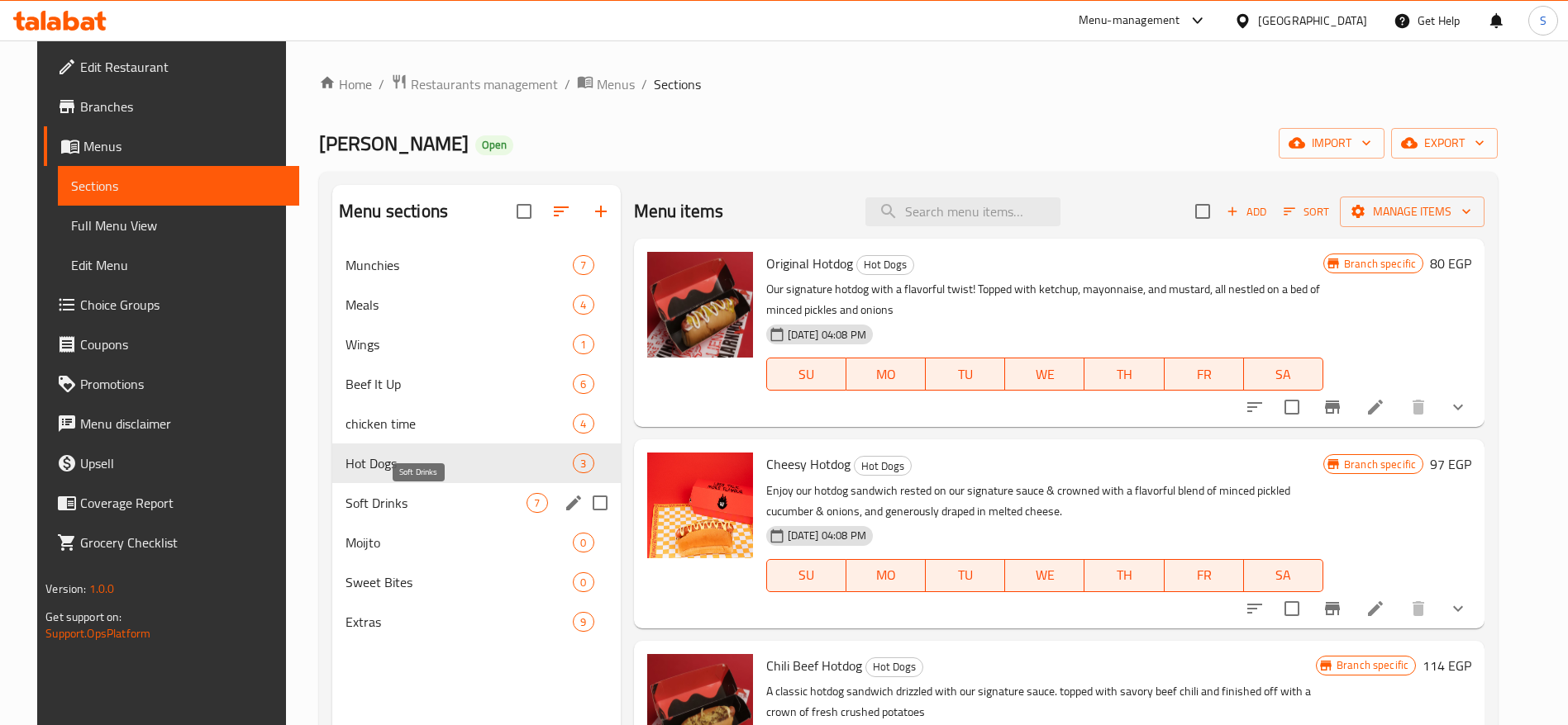
click at [432, 509] on span "Soft Drinks" at bounding box center [436, 503] width 181 height 20
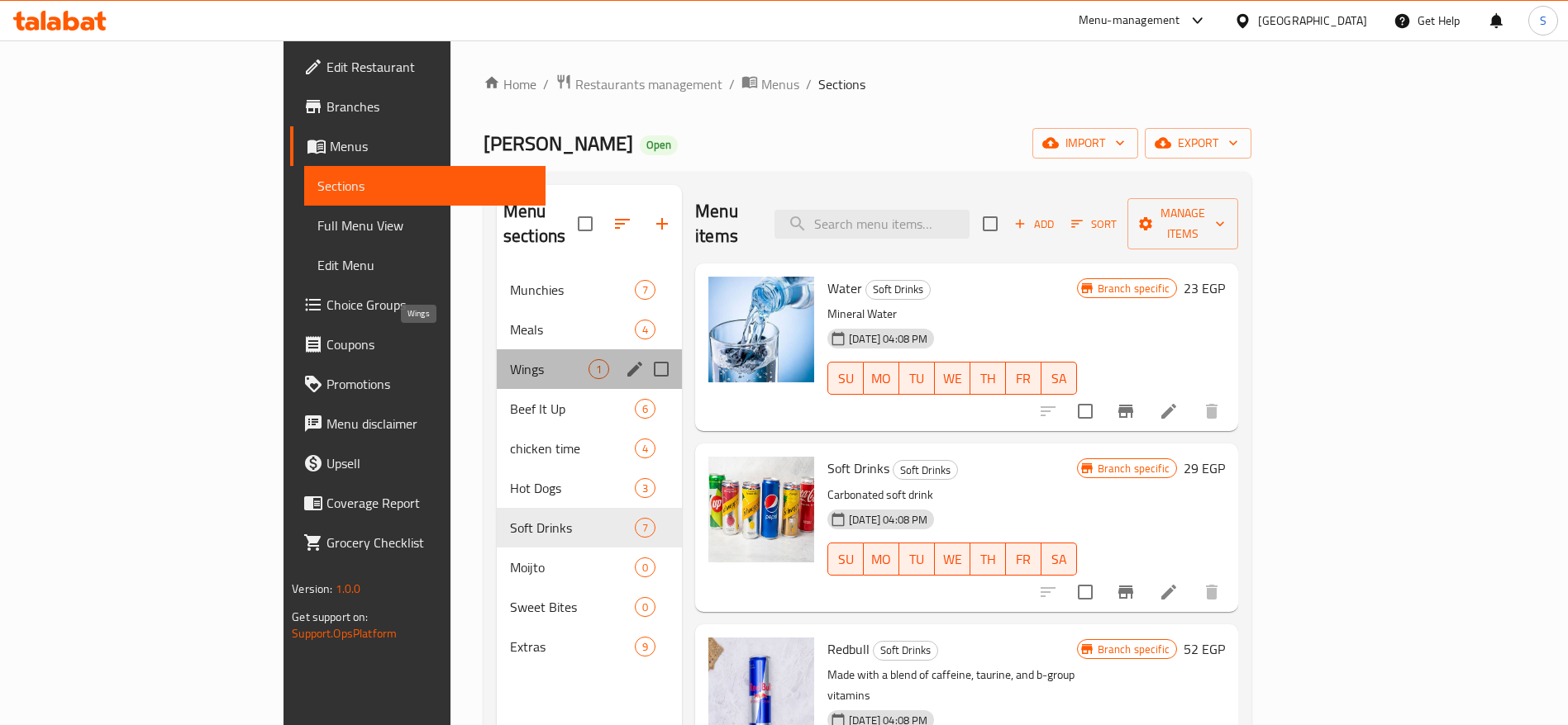
click at [510, 359] on span "Wings" at bounding box center [548, 369] width 78 height 20
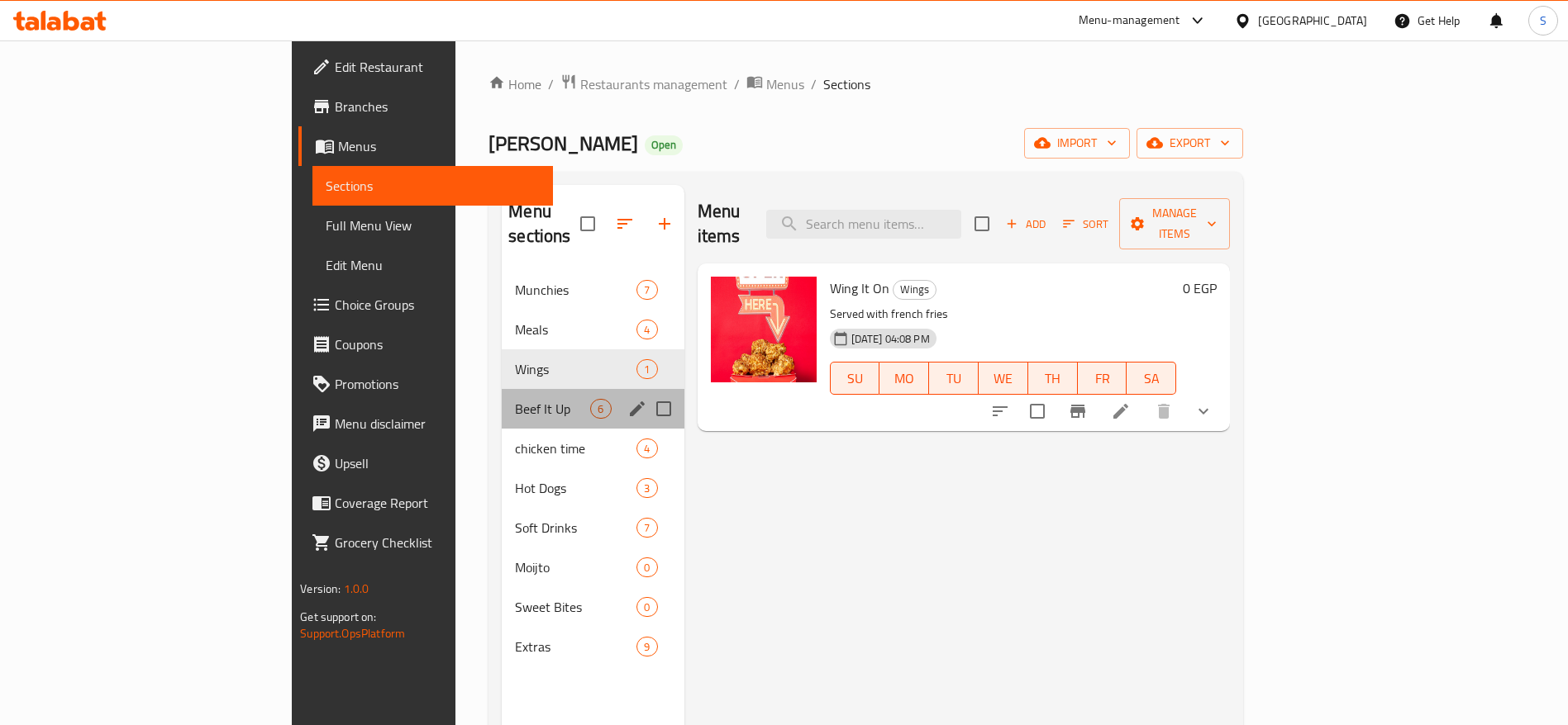
click at [501, 402] on div "Beef It Up 6" at bounding box center [592, 408] width 182 height 40
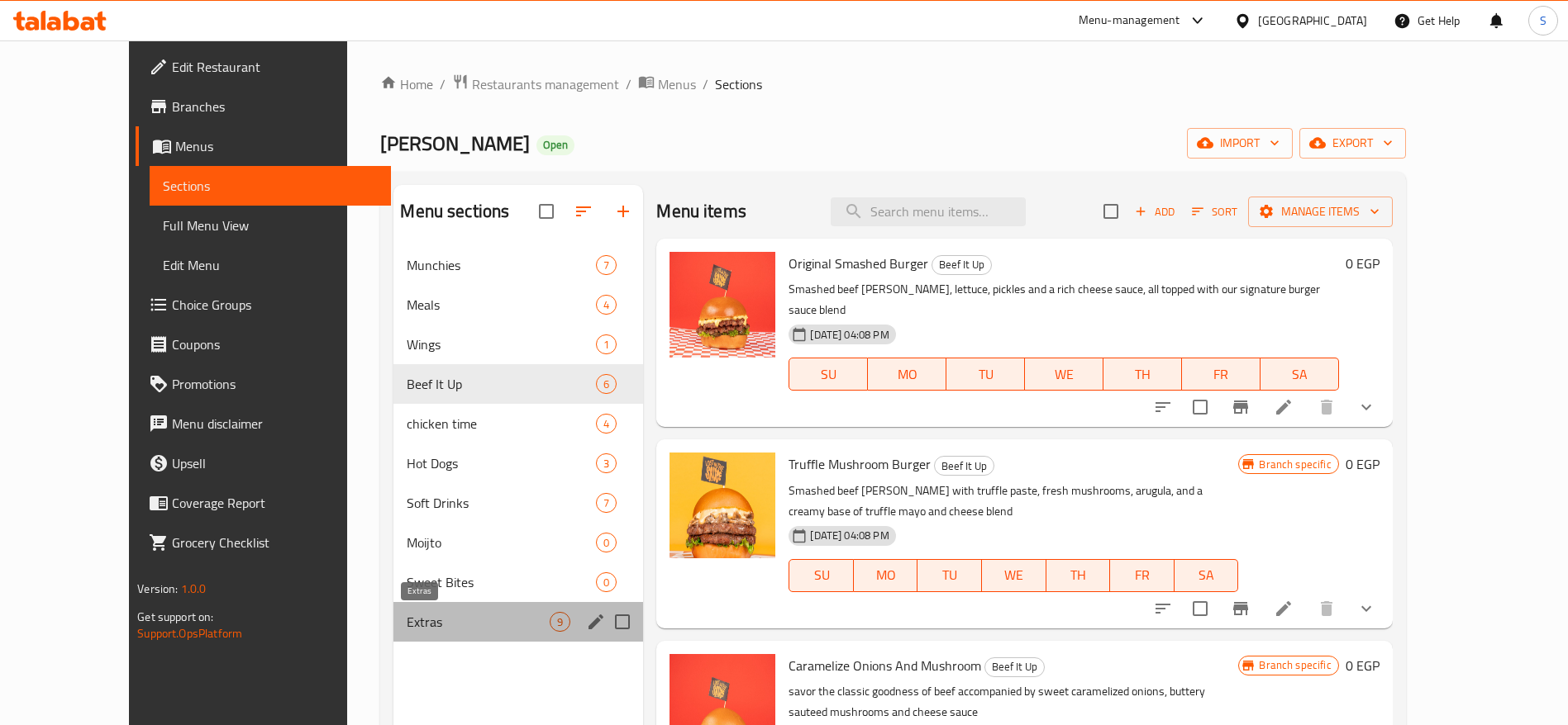
drag, startPoint x: 425, startPoint y: 629, endPoint x: 432, endPoint y: 609, distance: 21.2
click at [426, 629] on span "Extras" at bounding box center [477, 622] width 143 height 20
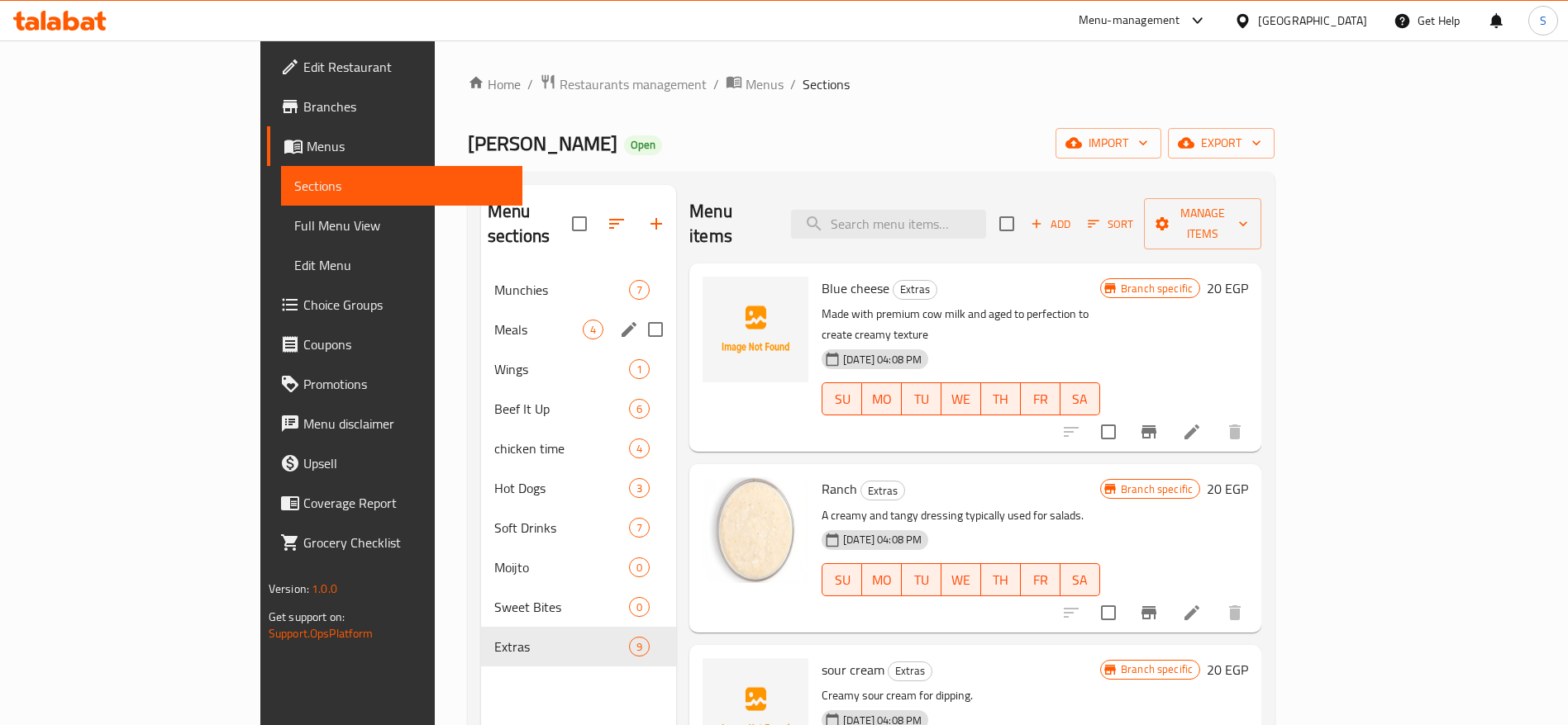
click at [494, 320] on span "Meals" at bounding box center [538, 330] width 88 height 20
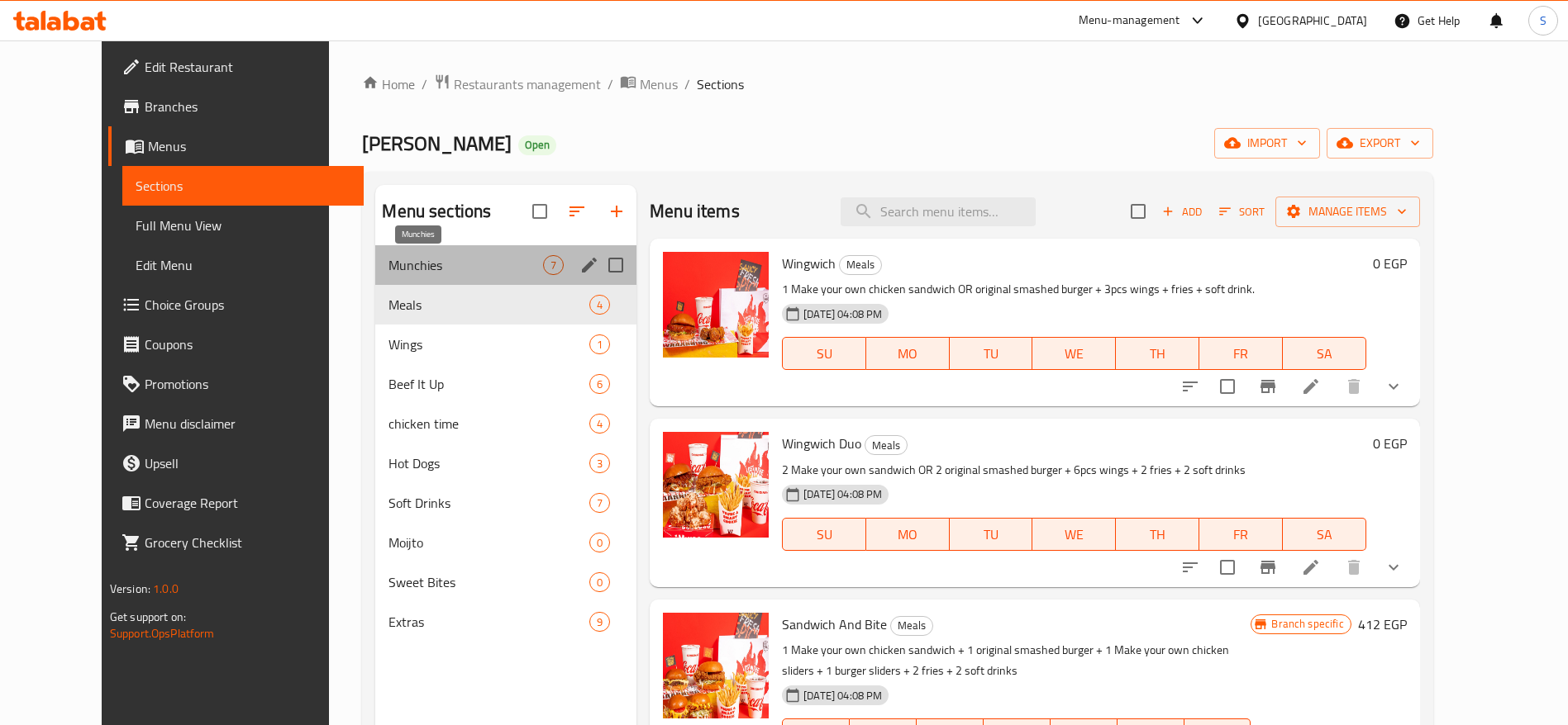
click at [443, 267] on span "Munchies" at bounding box center [466, 265] width 155 height 20
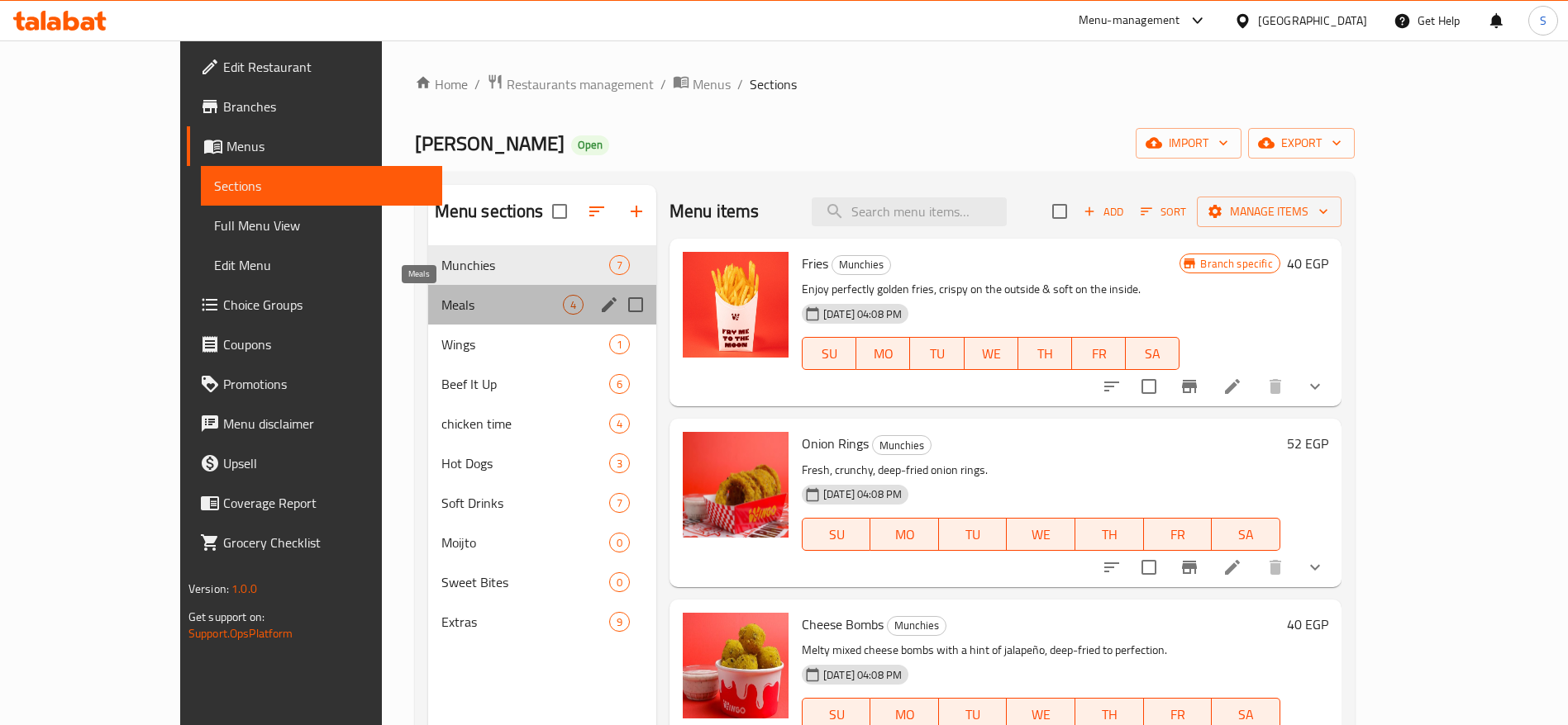
click at [507, 307] on span "Meals" at bounding box center [502, 305] width 122 height 20
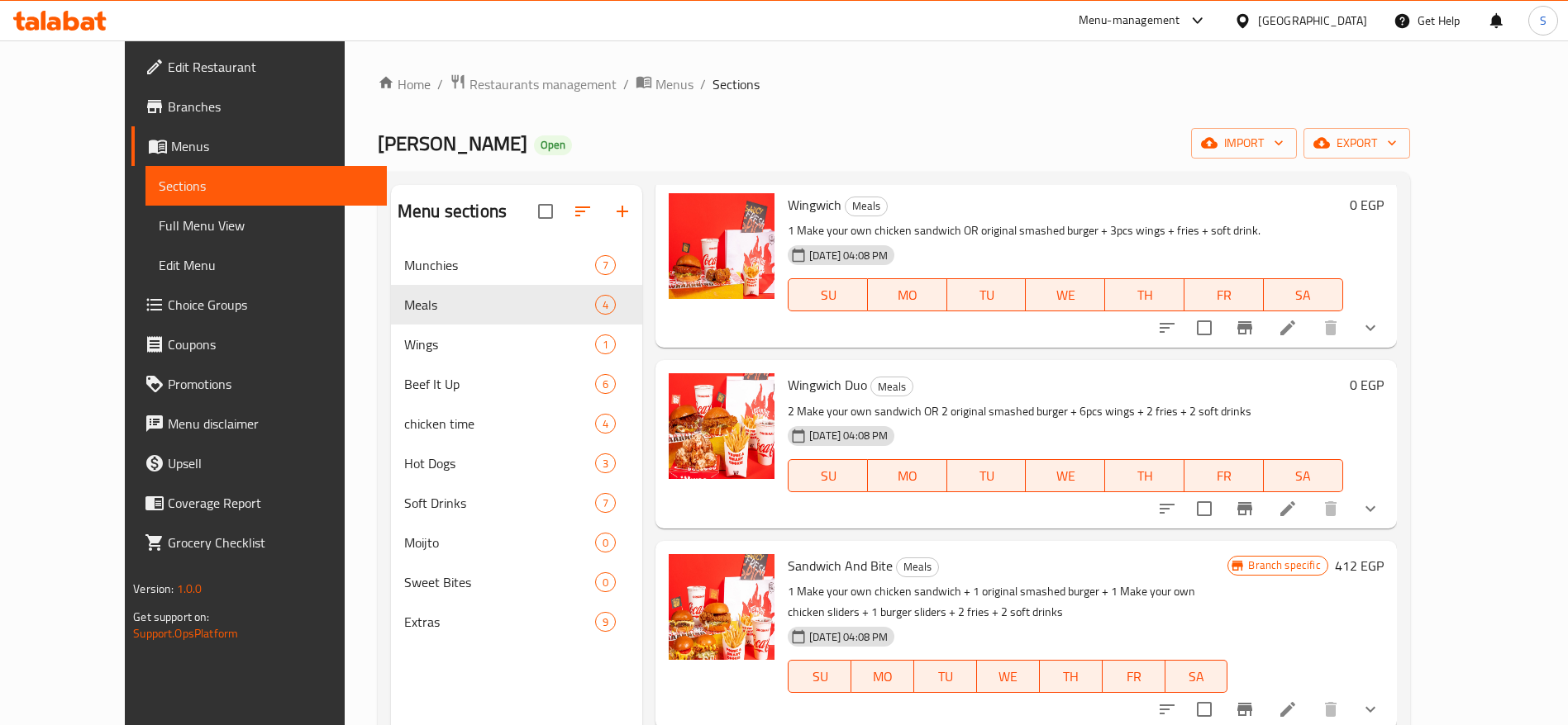
click at [132, 157] on link "Menus" at bounding box center [259, 146] width 255 height 40
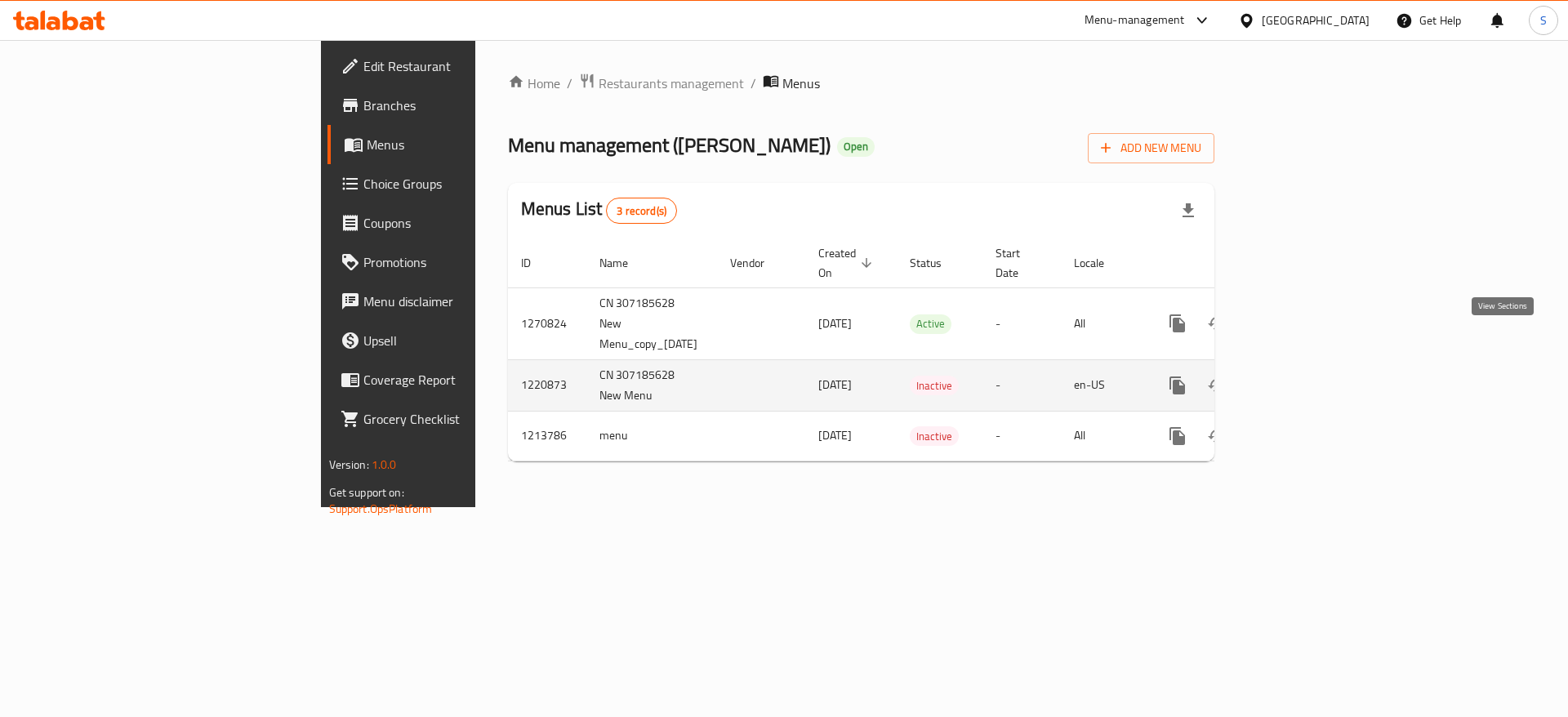
click at [1315, 366] on link "enhanced table" at bounding box center [1295, 385] width 39 height 39
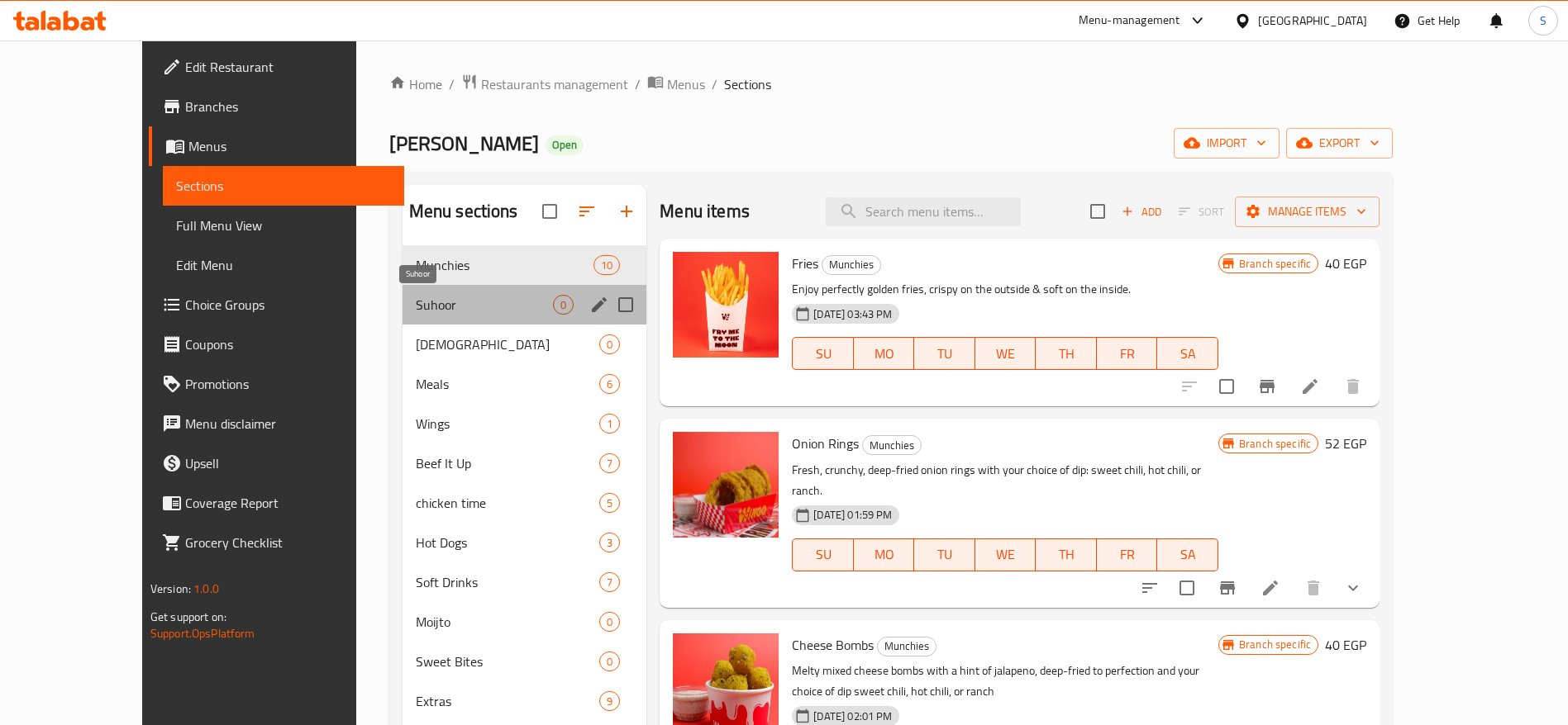
click at [446, 310] on span "Suhoor" at bounding box center [484, 305] width 137 height 20
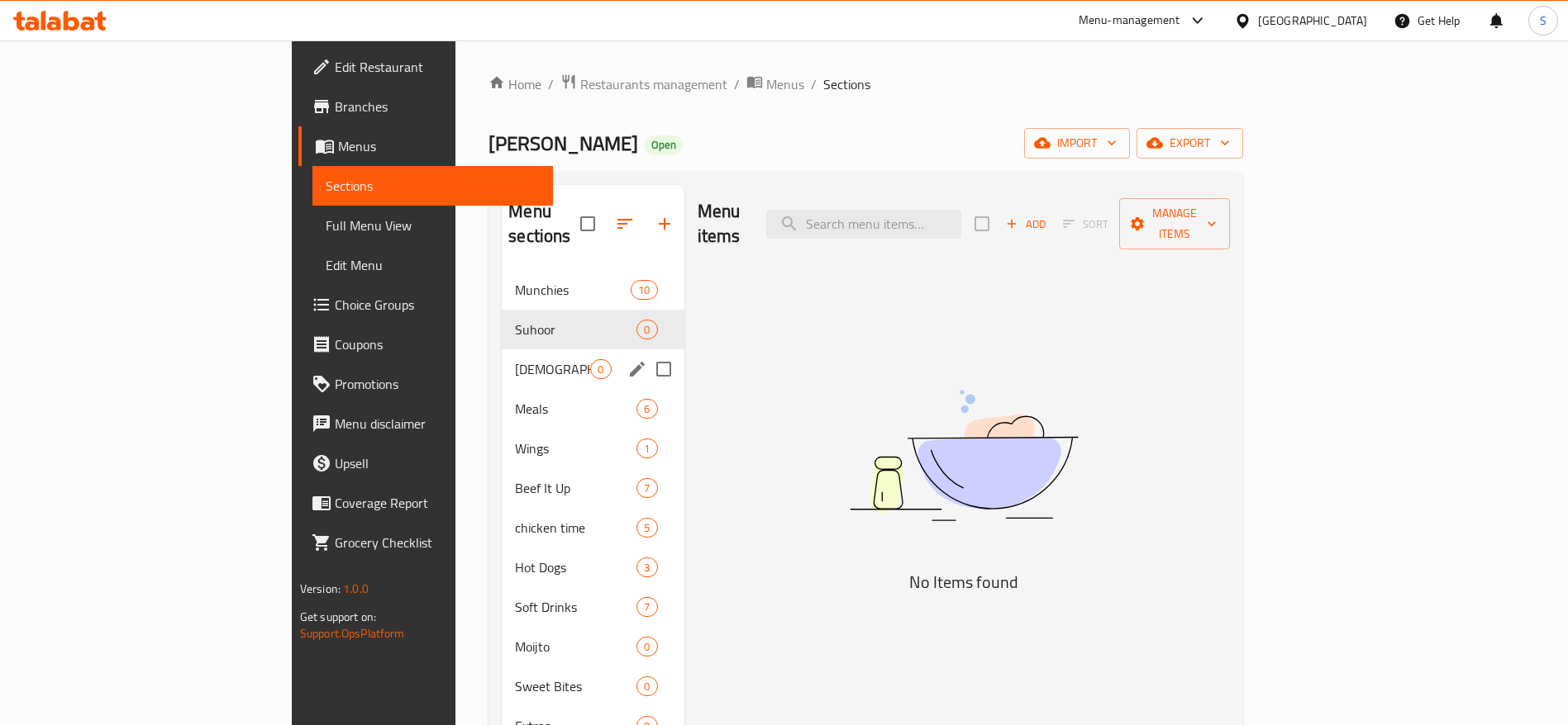
click at [501, 389] on div "Meals 6" at bounding box center [592, 408] width 182 height 40
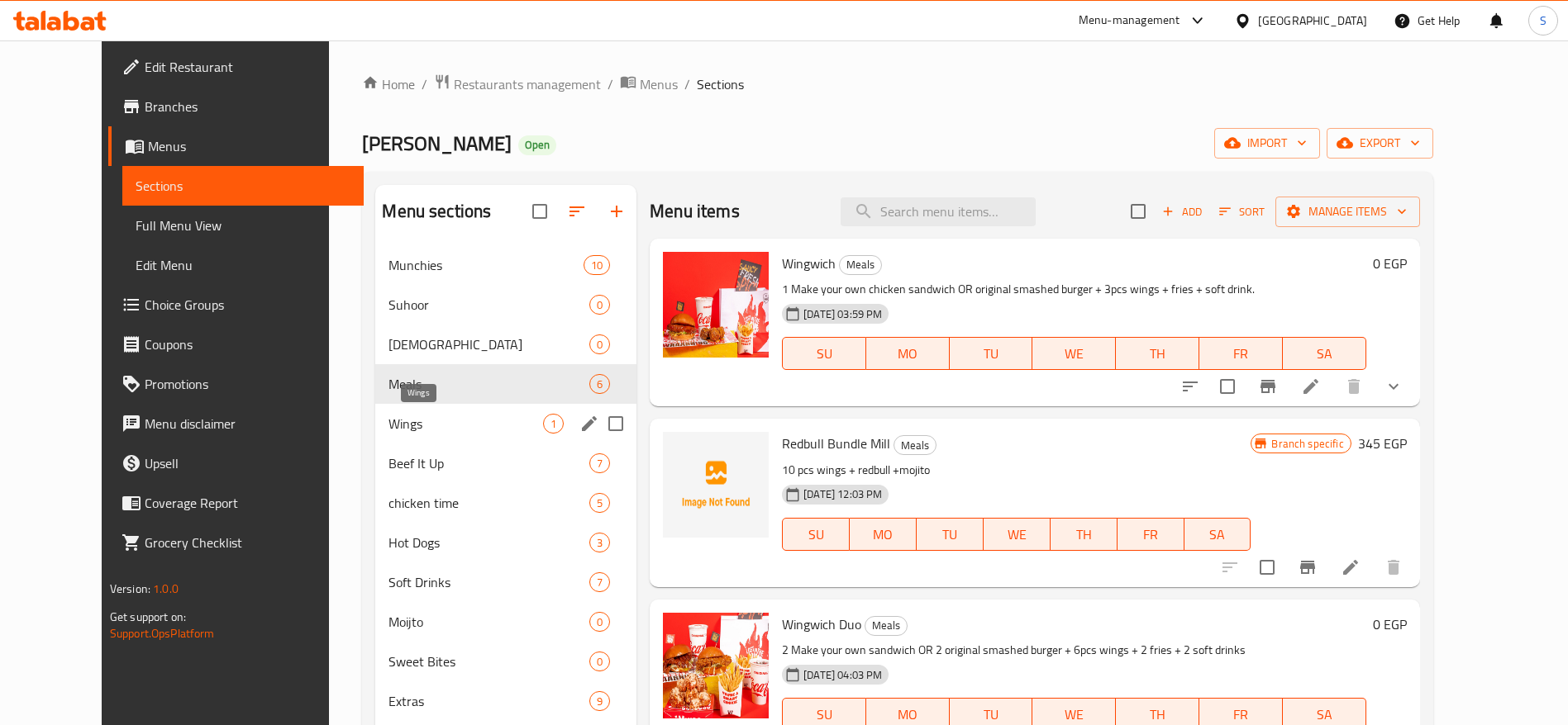
click at [457, 428] on span "Wings" at bounding box center [466, 424] width 155 height 20
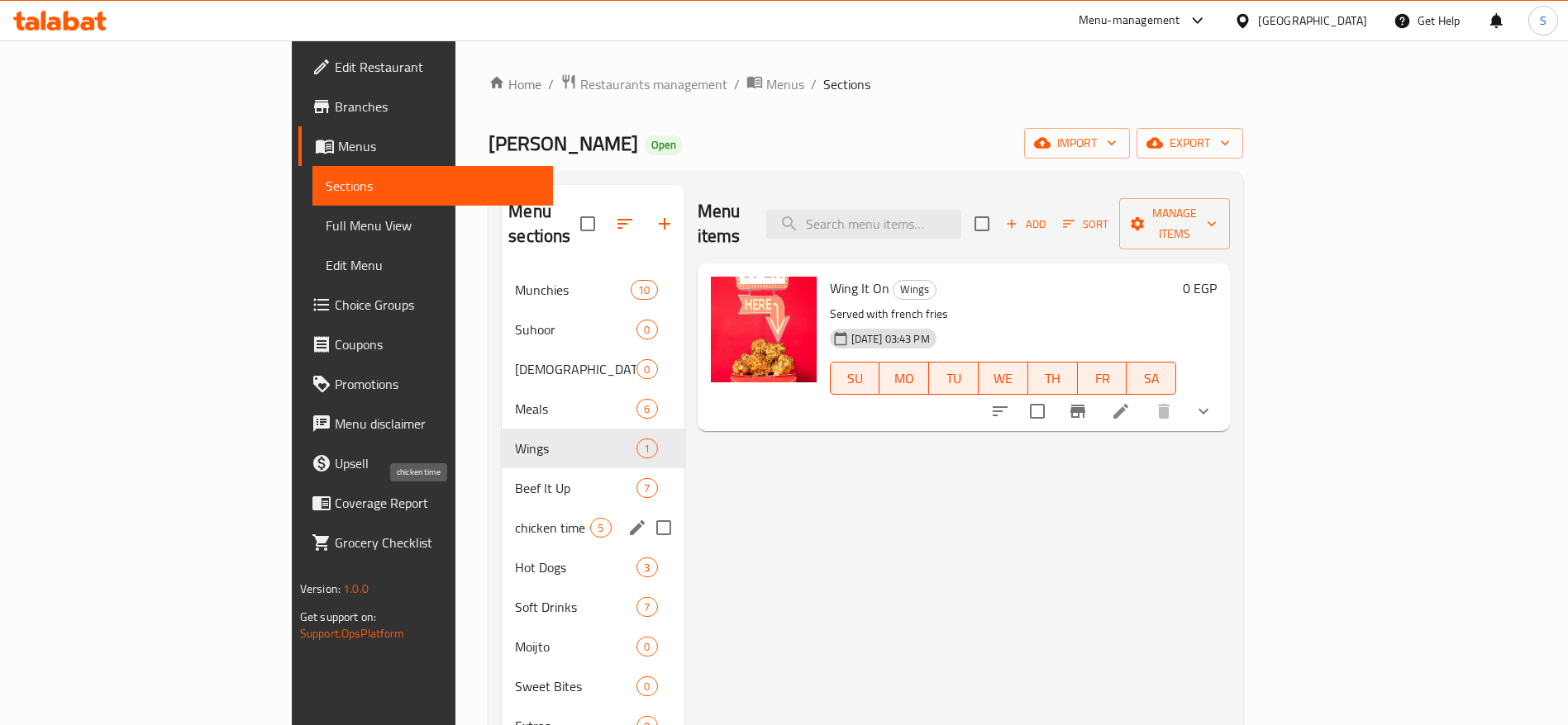
click at [515, 518] on span "chicken time" at bounding box center [553, 528] width 76 height 20
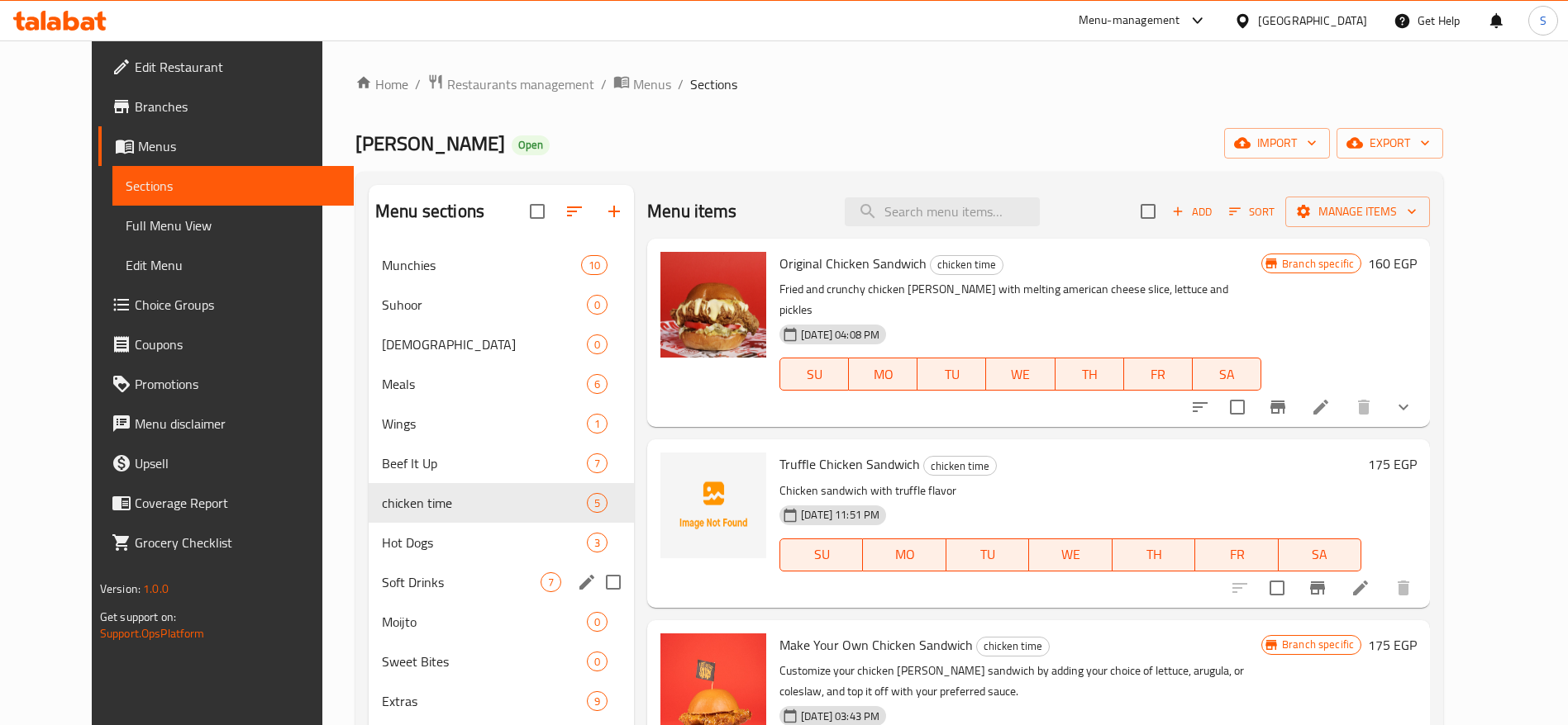
click at [469, 587] on span "Soft Drinks" at bounding box center [461, 582] width 159 height 20
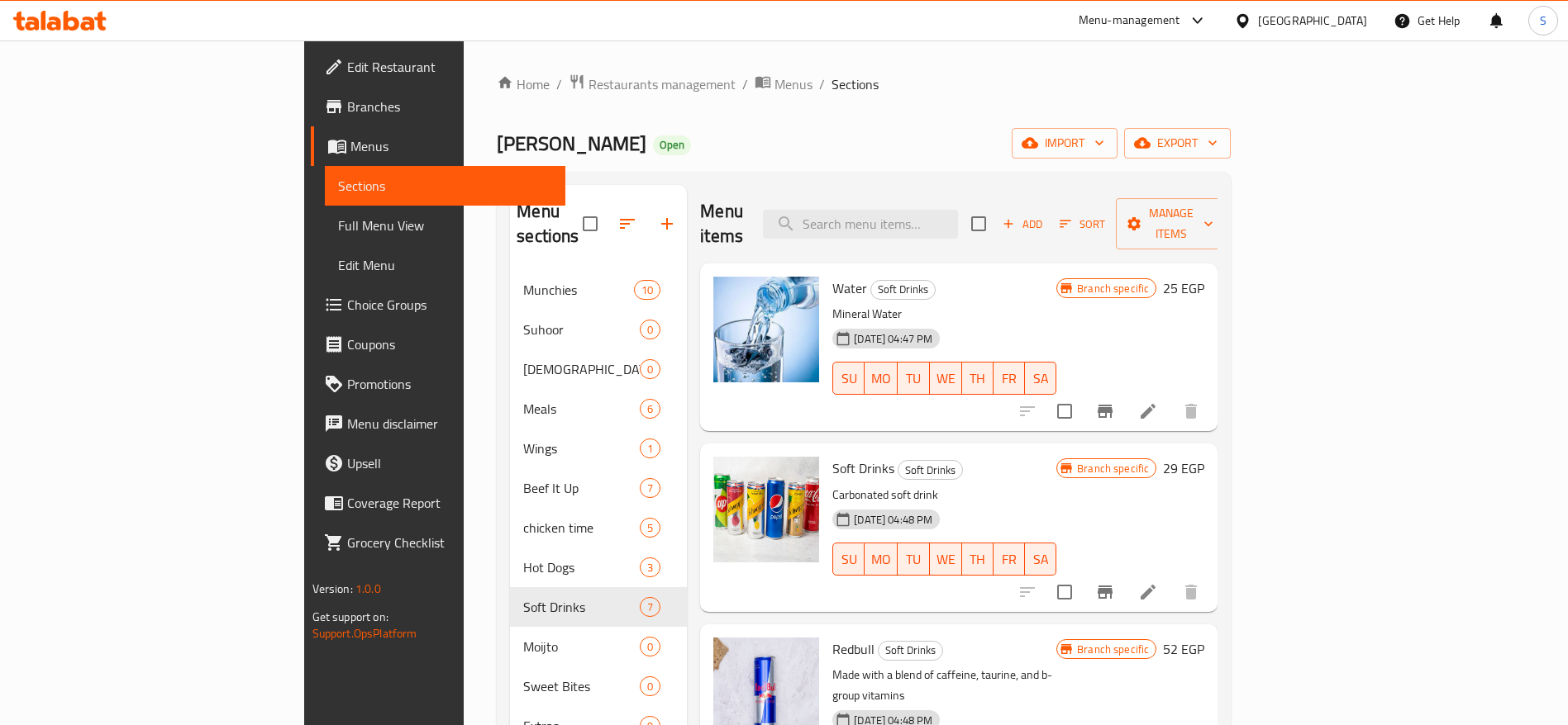
click at [350, 145] on span "Menus" at bounding box center [452, 146] width 203 height 20
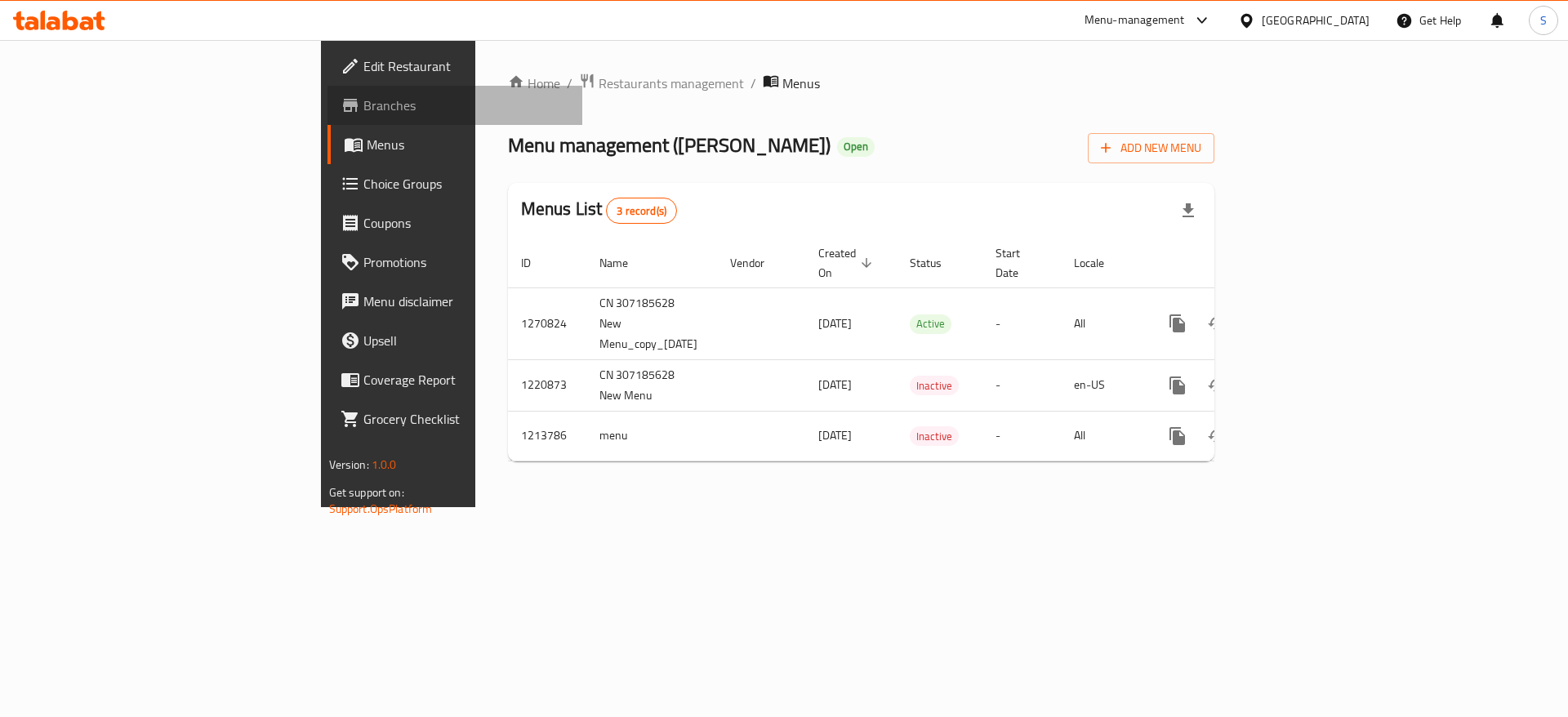
click at [364, 111] on span "Branches" at bounding box center [466, 106] width 207 height 20
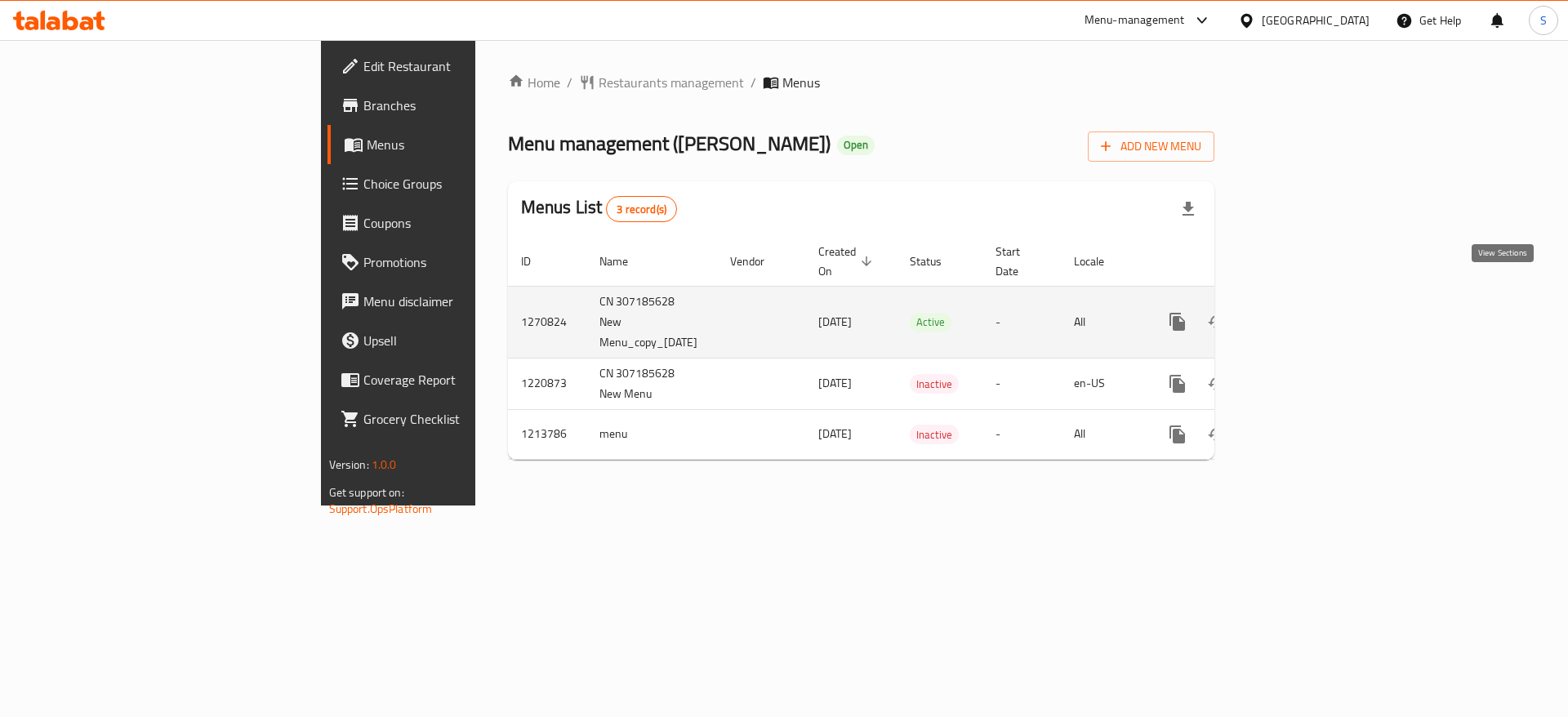
click at [1306, 312] on icon "enhanced table" at bounding box center [1296, 322] width 20 height 20
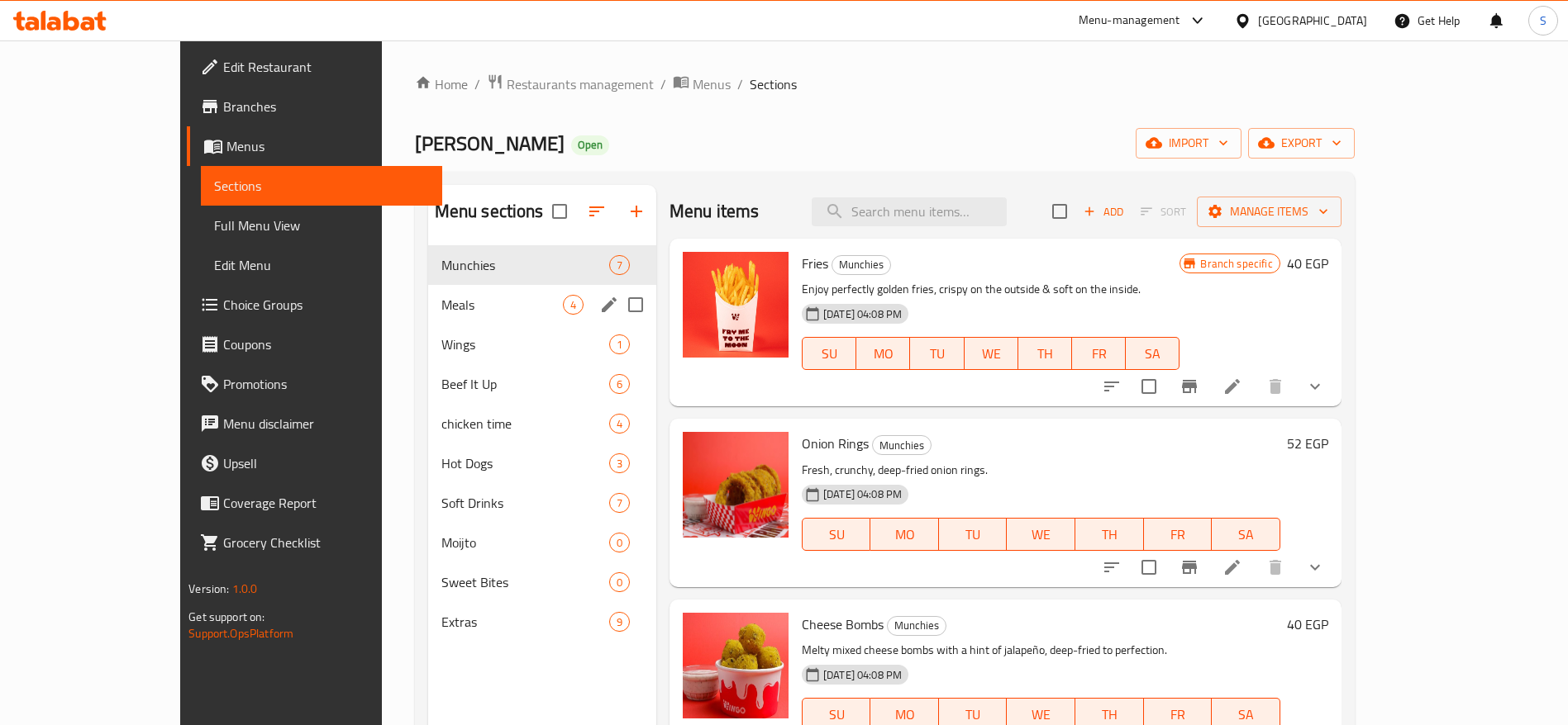
click at [531, 290] on div "Meals 4" at bounding box center [541, 304] width 228 height 40
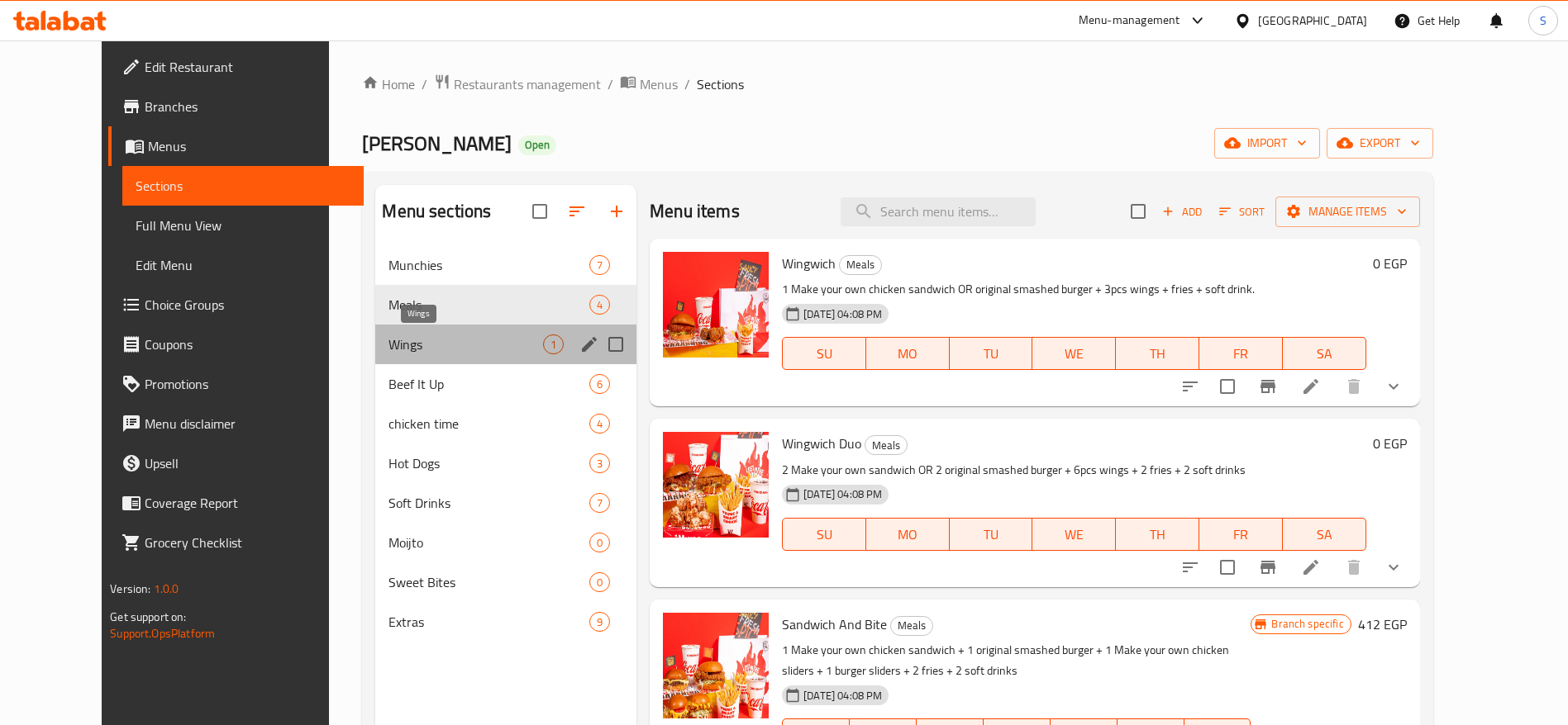
click at [515, 343] on span "Wings" at bounding box center [466, 345] width 155 height 20
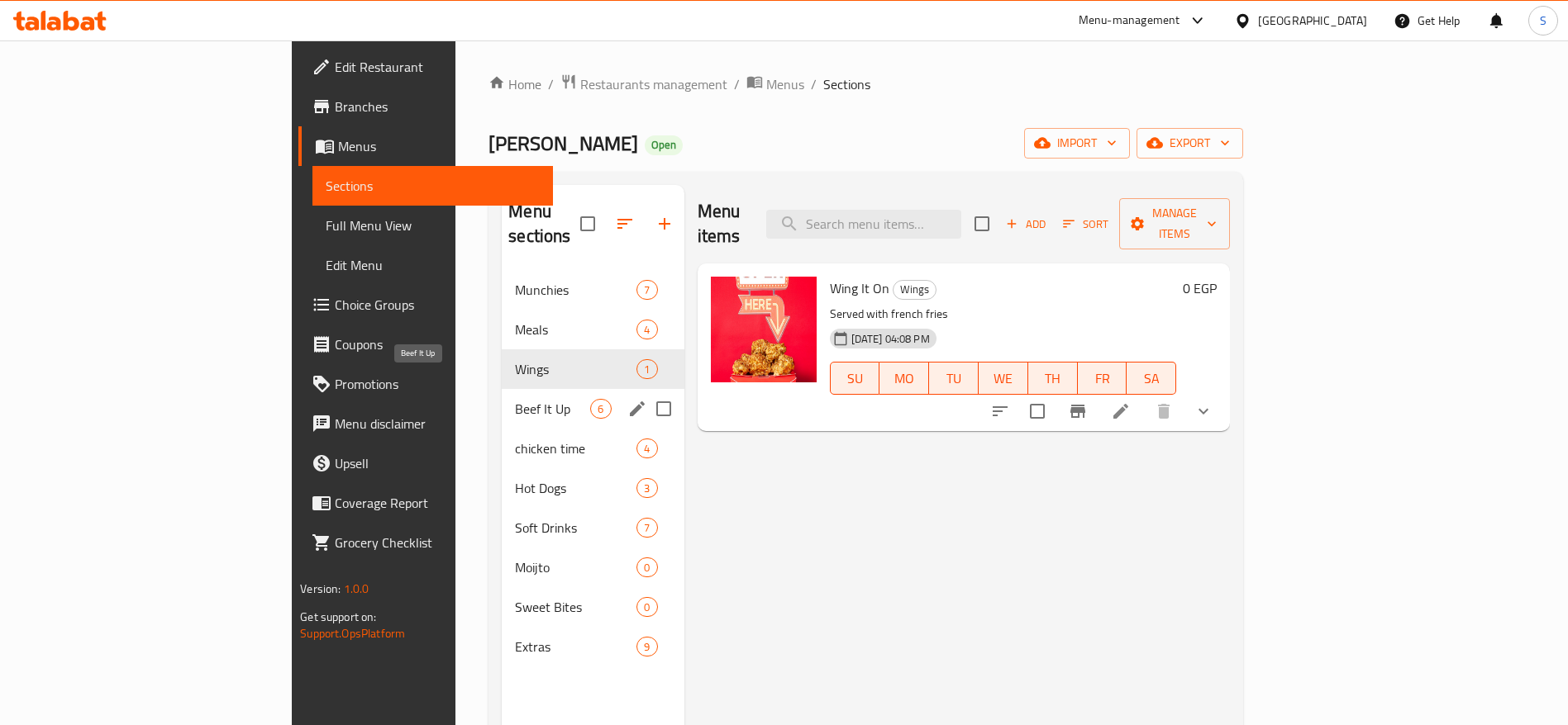
click at [515, 399] on span "Beef It Up" at bounding box center [553, 409] width 76 height 20
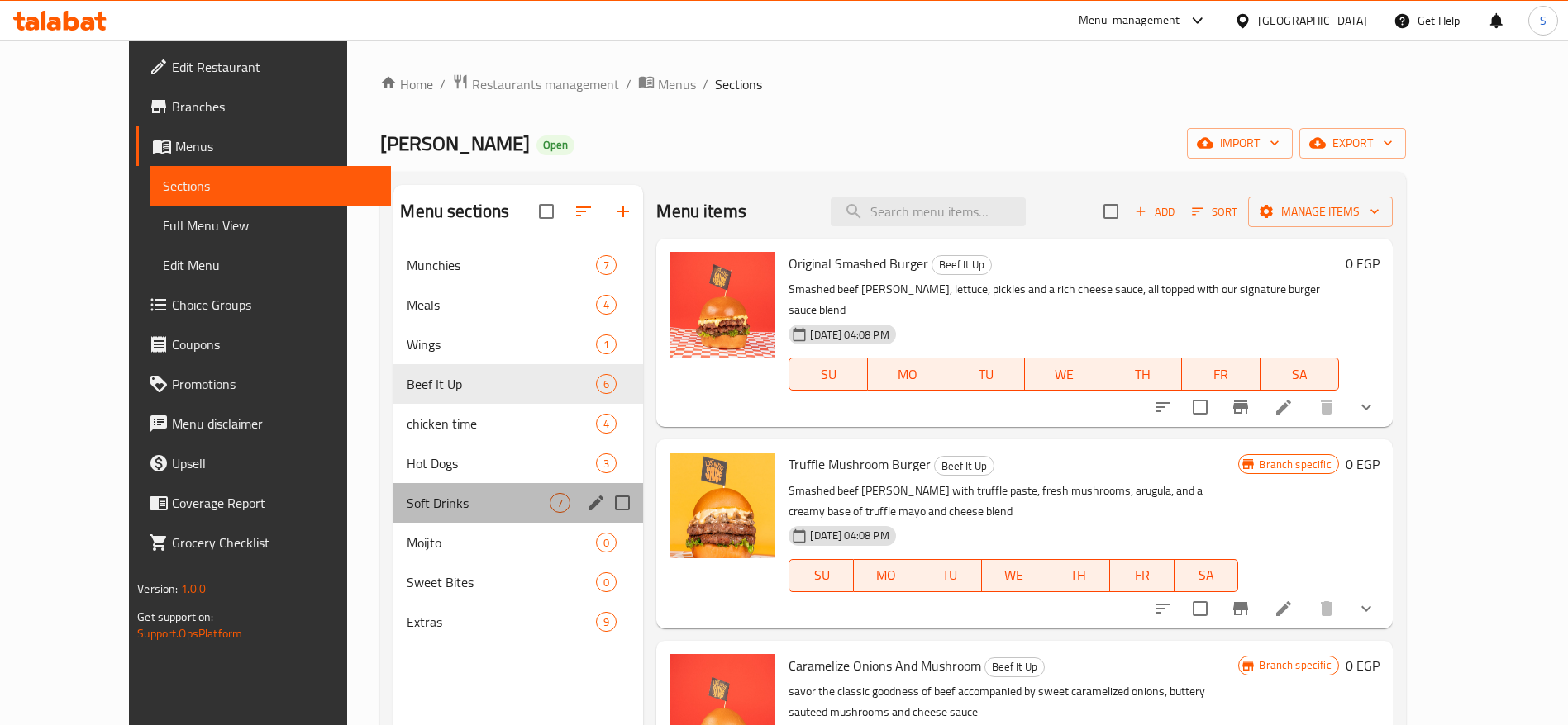
click at [483, 489] on div "Soft Drinks 7" at bounding box center [518, 502] width 250 height 40
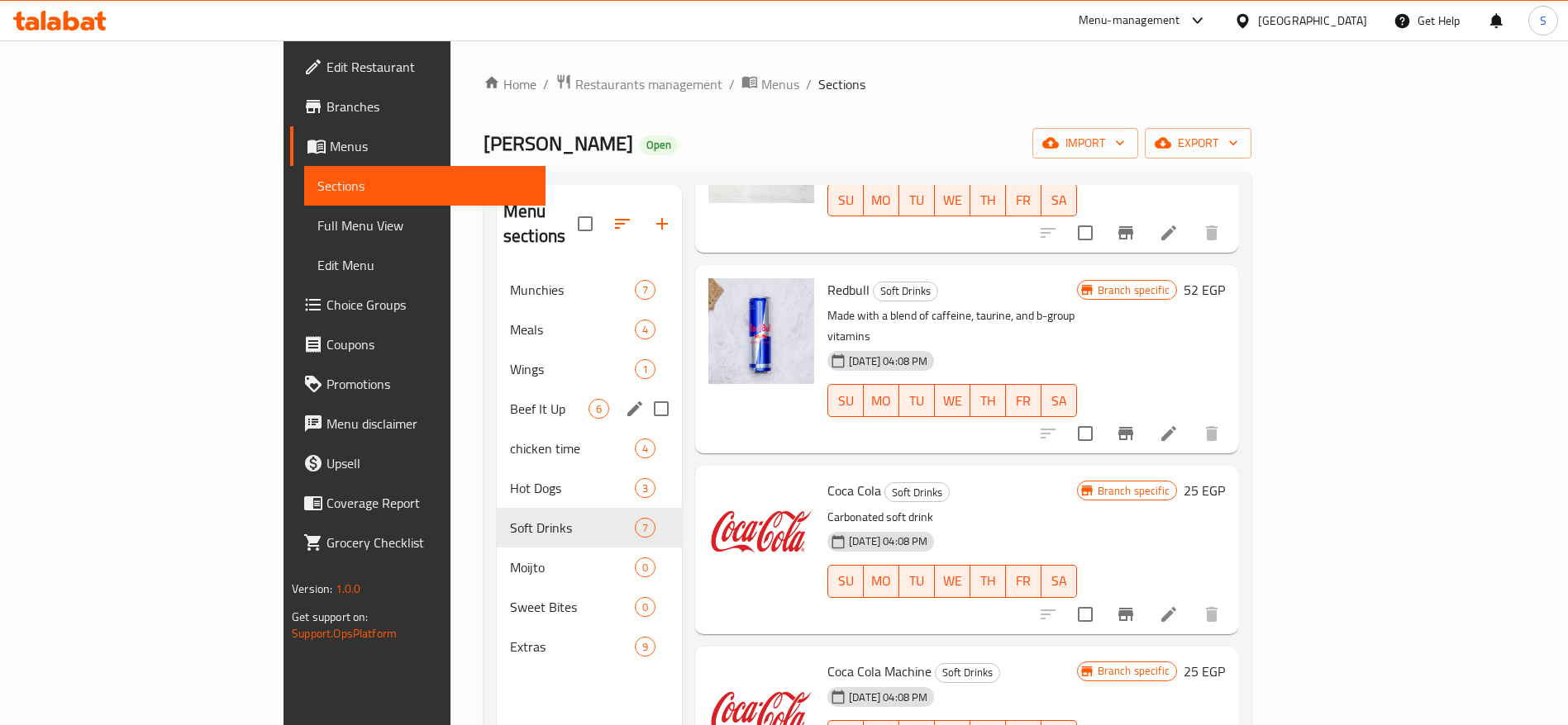
scroll to position [371, 0]
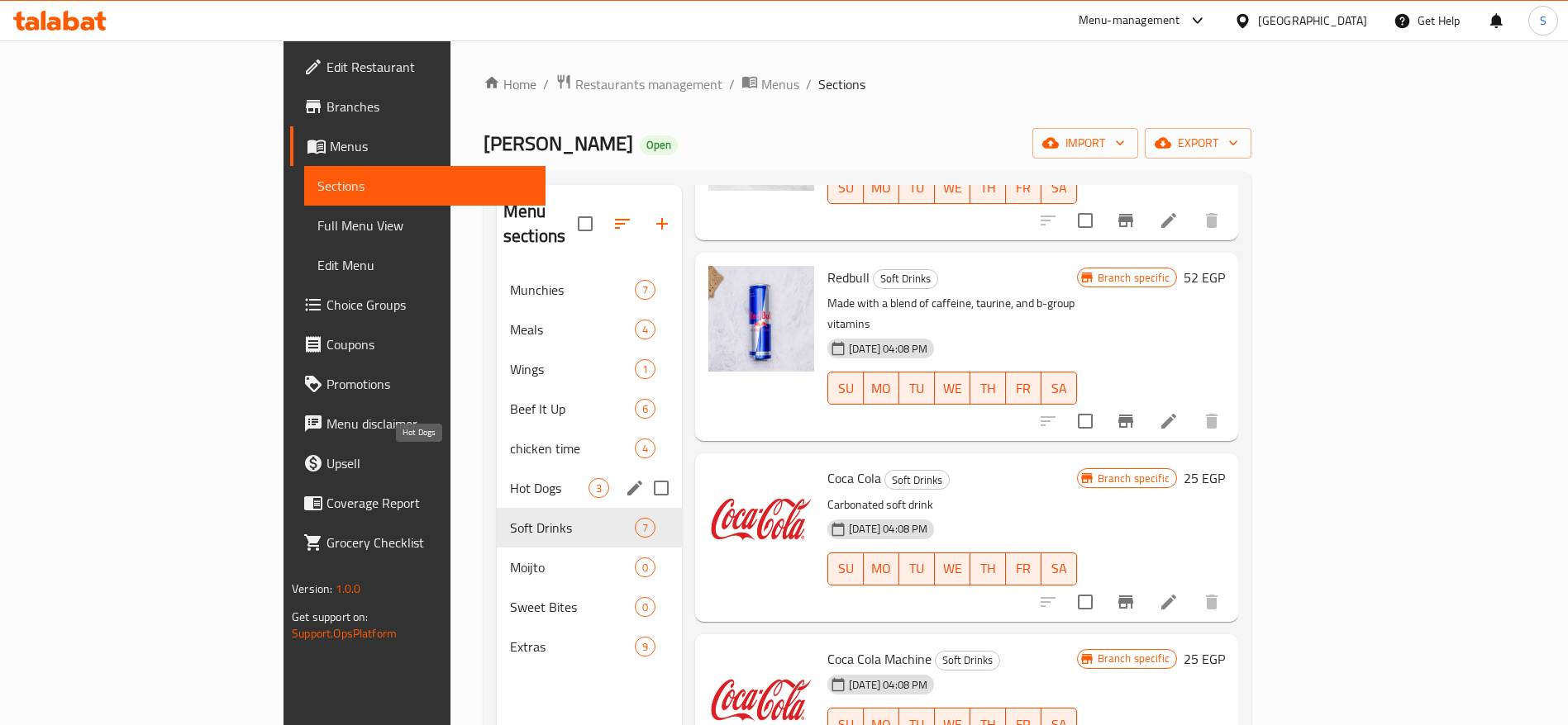
click at [510, 478] on span "Hot Dogs" at bounding box center [548, 488] width 78 height 20
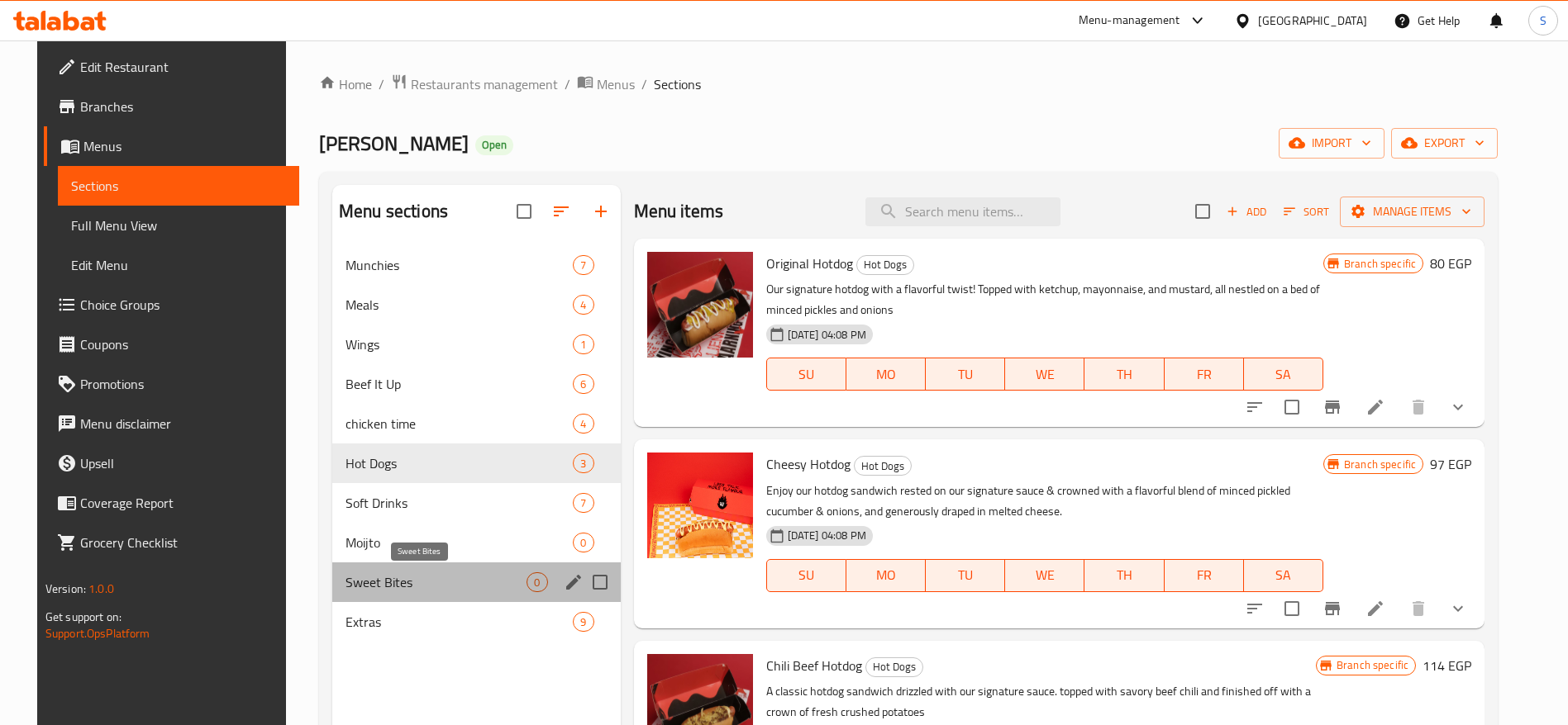
click at [473, 584] on span "Sweet Bites" at bounding box center [436, 582] width 181 height 20
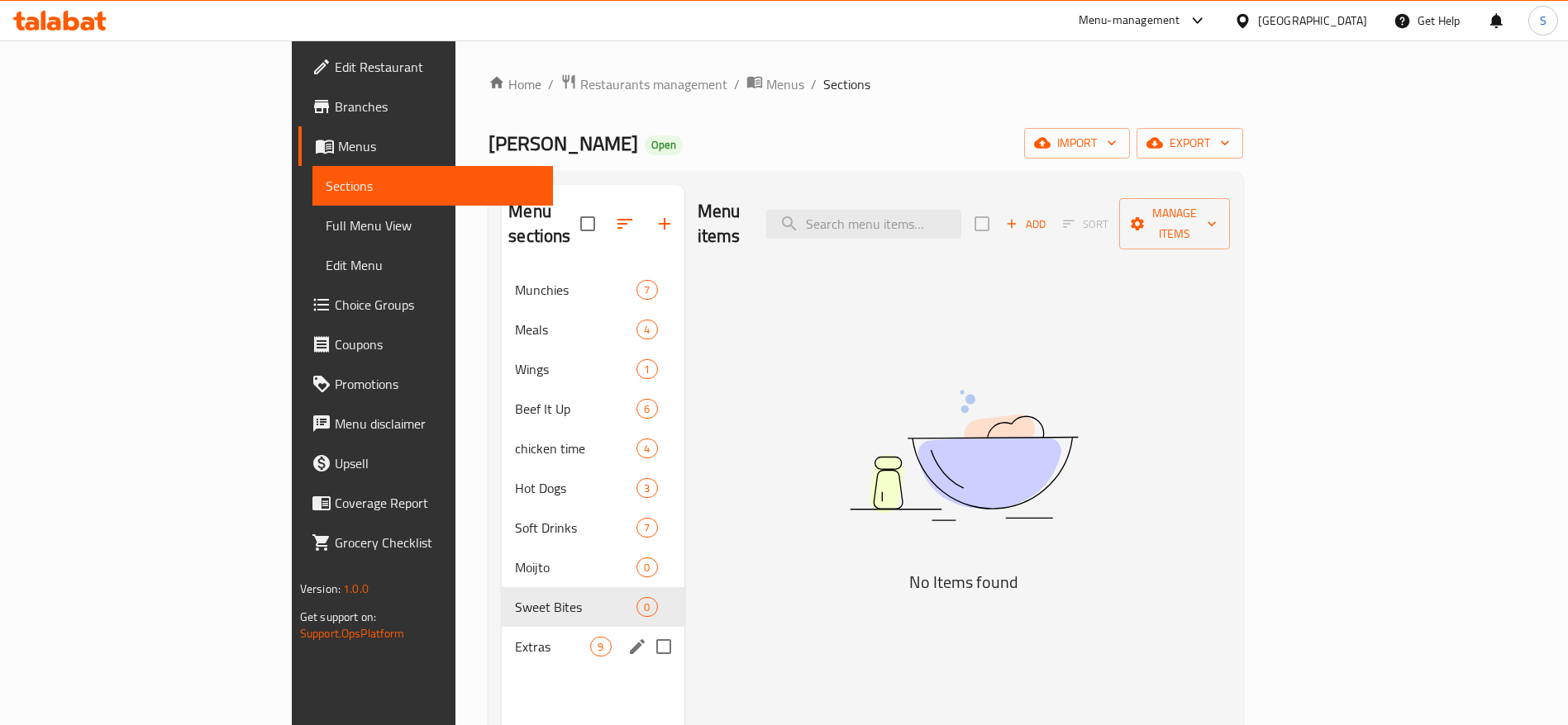
click at [501, 638] on div "Extras 9" at bounding box center [592, 646] width 182 height 40
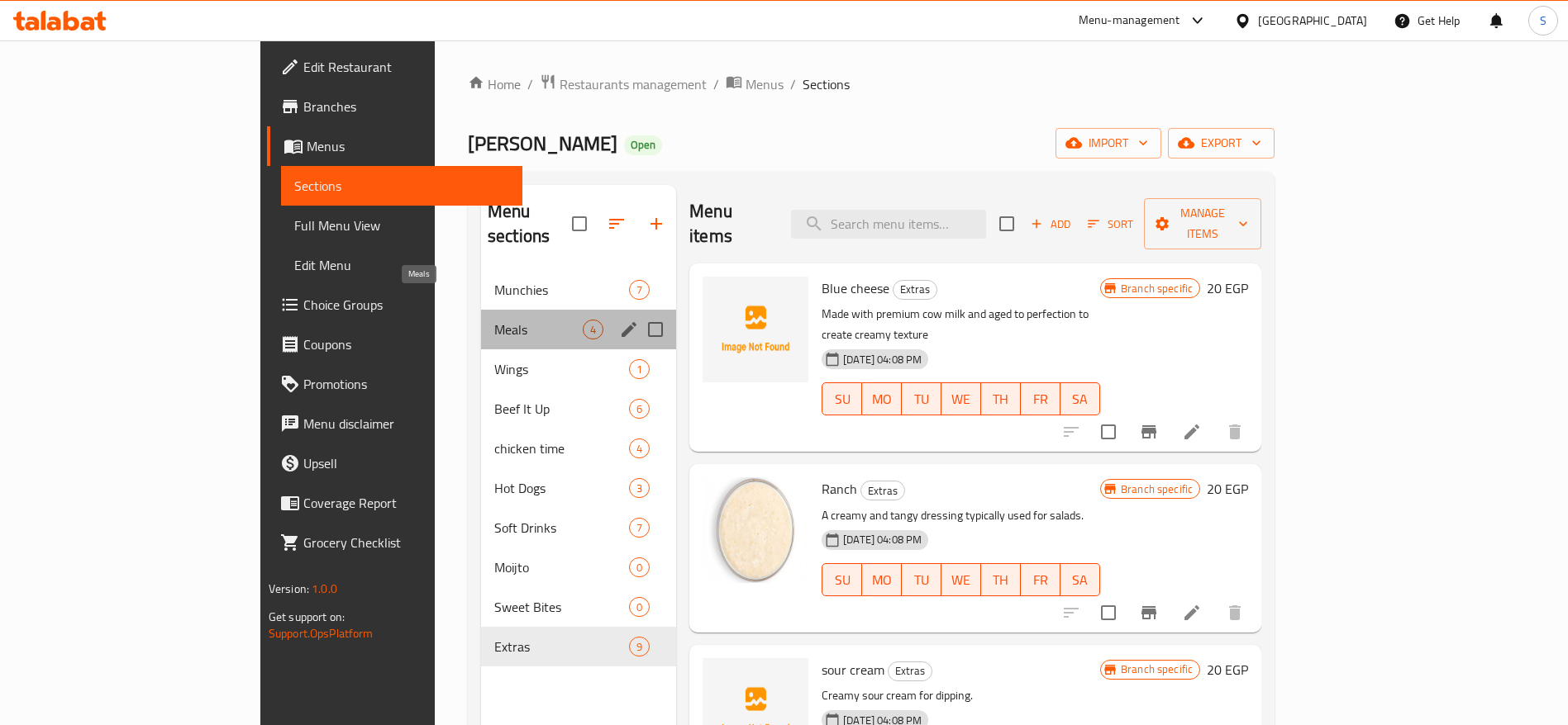
click at [494, 320] on span "Meals" at bounding box center [538, 330] width 88 height 20
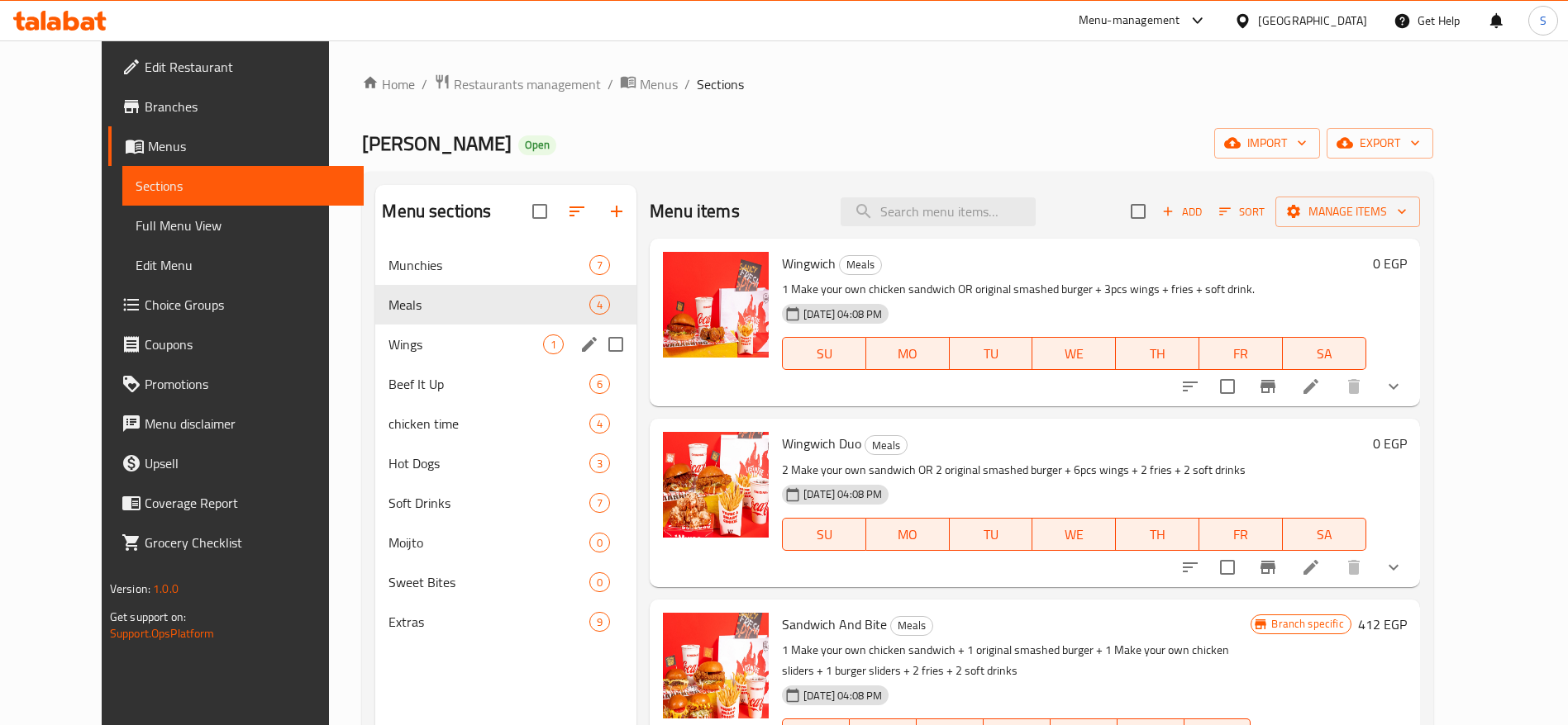
click at [427, 364] on div "Beef It Up 6" at bounding box center [505, 383] width 261 height 40
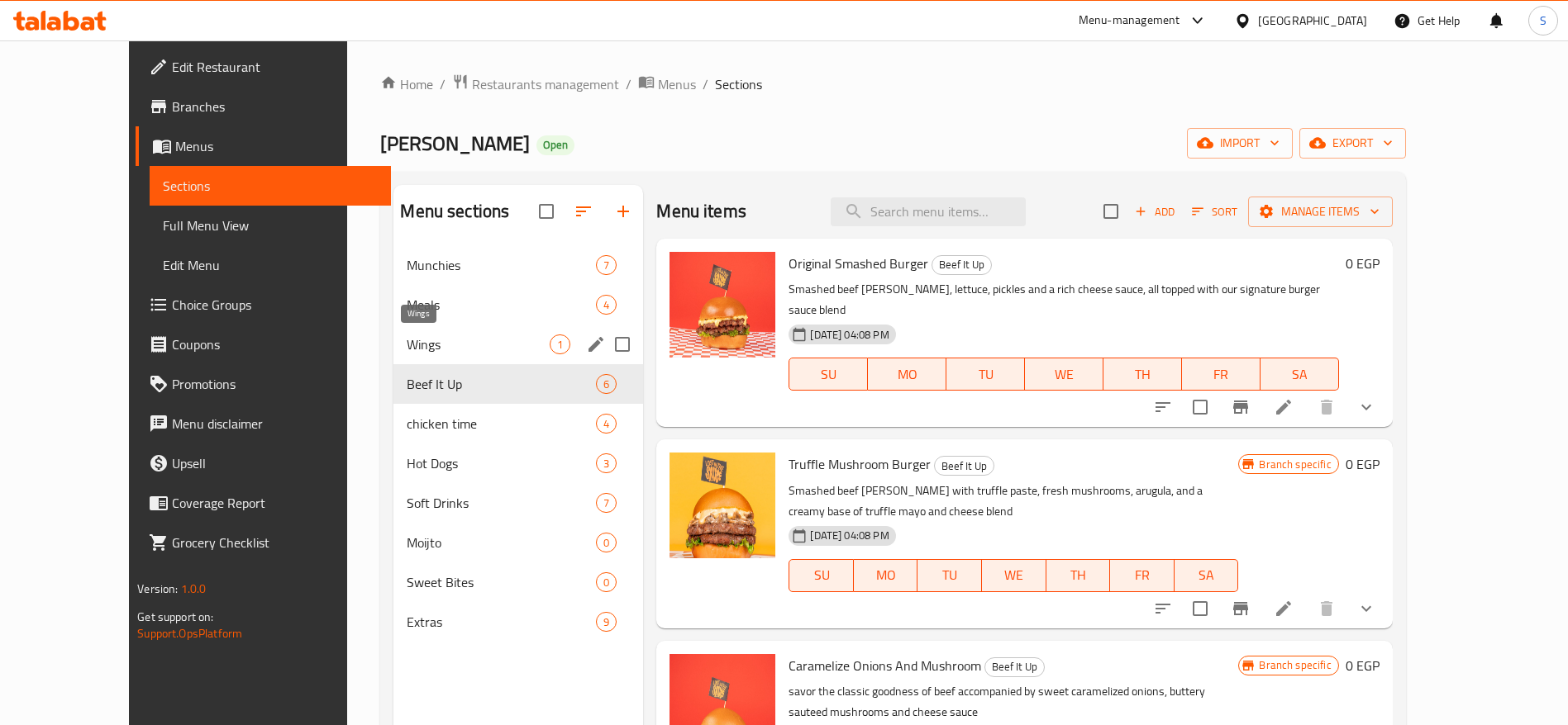
click at [484, 346] on span "Wings" at bounding box center [477, 345] width 143 height 20
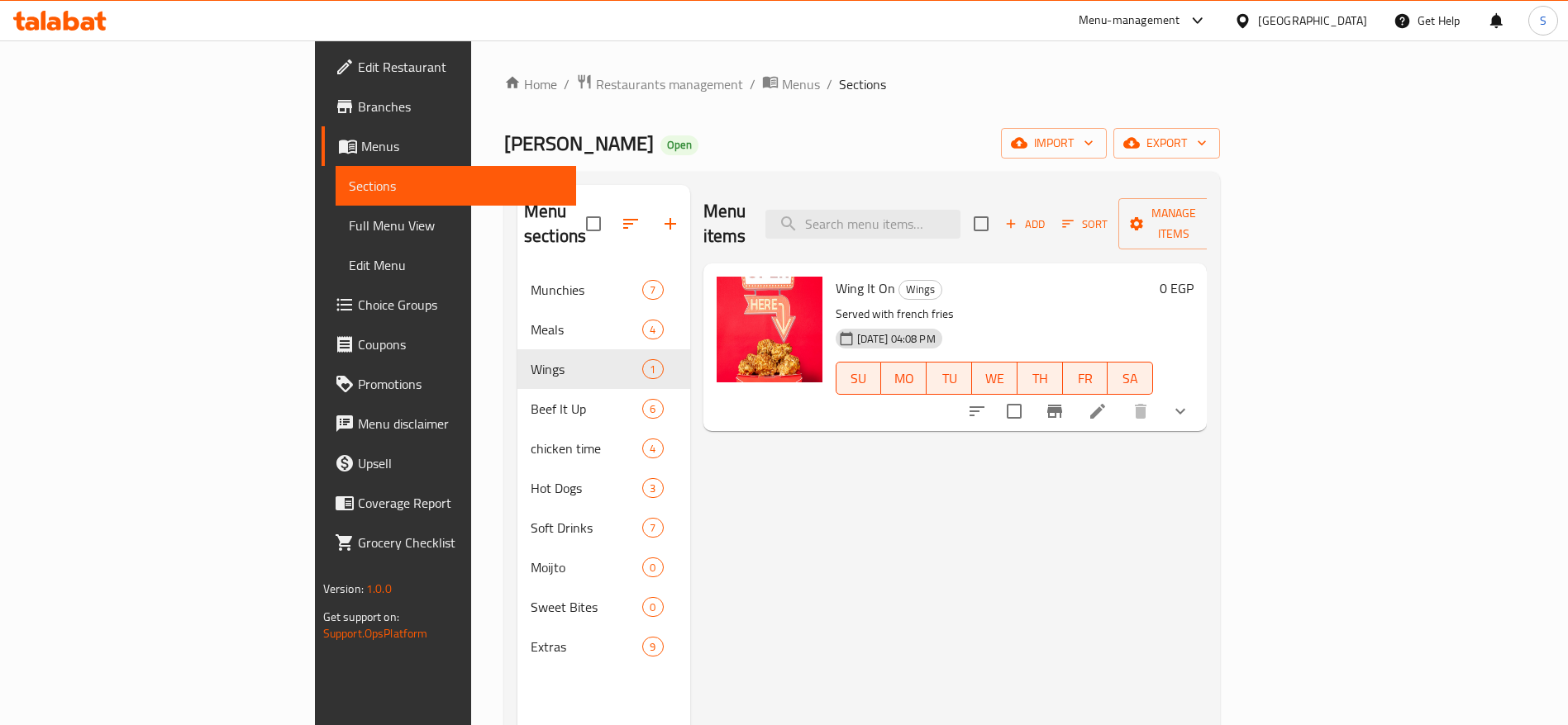
click at [850, 331] on span "[DATE] 04:08 PM" at bounding box center [896, 338] width 92 height 16
click at [865, 331] on span "[DATE] 04:08 PM" at bounding box center [896, 338] width 92 height 16
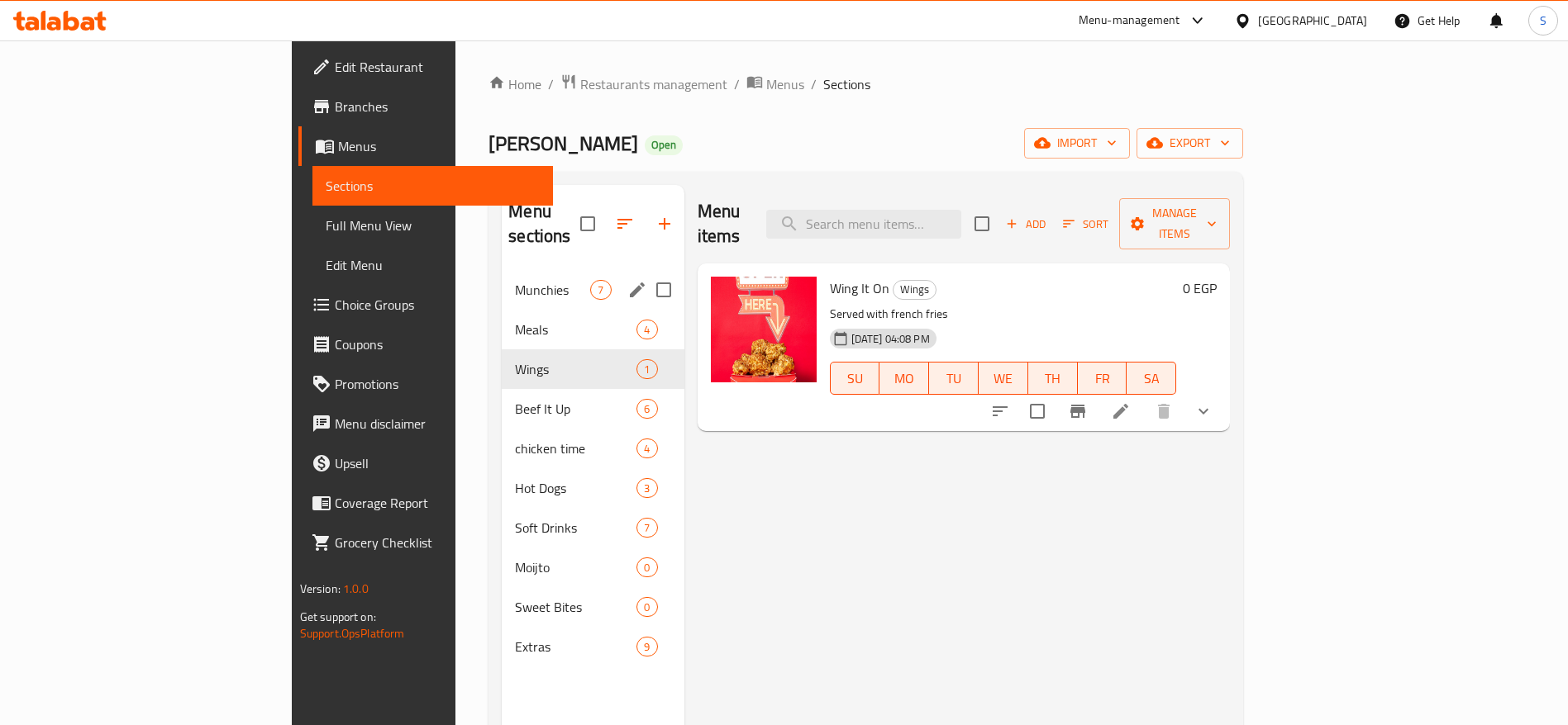
click at [501, 270] on div "Munchies 7" at bounding box center [592, 289] width 182 height 40
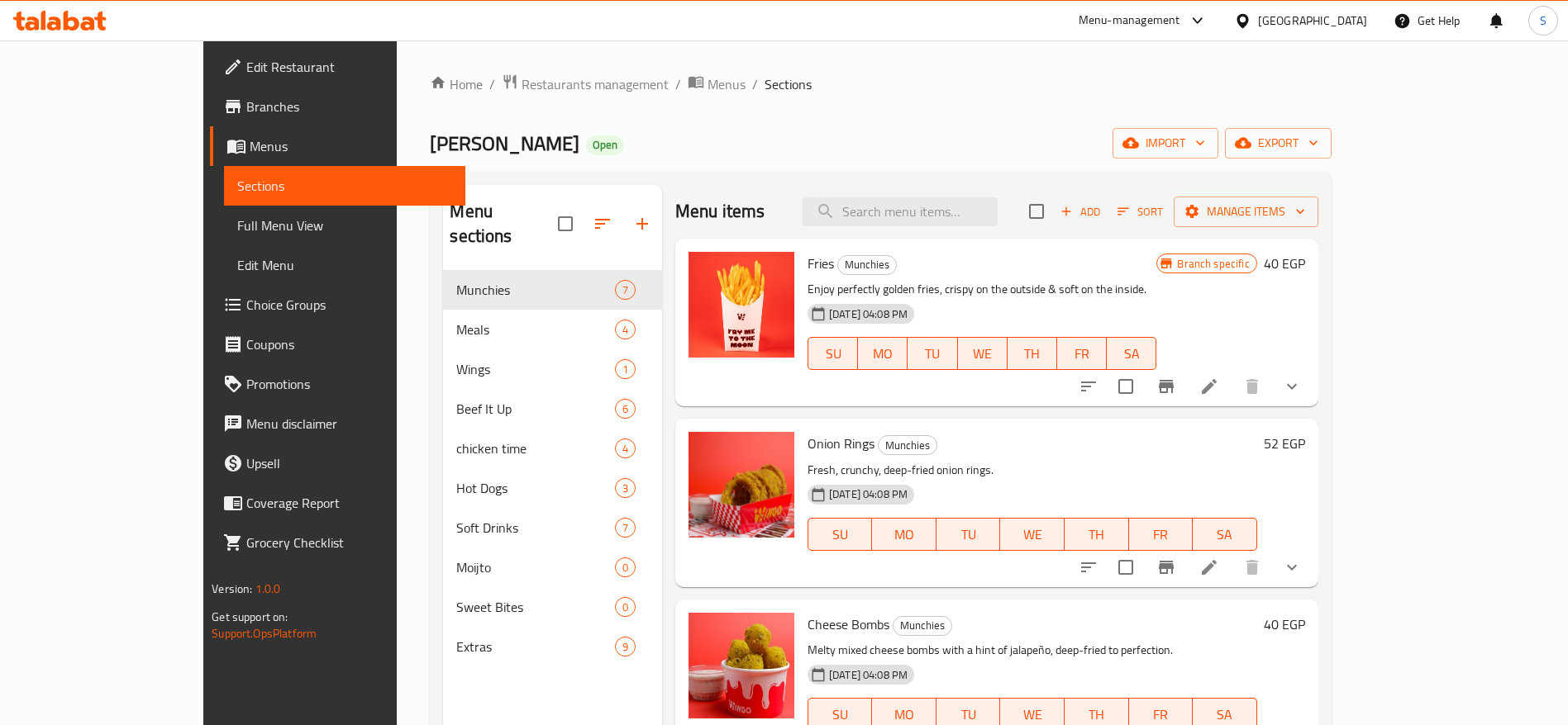
click at [250, 146] on span "Menus" at bounding box center [351, 146] width 203 height 20
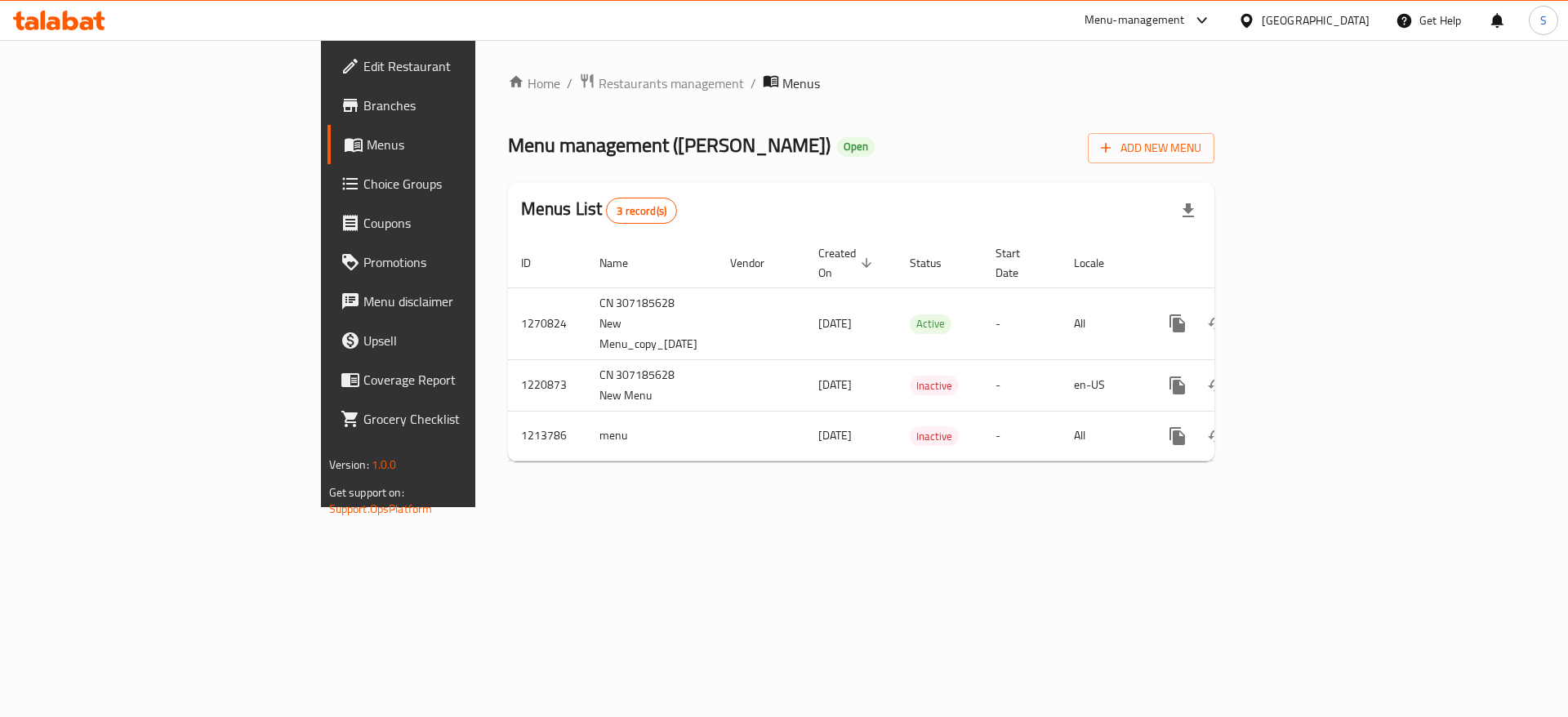
click at [367, 145] on span "Menus" at bounding box center [468, 145] width 203 height 20
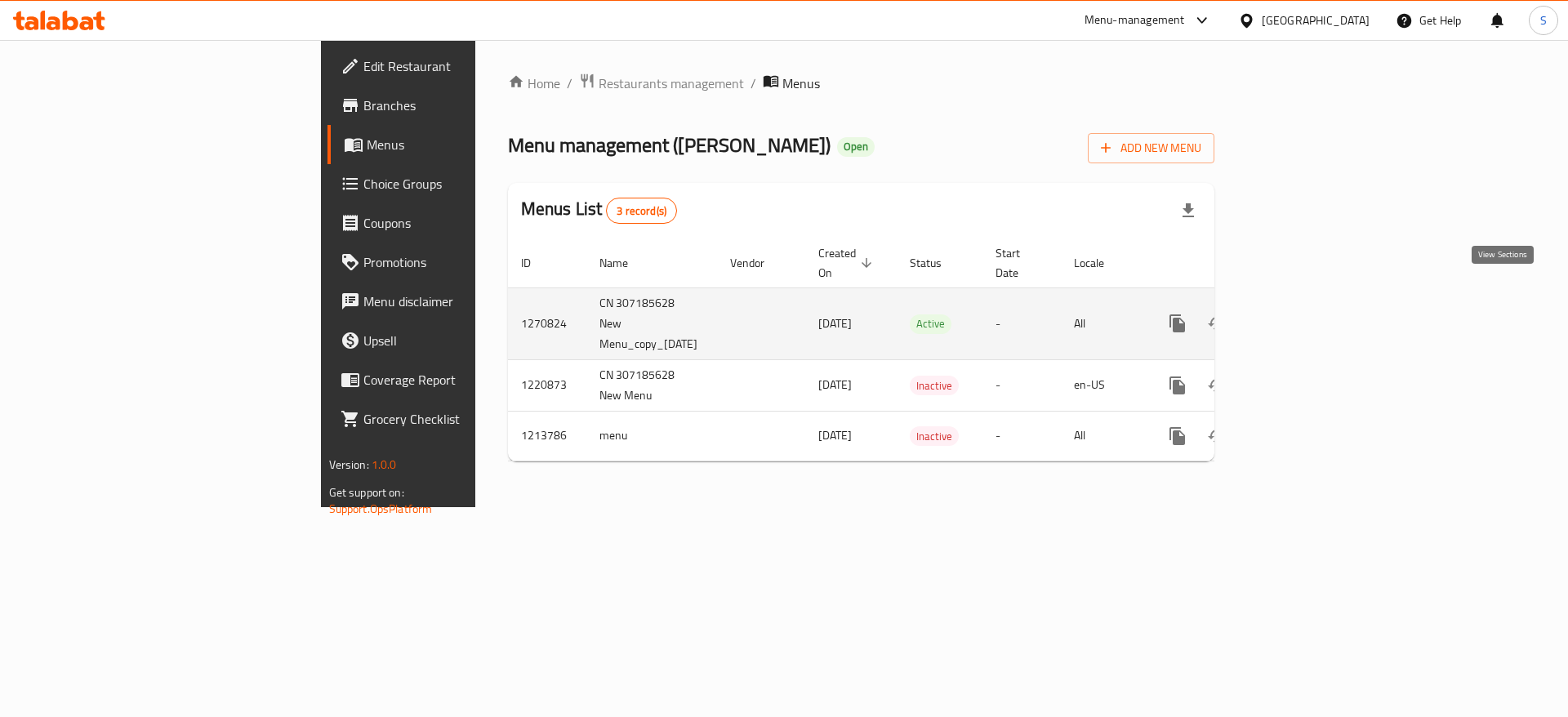
click at [1303, 316] on icon "enhanced table" at bounding box center [1296, 323] width 15 height 15
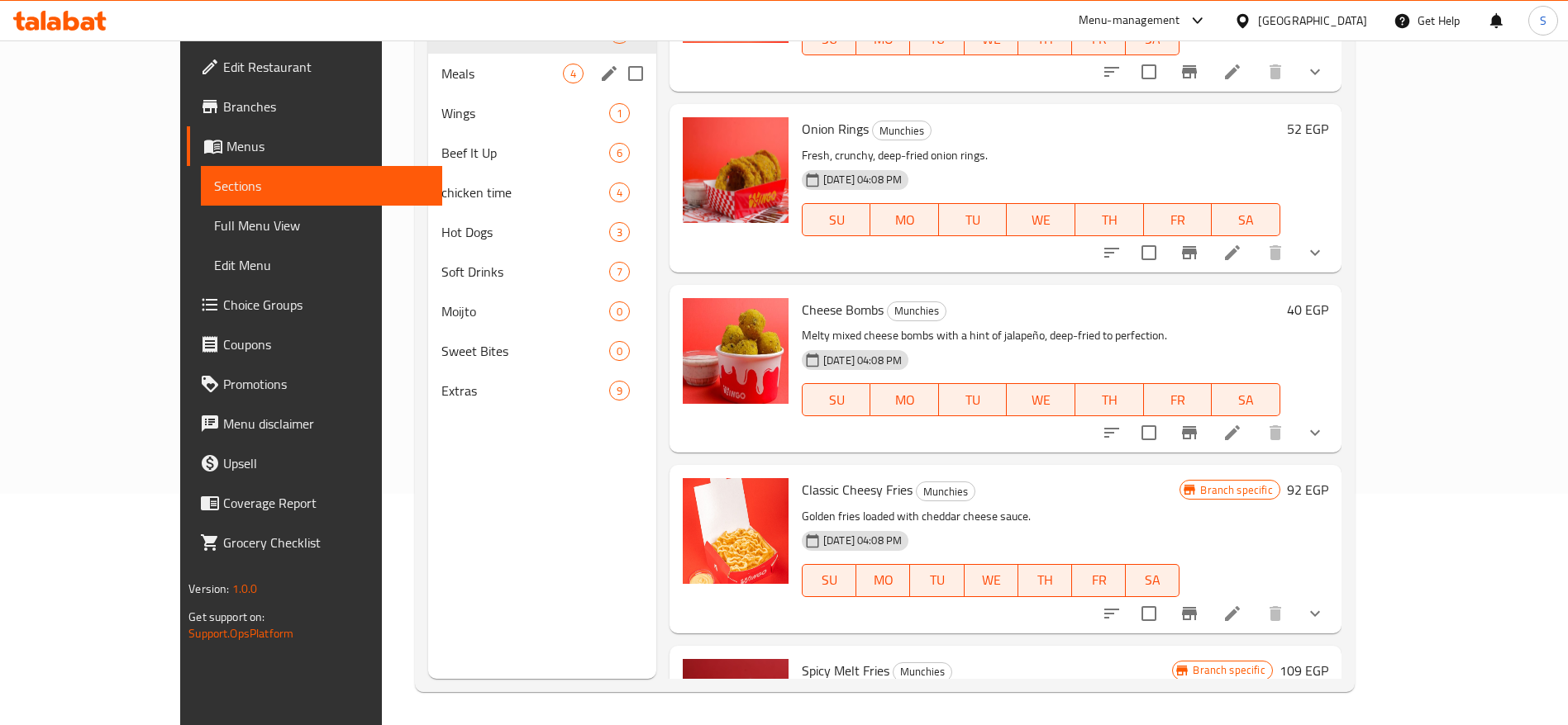
scroll to position [108, 0]
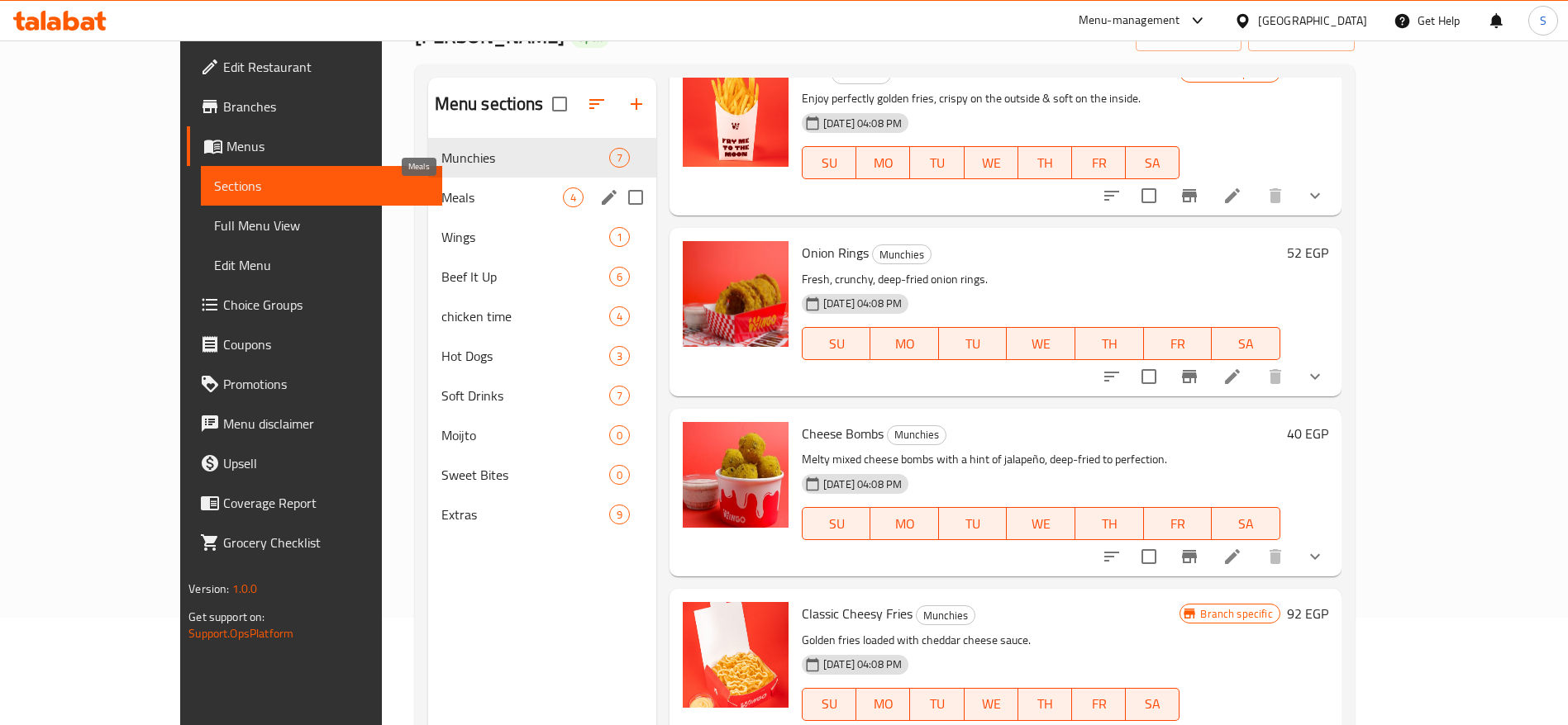
drag, startPoint x: 385, startPoint y: 203, endPoint x: 422, endPoint y: 201, distance: 37.1
click at [442, 203] on span "Meals" at bounding box center [502, 198] width 122 height 20
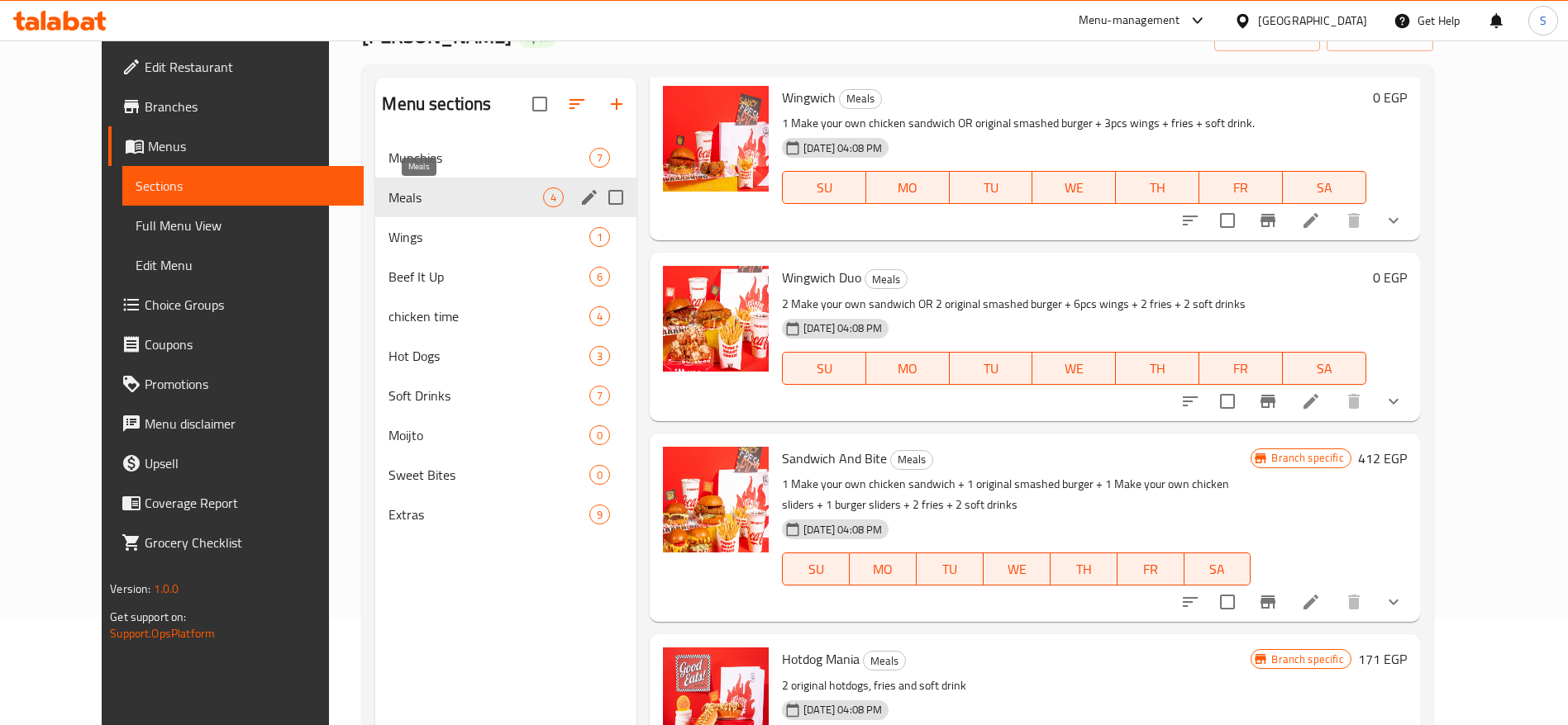
scroll to position [59, 0]
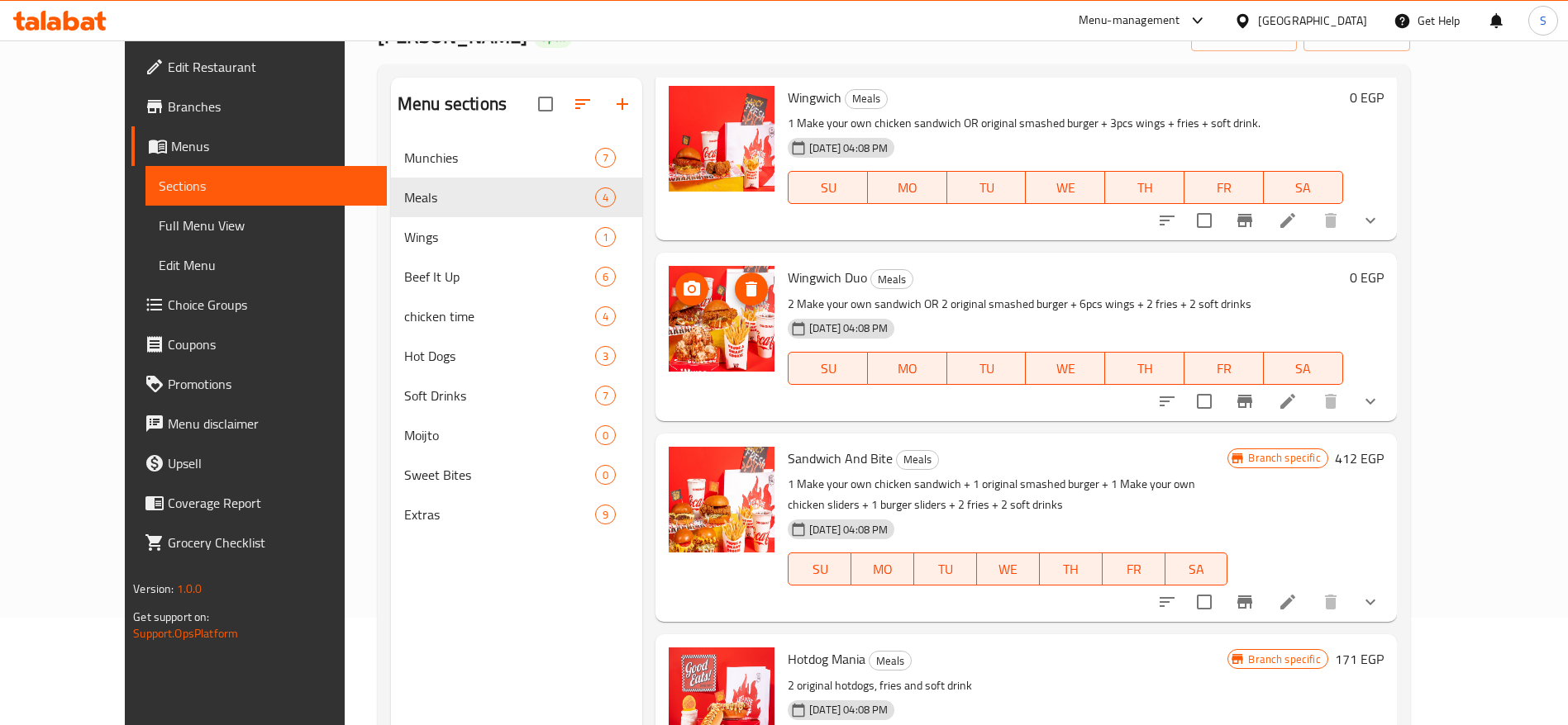
click at [721, 331] on img at bounding box center [721, 319] width 106 height 106
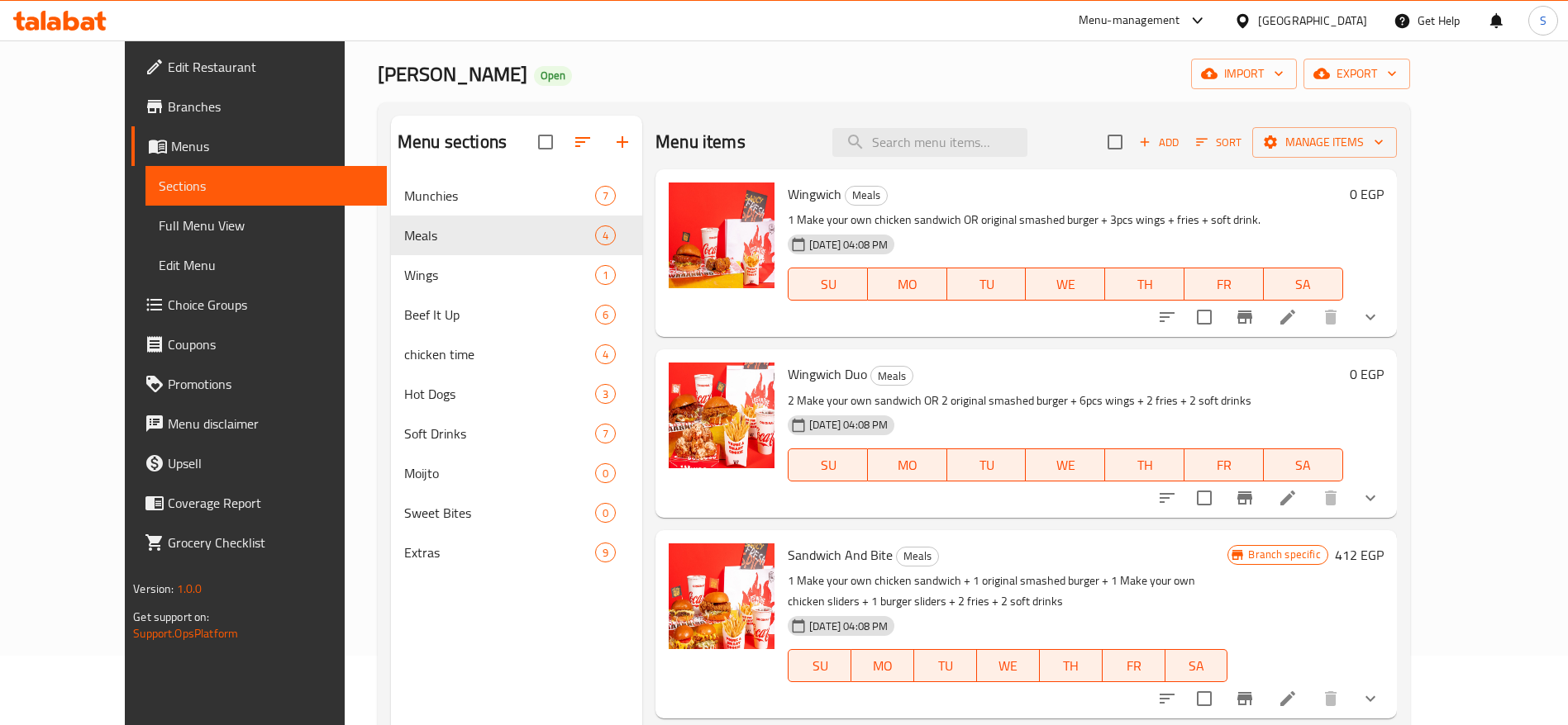
scroll to position [0, 0]
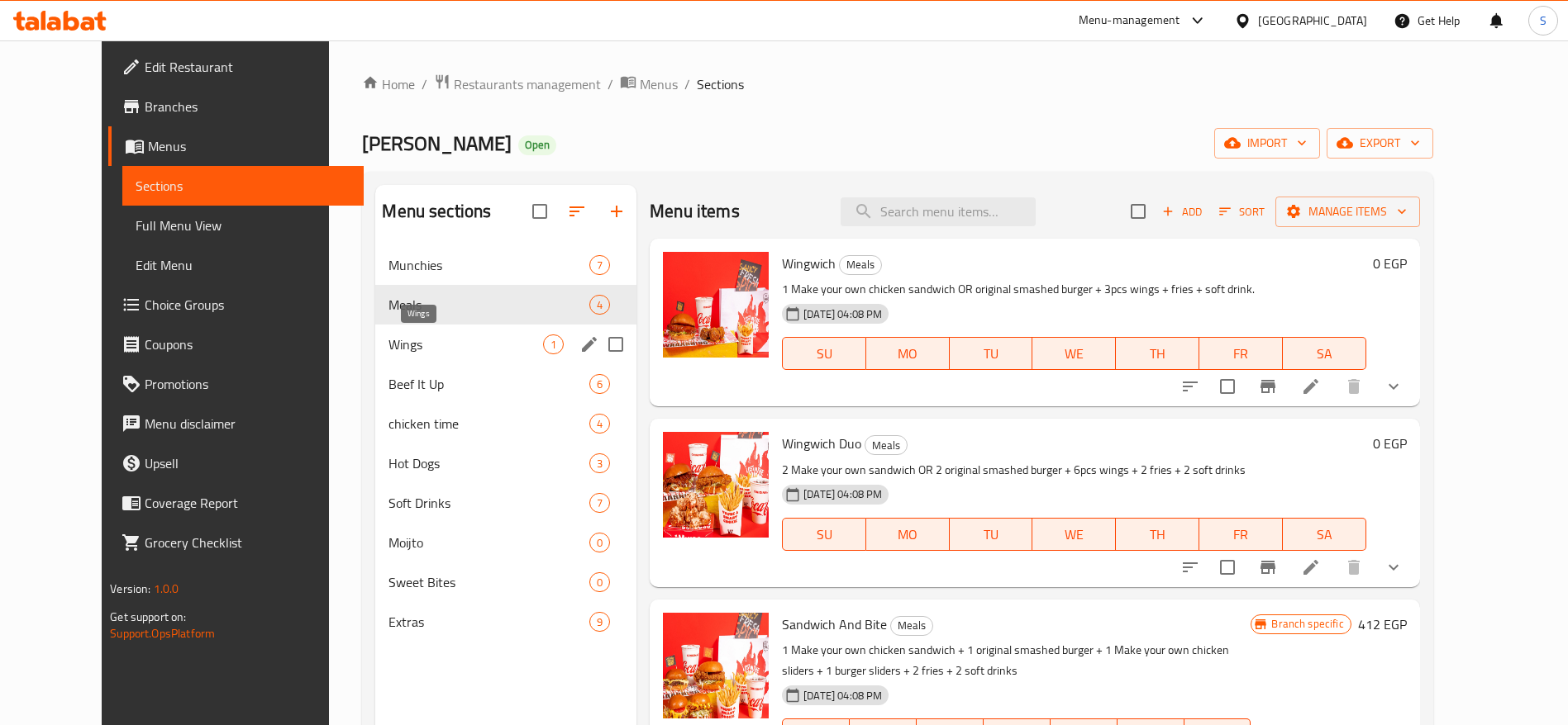
click at [454, 341] on span "Wings" at bounding box center [466, 345] width 155 height 20
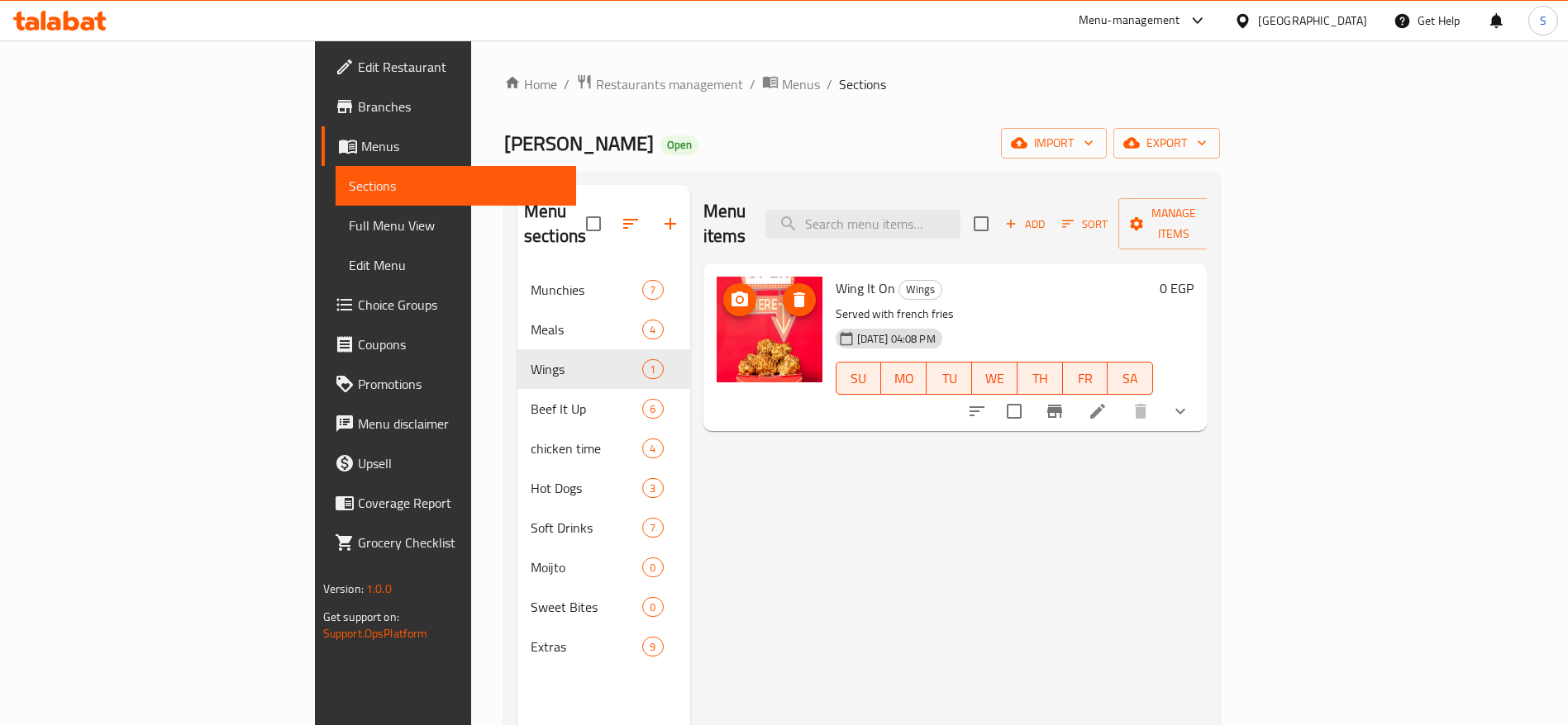
click at [719, 328] on img at bounding box center [769, 329] width 106 height 106
click at [1190, 402] on icon "show more" at bounding box center [1180, 412] width 20 height 20
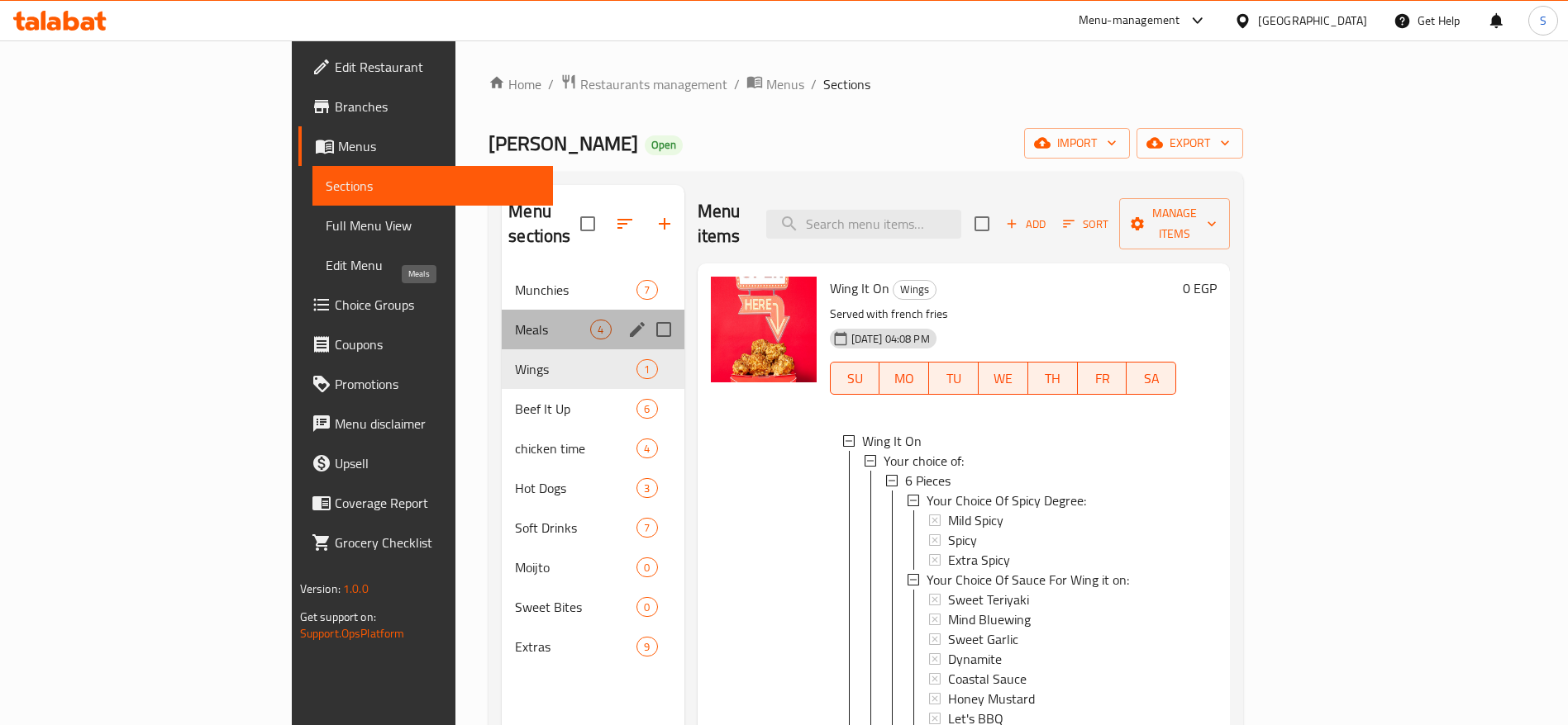
click at [515, 320] on span "Meals" at bounding box center [553, 330] width 76 height 20
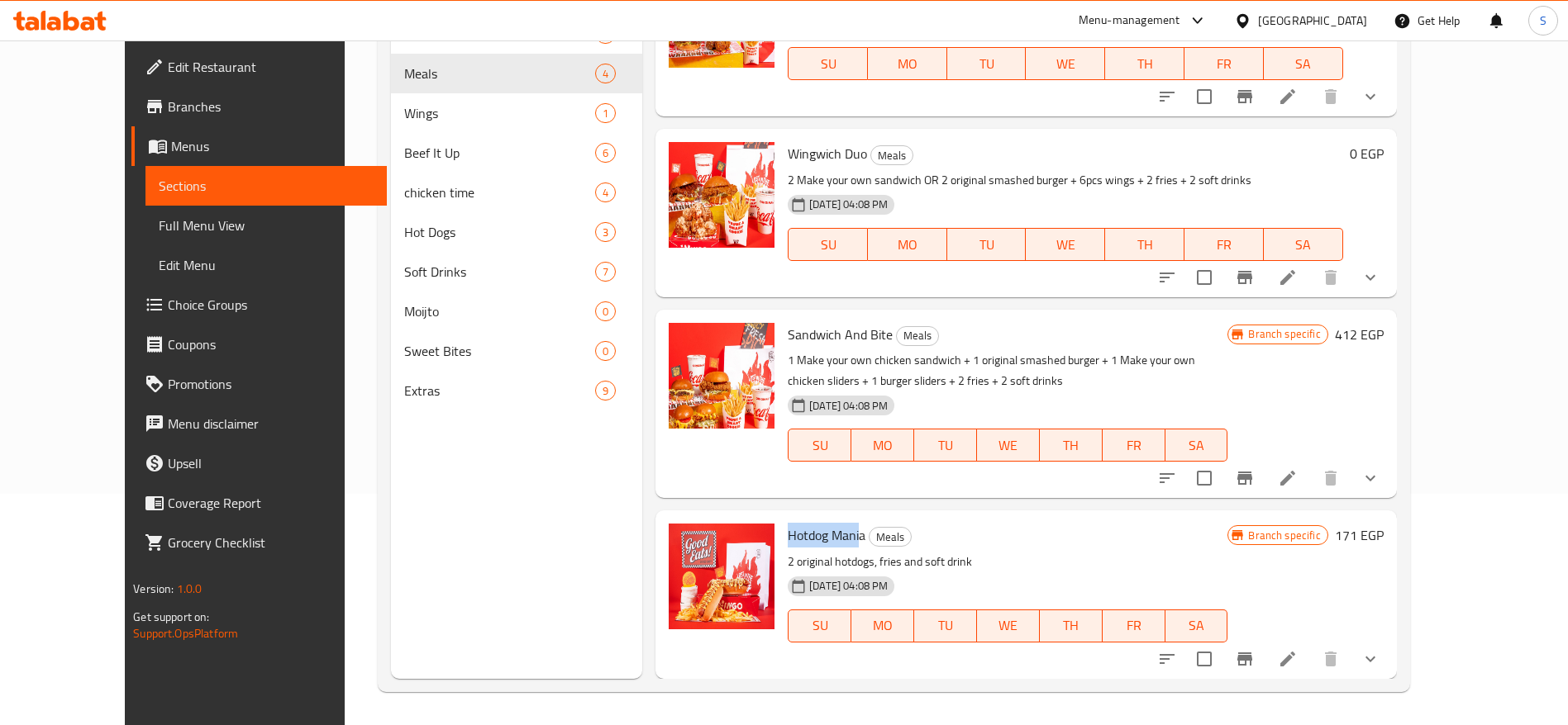
drag, startPoint x: 760, startPoint y: 532, endPoint x: 837, endPoint y: 546, distance: 78.3
click at [837, 546] on span "Hotdog Mania" at bounding box center [826, 534] width 77 height 25
drag, startPoint x: 752, startPoint y: 330, endPoint x: 867, endPoint y: 339, distance: 115.4
click at [867, 339] on div "Sandwich And Bite Meals 1 Make your own chicken sandwich + 1 original smashed b…" at bounding box center [1007, 403] width 453 height 175
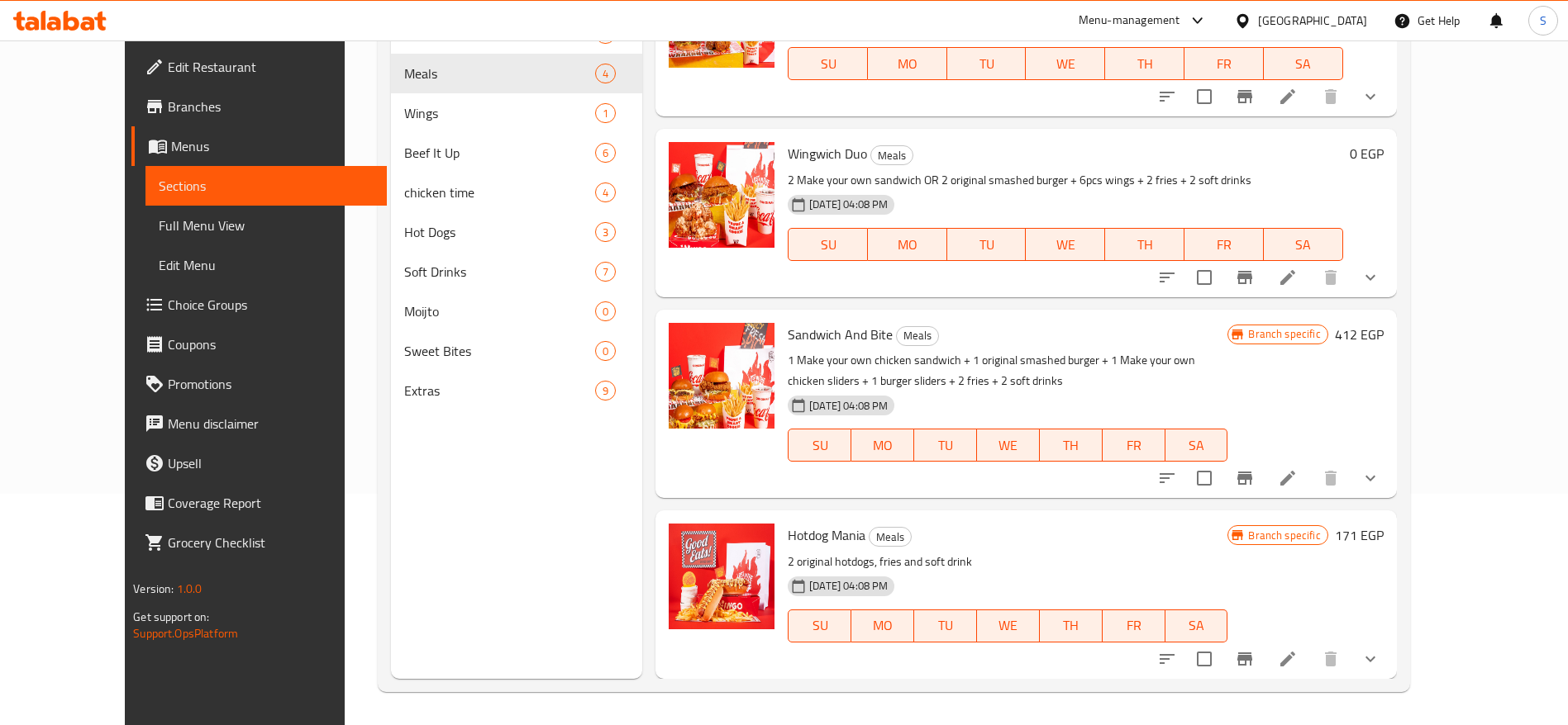
click at [781, 152] on div "Wingwich Duo Meals 2 Make your own sandwich OR 2 original smashed burger + 6pcs…" at bounding box center [1065, 213] width 568 height 155
drag, startPoint x: 759, startPoint y: 148, endPoint x: 838, endPoint y: 148, distance: 79.0
click at [838, 148] on h6 "Wingwich Duo Meals" at bounding box center [1065, 153] width 555 height 23
click at [820, 185] on p "2 Make your own sandwich OR 2 original smashed burger + 6pcs wings + 2 fries + …" at bounding box center [1065, 181] width 555 height 20
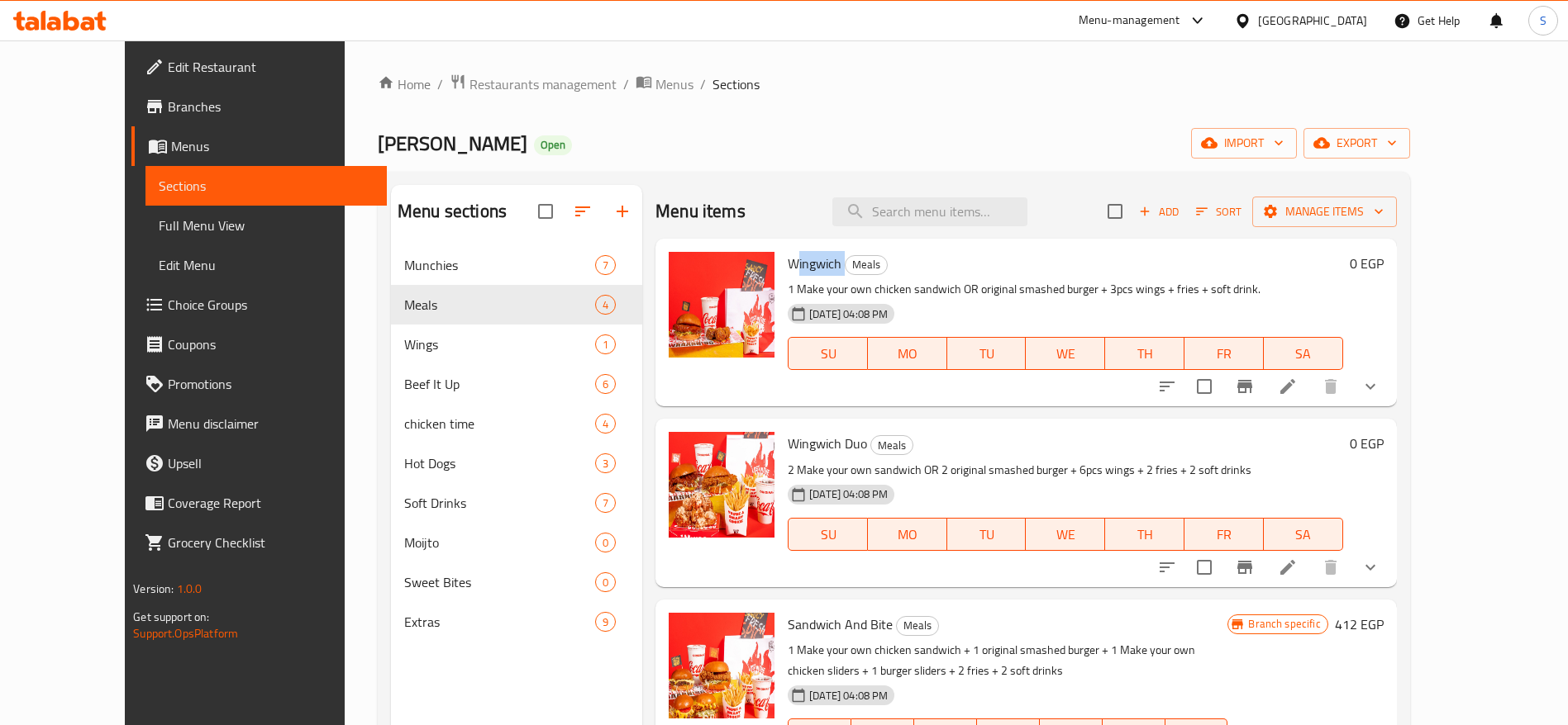
drag, startPoint x: 766, startPoint y: 258, endPoint x: 819, endPoint y: 263, distance: 53.2
click at [819, 263] on h6 "Wingwich Meals" at bounding box center [1065, 263] width 555 height 23
click at [804, 283] on p "1 Make your own chicken sandwich OR original smashed burger + 3pcs wings + frie…" at bounding box center [1065, 289] width 555 height 20
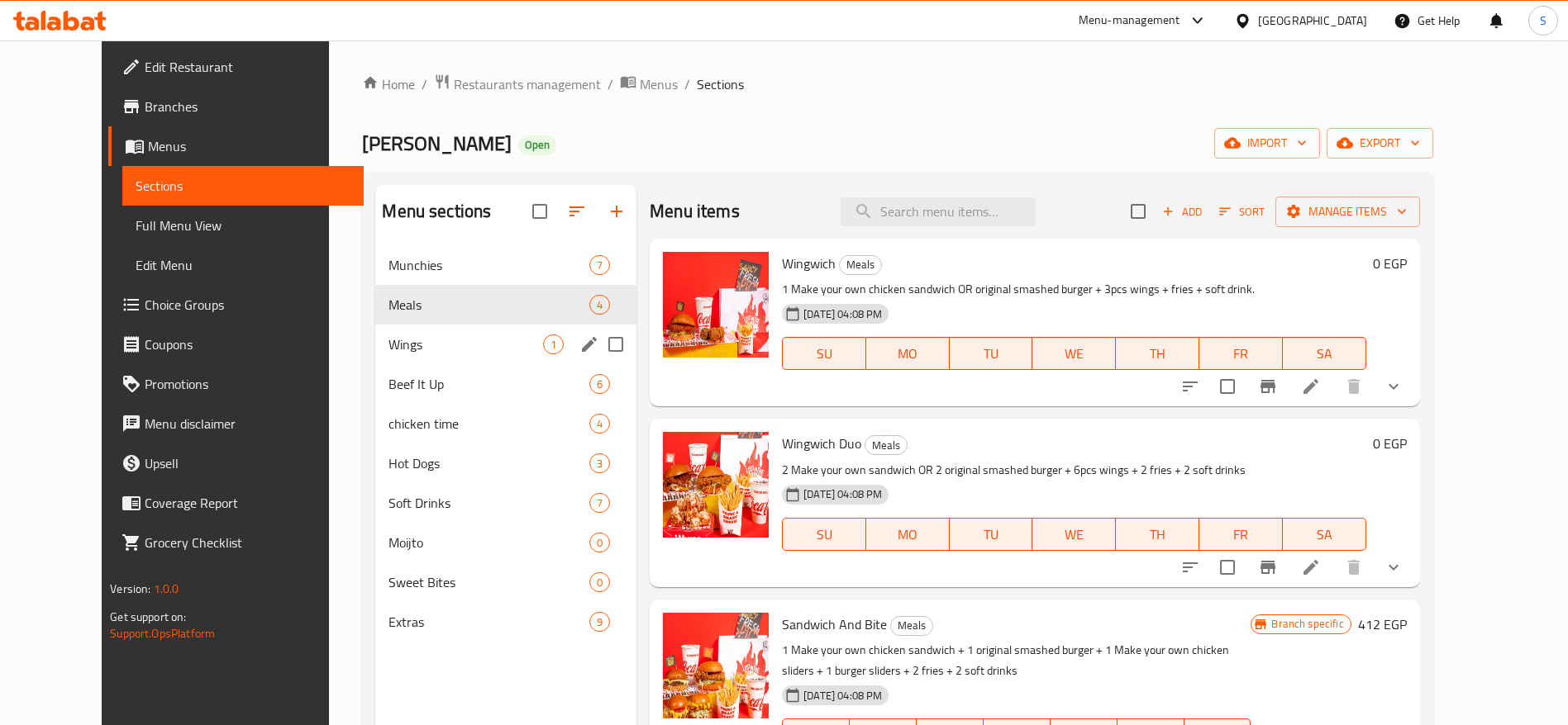
click at [483, 345] on span "Wings" at bounding box center [466, 345] width 155 height 20
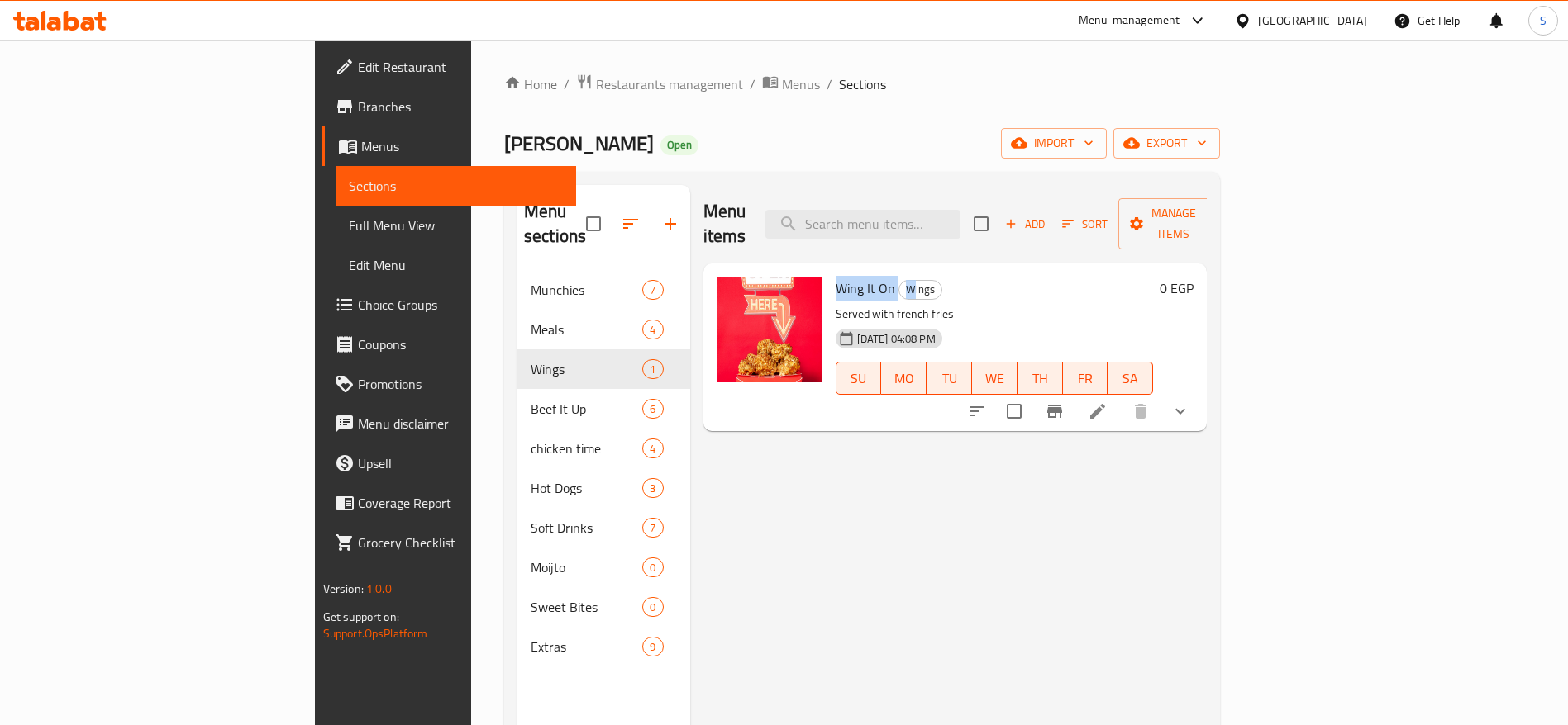
drag, startPoint x: 760, startPoint y: 263, endPoint x: 833, endPoint y: 275, distance: 74.0
click at [833, 275] on div "Wing It On Wings Served with french fries 06-01-2025 04:08 PM SU MO TU WE TH FR…" at bounding box center [994, 347] width 331 height 155
click at [963, 322] on div "06-01-2025 04:08 PM SU MO TU WE TH FR SA" at bounding box center [994, 367] width 331 height 89
drag, startPoint x: 831, startPoint y: 298, endPoint x: 755, endPoint y: 267, distance: 82.1
click at [829, 270] on div "Wing It On Wings Served with french fries 06-01-2025 04:08 PM SU MO TU WE TH FR…" at bounding box center [994, 347] width 331 height 155
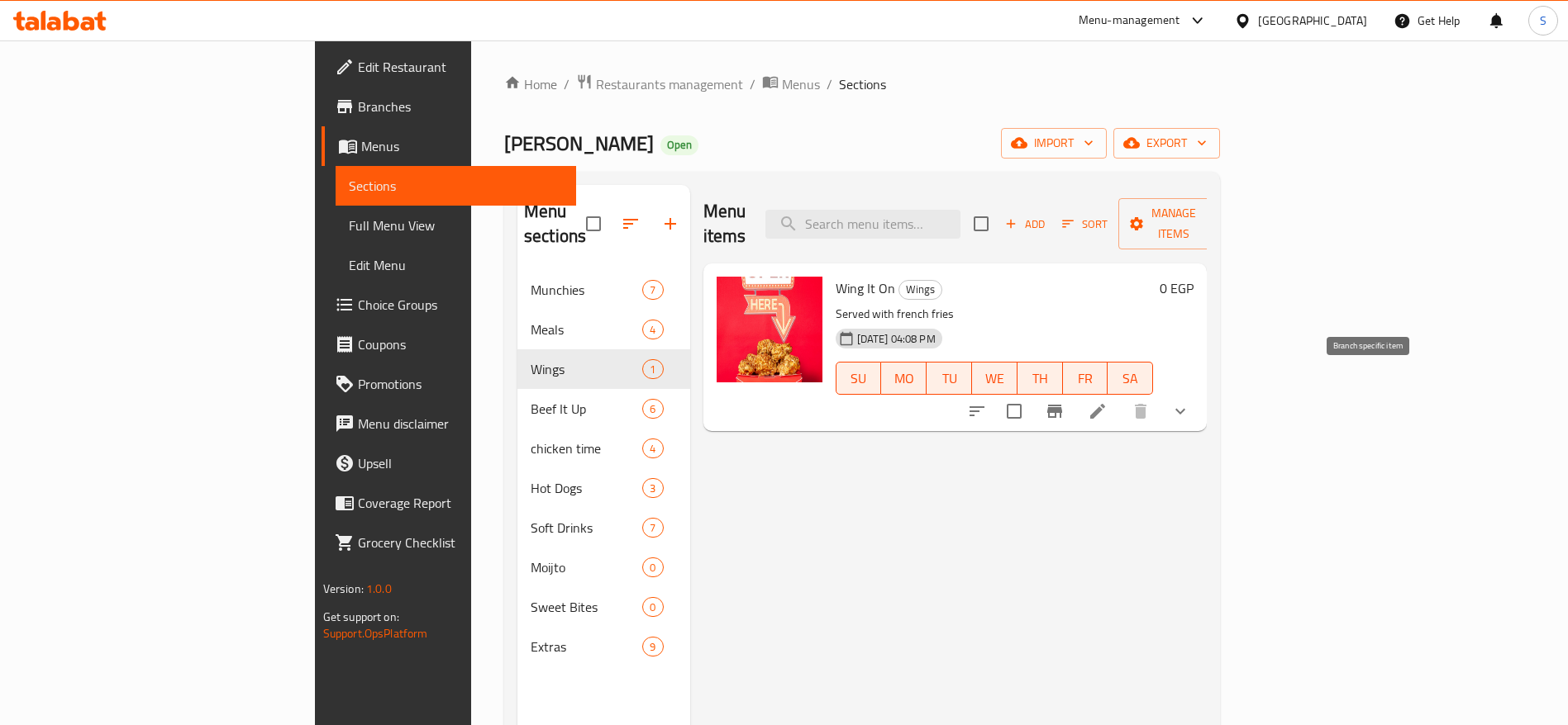
click at [1074, 392] on button "Branch-specific-item" at bounding box center [1054, 411] width 40 height 40
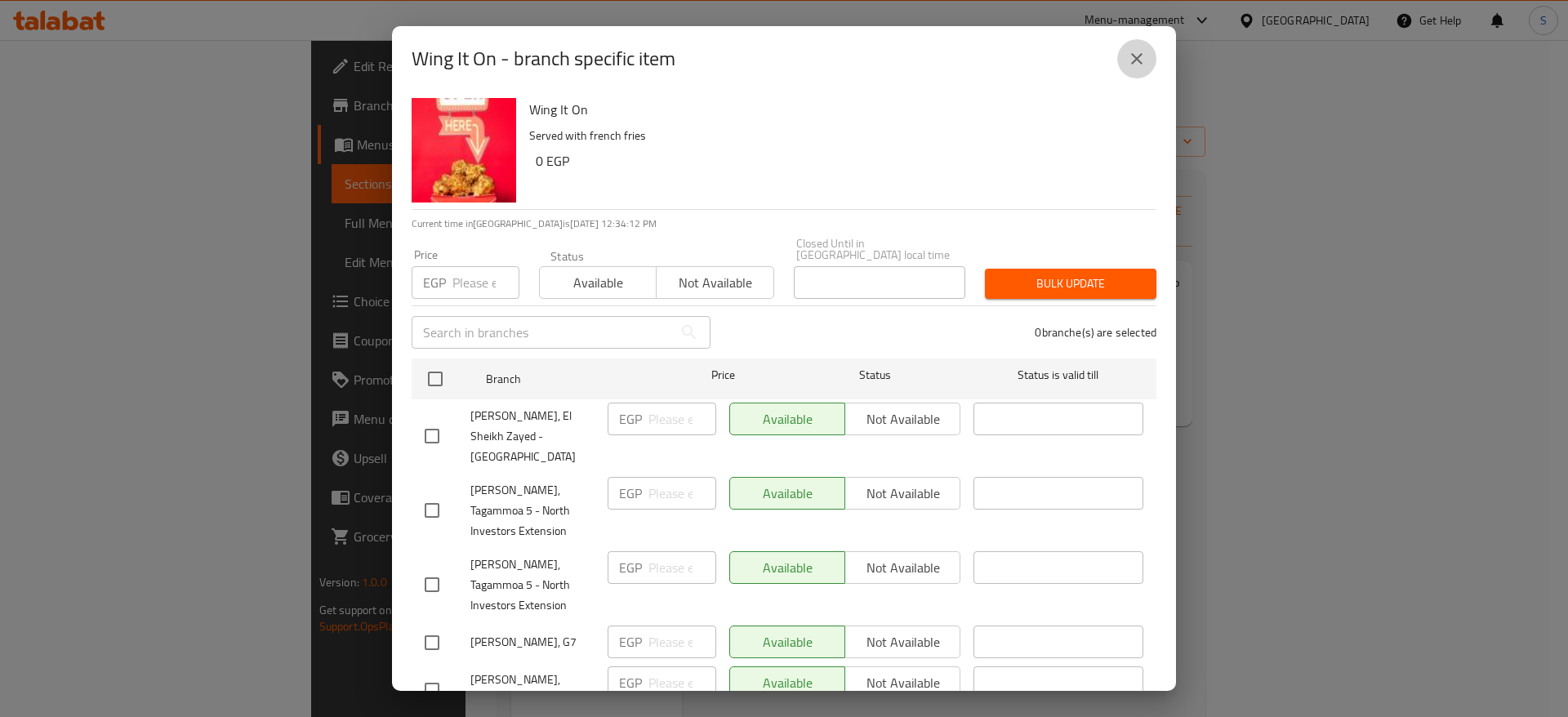
click at [1146, 67] on icon "close" at bounding box center [1137, 59] width 20 height 20
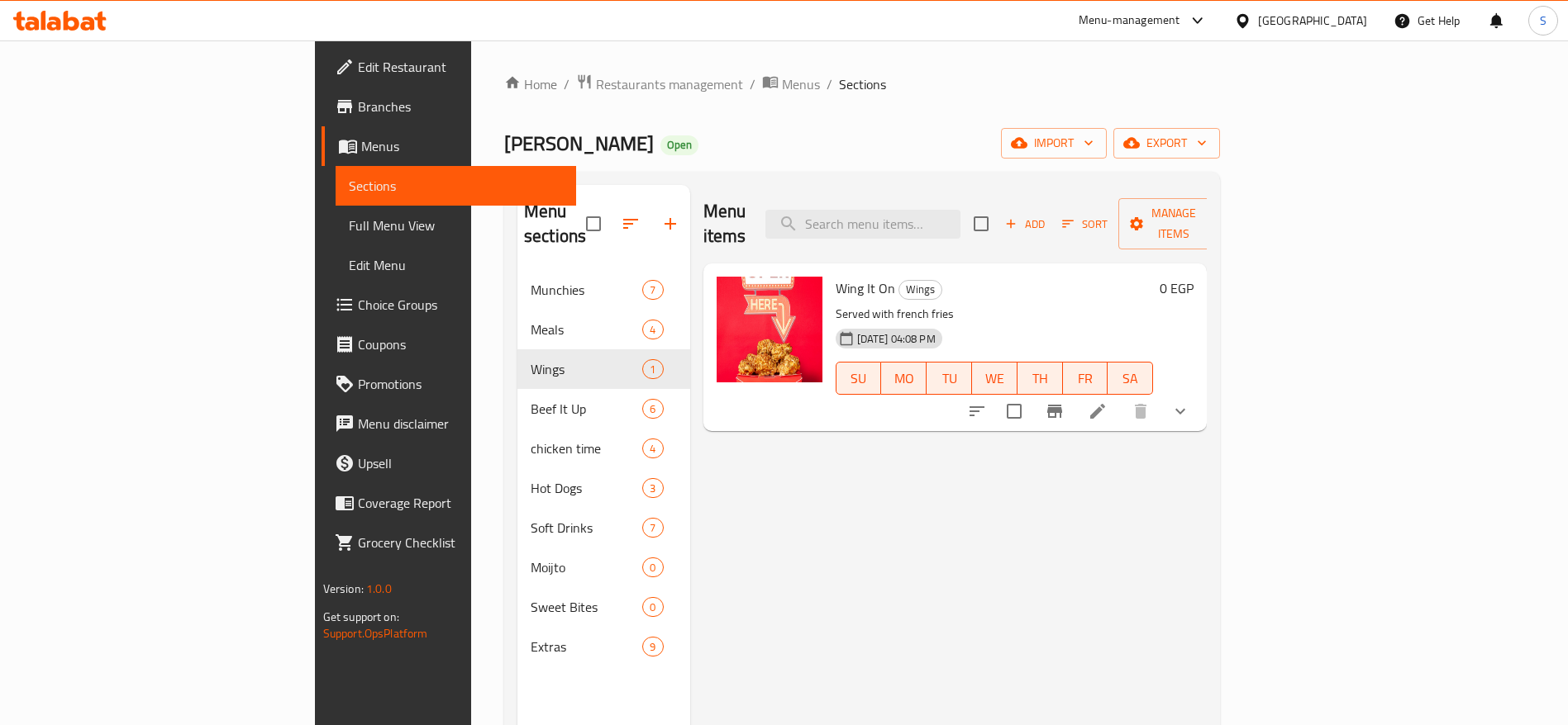
click at [1107, 402] on icon at bounding box center [1098, 412] width 20 height 20
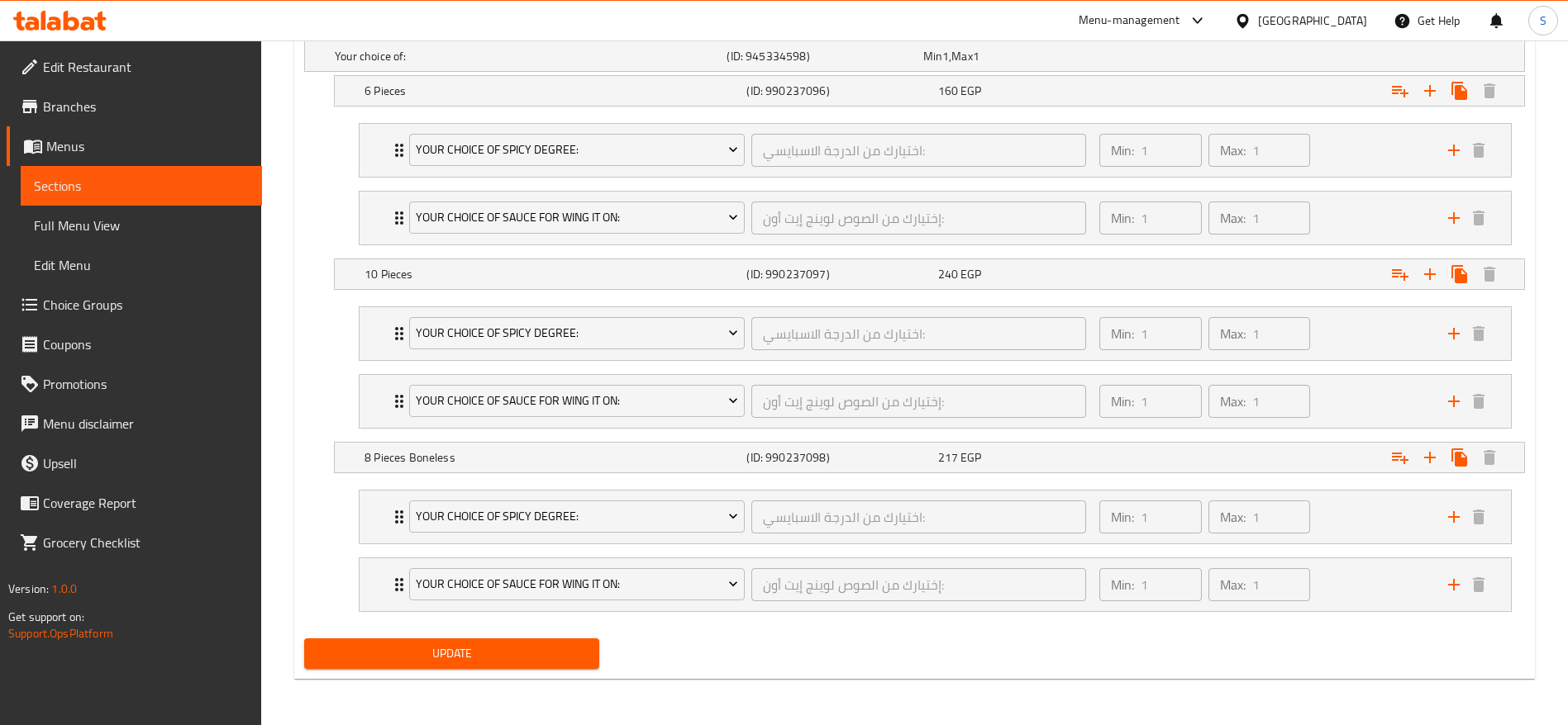
scroll to position [957, 0]
click at [183, 141] on span "Menus" at bounding box center [147, 146] width 203 height 20
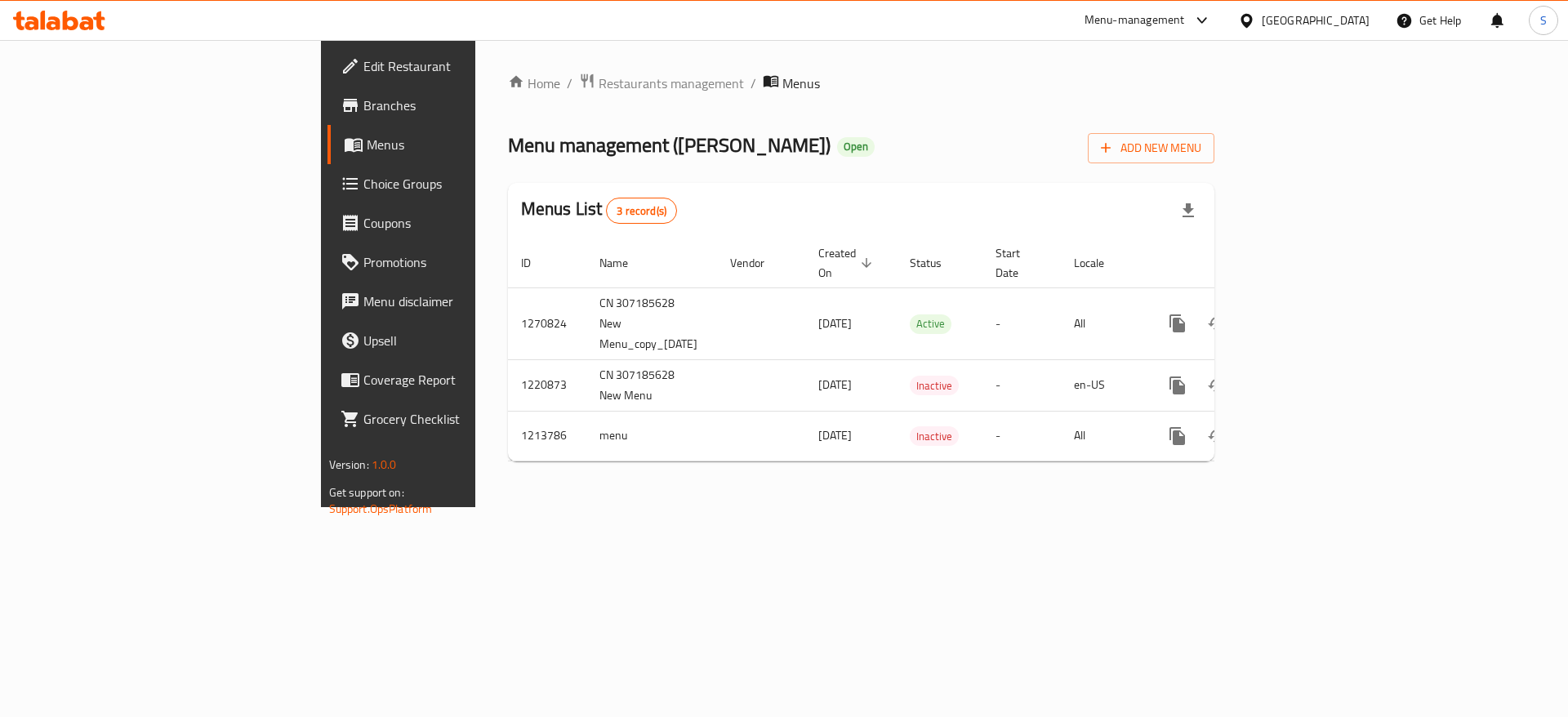
click at [364, 106] on span "Branches" at bounding box center [466, 106] width 207 height 20
click at [364, 100] on span "Branches" at bounding box center [466, 106] width 207 height 20
